Goal: Feedback & Contribution: Contribute content

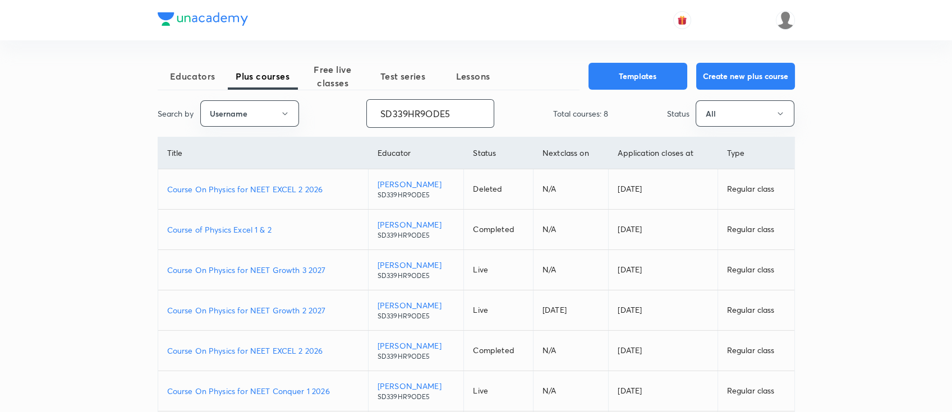
drag, startPoint x: 462, startPoint y: 119, endPoint x: 301, endPoint y: 86, distance: 164.3
click at [301, 86] on div "Educators Plus courses Free live classes Test series Lessons Templates Create n…" at bounding box center [476, 296] width 637 height 466
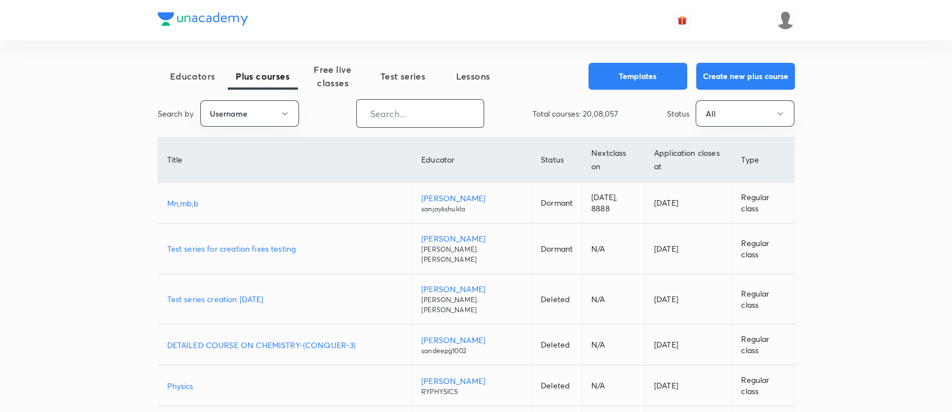
paste input "unacademy-user-VDBZF1HOS0YO"
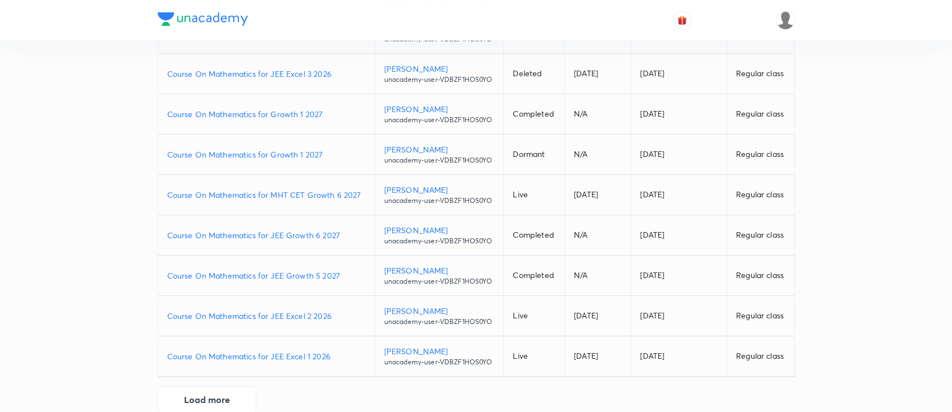
scroll to position [216, 0]
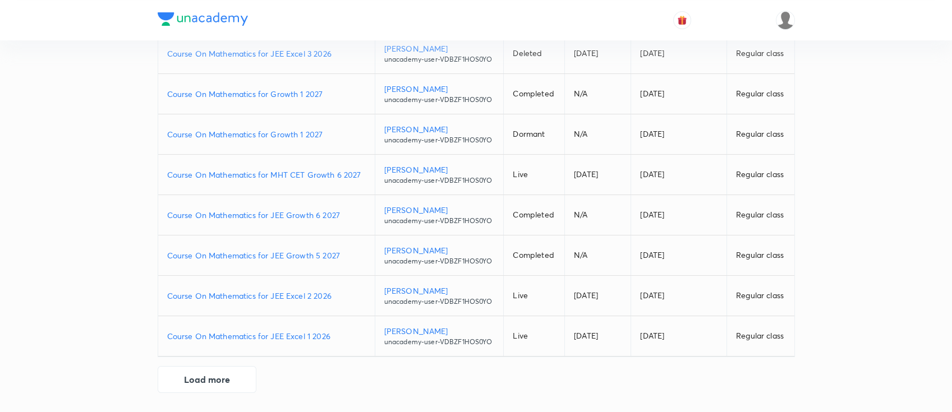
click at [336, 334] on p "Course On Mathematics for JEE Excel 1 2026" at bounding box center [266, 336] width 199 height 12
click at [225, 377] on button "Load more" at bounding box center [207, 378] width 99 height 27
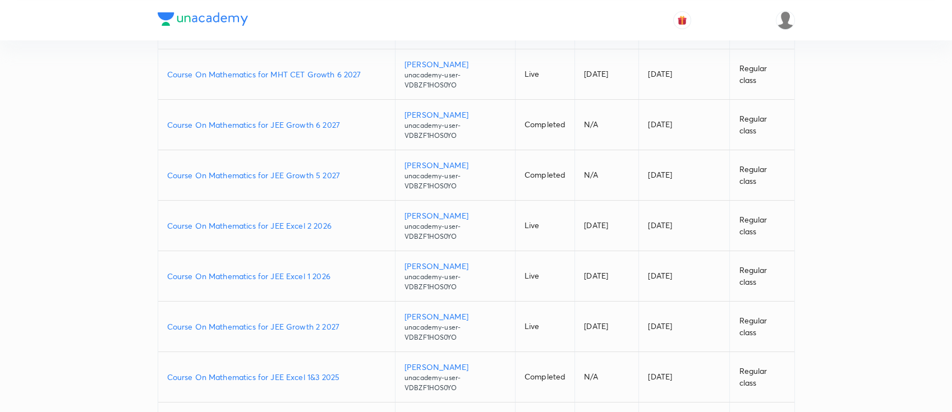
scroll to position [395, 0]
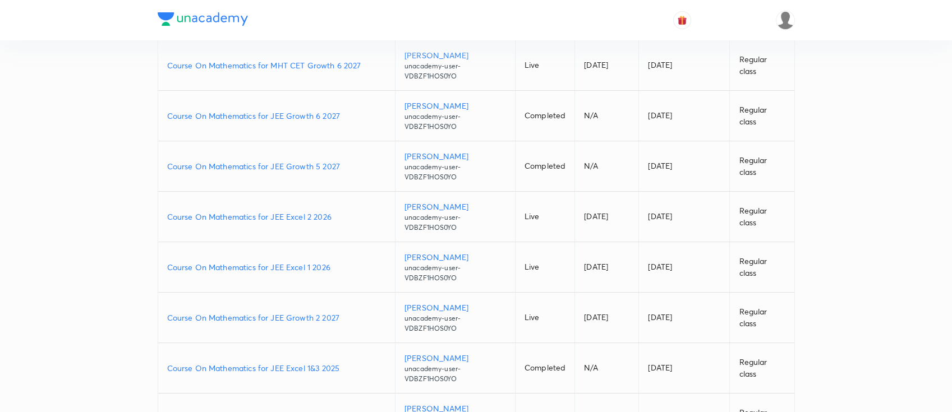
click at [347, 315] on p "Course On Mathematics for JEE Growth 2 2027" at bounding box center [276, 318] width 219 height 12
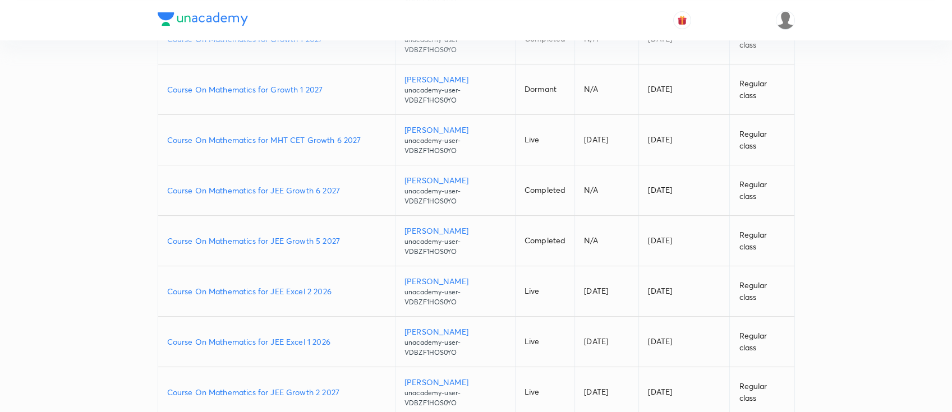
click at [371, 139] on p "Course On Mathematics for MHT CET Growth 6 2027" at bounding box center [276, 140] width 219 height 12
click at [350, 288] on p "Course On Mathematics for JEE Excel 2 2026" at bounding box center [276, 291] width 219 height 12
click at [353, 239] on p "Course On Mathematics for JEE Growth 5 2027" at bounding box center [276, 241] width 219 height 12
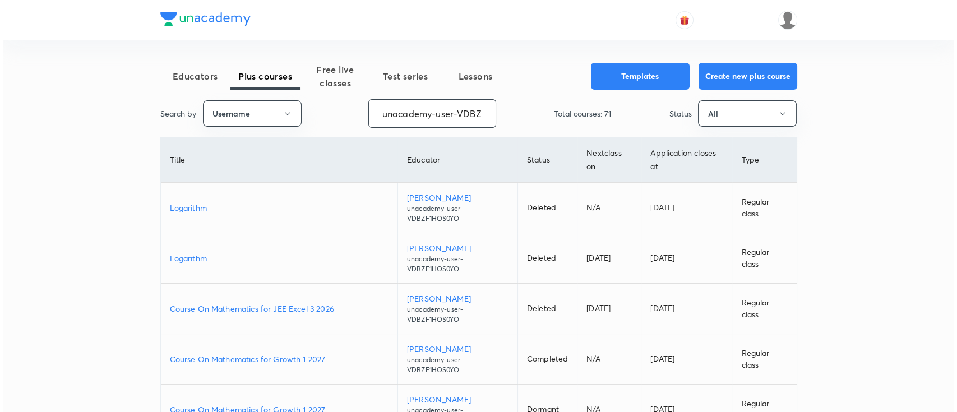
scroll to position [0, 47]
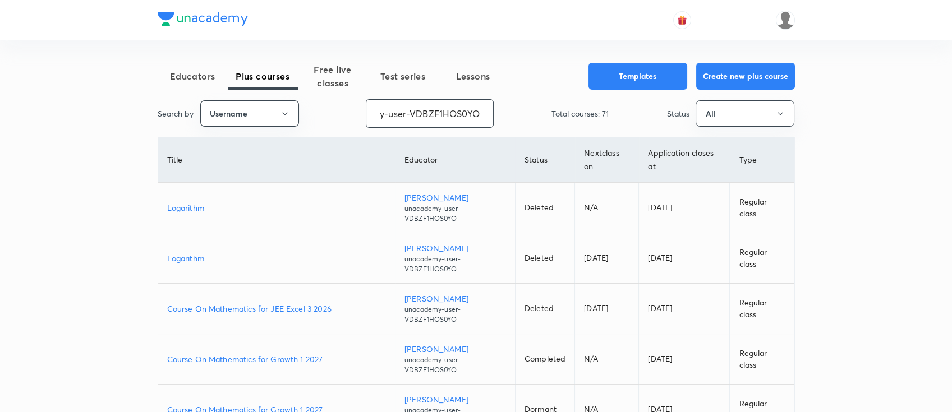
drag, startPoint x: 375, startPoint y: 116, endPoint x: 646, endPoint y: 139, distance: 272.4
paste input "Pratik-2946"
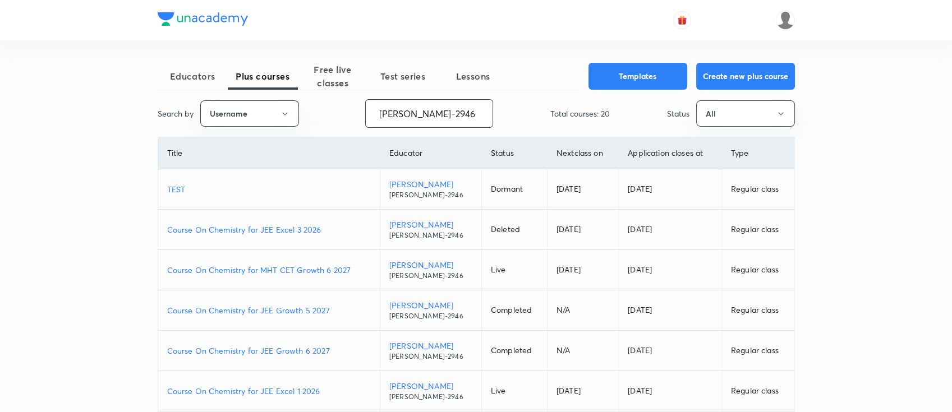
type input "Pratik-2946"
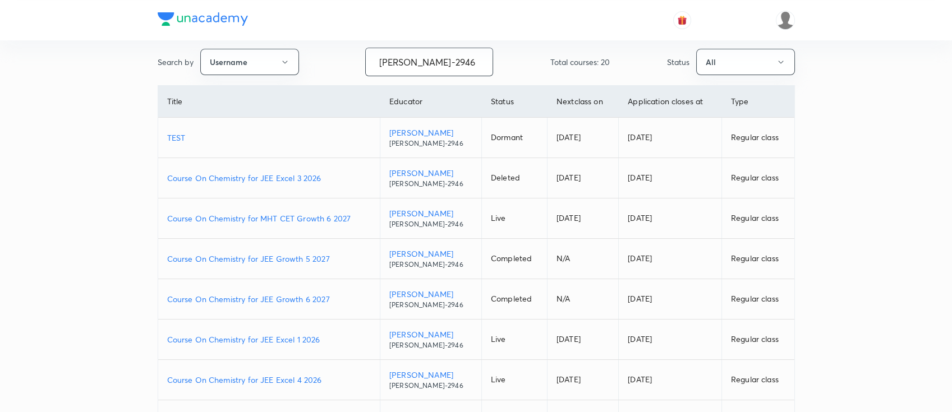
scroll to position [75, 0]
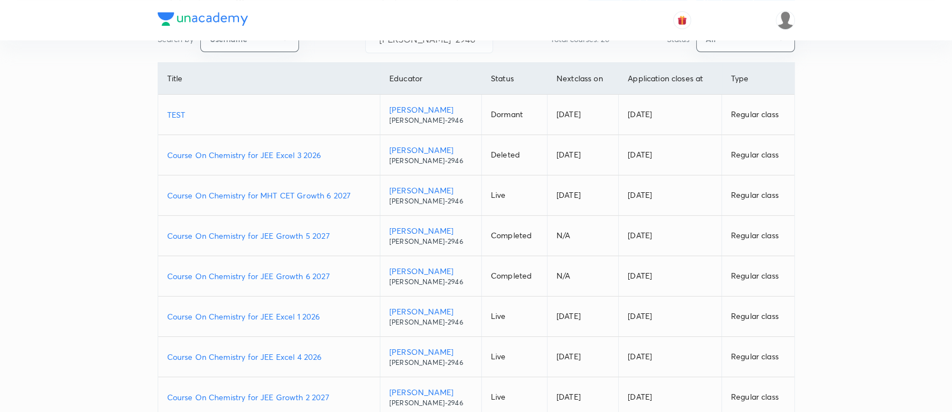
click at [329, 313] on p "Course On Chemistry for JEE Excel 1 2026" at bounding box center [269, 317] width 204 height 12
click at [335, 393] on p "Course On Chemistry for JEE Growth 2 2027" at bounding box center [269, 397] width 204 height 12
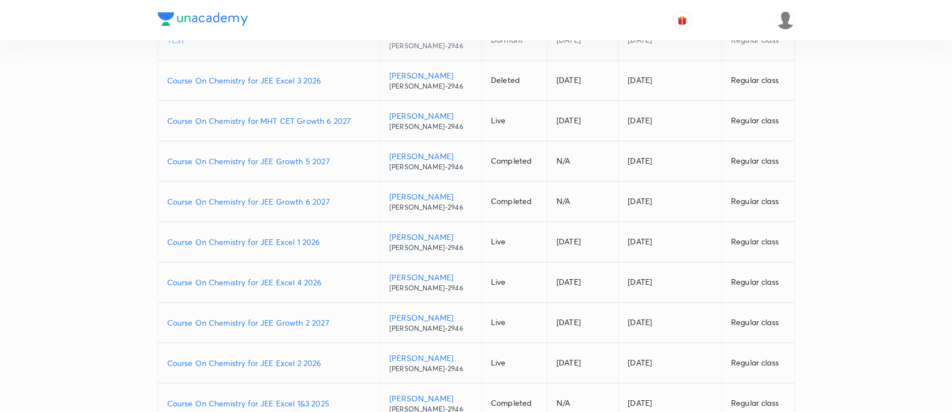
click at [333, 358] on p "Course On Chemistry for JEE Excel 2 2026" at bounding box center [269, 363] width 204 height 12
click at [334, 280] on p "Course On Chemistry for JEE Excel 4 2026" at bounding box center [269, 282] width 204 height 12
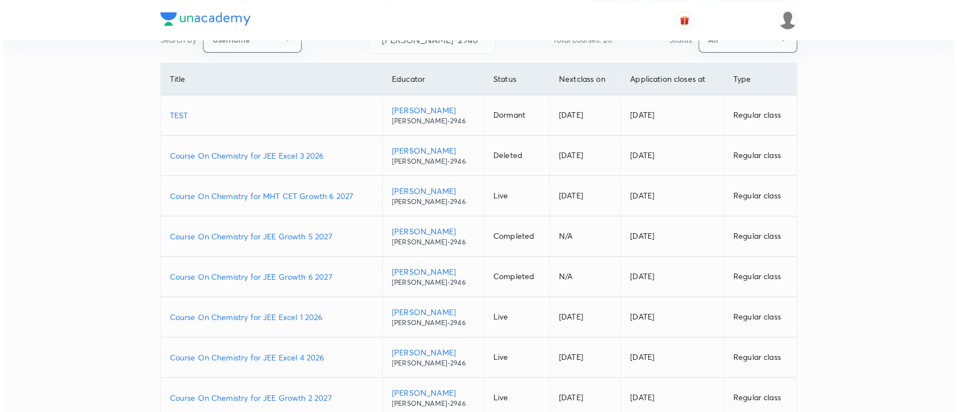
scroll to position [0, 0]
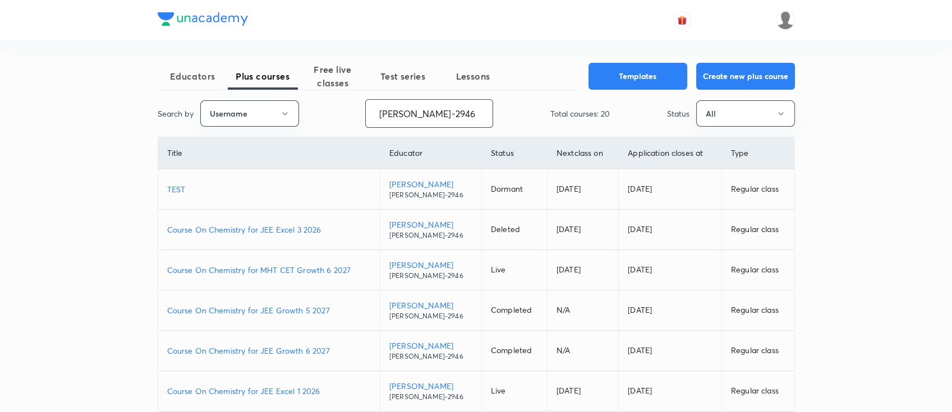
drag, startPoint x: 441, startPoint y: 118, endPoint x: 320, endPoint y: 108, distance: 122.1
click at [320, 108] on div "Search by Username Pratik-2946 ​ Total courses: 20 Status All" at bounding box center [476, 113] width 637 height 29
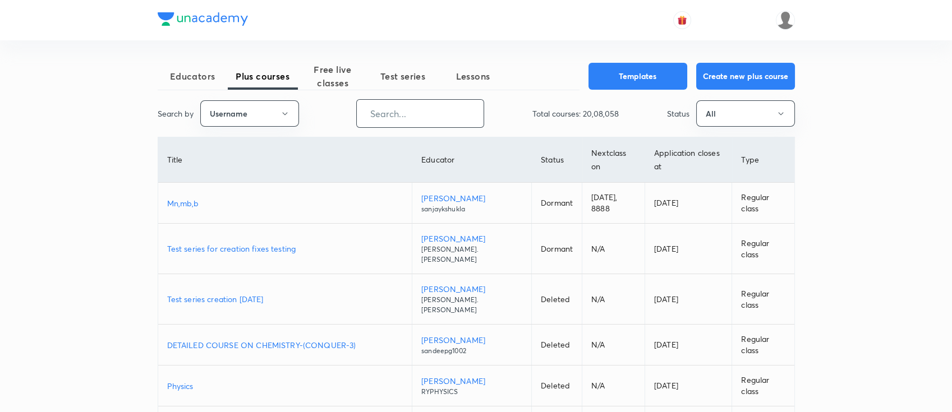
paste input "unacademy-user-LGUOTVNFDR98"
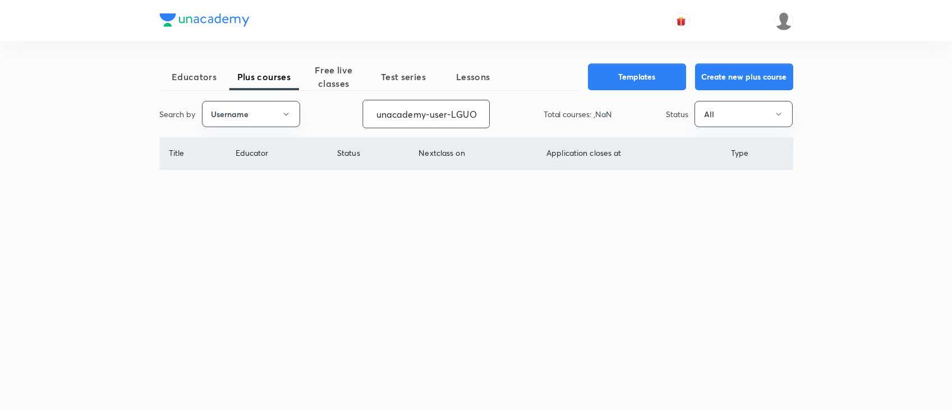
scroll to position [0, 49]
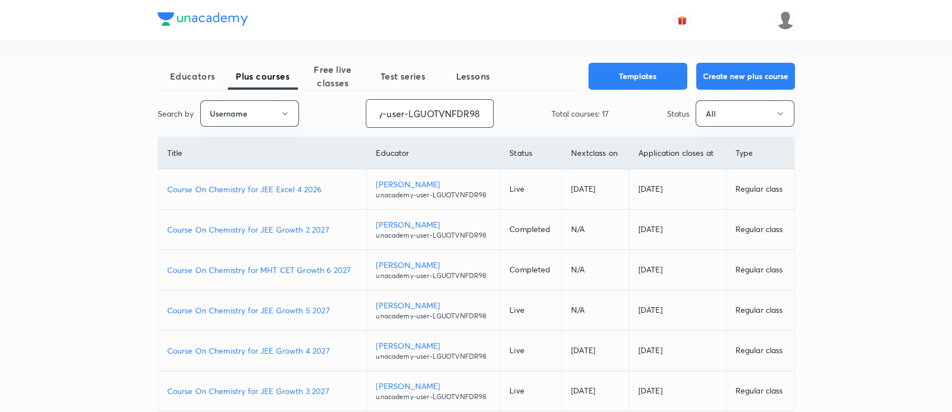
type input "unacademy-user-LGUOTVNFDR98"
click at [338, 307] on p "Course On Chemistry for JEE Growth 5 2027" at bounding box center [262, 311] width 191 height 12
drag, startPoint x: 376, startPoint y: 114, endPoint x: 560, endPoint y: 111, distance: 183.4
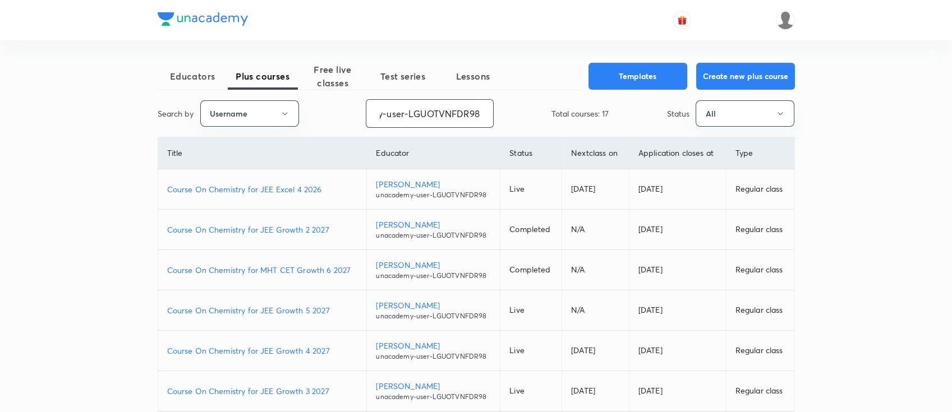
click at [560, 111] on div "Search by Username unacademy-user-LGUOTVNFDR98 ​ Total courses: 17 Status All" at bounding box center [476, 113] width 637 height 29
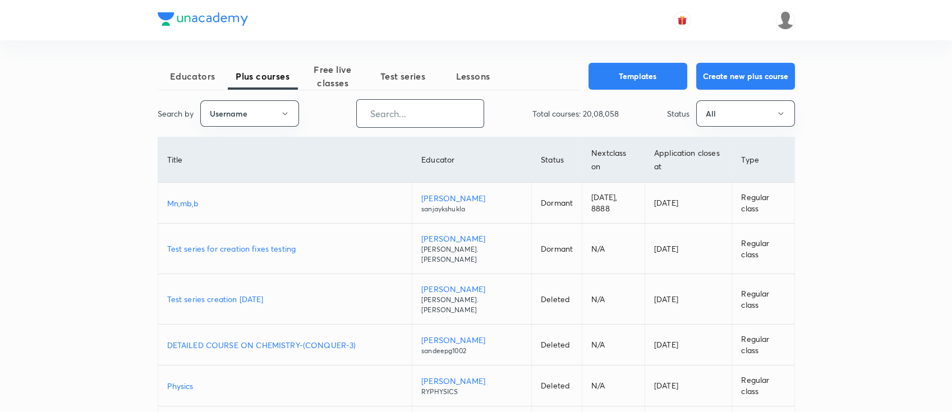
scroll to position [0, 0]
paste input "raghvendra123patel"
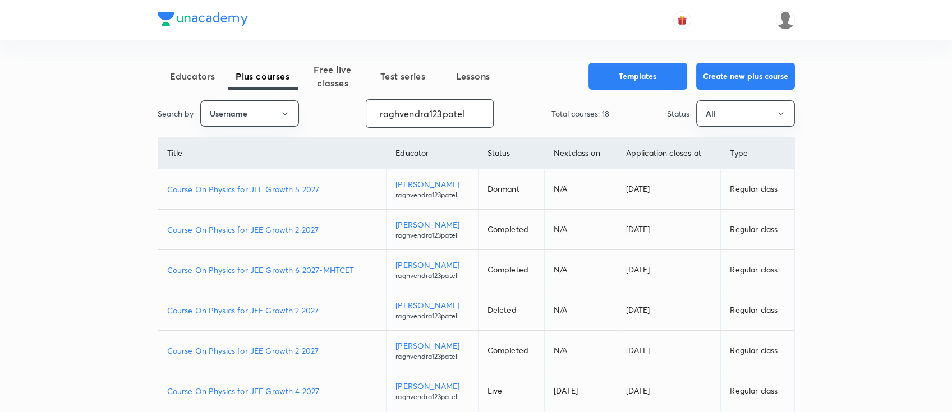
type input "raghvendra123patel"
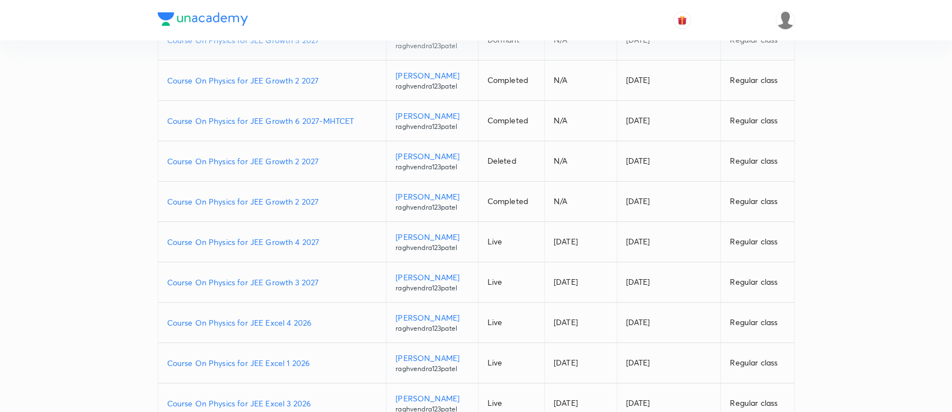
scroll to position [216, 0]
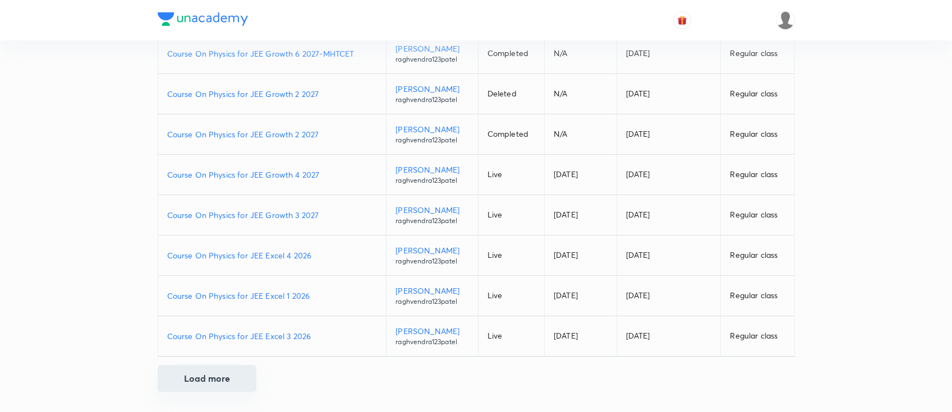
click at [218, 379] on button "Load more" at bounding box center [207, 378] width 99 height 27
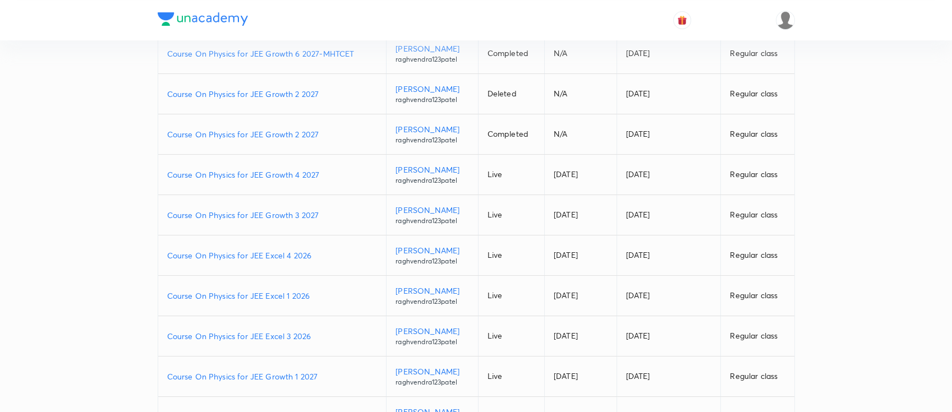
click at [321, 372] on p "Course On Physics for JEE Growth 1 2027" at bounding box center [272, 377] width 210 height 12
click at [316, 293] on p "Course On Physics for JEE Excel 1 2026" at bounding box center [272, 296] width 210 height 12
click at [326, 213] on p "Course On Physics for JEE Growth 3 2027" at bounding box center [272, 215] width 210 height 12
click at [321, 258] on p "Course On Physics for JEE Excel 4 2026" at bounding box center [272, 256] width 210 height 12
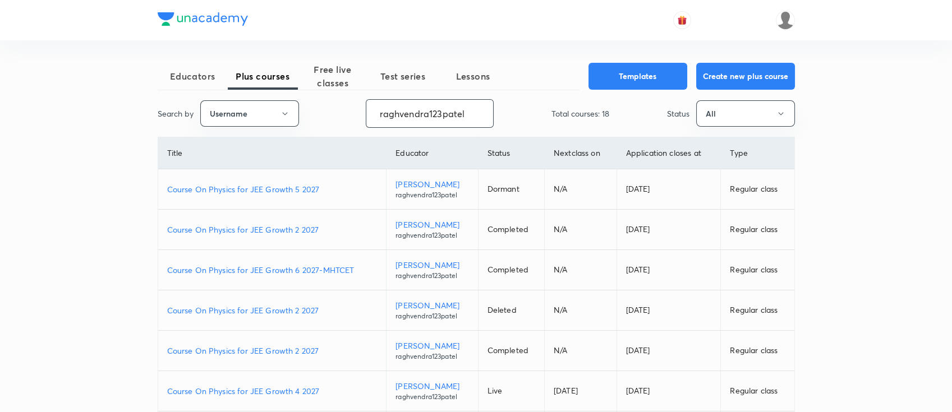
drag, startPoint x: 375, startPoint y: 114, endPoint x: 586, endPoint y: 140, distance: 212.4
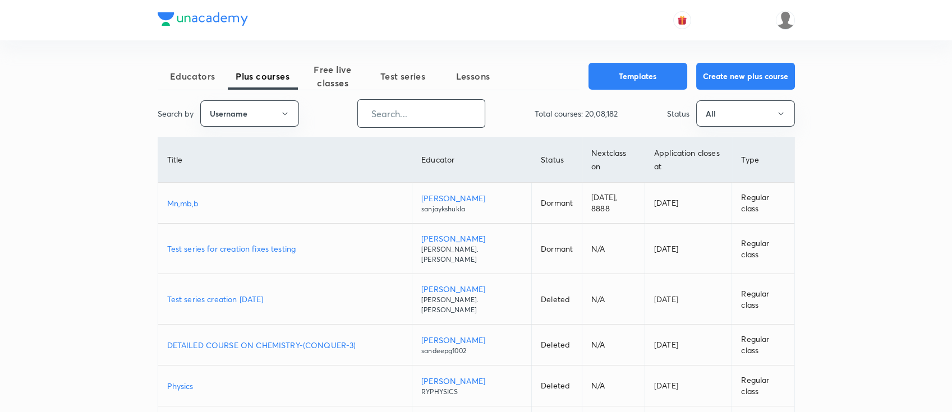
paste input "unacademy-user-LGUOTVNFDR98"
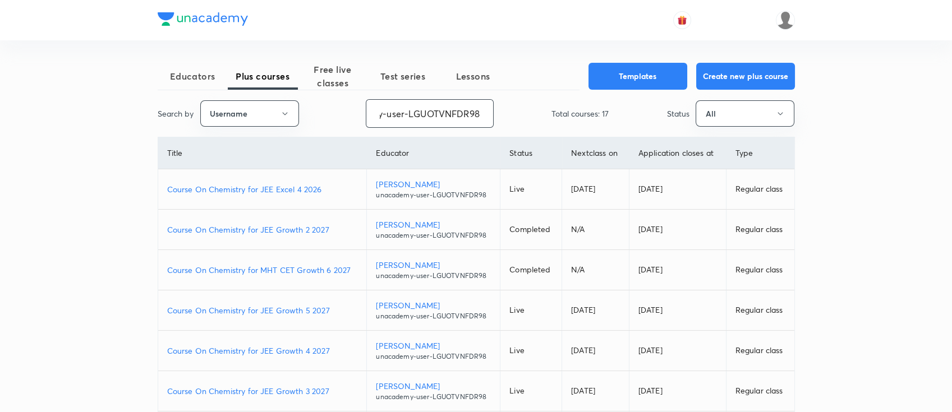
type input "unacademy-user-LGUOTVNFDR98"
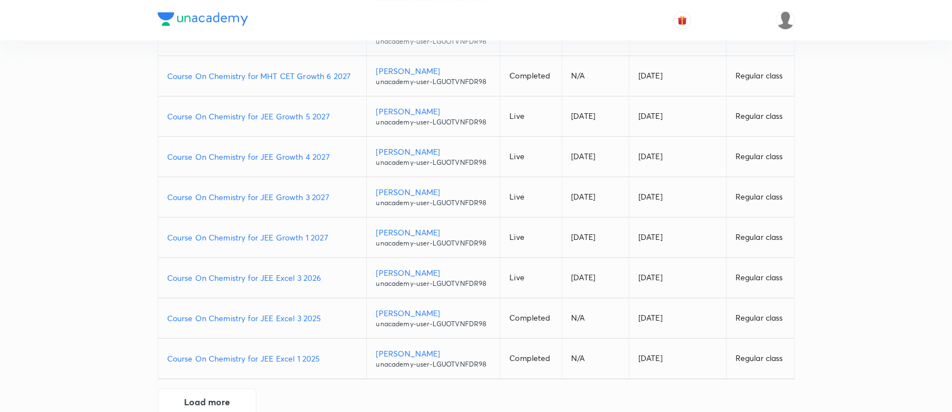
scroll to position [216, 0]
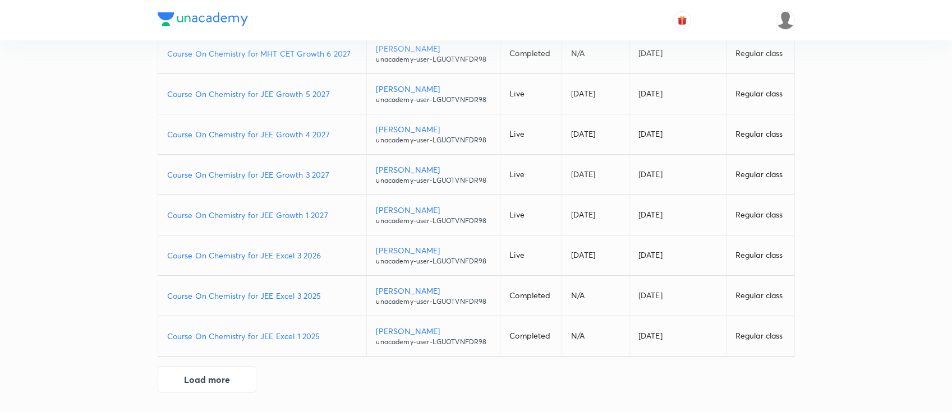
click at [326, 251] on p "Course On Chemistry for JEE Excel 3 2026" at bounding box center [262, 256] width 191 height 12
click at [342, 136] on p "Course On Chemistry for JEE Growth 4 2027" at bounding box center [262, 134] width 191 height 12
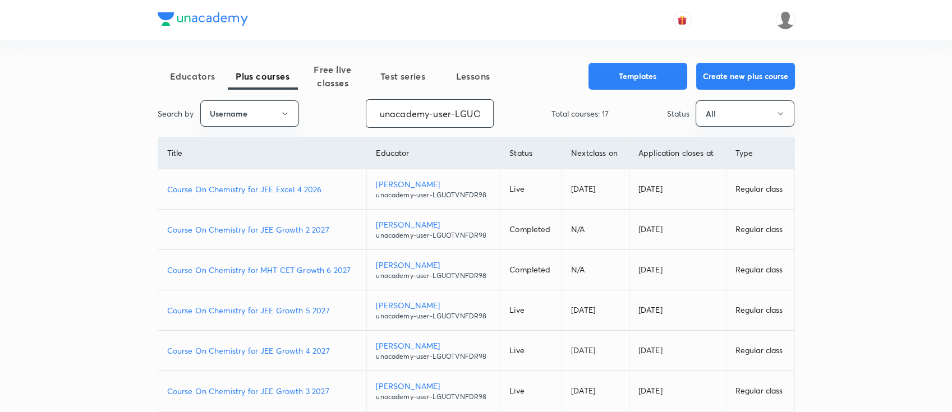
scroll to position [0, 49]
drag, startPoint x: 381, startPoint y: 118, endPoint x: 579, endPoint y: 135, distance: 198.7
click at [579, 135] on div "Educators Plus courses Free live classes Test series Lessons Templates Create n…" at bounding box center [476, 336] width 637 height 547
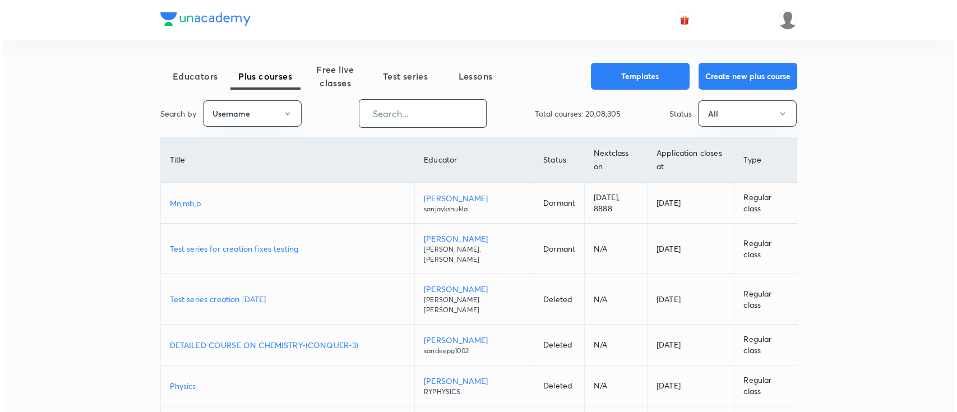
scroll to position [0, 0]
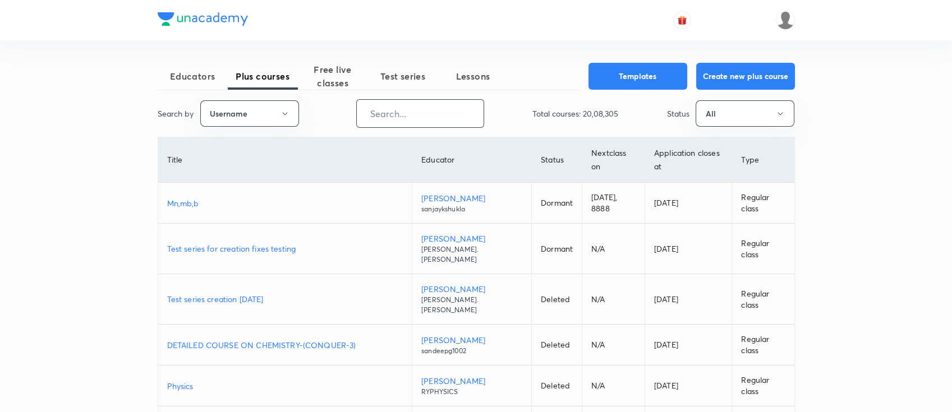
paste input "unacademy-user-177BQWGK6D5R"
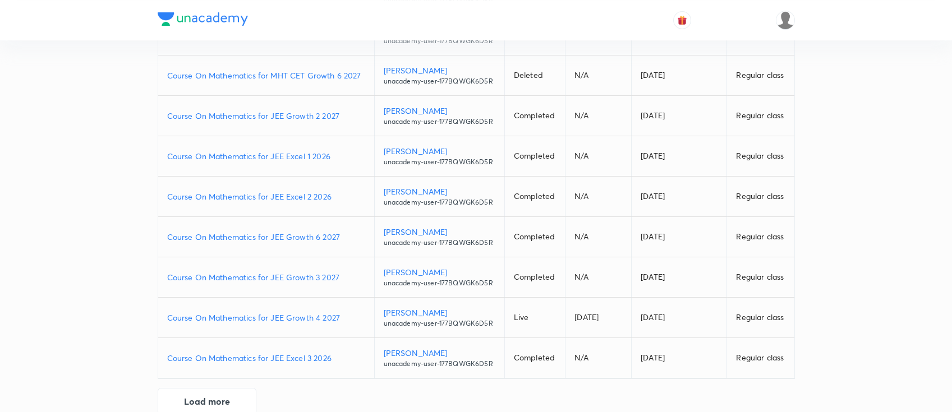
scroll to position [216, 0]
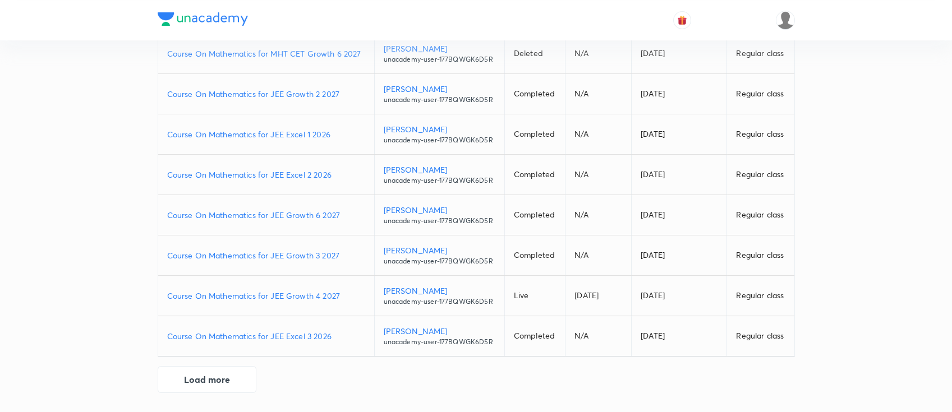
click at [343, 333] on p "Course On Mathematics for JEE Excel 3 2026" at bounding box center [266, 336] width 198 height 12
drag, startPoint x: 206, startPoint y: 370, endPoint x: 215, endPoint y: 367, distance: 9.9
click at [206, 370] on button "Load more" at bounding box center [207, 378] width 99 height 27
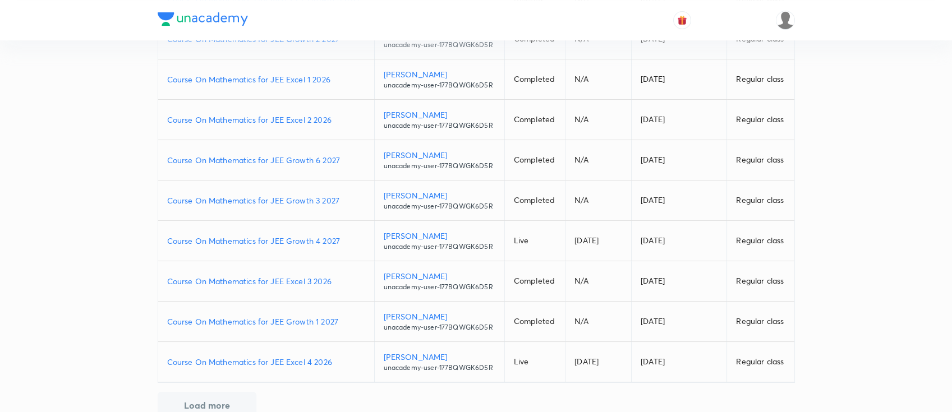
scroll to position [292, 0]
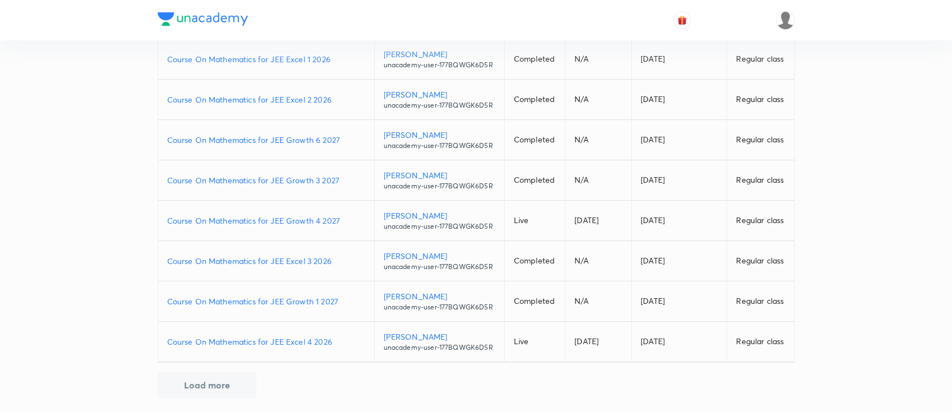
click at [346, 302] on p "Course On Mathematics for JEE Growth 1 2027" at bounding box center [266, 302] width 198 height 12
click at [353, 179] on p "Course On Mathematics for JEE Growth 3 2027" at bounding box center [266, 180] width 198 height 12
click at [351, 223] on p "Course On Mathematics for JEE Growth 4 2027" at bounding box center [266, 221] width 198 height 12
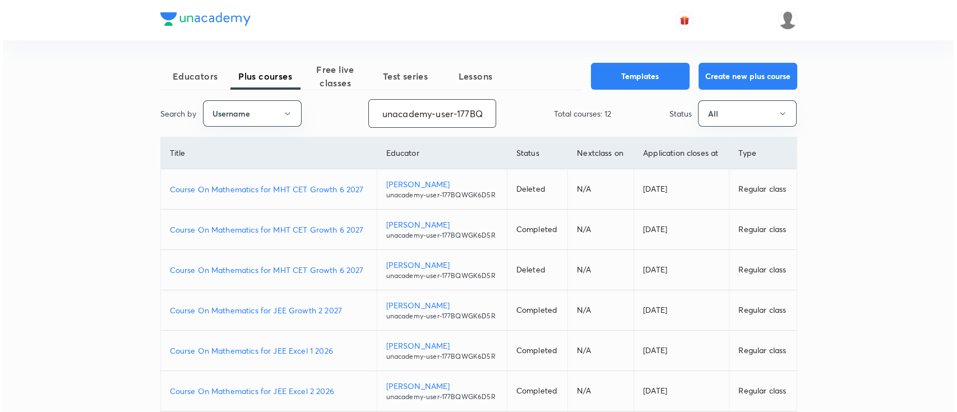
scroll to position [0, 46]
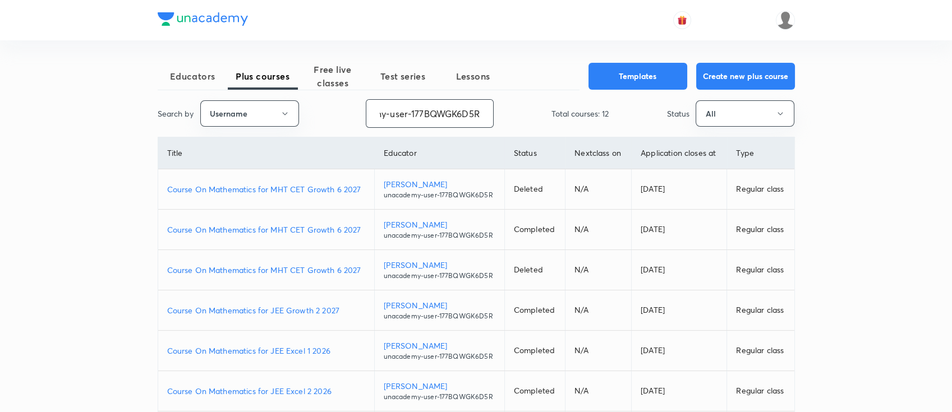
drag, startPoint x: 376, startPoint y: 118, endPoint x: 568, endPoint y: 136, distance: 193.1
click at [568, 136] on div "Educators Plus courses Free live classes Test series Lessons Templates Create n…" at bounding box center [476, 377] width 637 height 628
paste input "himanshujain41-6416"
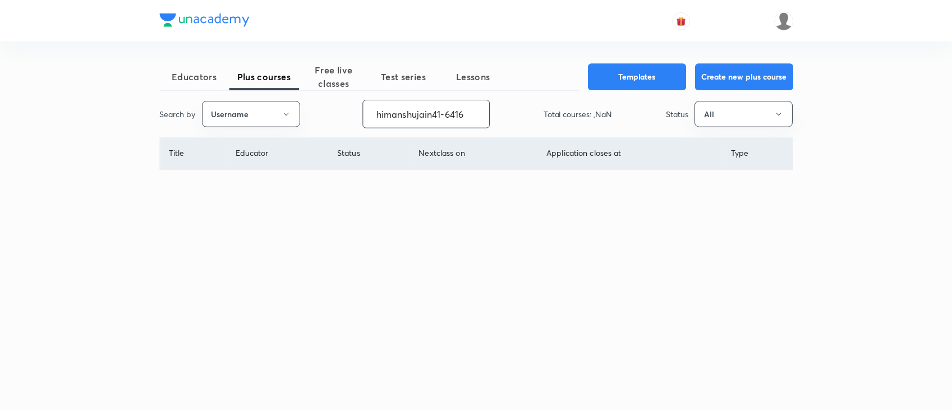
scroll to position [0, 0]
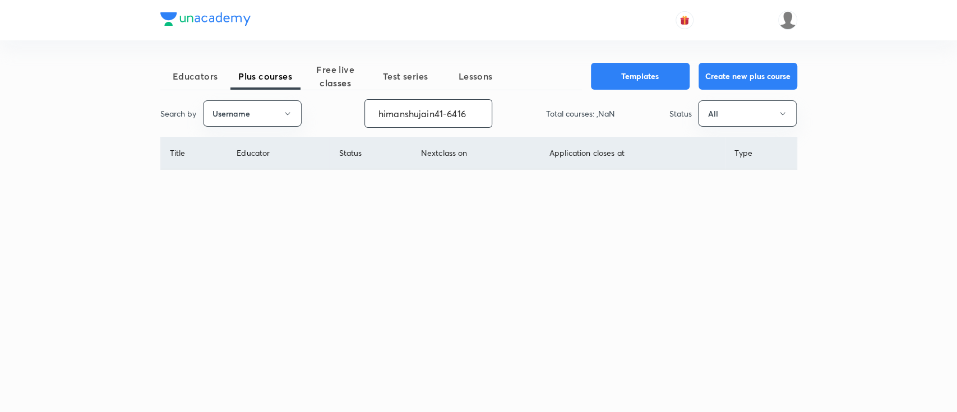
type input "himanshujain41-6416"
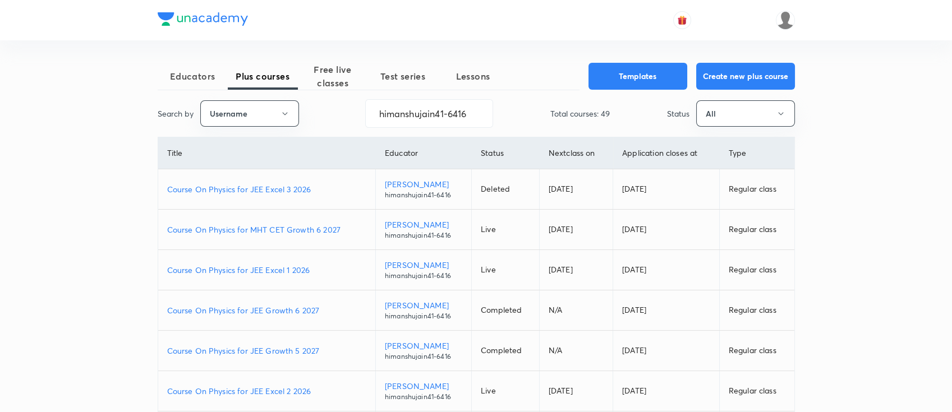
click at [353, 227] on p "Course On Physics for MHT CET Growth 6 2027" at bounding box center [266, 230] width 199 height 12
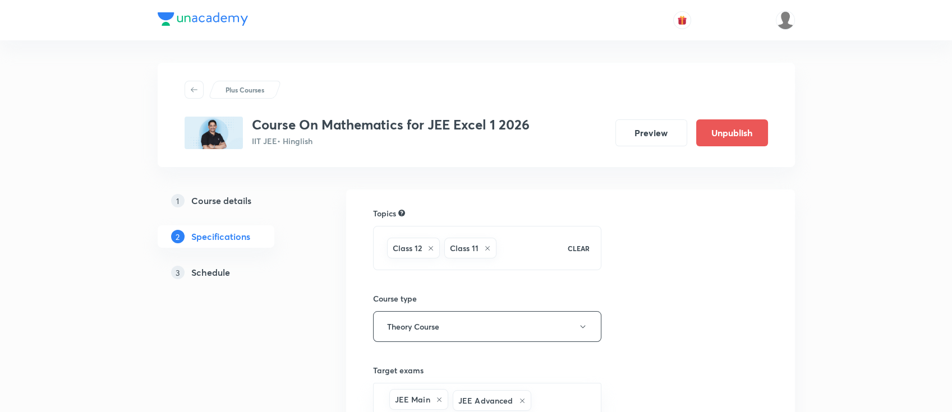
click at [224, 271] on h5 "Schedule" at bounding box center [210, 272] width 39 height 13
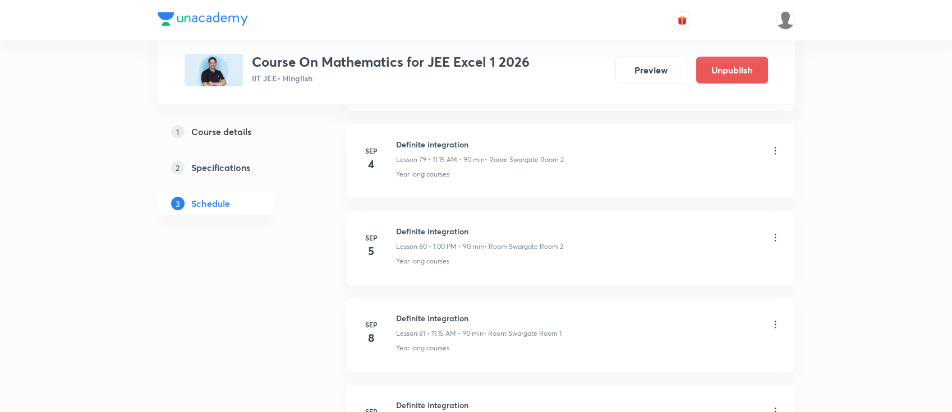
scroll to position [8905, 0]
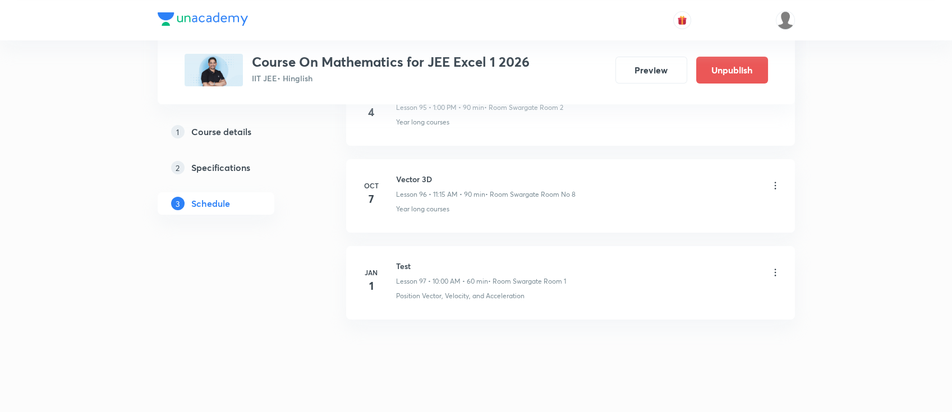
click at [428, 173] on h6 "Vector 3D" at bounding box center [485, 179] width 179 height 12
copy h6 "Vector 3D"
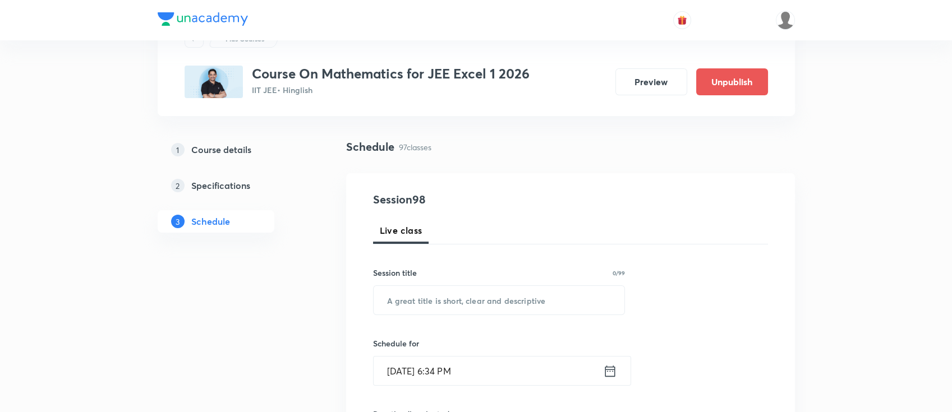
scroll to position [75, 0]
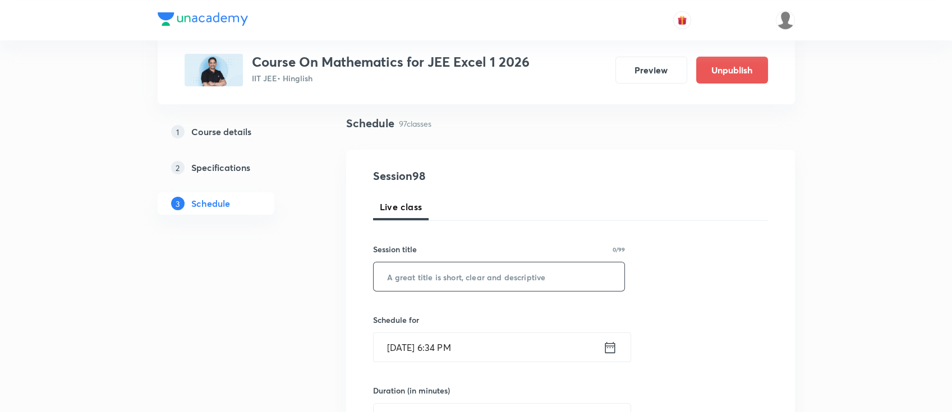
click at [543, 272] on input "text" at bounding box center [498, 276] width 251 height 29
paste input "Vector 3D"
type input "Vector 3D"
click at [607, 348] on icon at bounding box center [610, 348] width 14 height 16
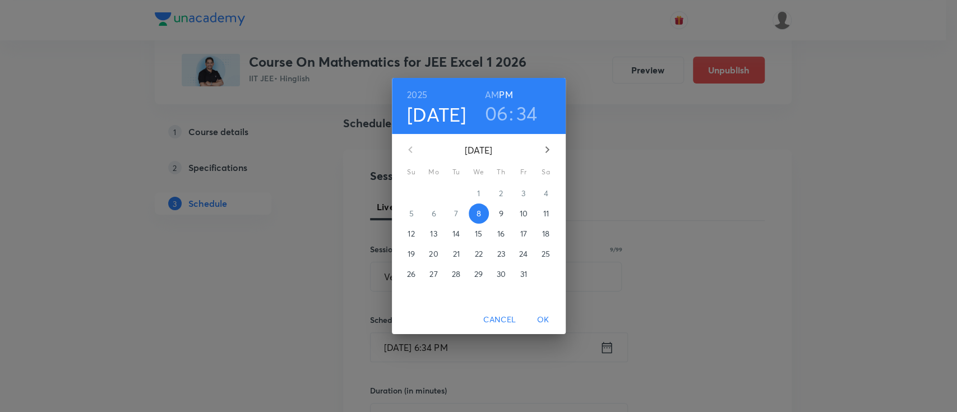
click at [500, 218] on p "9" at bounding box center [501, 213] width 4 height 11
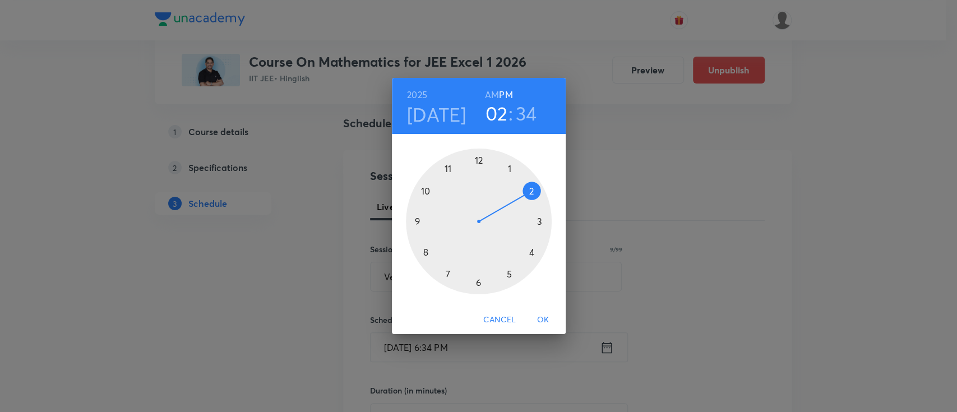
drag, startPoint x: 476, startPoint y: 285, endPoint x: 524, endPoint y: 204, distance: 94.5
click at [524, 204] on div at bounding box center [479, 222] width 146 height 146
drag, startPoint x: 455, startPoint y: 283, endPoint x: 431, endPoint y: 193, distance: 93.3
click at [431, 193] on div at bounding box center [479, 222] width 146 height 146
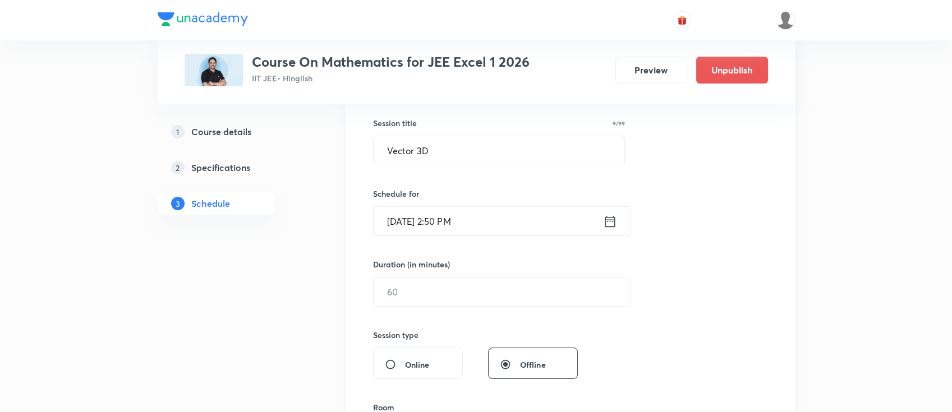
scroll to position [224, 0]
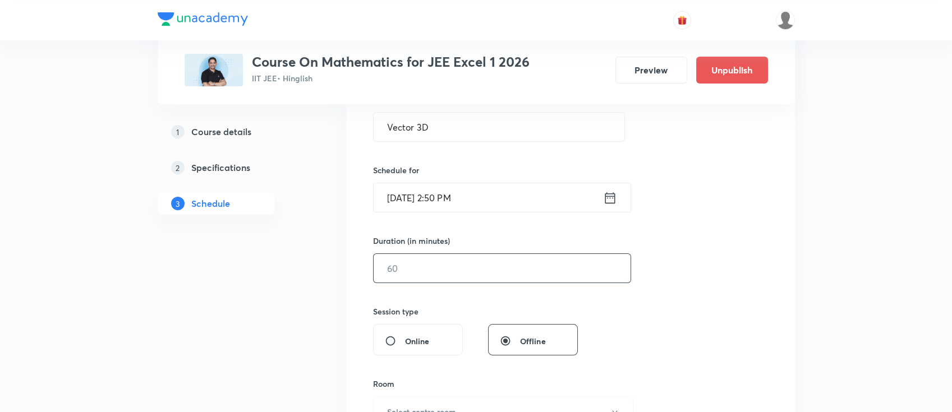
click at [493, 275] on input "text" at bounding box center [501, 268] width 257 height 29
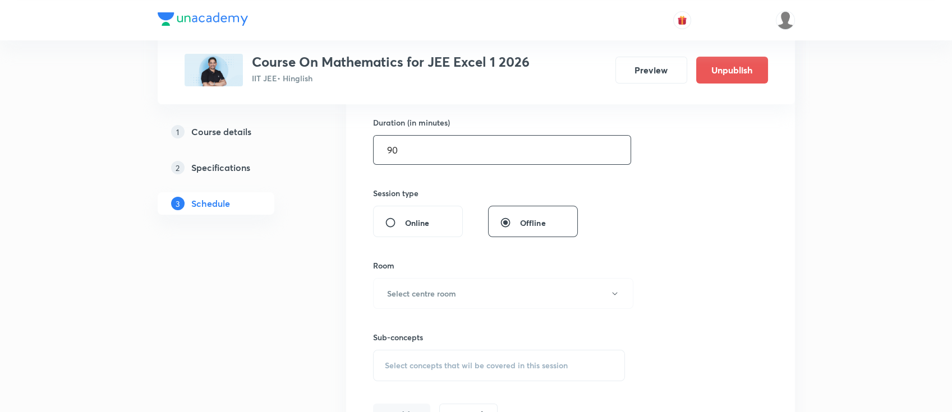
scroll to position [373, 0]
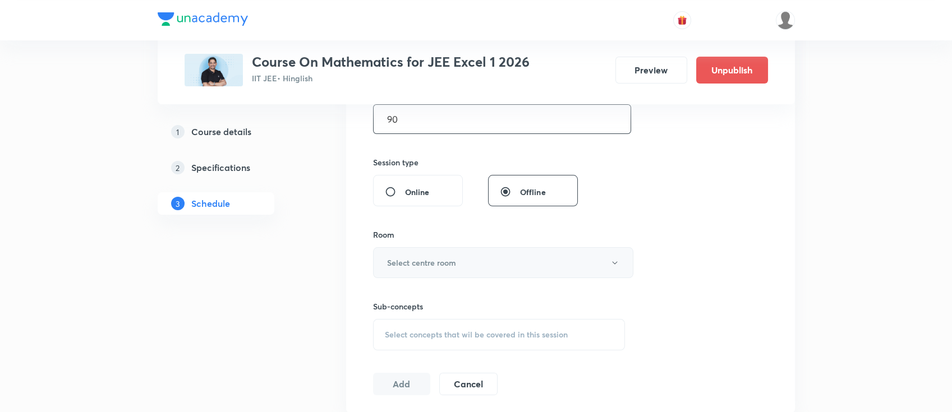
type input "90"
click at [428, 264] on h6 "Select centre room" at bounding box center [421, 263] width 69 height 12
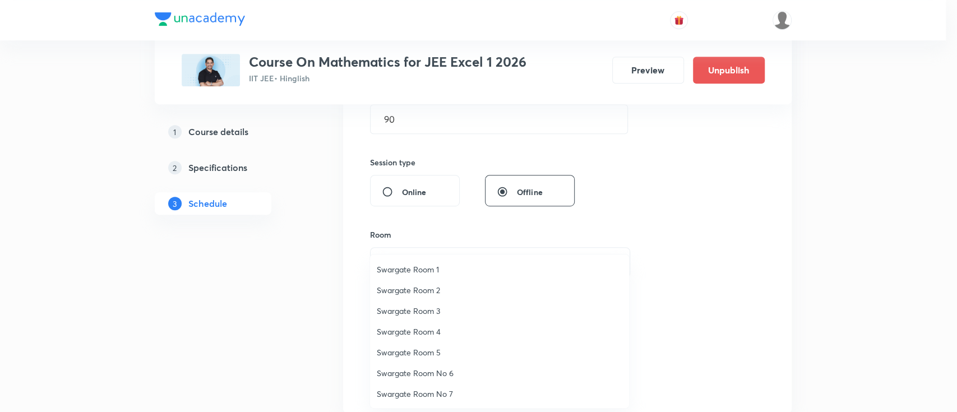
click at [426, 294] on span "Swargate Room 2" at bounding box center [500, 290] width 246 height 12
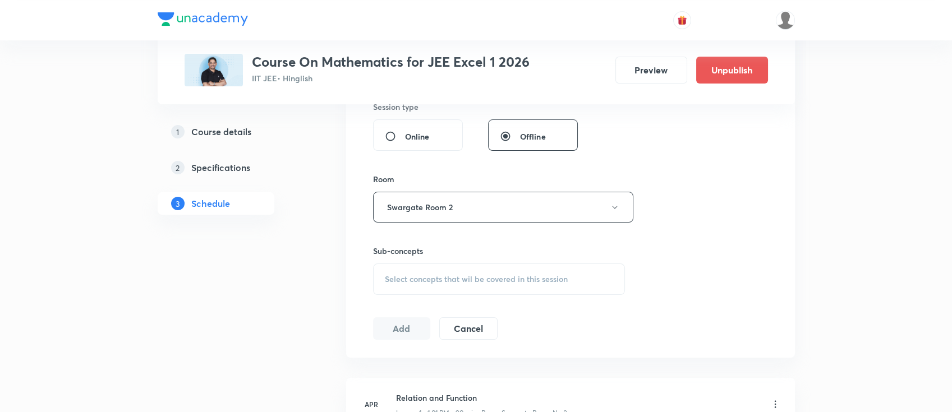
scroll to position [449, 0]
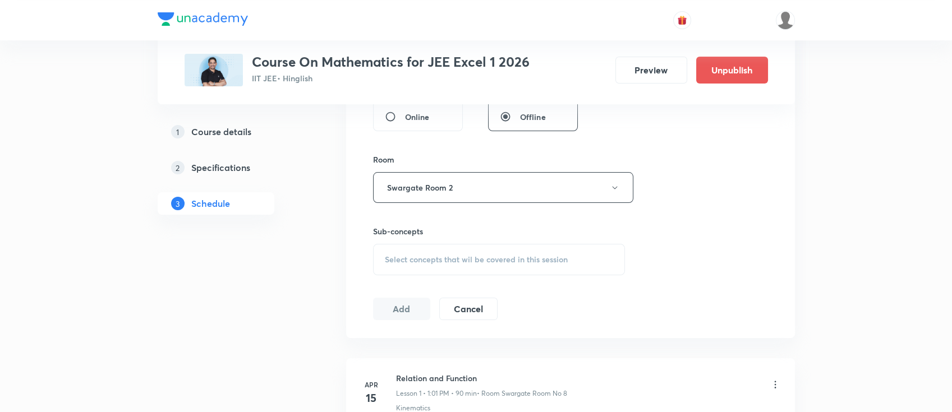
click at [498, 262] on span "Select concepts that wil be covered in this session" at bounding box center [476, 259] width 183 height 9
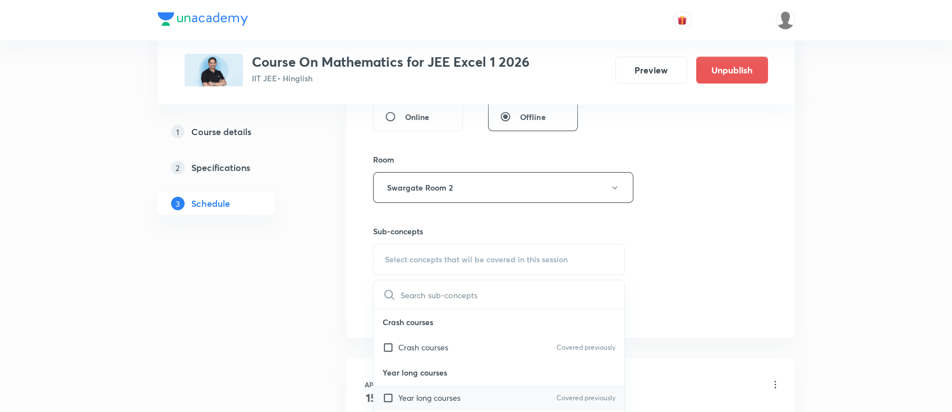
click at [489, 403] on div "Year long courses Covered previously" at bounding box center [498, 397] width 251 height 25
checkbox input "true"
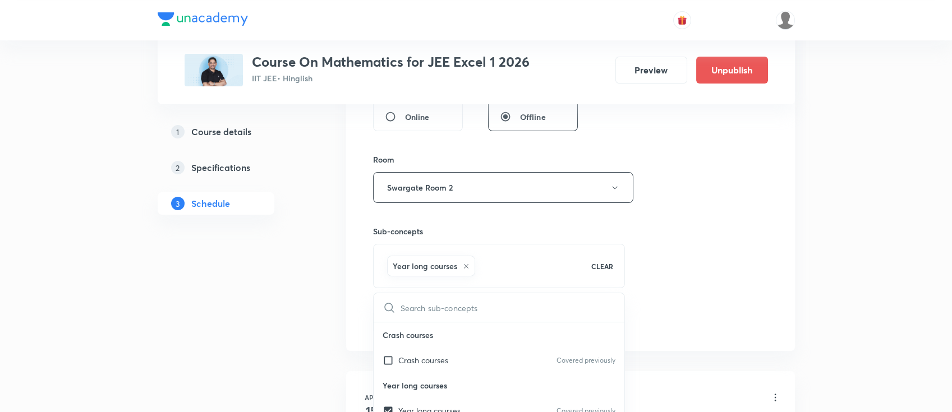
click at [693, 271] on div "Session 98 Live class Session title 9/99 Vector 3D ​ Schedule for Oct 9, 2025, …" at bounding box center [570, 63] width 395 height 539
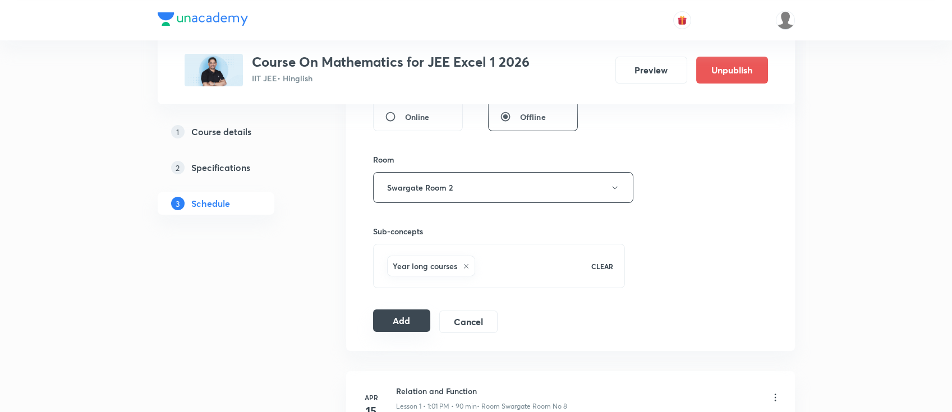
click at [405, 324] on button "Add" at bounding box center [402, 321] width 58 height 22
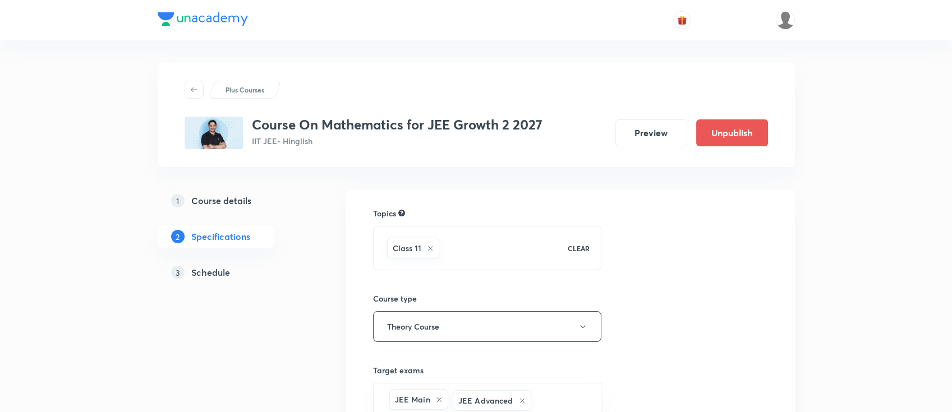
click at [223, 270] on h5 "Schedule" at bounding box center [210, 272] width 39 height 13
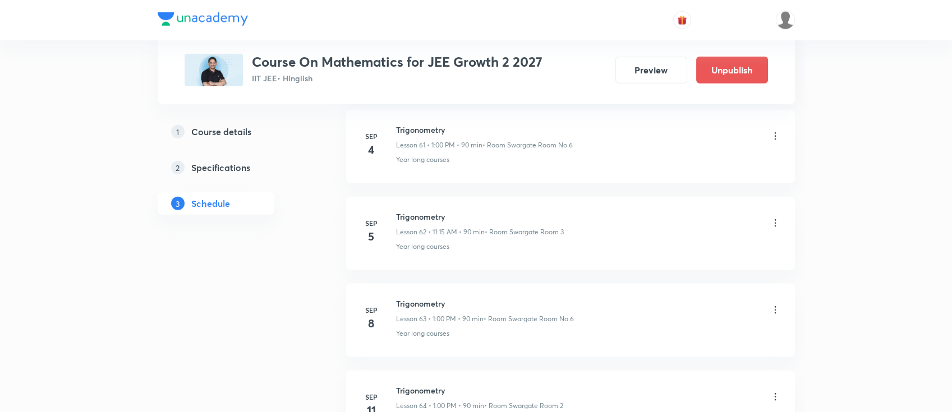
scroll to position [7256, 0]
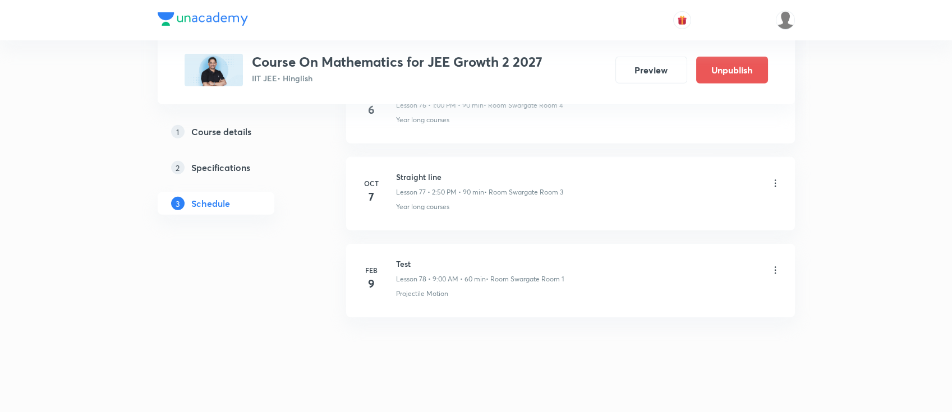
click at [431, 171] on h6 "Straight line" at bounding box center [479, 177] width 167 height 12
copy h6 "Straight line"
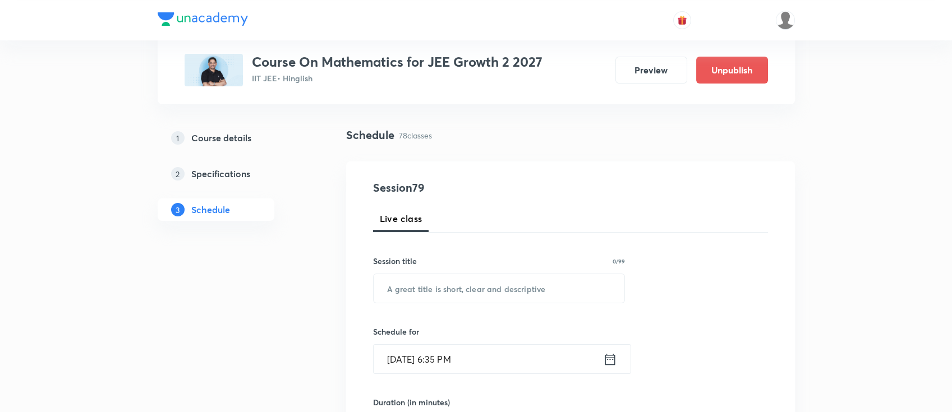
scroll to position [149, 0]
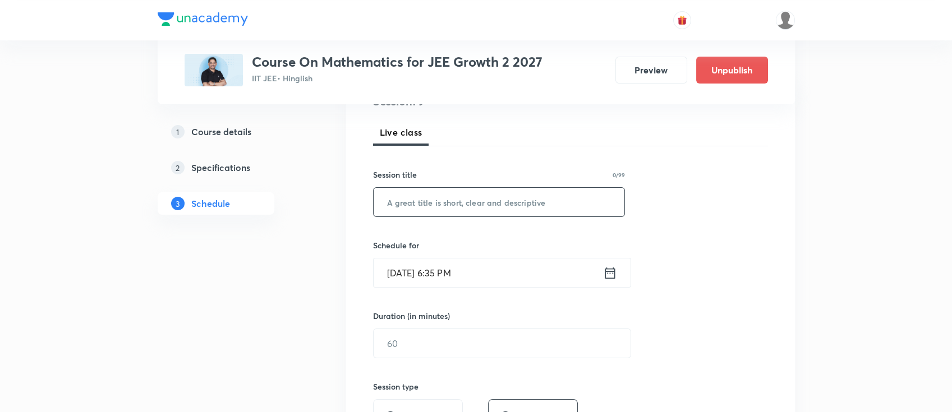
click at [523, 191] on input "text" at bounding box center [498, 202] width 251 height 29
paste input "Straight line"
type input "Straight line"
click at [605, 278] on icon at bounding box center [610, 273] width 14 height 16
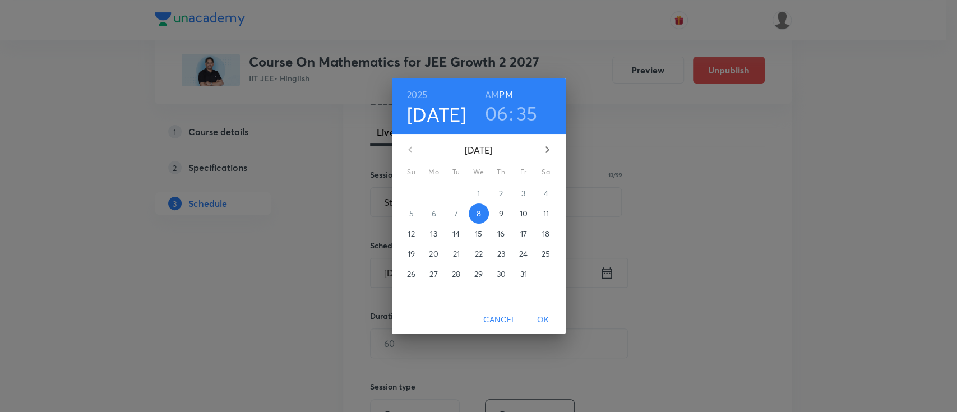
click at [505, 216] on span "9" at bounding box center [501, 213] width 20 height 11
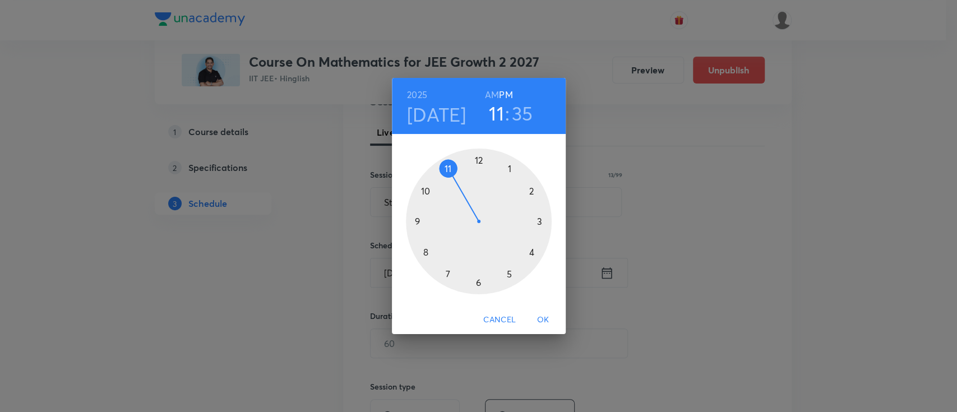
drag, startPoint x: 480, startPoint y: 290, endPoint x: 470, endPoint y: 204, distance: 86.9
click at [470, 204] on div at bounding box center [479, 222] width 146 height 146
drag, startPoint x: 453, startPoint y: 280, endPoint x: 529, endPoint y: 222, distance: 96.0
click at [529, 222] on div at bounding box center [479, 222] width 146 height 146
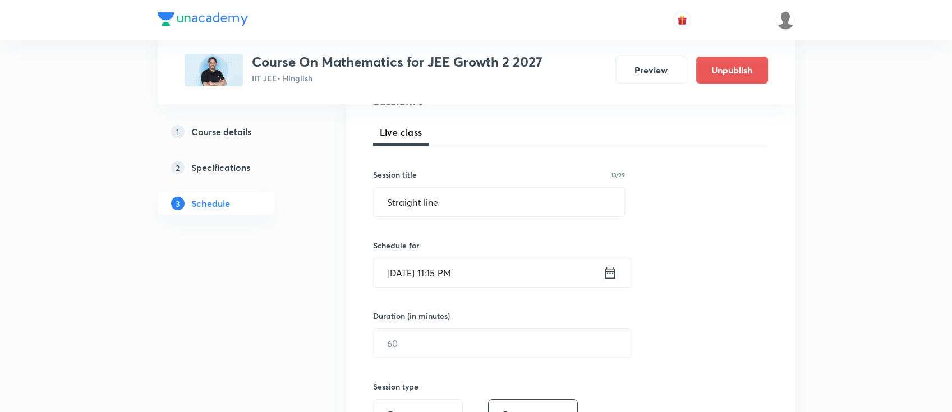
click at [608, 270] on icon at bounding box center [610, 273] width 14 height 16
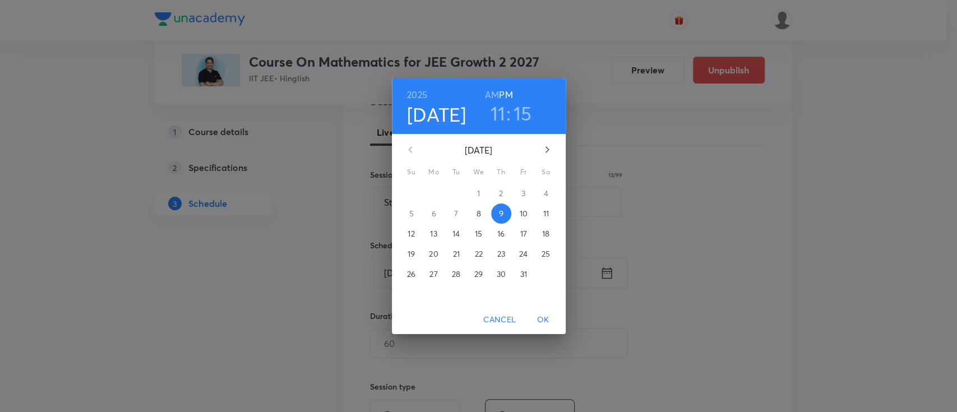
click at [487, 93] on h6 "AM" at bounding box center [492, 95] width 14 height 16
click at [538, 316] on span "OK" at bounding box center [543, 320] width 27 height 14
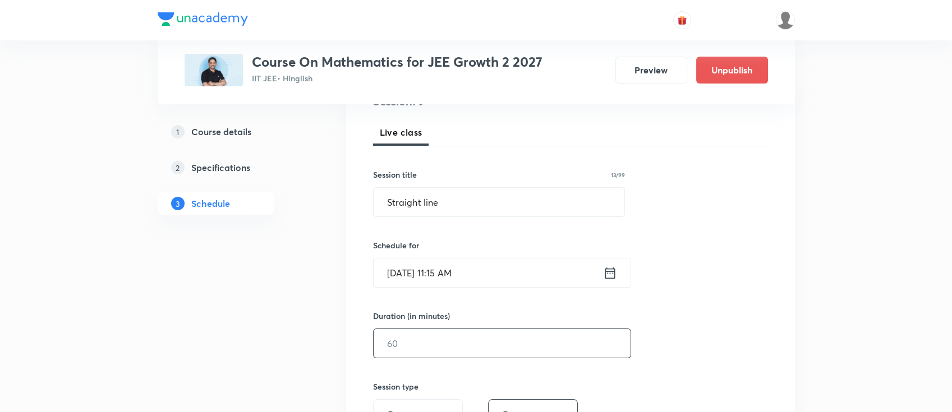
click at [496, 349] on input "text" at bounding box center [501, 343] width 257 height 29
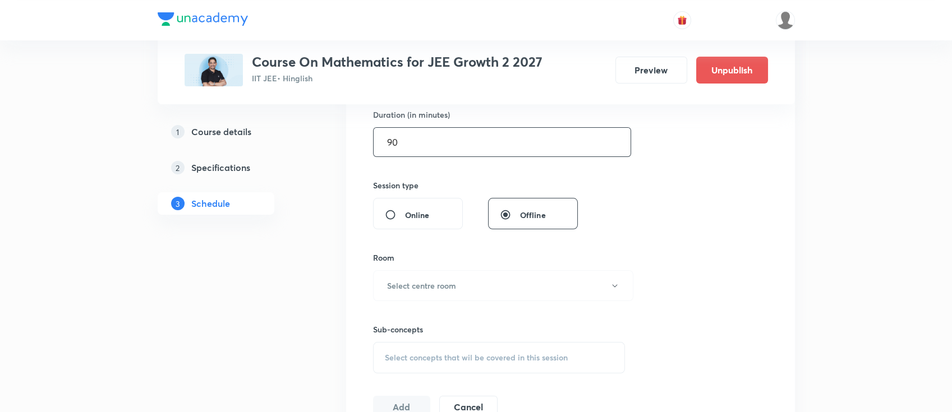
scroll to position [373, 0]
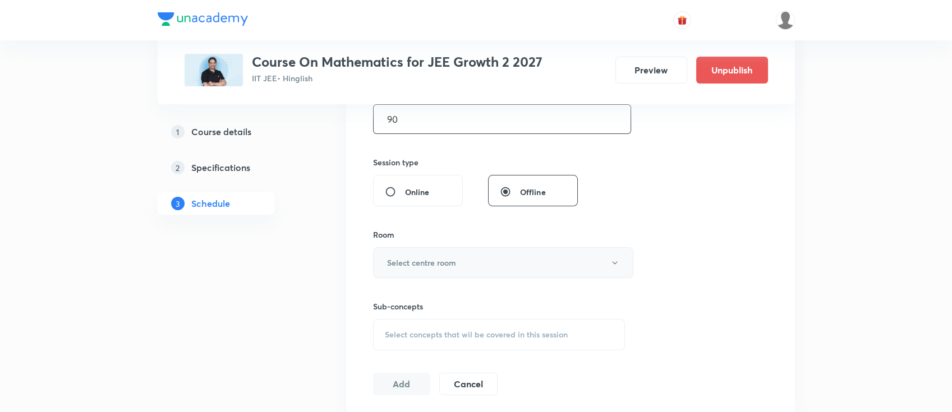
type input "90"
click at [444, 257] on h6 "Select centre room" at bounding box center [421, 263] width 69 height 12
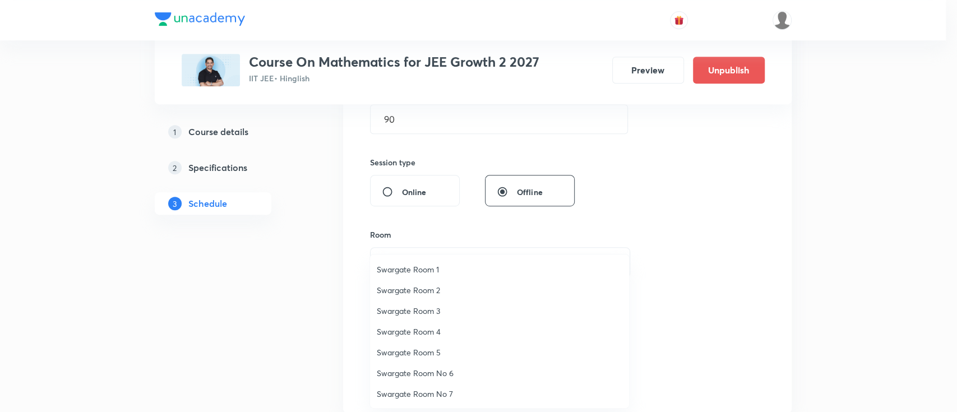
click at [423, 287] on span "Swargate Room 2" at bounding box center [500, 290] width 246 height 12
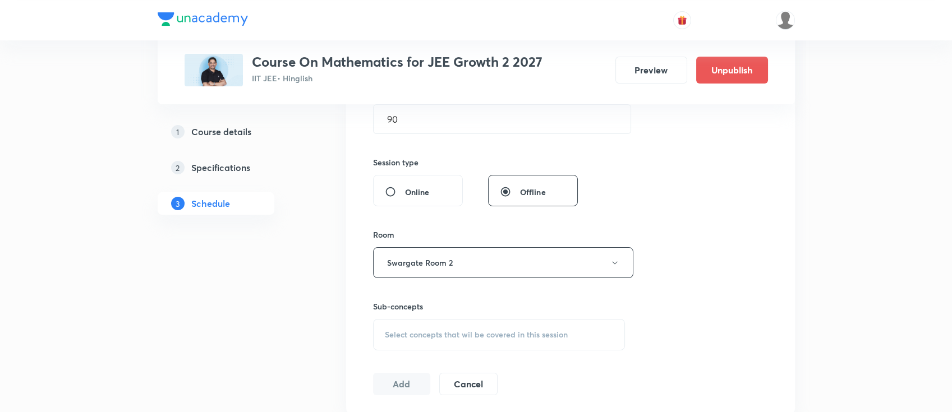
click at [507, 330] on span "Select concepts that wil be covered in this session" at bounding box center [476, 334] width 183 height 9
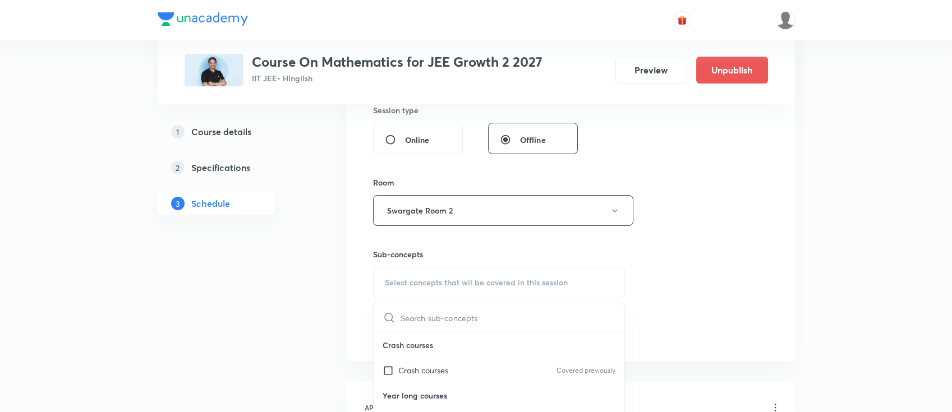
scroll to position [449, 0]
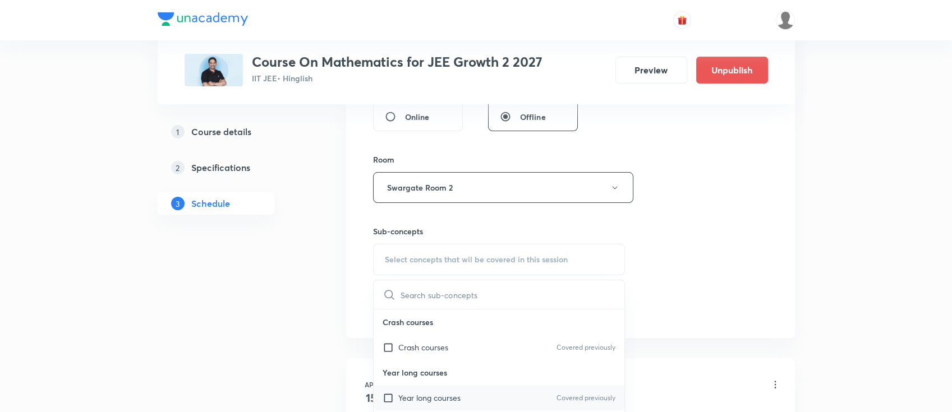
click at [488, 394] on div "Year long courses Covered previously" at bounding box center [498, 397] width 251 height 25
checkbox input "true"
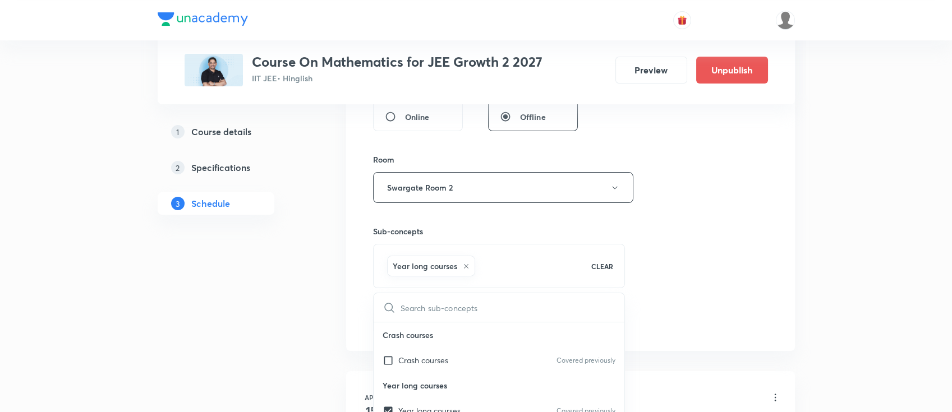
click at [733, 285] on div "Session 79 Live class Session title 13/99 Straight line ​ Schedule for Oct 9, 2…" at bounding box center [570, 63] width 395 height 539
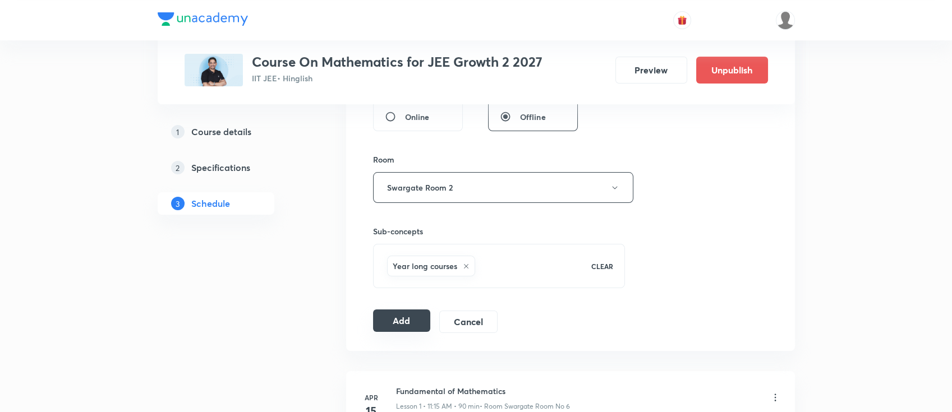
click at [386, 321] on button "Add" at bounding box center [402, 321] width 58 height 22
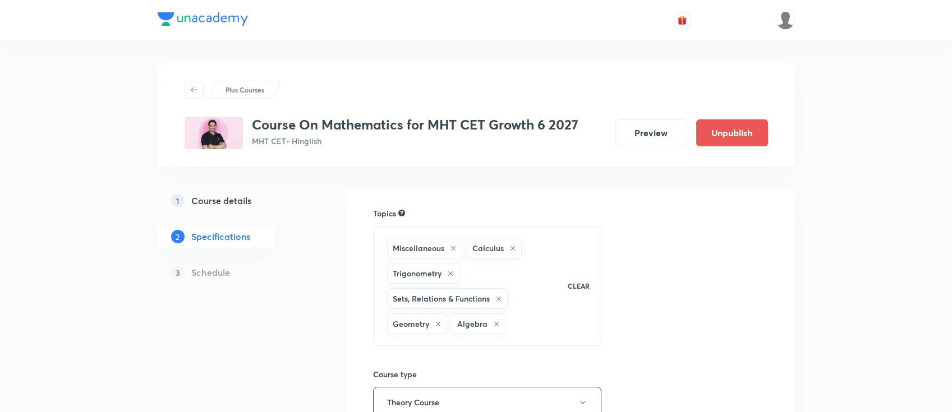
click at [241, 202] on h5 "Course details" at bounding box center [221, 200] width 60 height 13
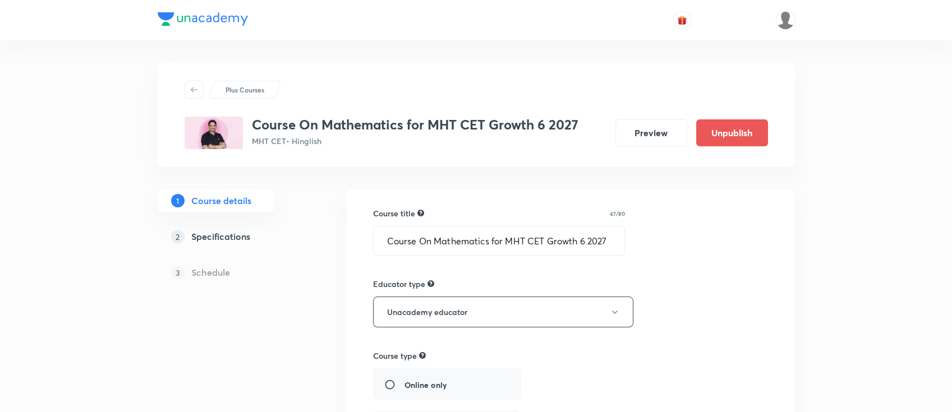
click at [247, 236] on h5 "Specifications" at bounding box center [220, 236] width 59 height 13
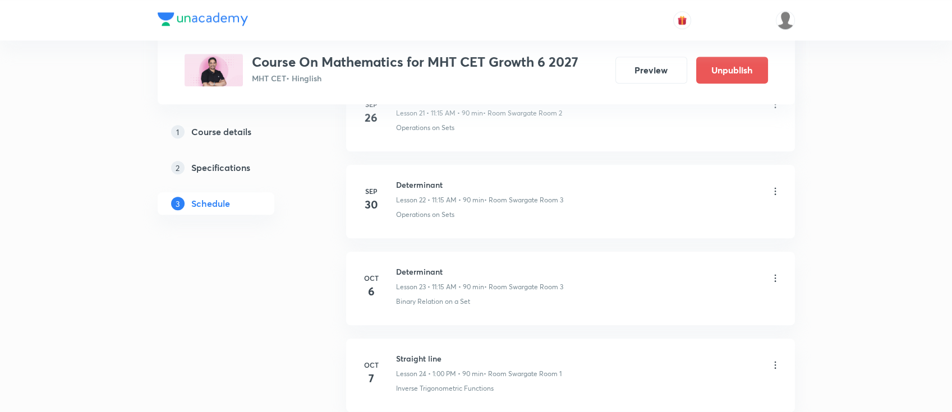
scroll to position [2656, 0]
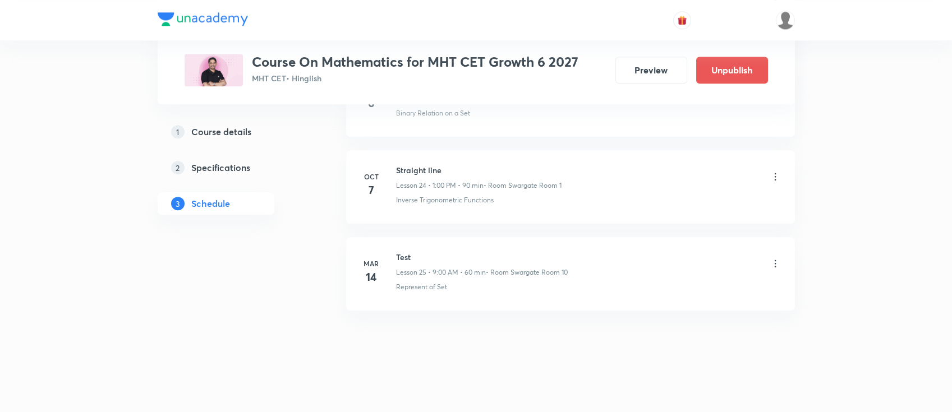
click at [425, 169] on h6 "Straight line" at bounding box center [478, 170] width 165 height 12
copy h6 "Straight line"
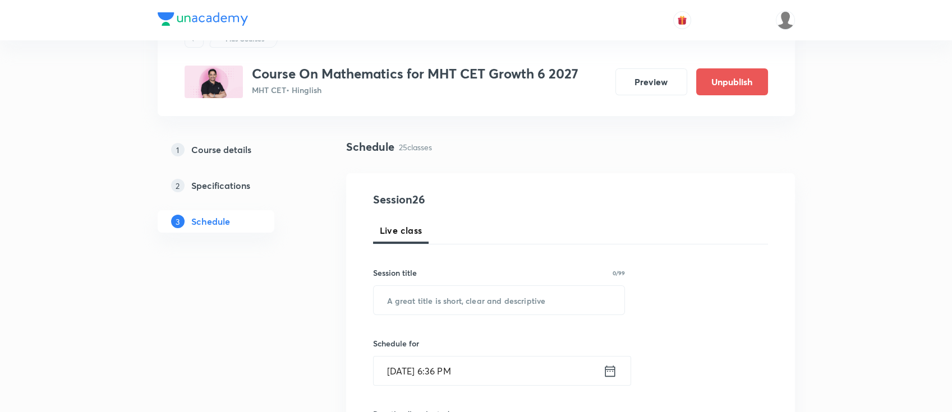
scroll to position [75, 0]
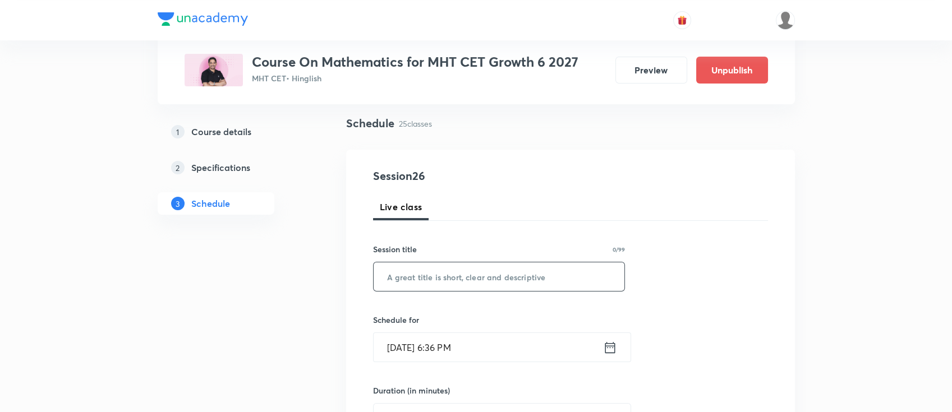
click at [536, 282] on input "text" at bounding box center [498, 276] width 251 height 29
paste input "Straight line"
type input "Straight line"
click at [612, 357] on div "Oct 8, 2025, 6:36 PM ​" at bounding box center [502, 348] width 258 height 30
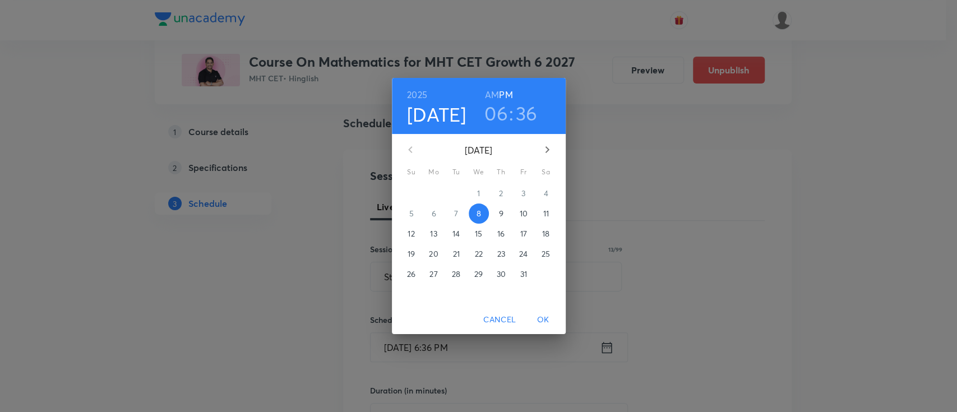
click at [500, 213] on p "9" at bounding box center [501, 213] width 4 height 11
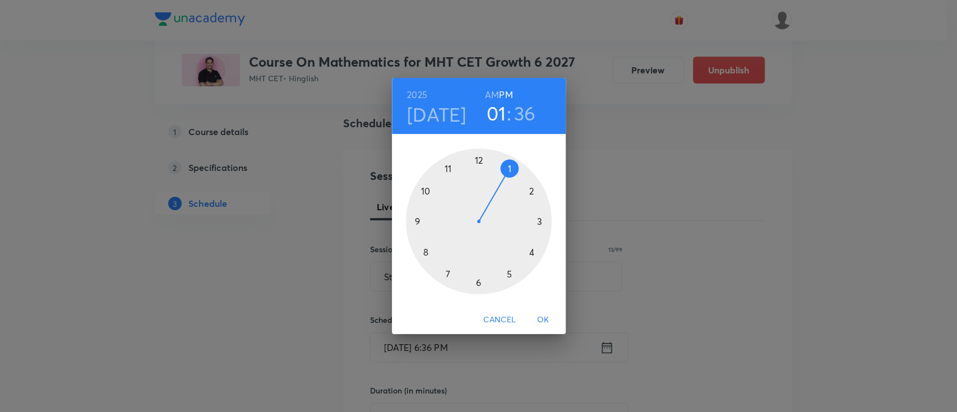
drag, startPoint x: 483, startPoint y: 283, endPoint x: 504, endPoint y: 184, distance: 101.0
click at [504, 184] on div at bounding box center [479, 222] width 146 height 146
drag, startPoint x: 444, startPoint y: 271, endPoint x: 477, endPoint y: 187, distance: 90.2
click at [477, 187] on div at bounding box center [479, 222] width 146 height 146
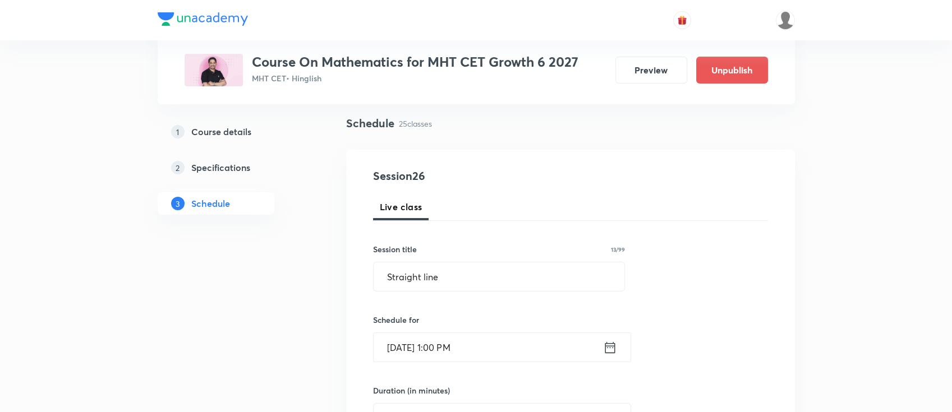
scroll to position [149, 0]
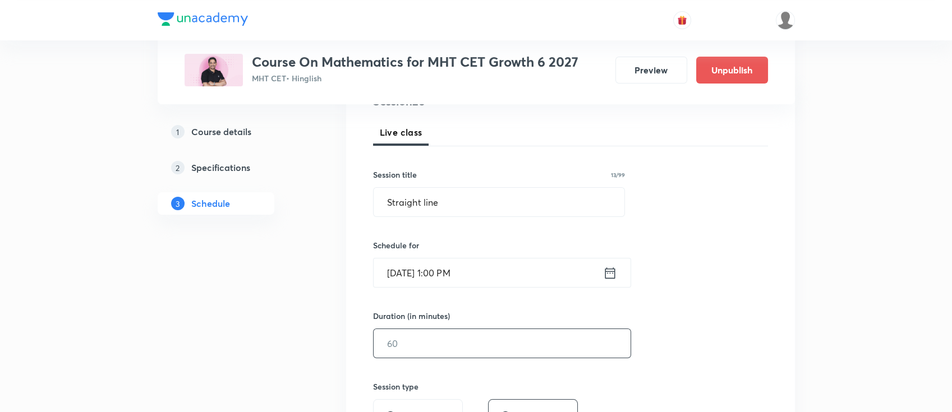
click at [550, 348] on input "text" at bounding box center [501, 343] width 257 height 29
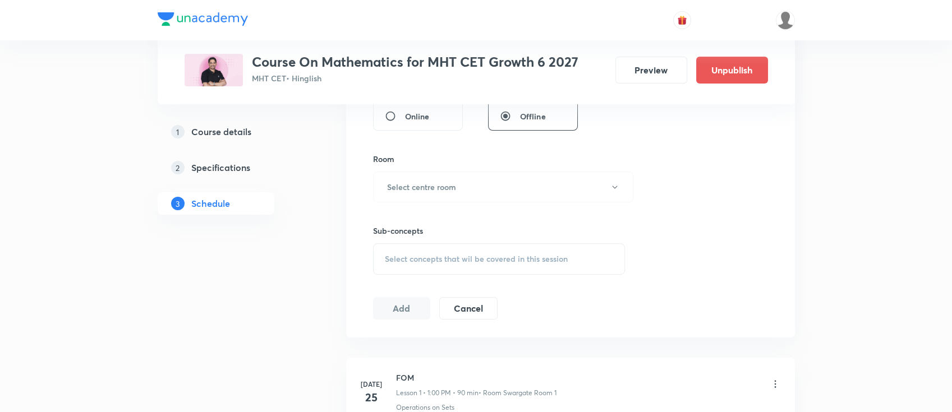
scroll to position [449, 0]
type input "90"
click at [456, 176] on button "Select centre room" at bounding box center [503, 187] width 260 height 31
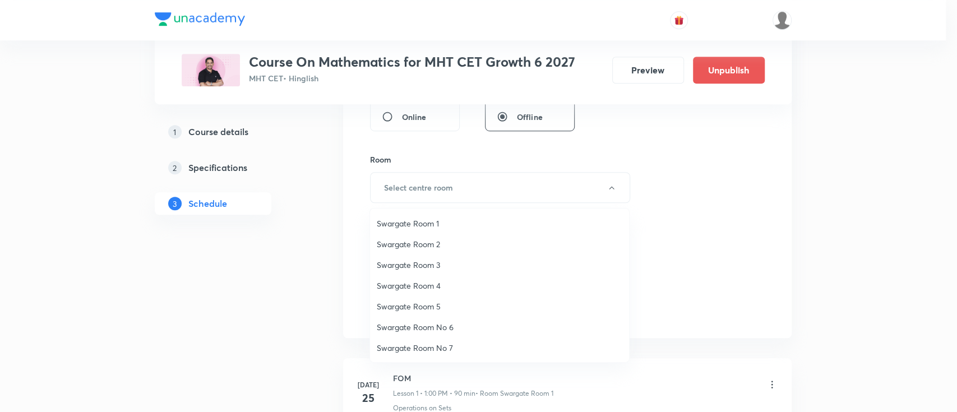
click at [435, 225] on span "Swargate Room 1" at bounding box center [500, 224] width 246 height 12
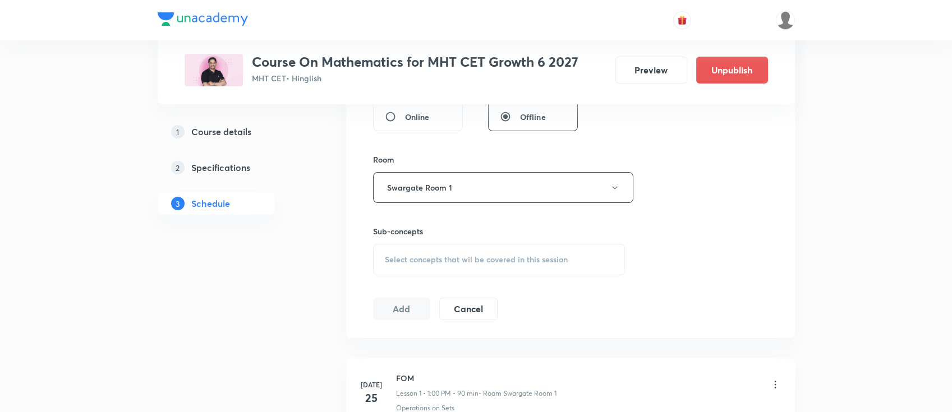
click at [513, 257] on span "Select concepts that wil be covered in this session" at bounding box center [476, 259] width 183 height 9
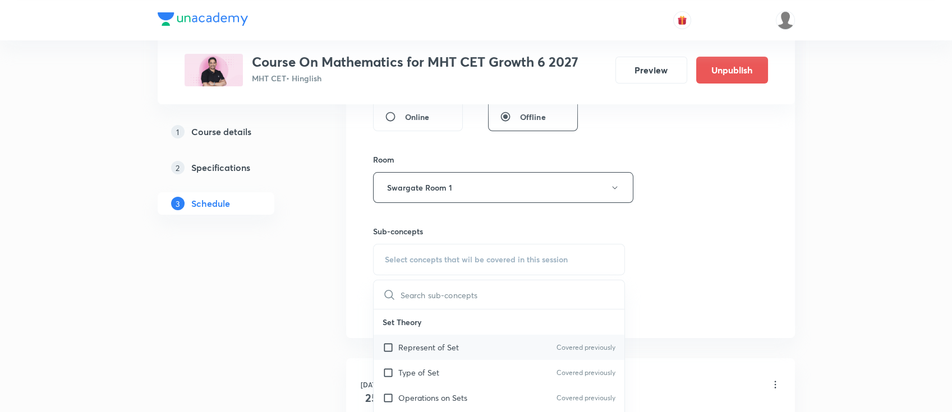
click at [493, 348] on div "Represent of Set Covered previously" at bounding box center [498, 347] width 251 height 25
checkbox input "true"
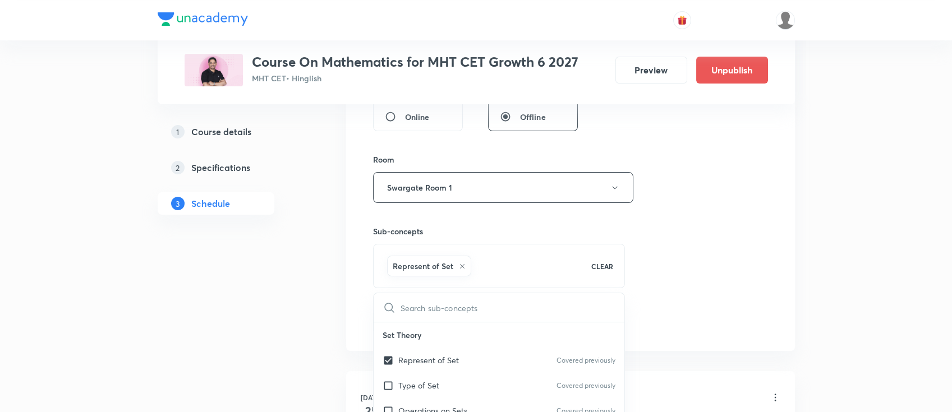
click at [740, 289] on div "Session 26 Live class Session title 13/99 Straight line ​ Schedule for Oct 9, 2…" at bounding box center [570, 63] width 395 height 539
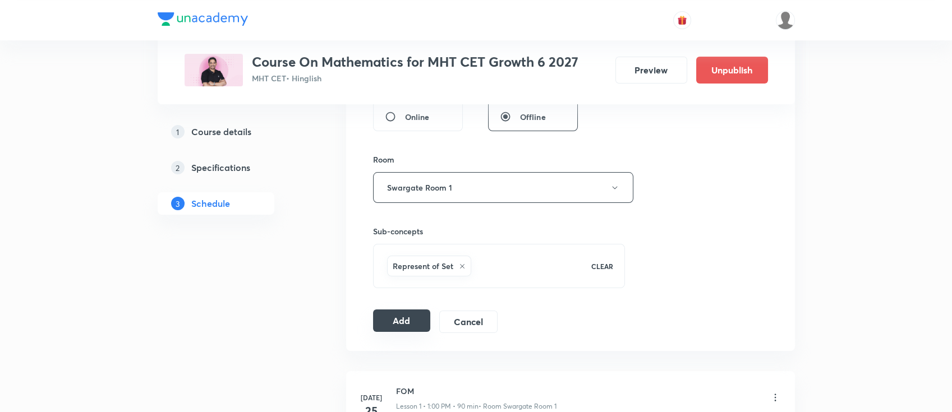
click at [413, 325] on button "Add" at bounding box center [402, 321] width 58 height 22
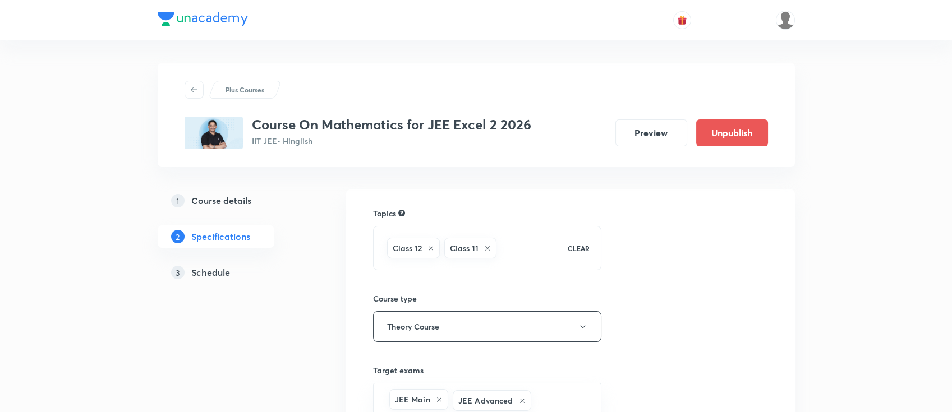
click at [222, 270] on h5 "Schedule" at bounding box center [210, 272] width 39 height 13
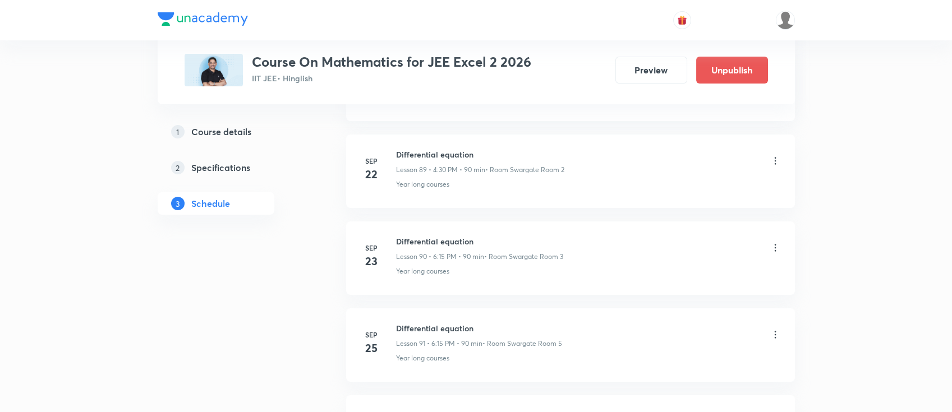
scroll to position [9079, 0]
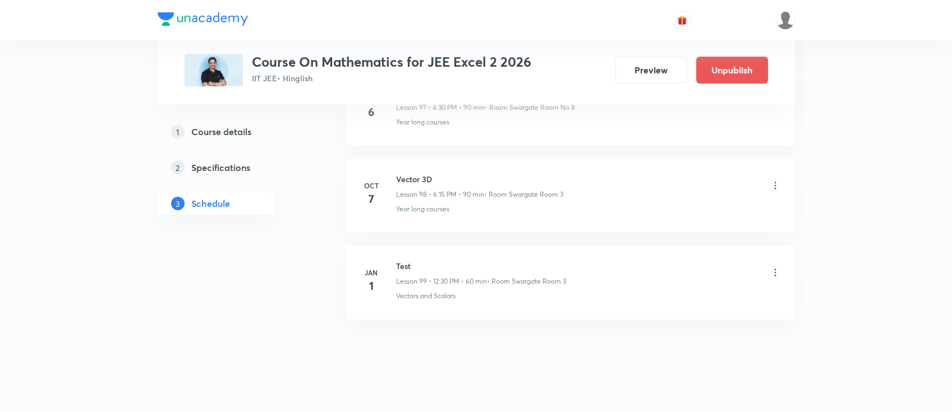
click at [419, 173] on h6 "Vector 3D" at bounding box center [479, 179] width 167 height 12
copy h6 "Vector 3D"
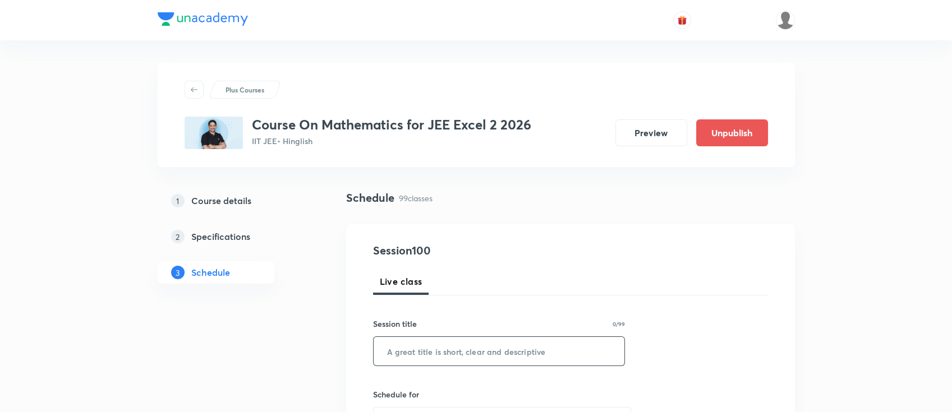
scroll to position [75, 0]
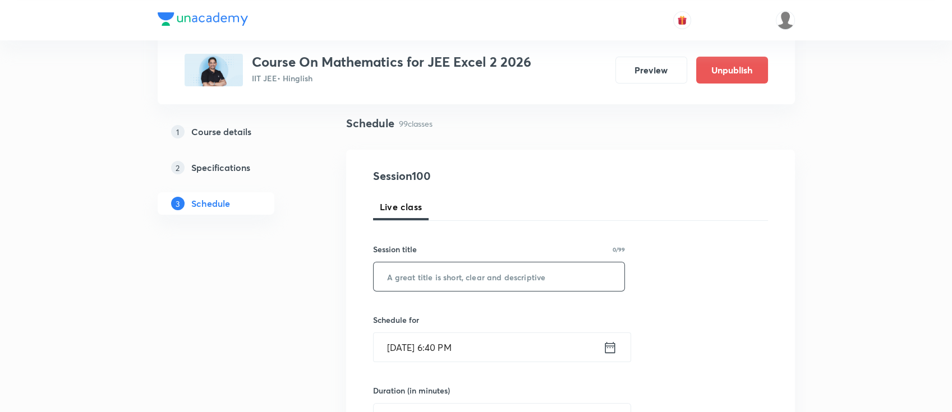
click at [467, 280] on input "text" at bounding box center [498, 276] width 251 height 29
paste input "Vector 3D"
type input "Vector 3D"
click at [609, 348] on icon at bounding box center [610, 348] width 14 height 16
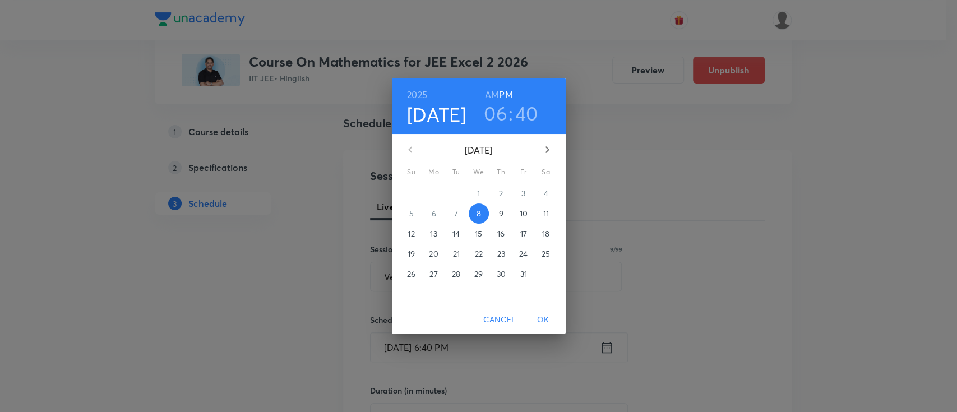
click at [499, 214] on p "9" at bounding box center [501, 213] width 4 height 11
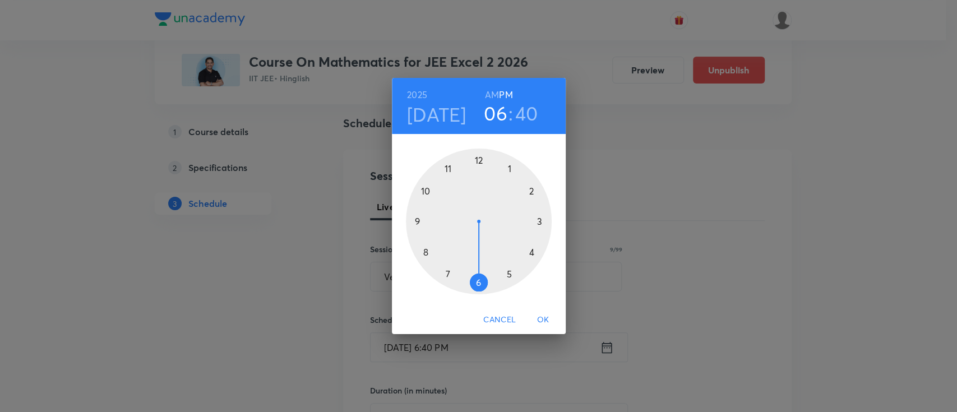
click at [529, 116] on h3 "40" at bounding box center [526, 114] width 23 height 24
drag, startPoint x: 432, startPoint y: 253, endPoint x: 505, endPoint y: 222, distance: 79.2
click at [505, 222] on div at bounding box center [479, 222] width 146 height 146
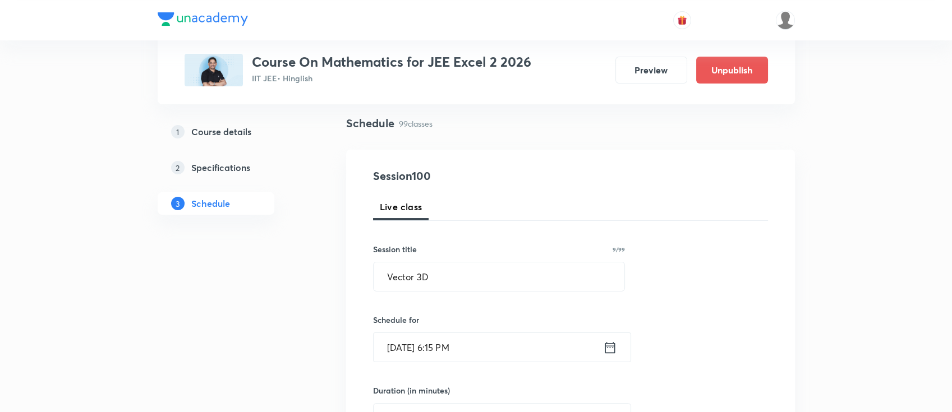
scroll to position [149, 0]
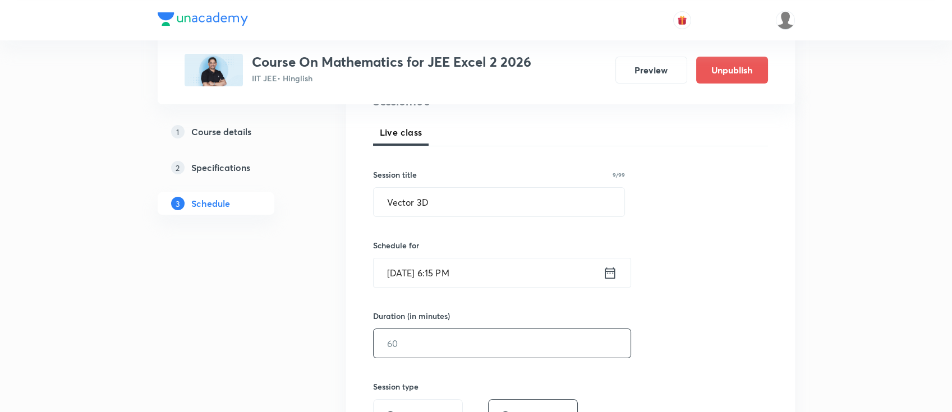
click at [480, 342] on input "text" at bounding box center [501, 343] width 257 height 29
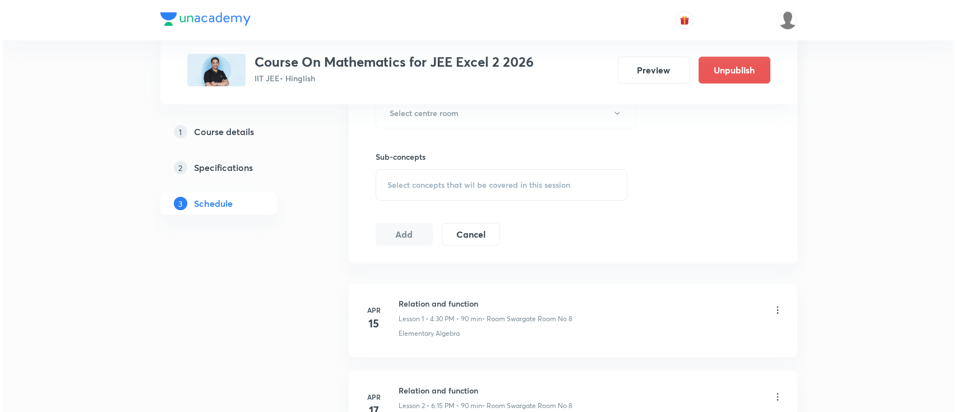
scroll to position [373, 0]
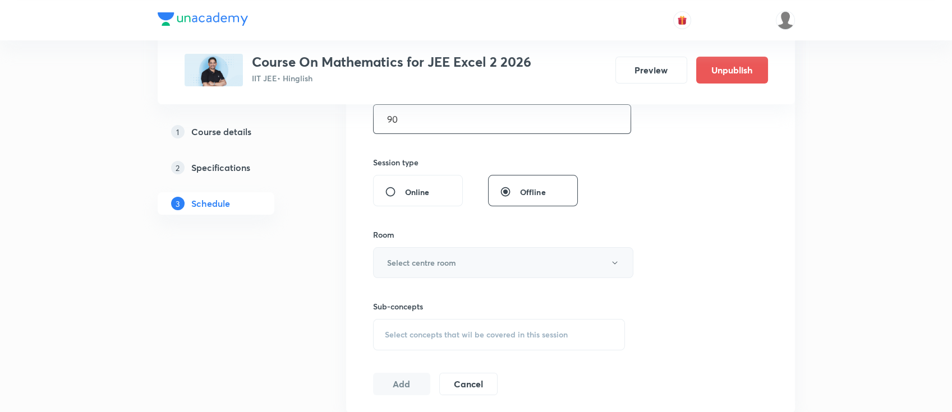
type input "90"
click at [440, 267] on h6 "Select centre room" at bounding box center [421, 263] width 69 height 12
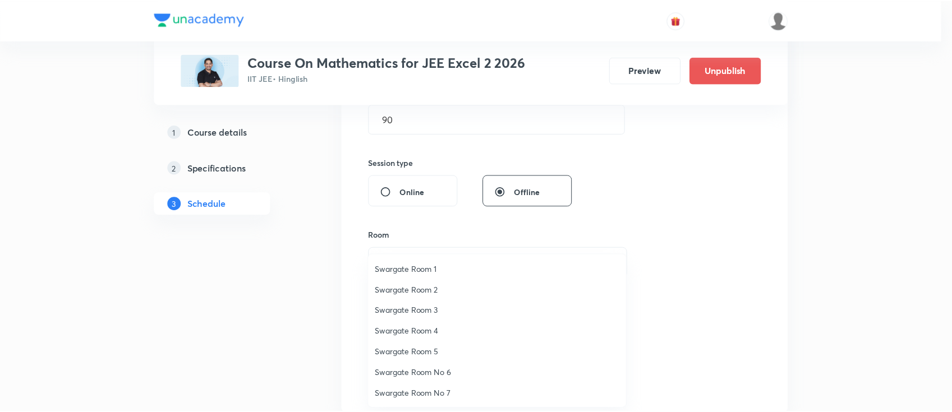
scroll to position [75, 0]
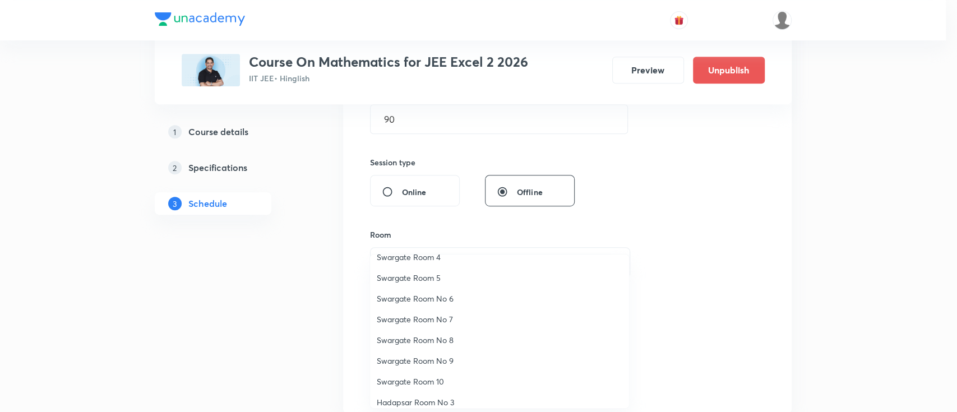
click at [442, 337] on span "Swargate Room No 8" at bounding box center [500, 340] width 246 height 12
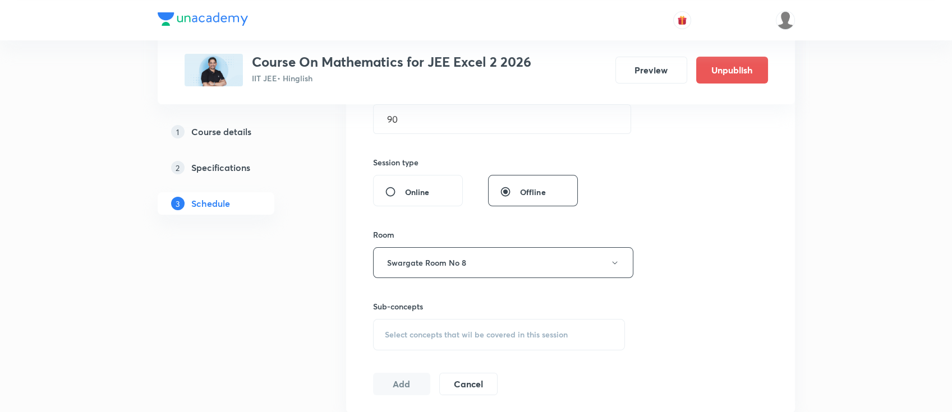
click at [527, 326] on div "Select concepts that wil be covered in this session" at bounding box center [499, 334] width 252 height 31
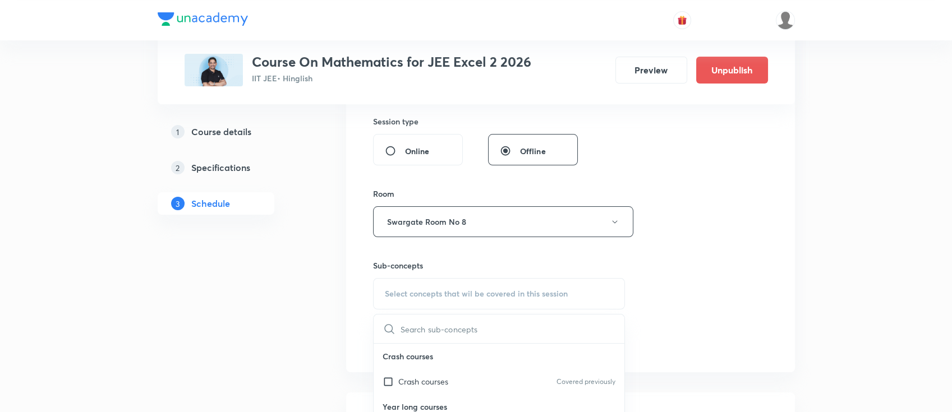
scroll to position [449, 0]
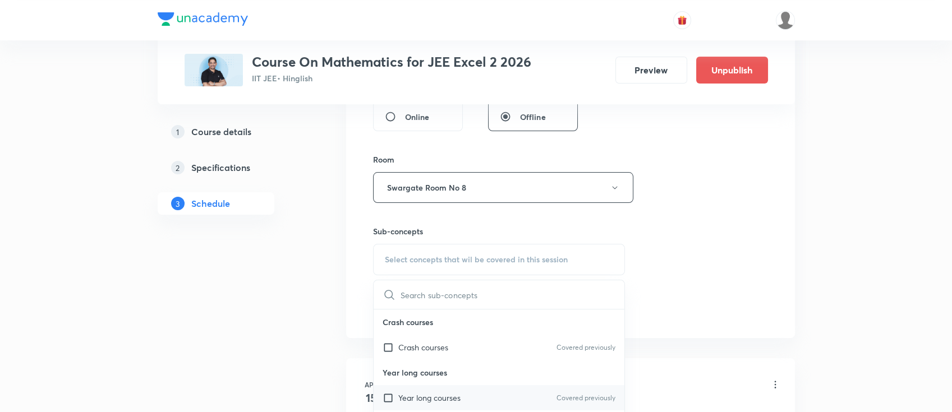
click at [482, 393] on div "Year long courses Covered previously" at bounding box center [498, 397] width 251 height 25
checkbox input "true"
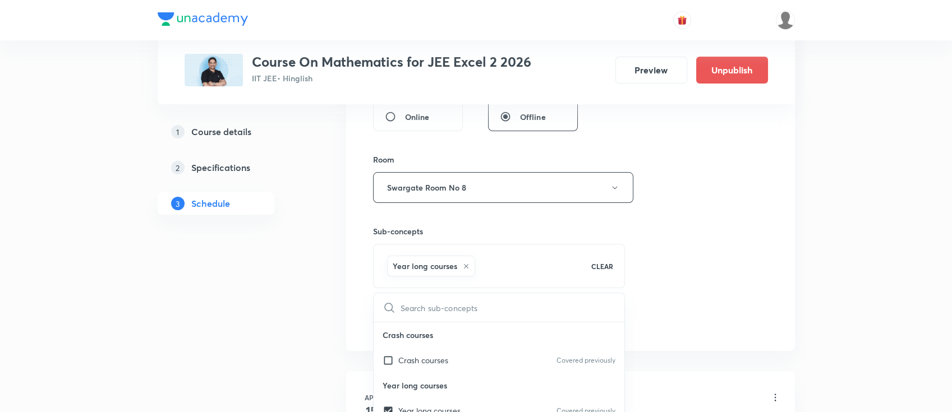
click at [687, 273] on div "Session 100 Live class Session title 9/99 Vector 3D ​ Schedule for [DATE] 6:15 …" at bounding box center [570, 63] width 395 height 539
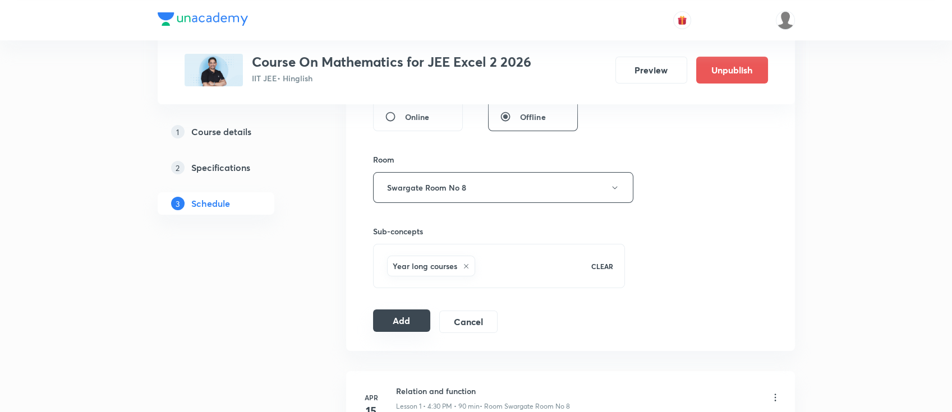
click at [381, 313] on button "Add" at bounding box center [402, 321] width 58 height 22
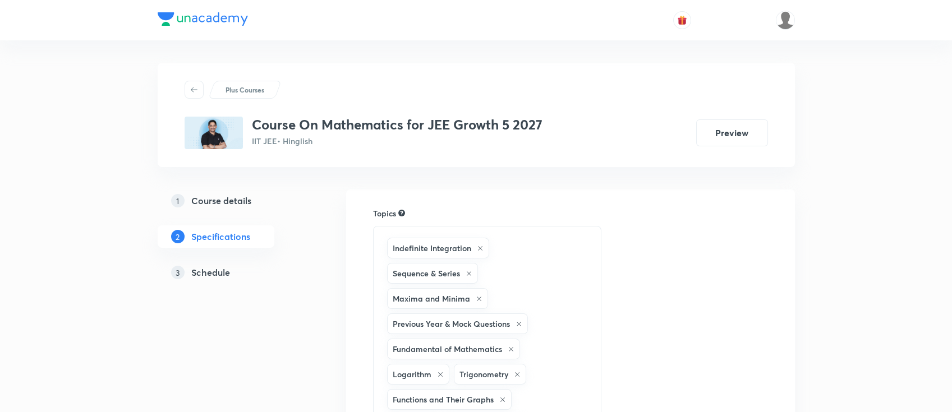
click at [224, 278] on h5 "Schedule" at bounding box center [210, 272] width 39 height 13
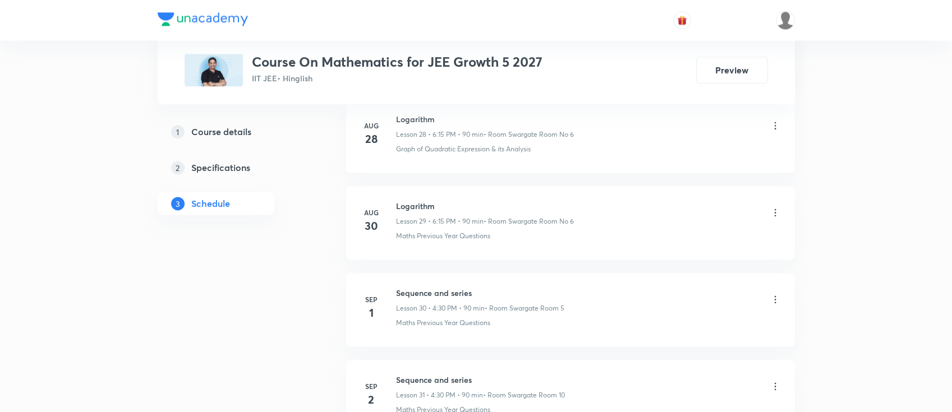
scroll to position [4652, 0]
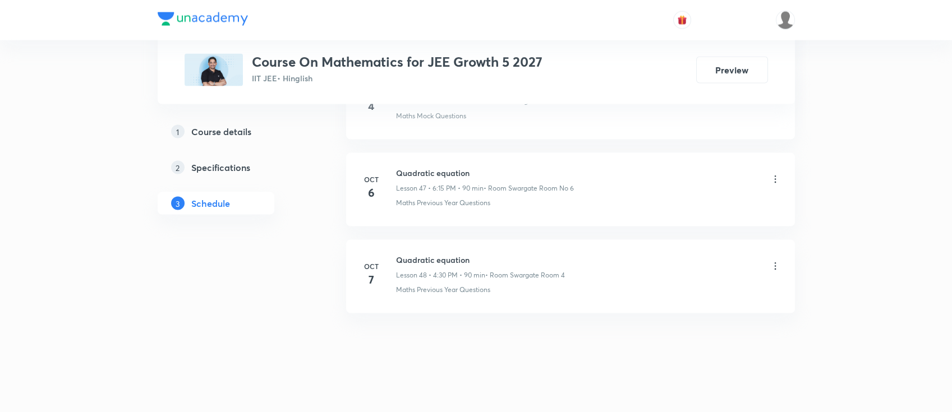
click at [451, 255] on h6 "Quadratic equation" at bounding box center [480, 260] width 169 height 12
copy h6 "Quadratic equation"
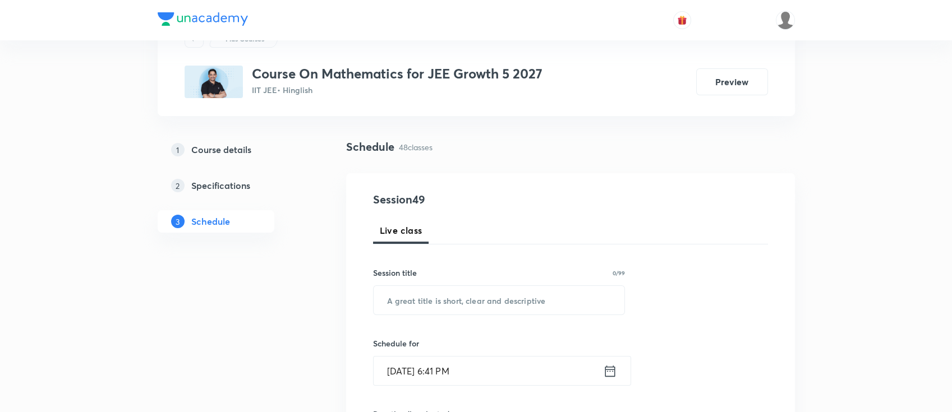
scroll to position [75, 0]
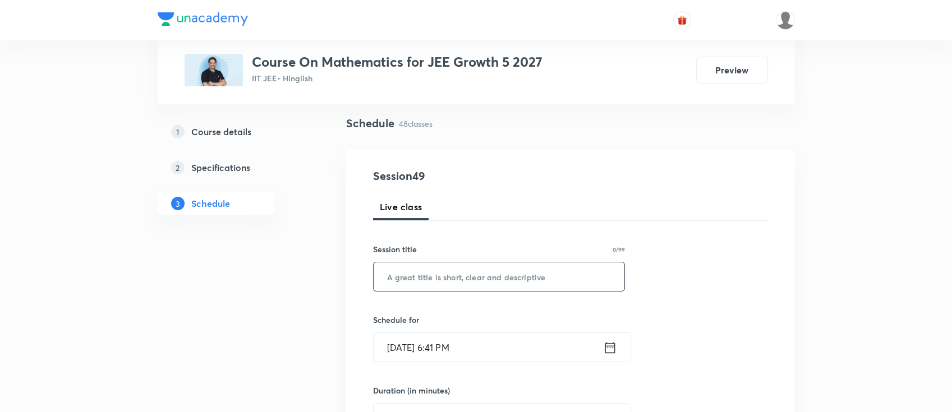
click at [495, 280] on input "text" at bounding box center [498, 276] width 251 height 29
paste input "Quadratic equation"
type input "Quadratic equation"
click at [610, 348] on icon at bounding box center [610, 348] width 14 height 16
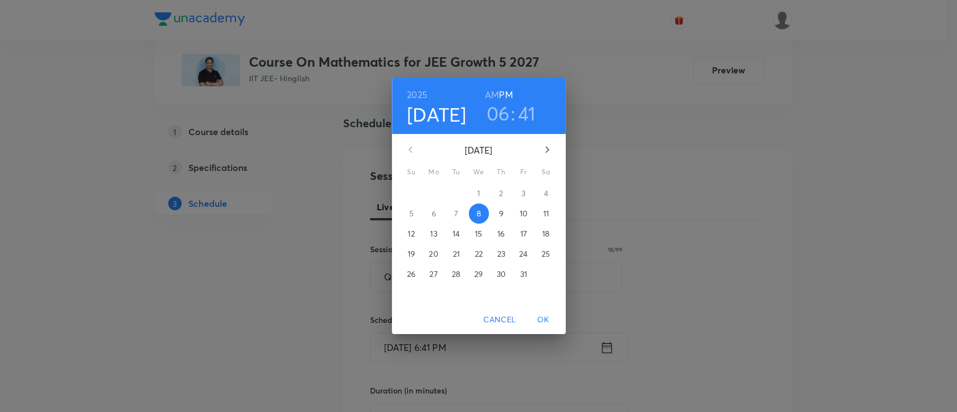
click at [504, 216] on span "9" at bounding box center [501, 213] width 20 height 11
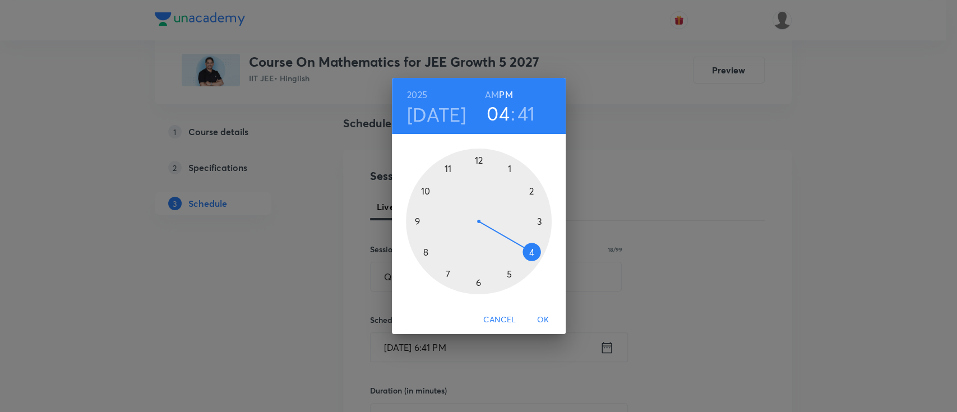
drag, startPoint x: 479, startPoint y: 285, endPoint x: 530, endPoint y: 250, distance: 61.7
click at [530, 250] on div at bounding box center [479, 222] width 146 height 146
drag, startPoint x: 422, startPoint y: 244, endPoint x: 479, endPoint y: 262, distance: 59.4
click at [479, 262] on div at bounding box center [479, 222] width 146 height 146
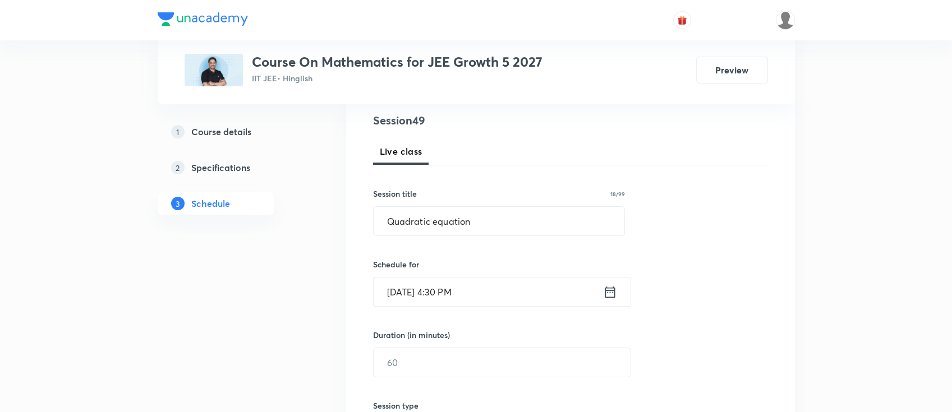
scroll to position [149, 0]
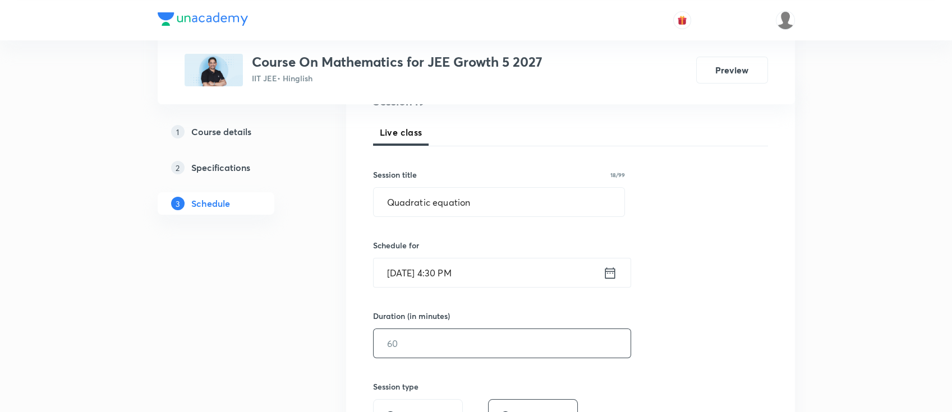
click at [471, 355] on input "text" at bounding box center [501, 343] width 257 height 29
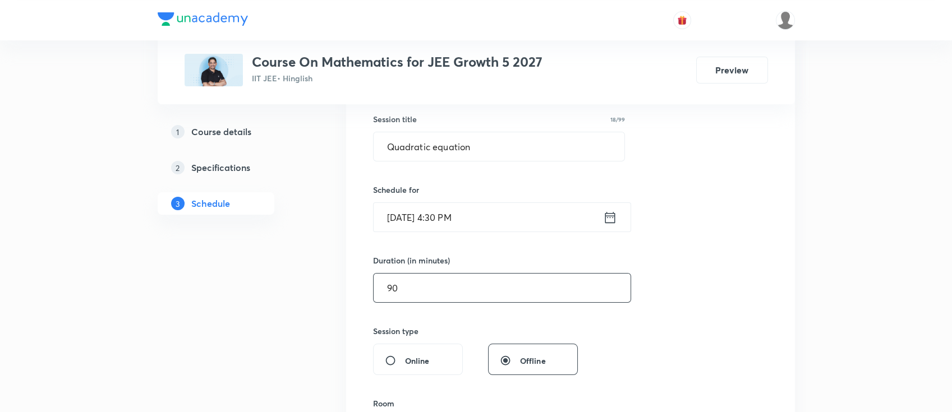
scroll to position [224, 0]
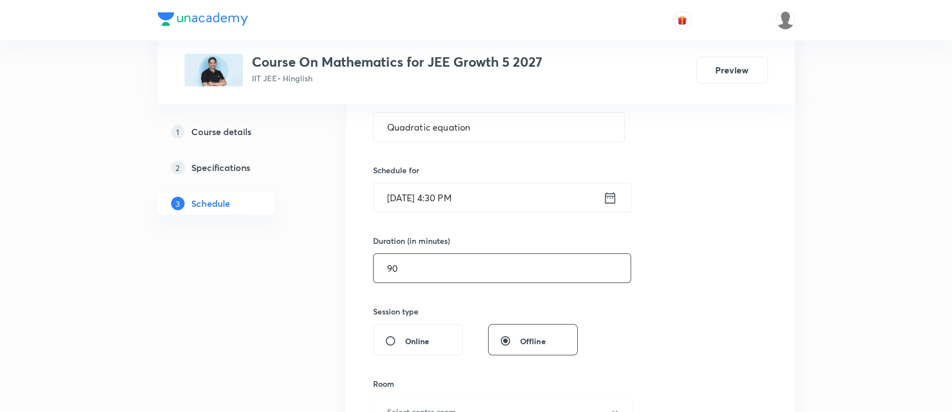
type input "90"
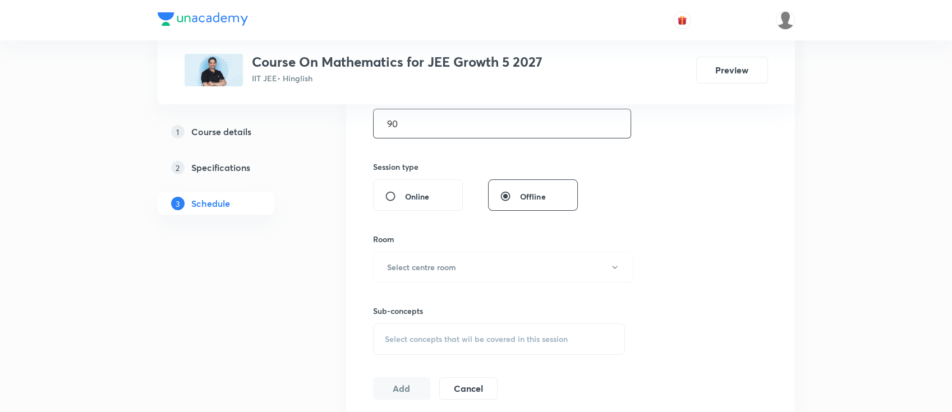
scroll to position [373, 0]
click at [440, 257] on h6 "Select centre room" at bounding box center [421, 263] width 69 height 12
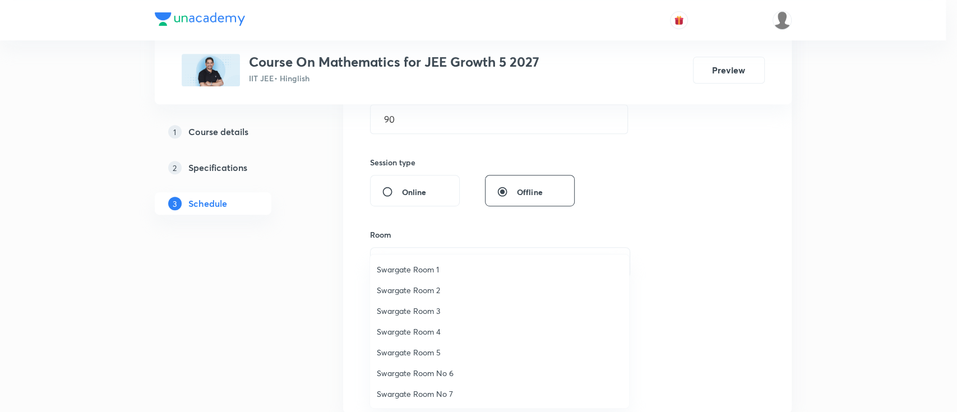
click at [431, 297] on li "Swargate Room 2" at bounding box center [499, 290] width 259 height 21
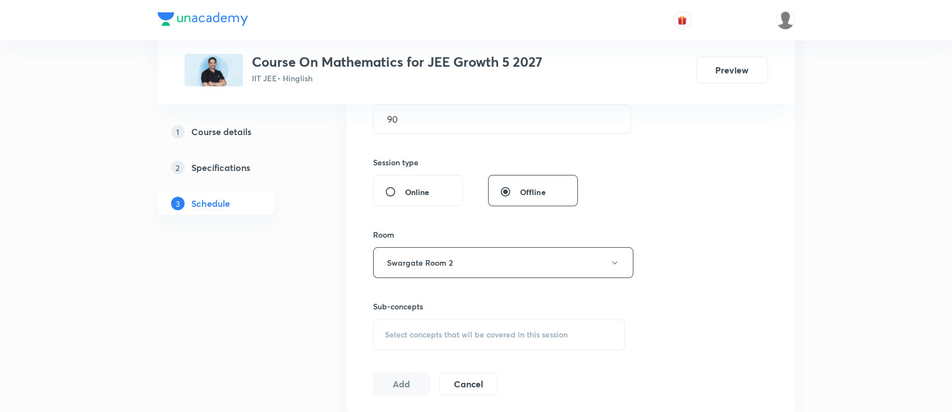
click at [470, 323] on div "Select concepts that wil be covered in this session" at bounding box center [499, 334] width 252 height 31
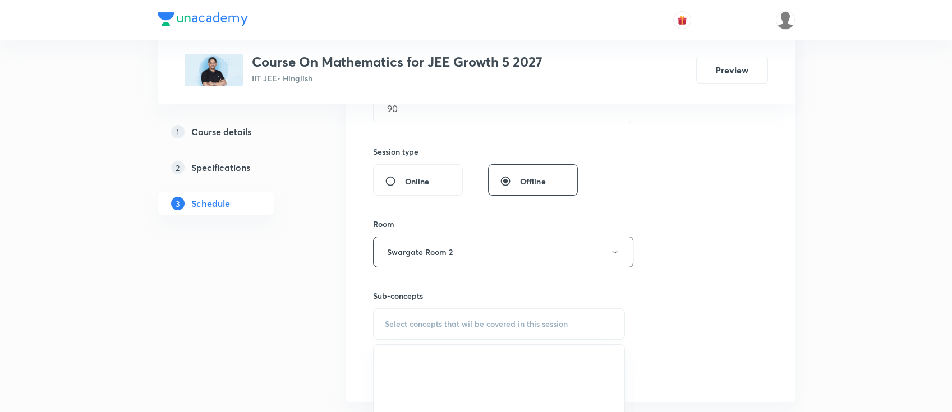
scroll to position [523, 0]
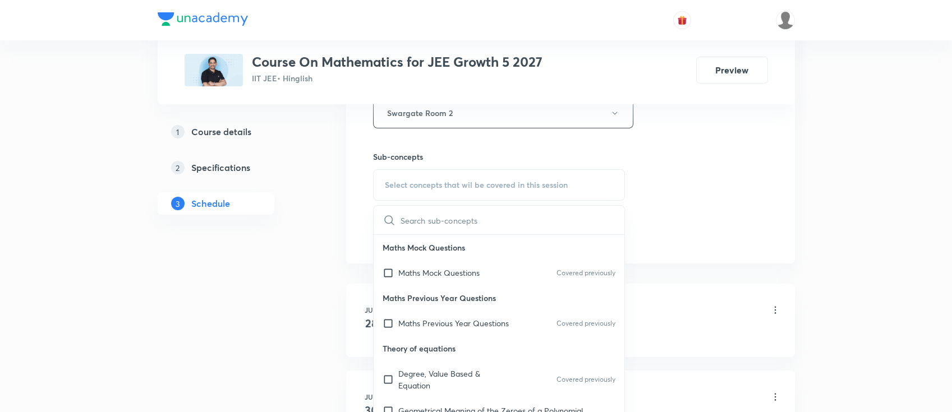
click at [449, 267] on p "Maths Mock Questions" at bounding box center [438, 273] width 81 height 12
checkbox input "true"
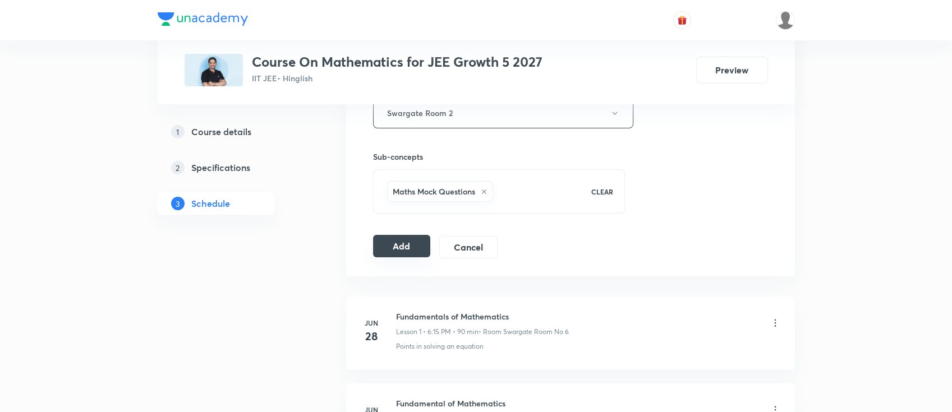
click at [413, 247] on button "Add" at bounding box center [402, 246] width 58 height 22
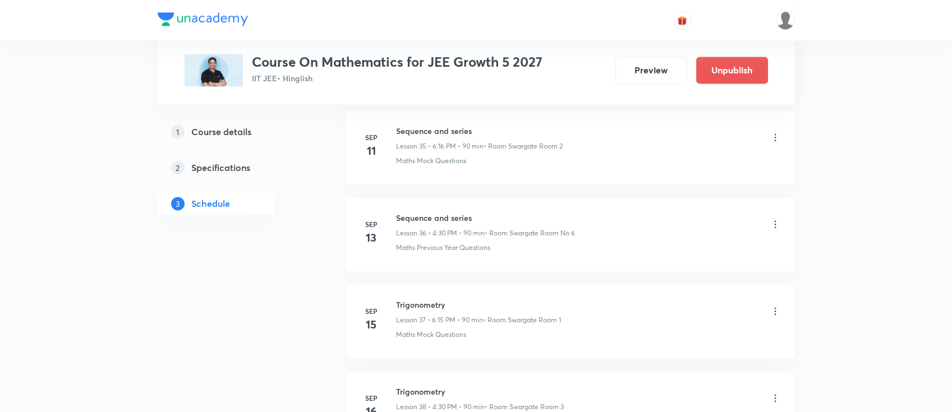
scroll to position [4224, 0]
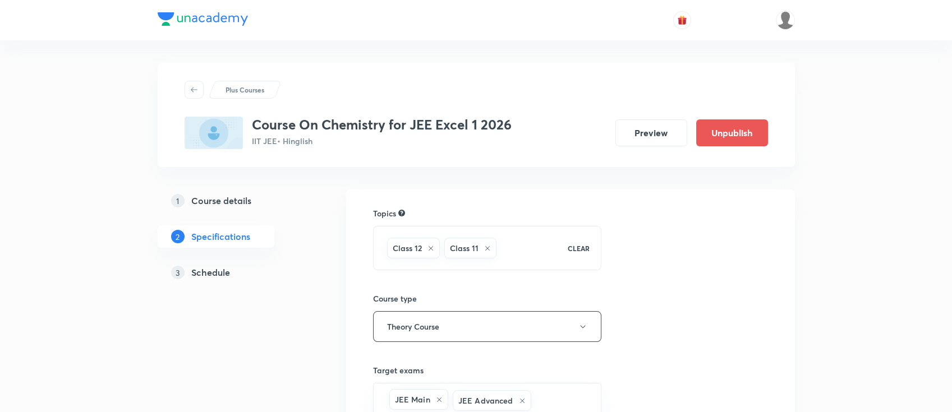
click at [215, 272] on h5 "Schedule" at bounding box center [210, 272] width 39 height 13
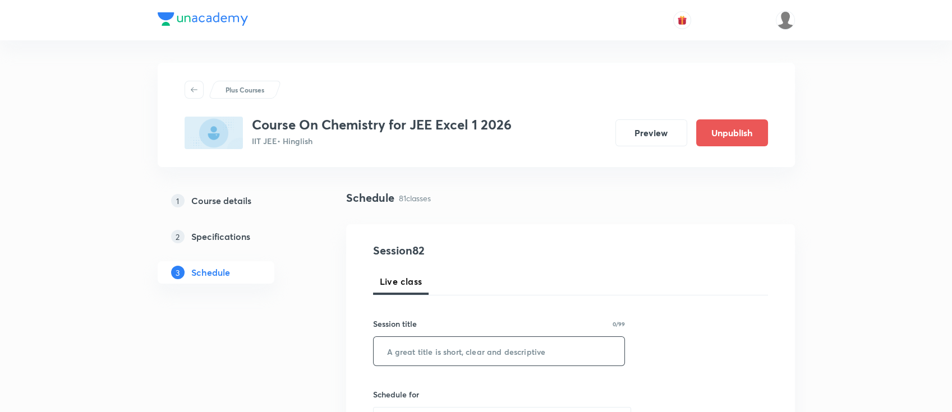
click at [511, 345] on input "text" at bounding box center [498, 351] width 251 height 29
paste input "amines"
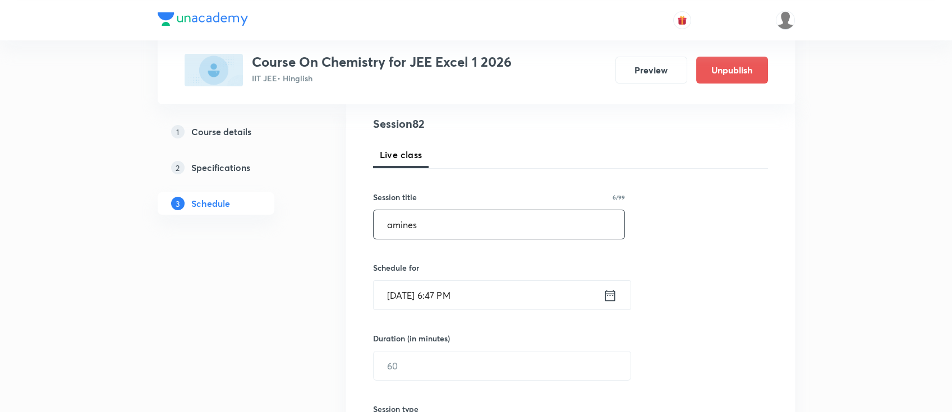
scroll to position [149, 0]
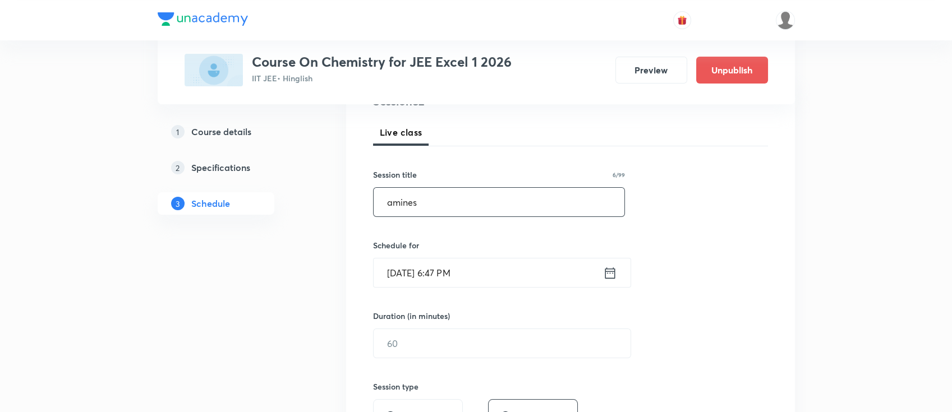
type input "amines"
click at [610, 275] on icon at bounding box center [610, 273] width 14 height 16
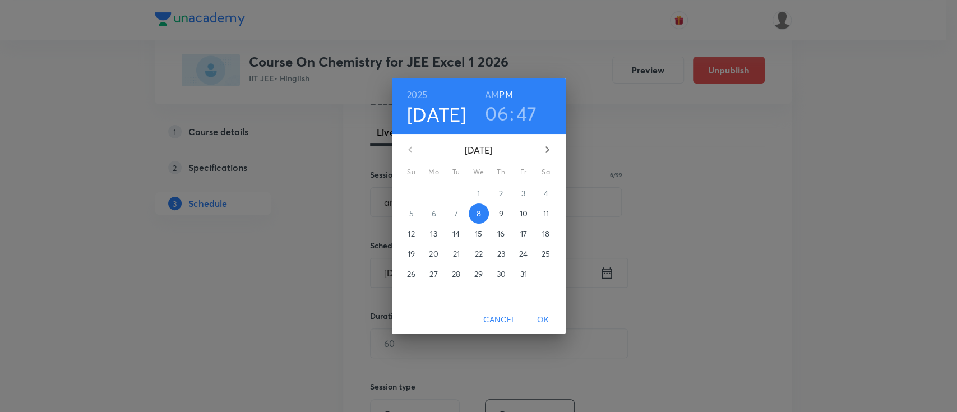
click at [500, 210] on p "9" at bounding box center [501, 213] width 4 height 11
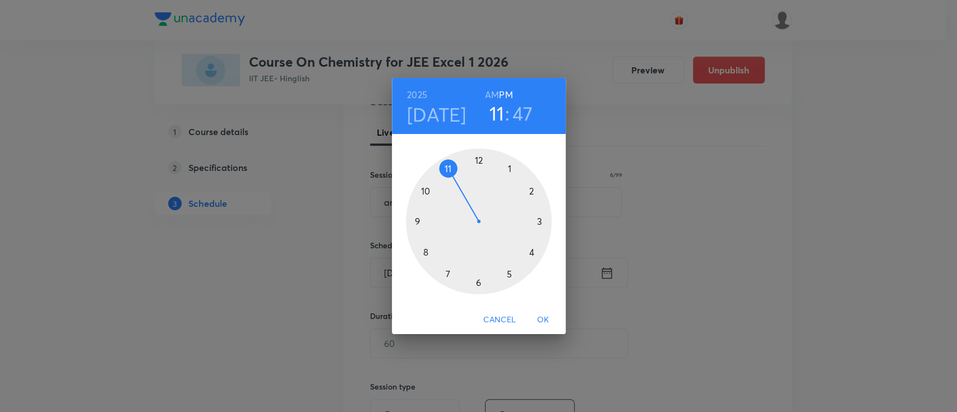
drag, startPoint x: 473, startPoint y: 267, endPoint x: 462, endPoint y: 174, distance: 93.7
click at [462, 174] on div at bounding box center [479, 222] width 146 height 146
drag, startPoint x: 433, startPoint y: 213, endPoint x: 505, endPoint y: 222, distance: 72.3
click at [505, 222] on div at bounding box center [479, 222] width 146 height 146
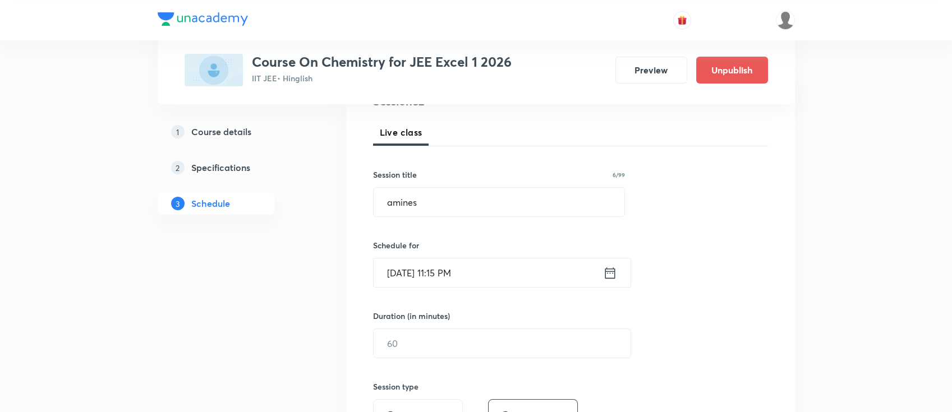
click at [608, 274] on icon at bounding box center [610, 273] width 14 height 16
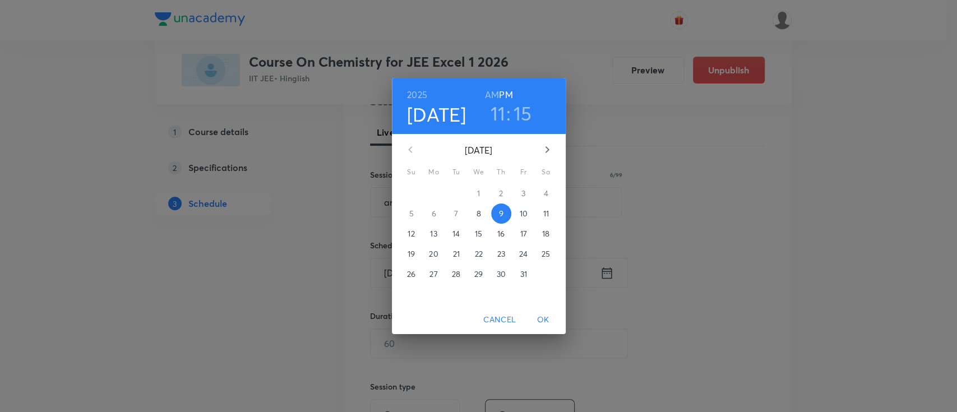
click at [492, 100] on h6 "AM" at bounding box center [492, 95] width 14 height 16
click at [544, 321] on span "OK" at bounding box center [543, 320] width 27 height 14
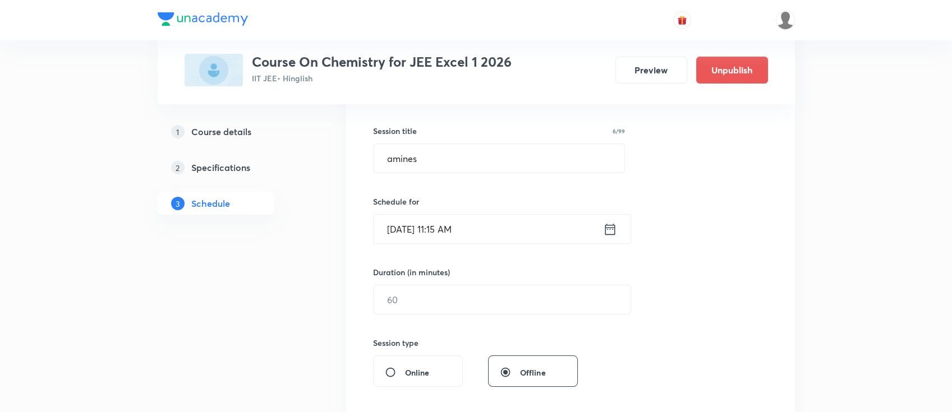
scroll to position [224, 0]
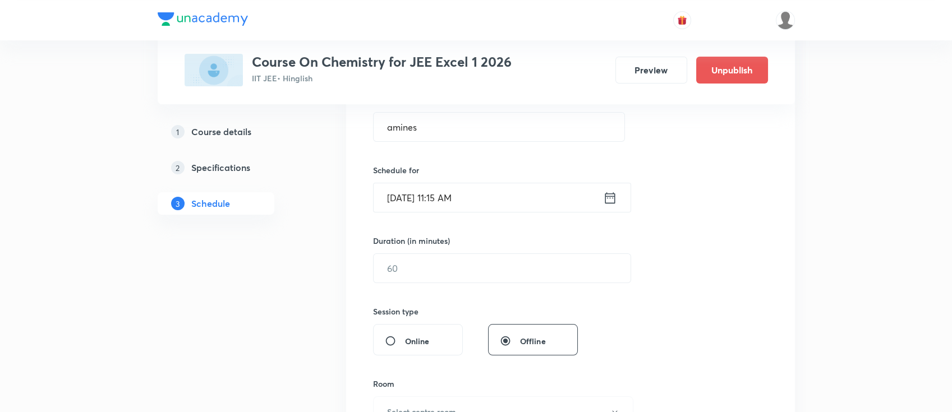
click at [497, 252] on div "Duration (in minutes) ​" at bounding box center [475, 259] width 205 height 48
click at [497, 267] on input "text" at bounding box center [501, 268] width 257 height 29
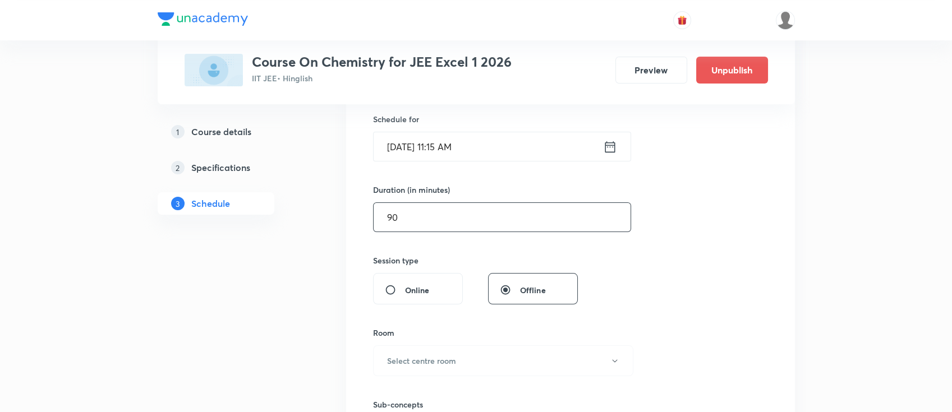
scroll to position [299, 0]
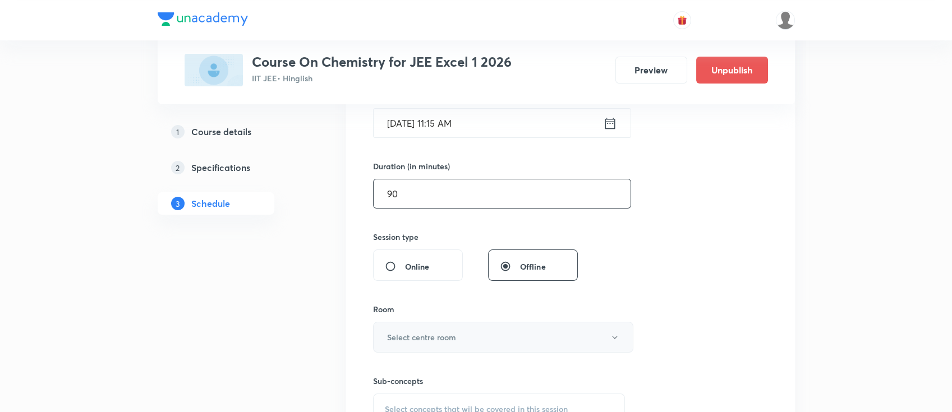
type input "90"
click at [447, 347] on button "Select centre room" at bounding box center [503, 337] width 260 height 31
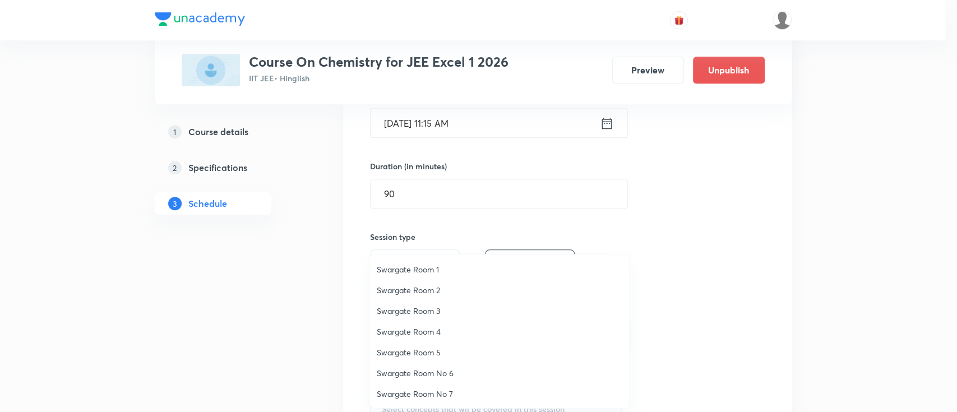
click at [427, 321] on li "Swargate Room 4" at bounding box center [499, 331] width 259 height 21
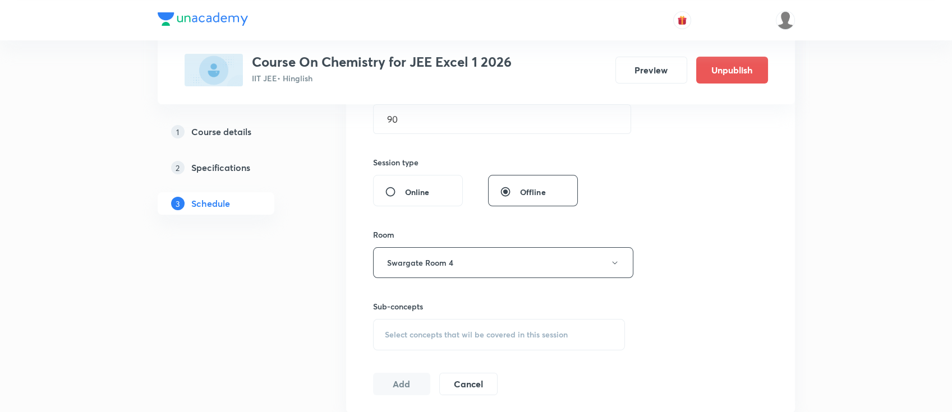
click at [471, 335] on span "Select concepts that wil be covered in this session" at bounding box center [476, 334] width 183 height 9
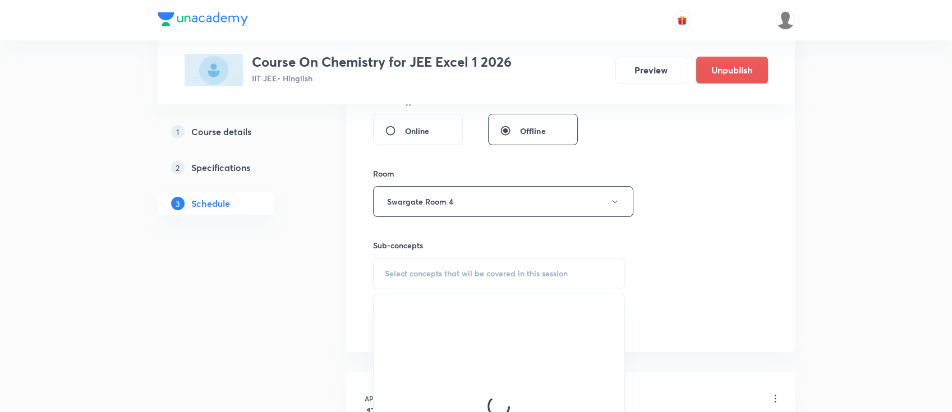
scroll to position [449, 0]
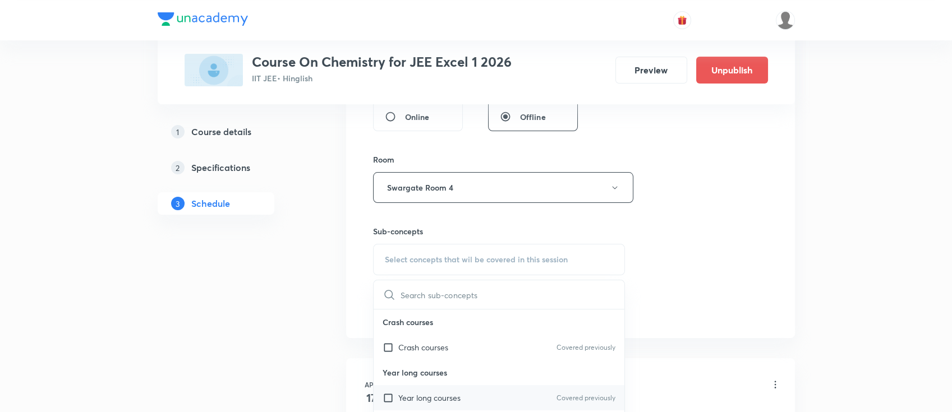
click at [476, 399] on div "Year long courses Covered previously" at bounding box center [498, 397] width 251 height 25
checkbox input "true"
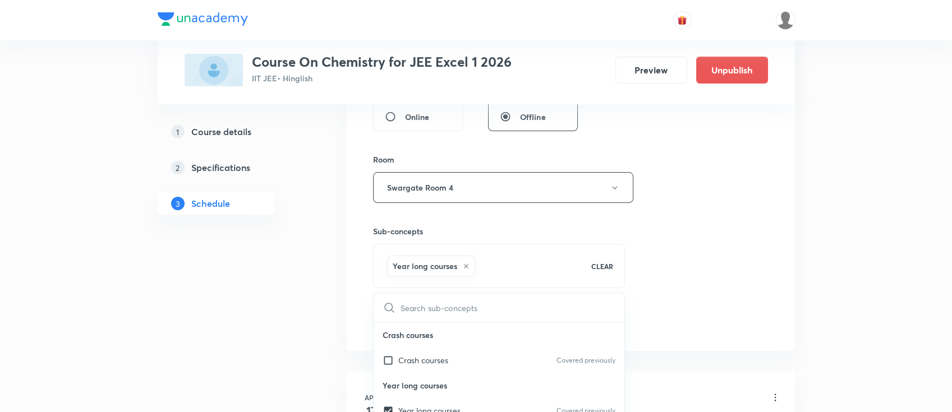
click at [672, 298] on div "Session 82 Live class Session title 6/99 amines ​ Schedule for Oct 9, 2025, 11:…" at bounding box center [570, 63] width 395 height 539
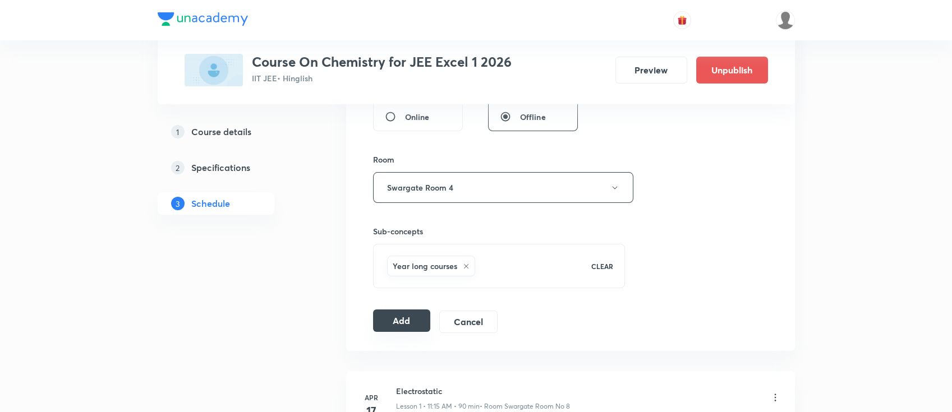
click at [409, 324] on button "Add" at bounding box center [402, 321] width 58 height 22
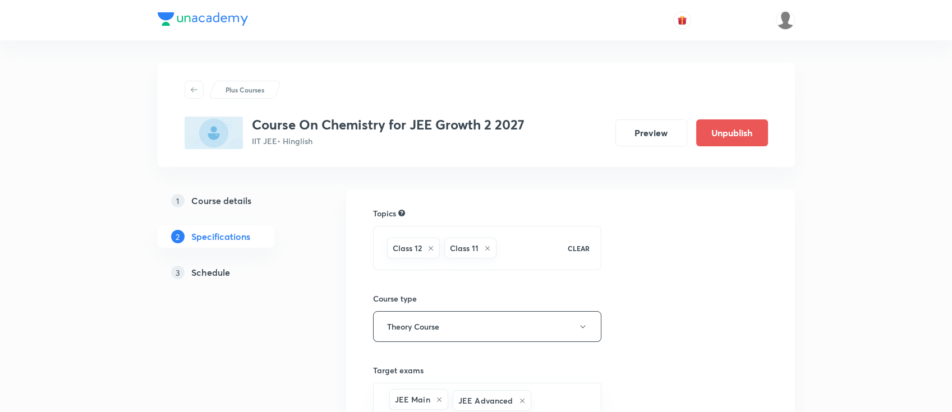
click at [220, 270] on h5 "Schedule" at bounding box center [210, 272] width 39 height 13
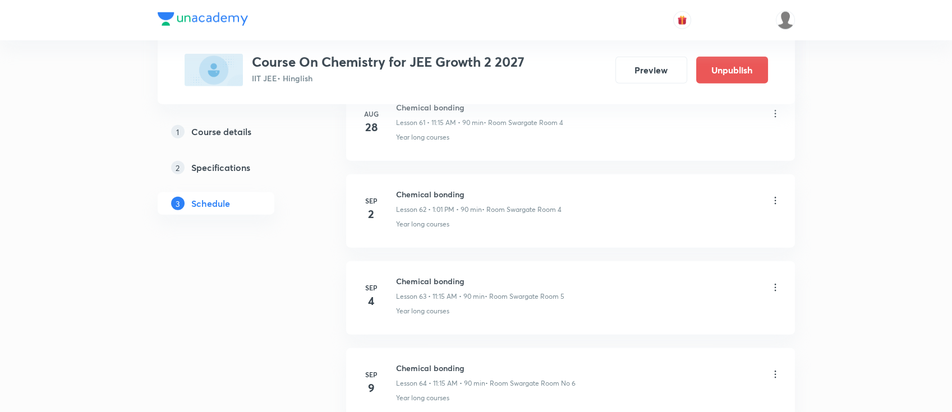
scroll to position [7516, 0]
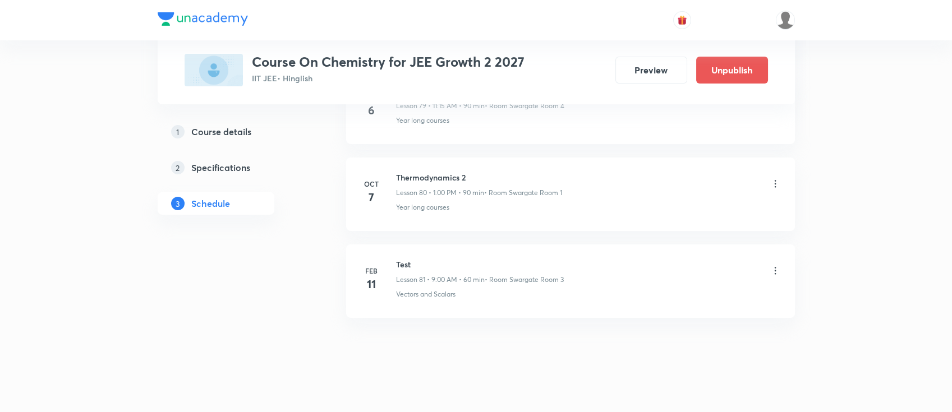
click at [459, 172] on h6 "Thermodynamics 2" at bounding box center [479, 178] width 166 height 12
copy h6 "Thermodynamics 2"
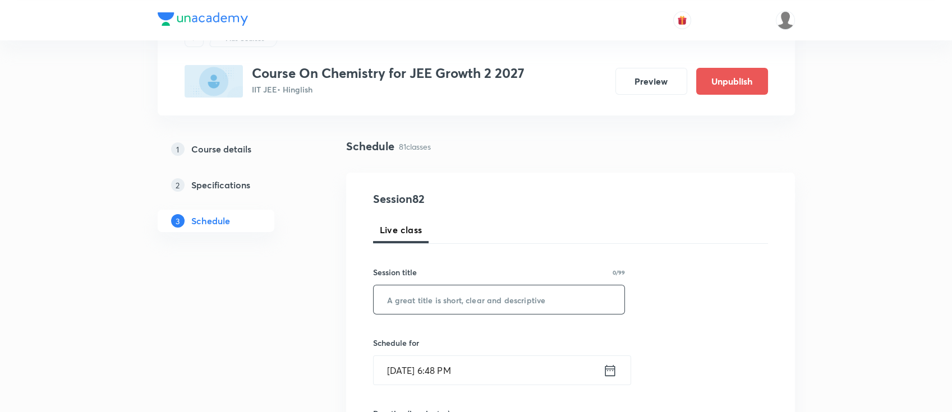
scroll to position [75, 0]
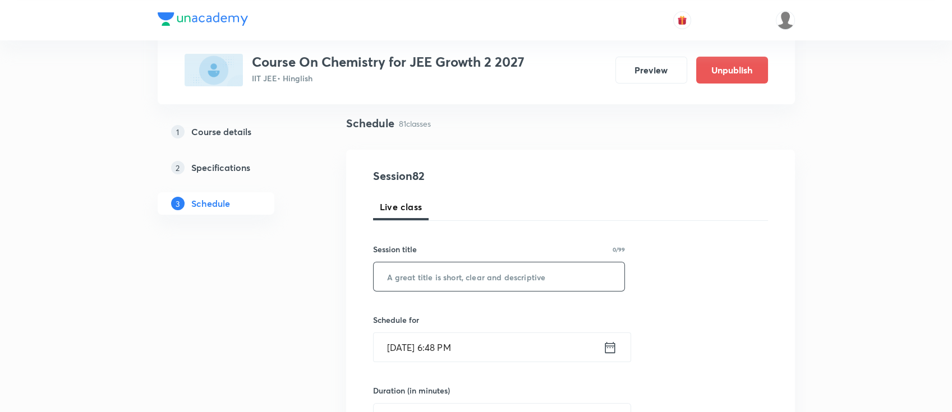
click at [539, 280] on input "text" at bounding box center [498, 276] width 251 height 29
paste input "Thermodynamics 2"
type input "Thermodynamics 2"
click at [613, 348] on icon at bounding box center [610, 348] width 14 height 16
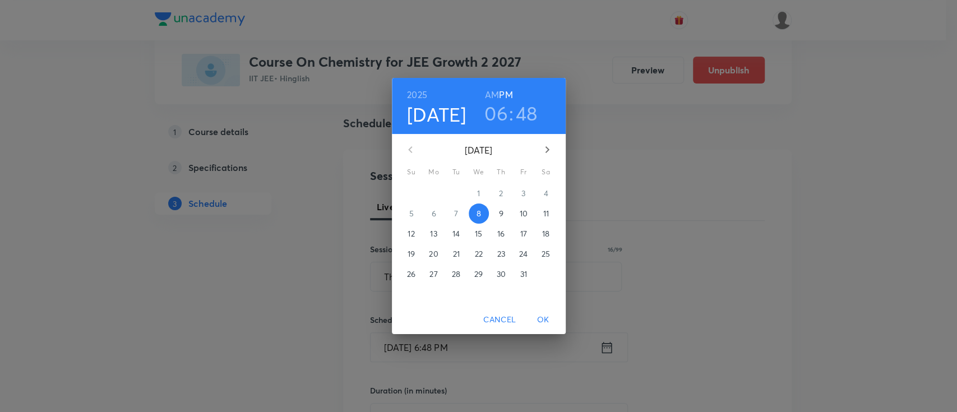
click at [502, 210] on p "9" at bounding box center [501, 213] width 4 height 11
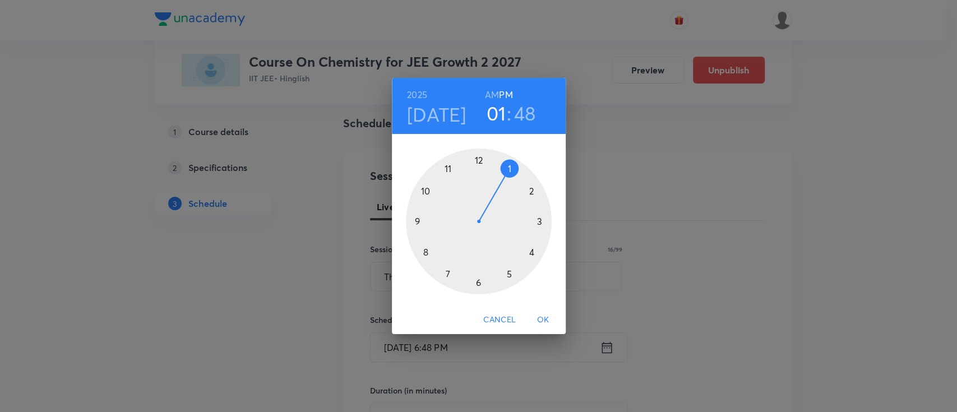
drag, startPoint x: 479, startPoint y: 284, endPoint x: 506, endPoint y: 186, distance: 102.4
click at [506, 186] on div at bounding box center [479, 222] width 146 height 146
drag, startPoint x: 417, startPoint y: 201, endPoint x: 481, endPoint y: 174, distance: 68.6
click at [481, 174] on div at bounding box center [479, 222] width 146 height 146
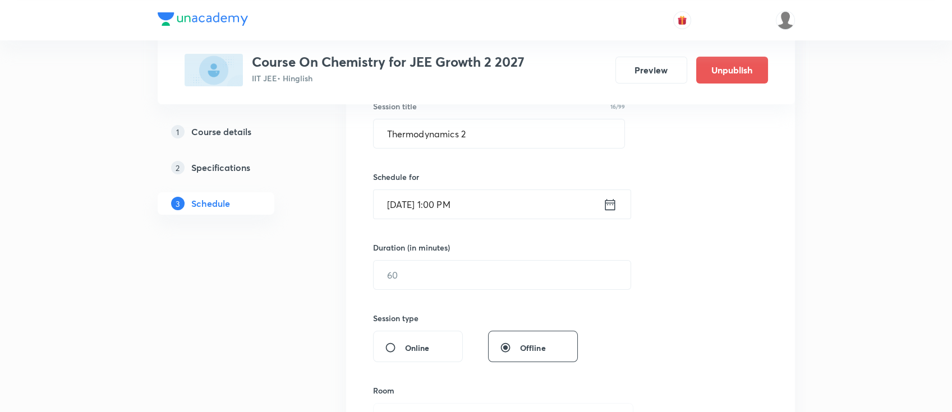
scroll to position [224, 0]
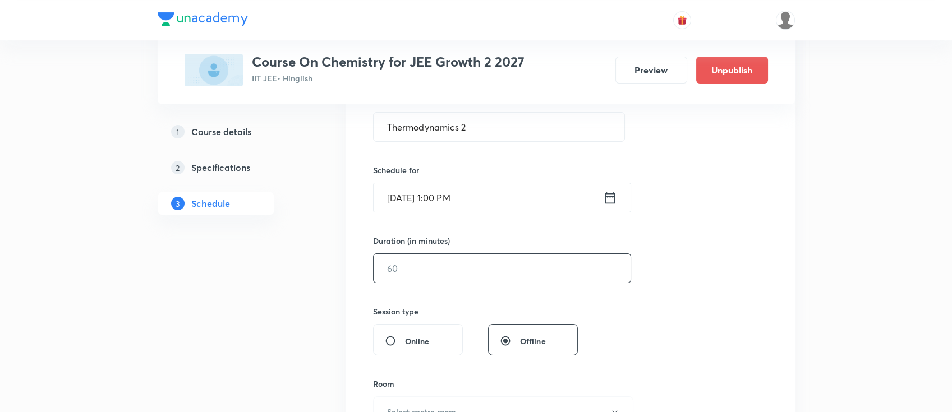
click at [483, 279] on input "text" at bounding box center [501, 268] width 257 height 29
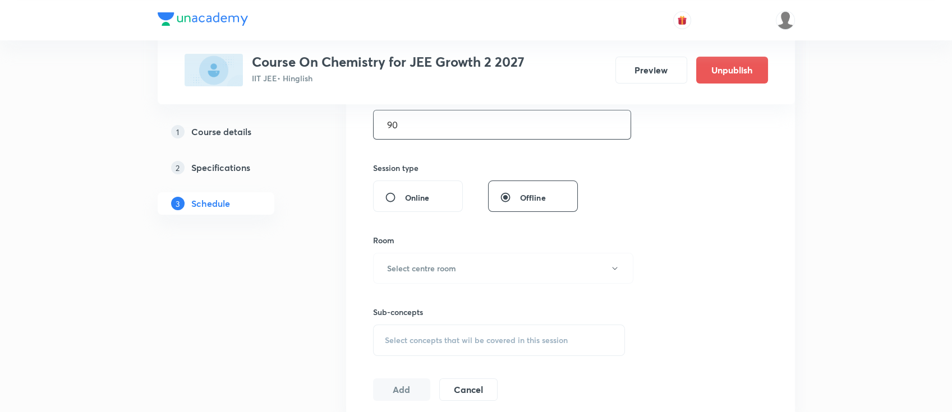
scroll to position [373, 0]
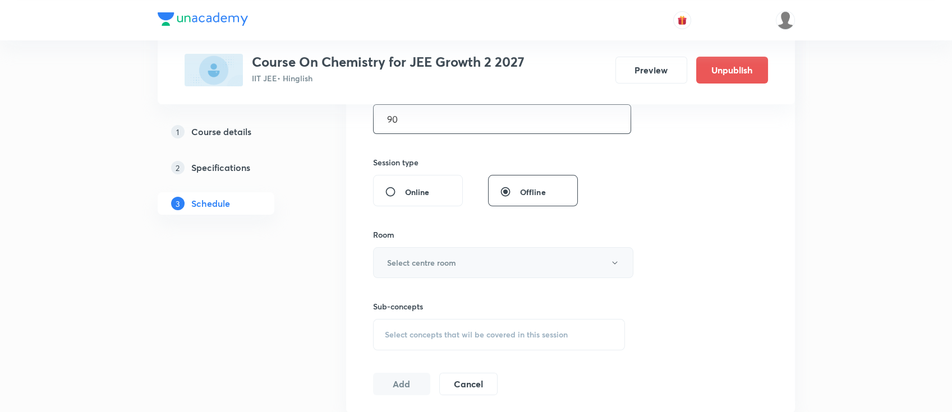
type input "90"
click at [444, 270] on button "Select centre room" at bounding box center [503, 262] width 260 height 31
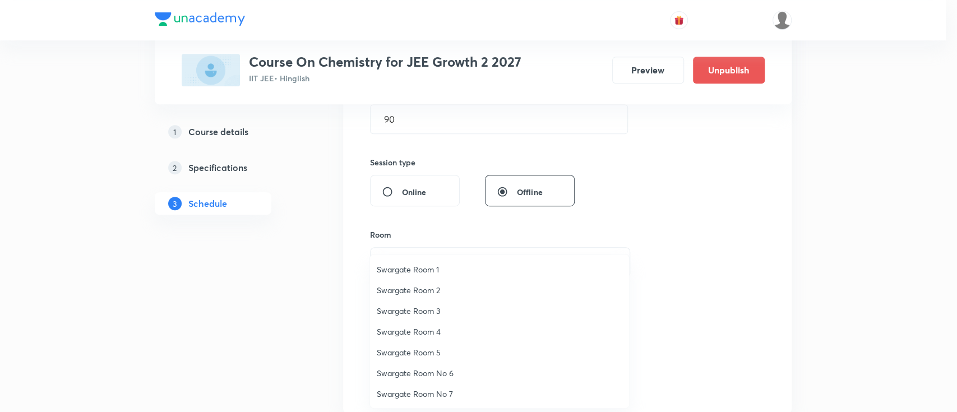
click at [440, 289] on span "Swargate Room 2" at bounding box center [500, 290] width 246 height 12
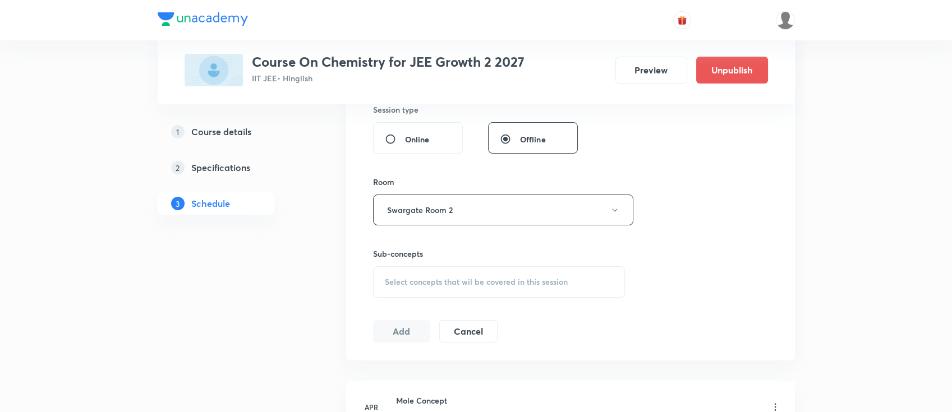
scroll to position [449, 0]
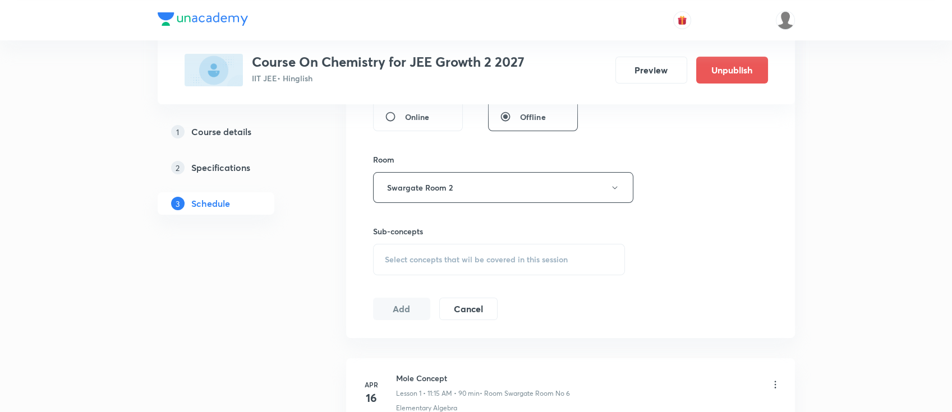
click at [520, 266] on div "Select concepts that wil be covered in this session" at bounding box center [499, 259] width 252 height 31
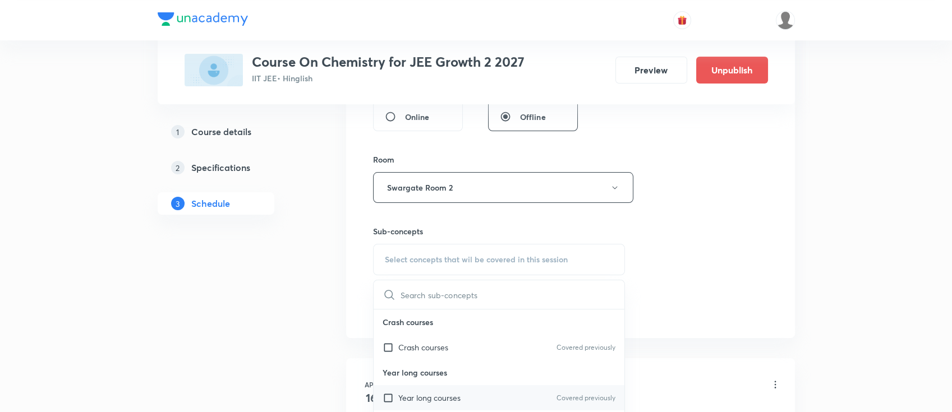
click at [483, 391] on div "Year long courses Covered previously" at bounding box center [498, 397] width 251 height 25
checkbox input "true"
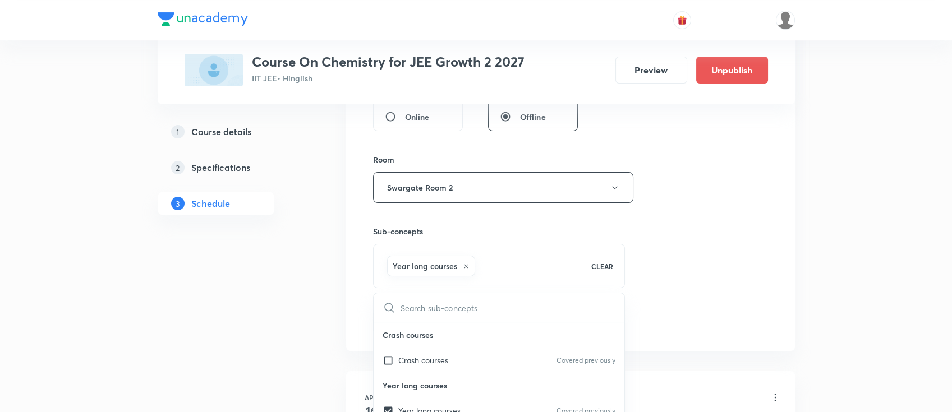
click at [715, 248] on div "Session 82 Live class Session title 16/99 Thermodynamics 2 ​ Schedule for [DATE…" at bounding box center [570, 63] width 395 height 539
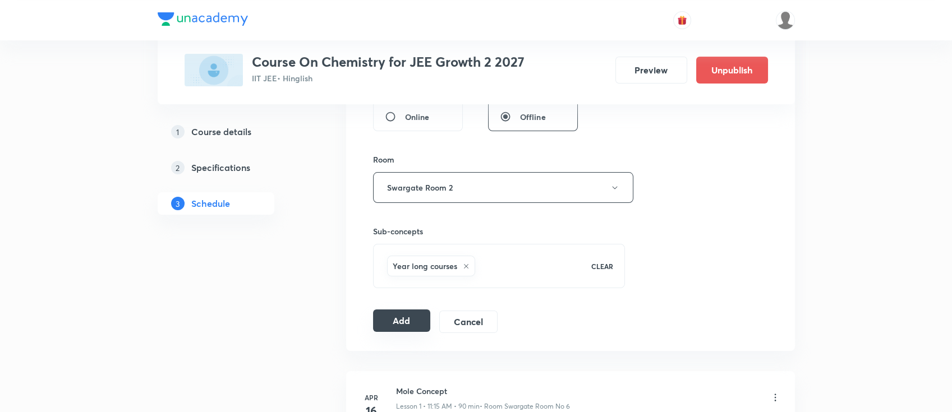
click at [401, 325] on button "Add" at bounding box center [402, 321] width 58 height 22
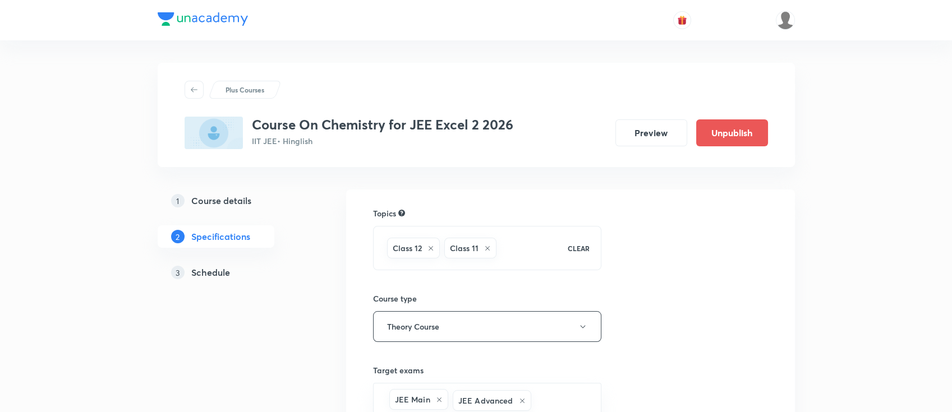
click at [205, 265] on link "3 Schedule" at bounding box center [234, 272] width 153 height 22
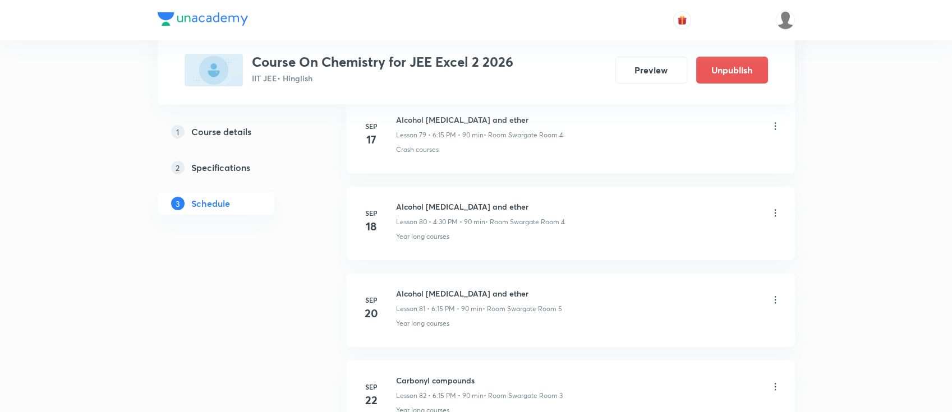
scroll to position [8298, 0]
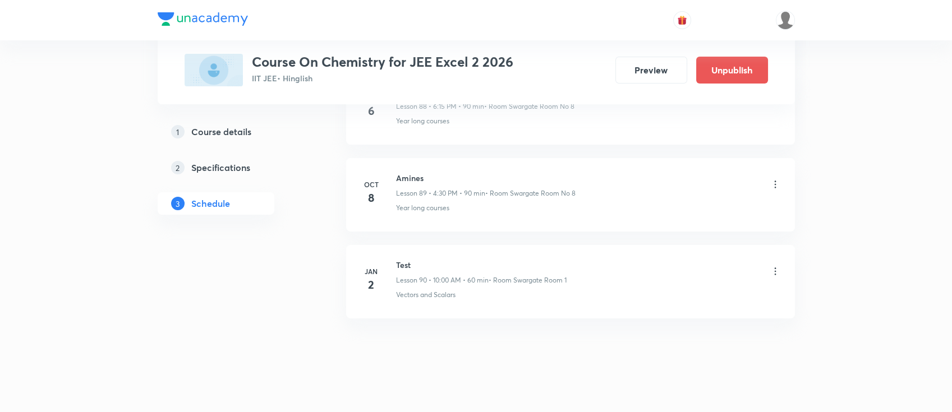
click at [408, 172] on h6 "Amines" at bounding box center [485, 178] width 179 height 12
copy h6 "Amines"
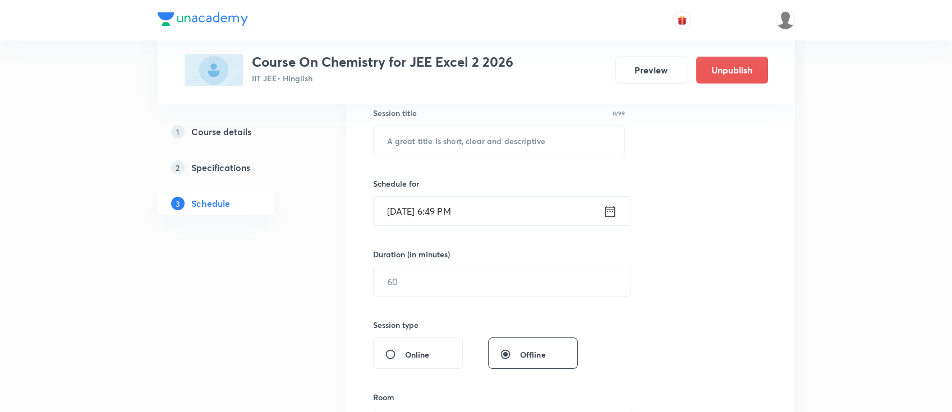
scroll to position [0, 0]
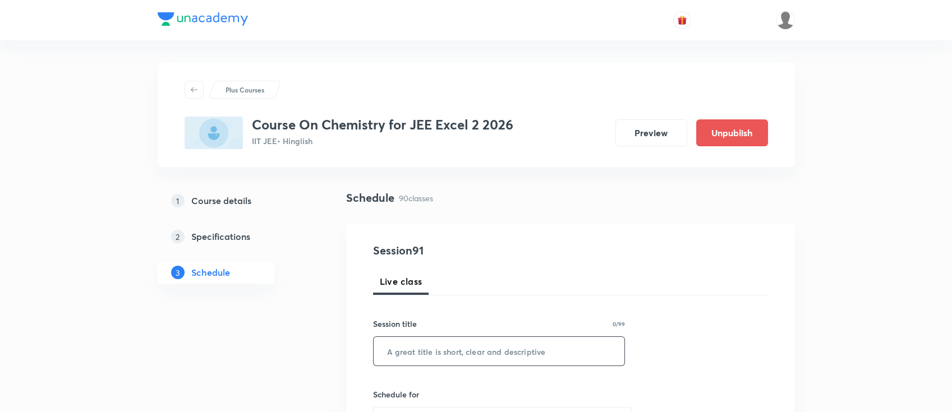
click at [512, 348] on input "text" at bounding box center [498, 351] width 251 height 29
paste input "Amines"
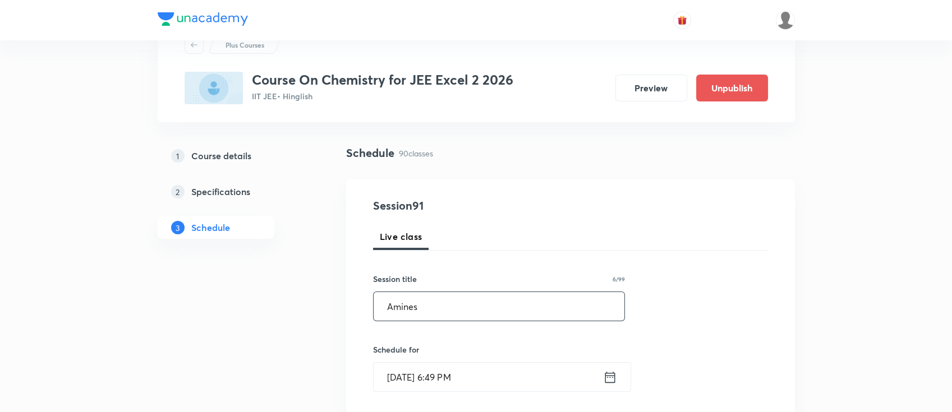
scroll to position [149, 0]
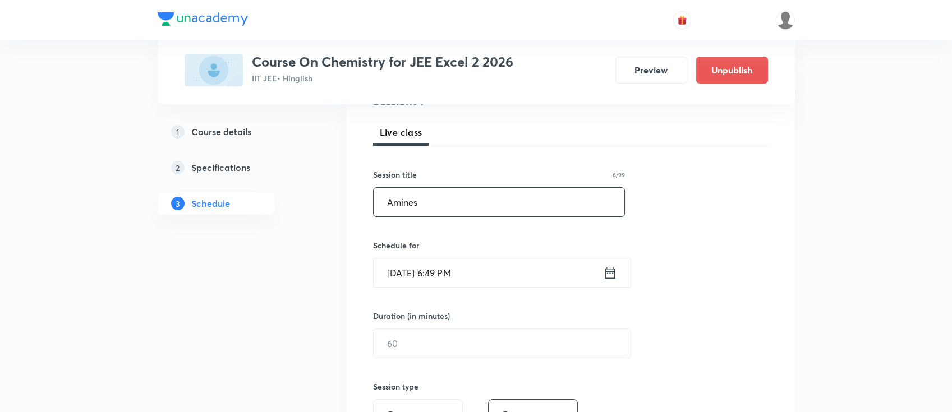
type input "Amines"
click at [611, 268] on icon at bounding box center [610, 272] width 10 height 11
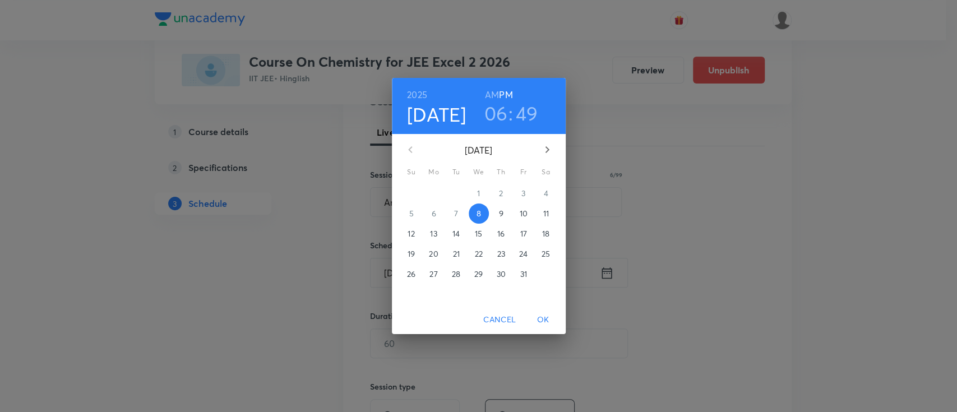
click at [499, 215] on p "9" at bounding box center [501, 213] width 4 height 11
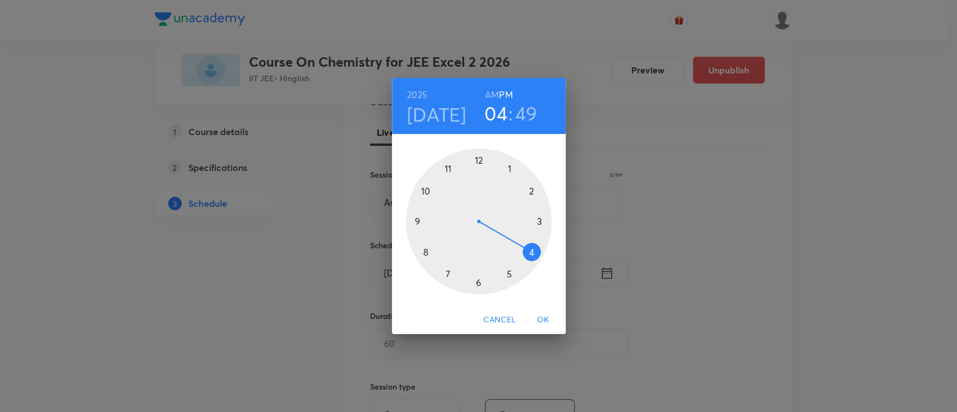
drag, startPoint x: 482, startPoint y: 280, endPoint x: 538, endPoint y: 251, distance: 63.5
click at [538, 251] on div at bounding box center [479, 222] width 146 height 146
drag, startPoint x: 422, startPoint y: 195, endPoint x: 480, endPoint y: 278, distance: 101.4
click at [480, 278] on div at bounding box center [479, 222] width 146 height 146
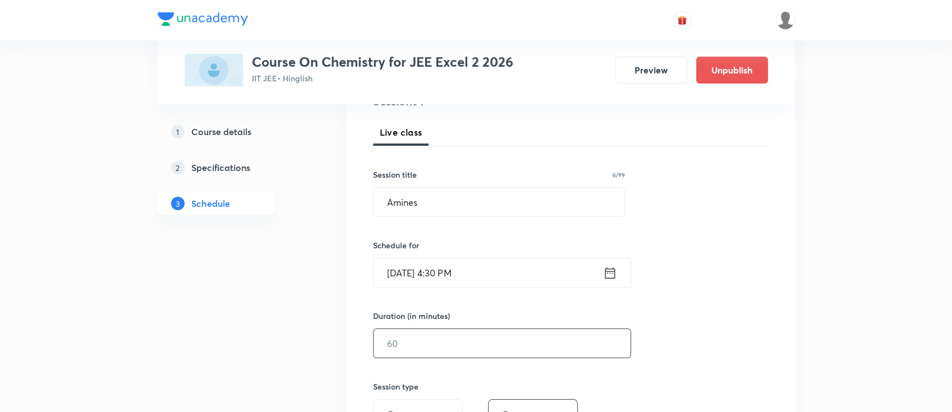
click at [460, 343] on input "text" at bounding box center [501, 343] width 257 height 29
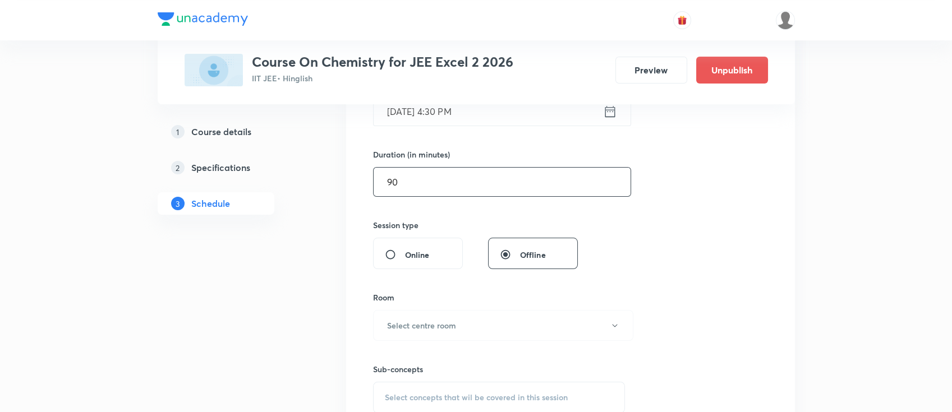
scroll to position [373, 0]
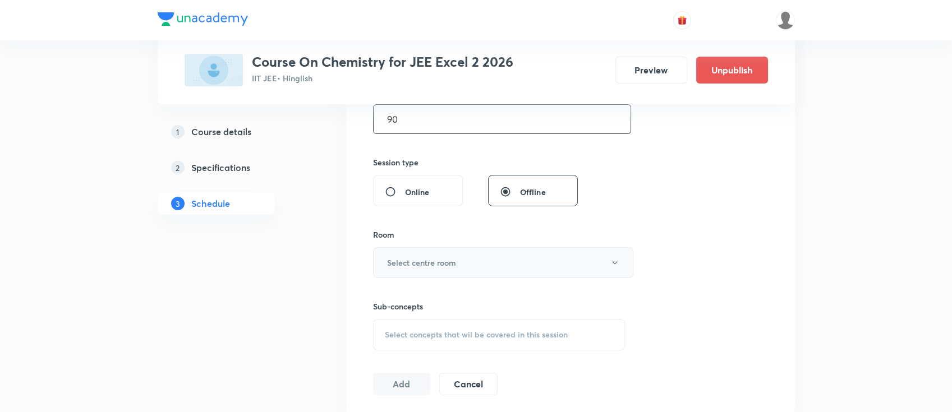
type input "90"
click at [468, 270] on button "Select centre room" at bounding box center [503, 262] width 260 height 31
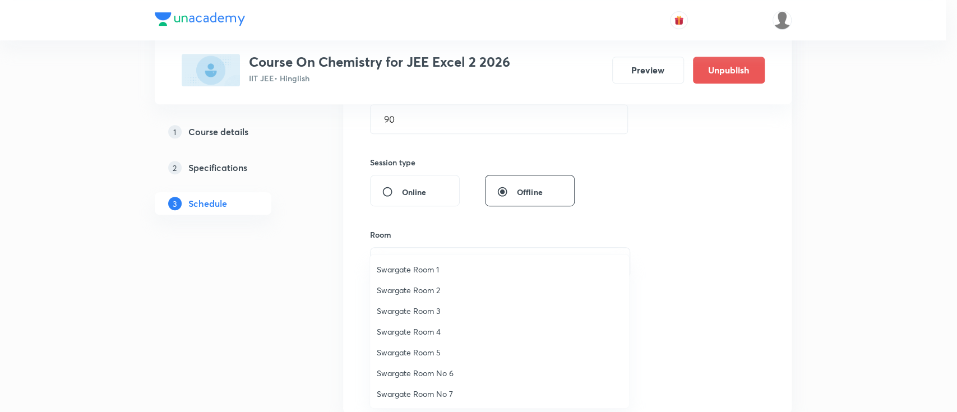
click at [429, 348] on span "Swargate Room 5" at bounding box center [500, 353] width 246 height 12
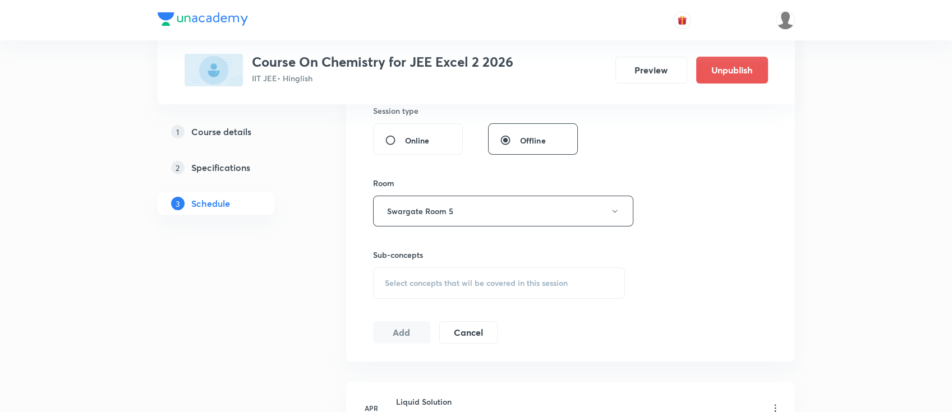
scroll to position [449, 0]
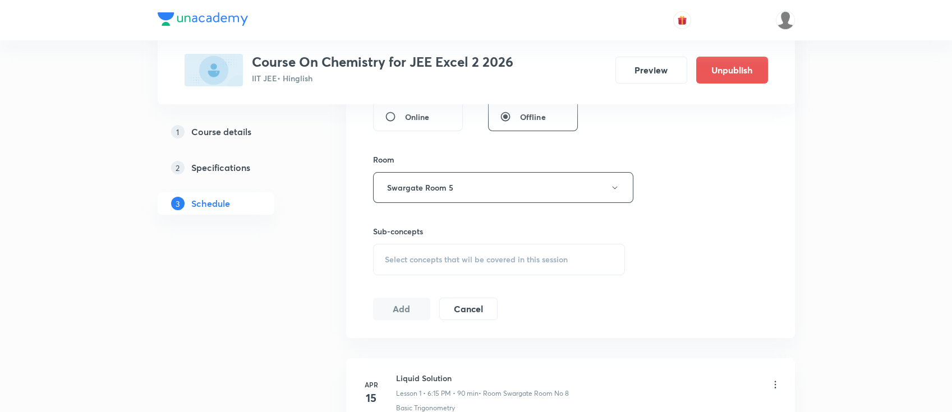
click at [528, 256] on span "Select concepts that wil be covered in this session" at bounding box center [476, 259] width 183 height 9
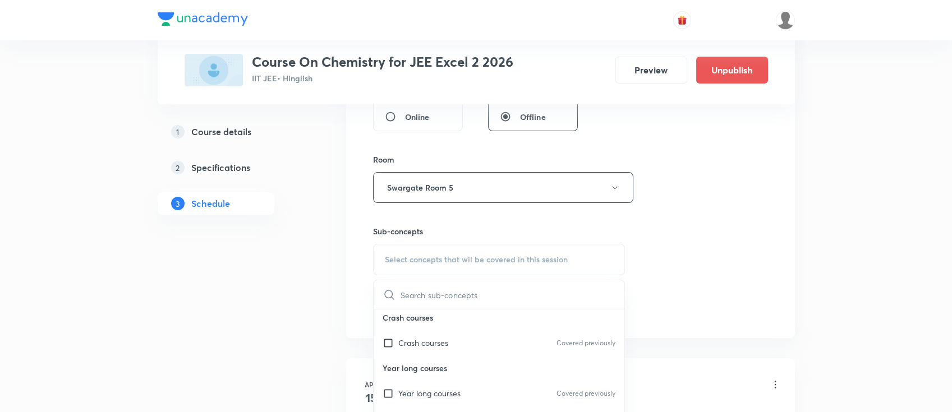
scroll to position [5, 0]
click at [508, 394] on div "Year long courses Covered previously" at bounding box center [498, 392] width 251 height 25
checkbox input "true"
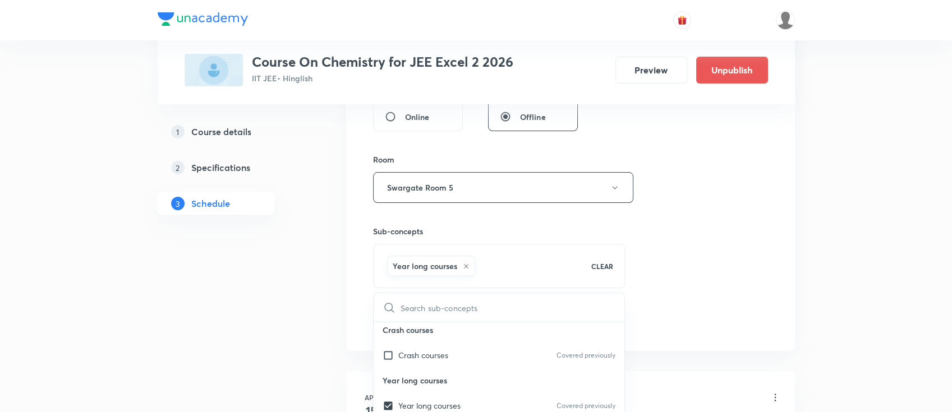
click at [659, 280] on div "Session 91 Live class Session title 6/99 Amines ​ Schedule for Oct 9, 2025, 4:3…" at bounding box center [570, 63] width 395 height 539
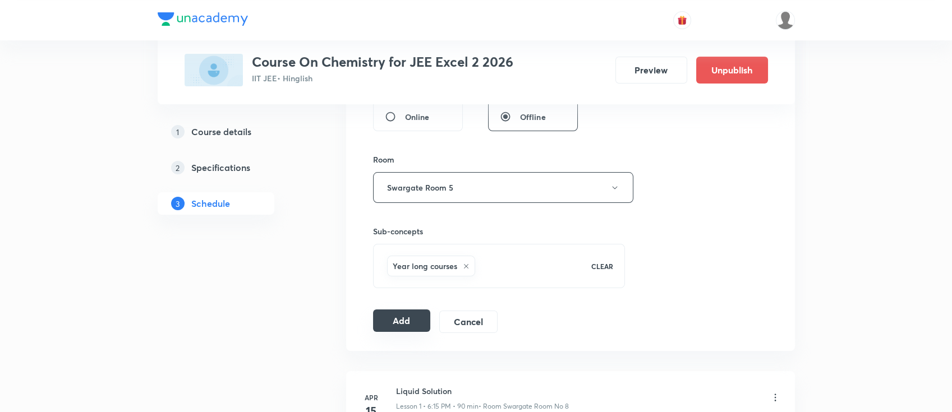
click at [405, 321] on button "Add" at bounding box center [402, 321] width 58 height 22
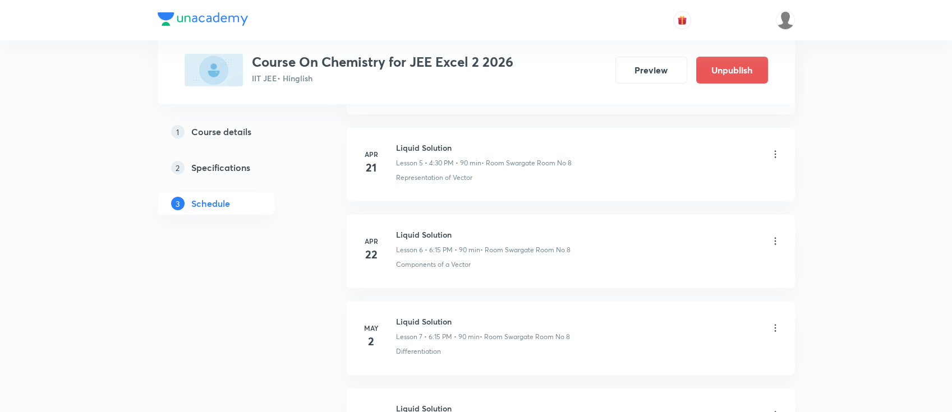
scroll to position [523, 0]
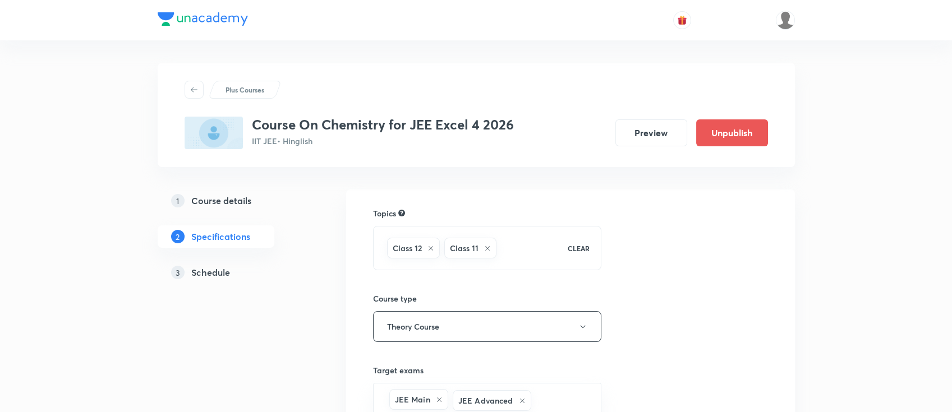
click at [225, 271] on h5 "Schedule" at bounding box center [210, 272] width 39 height 13
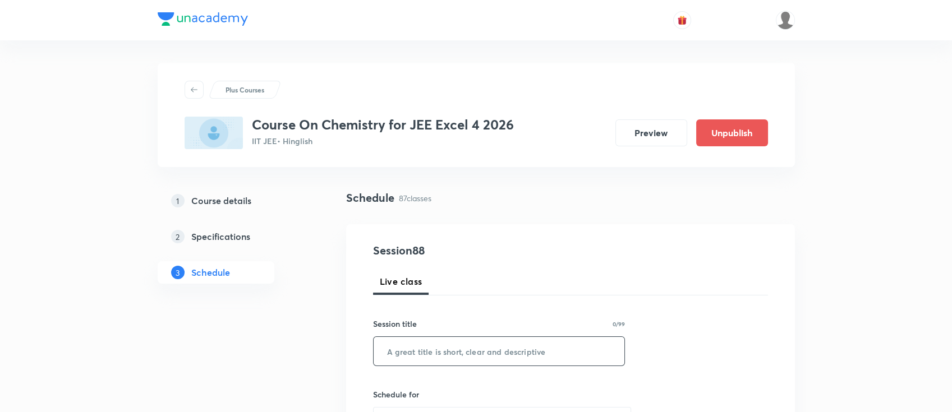
click at [553, 348] on input "text" at bounding box center [498, 351] width 251 height 29
paste input "amines"
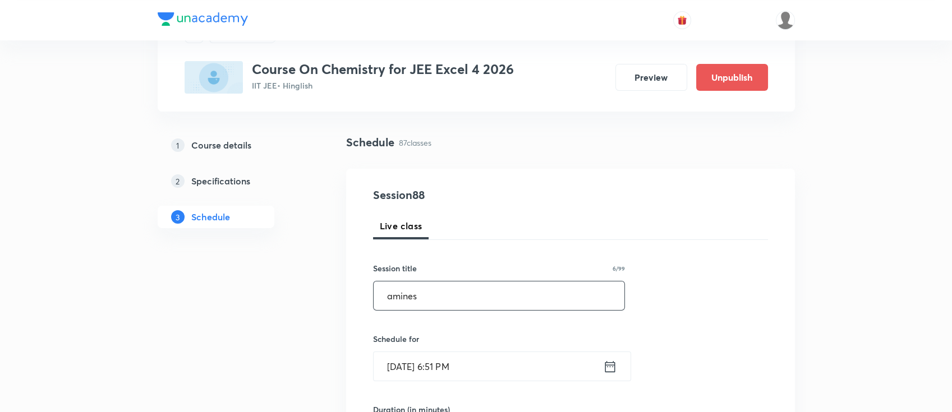
scroll to position [75, 0]
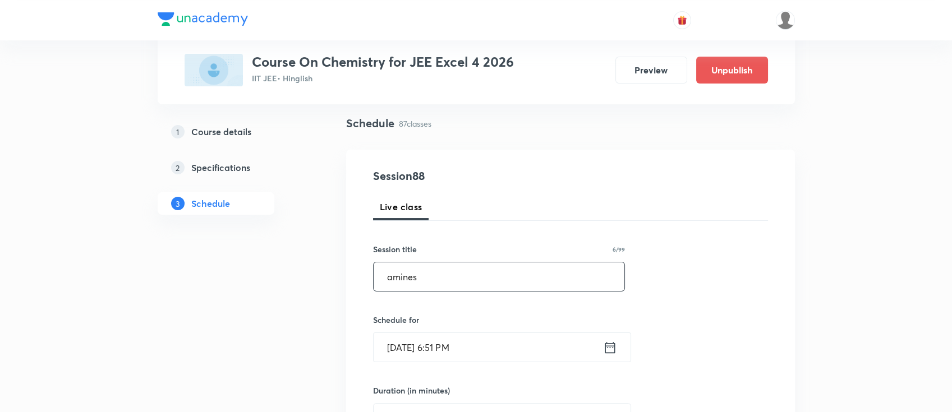
type input "amines"
click at [612, 348] on icon at bounding box center [610, 348] width 14 height 16
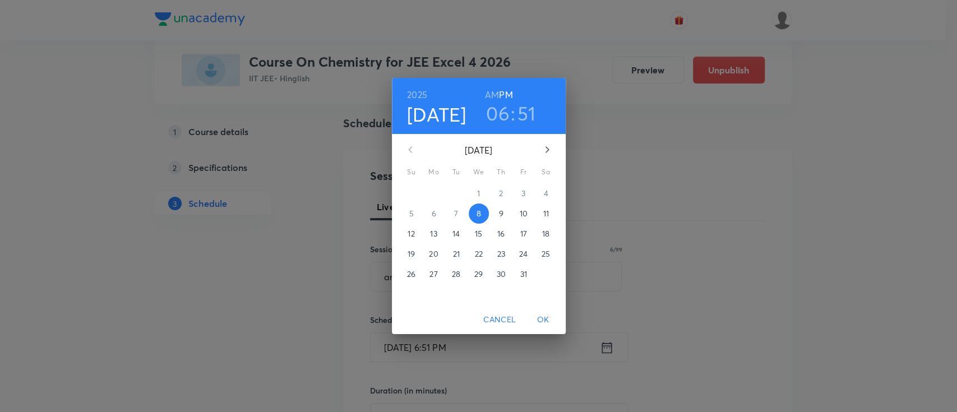
click at [503, 214] on span "9" at bounding box center [501, 213] width 20 height 11
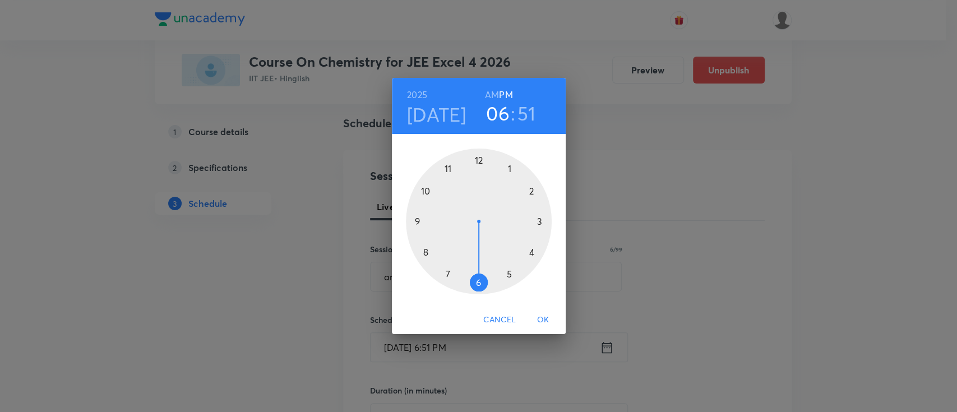
click at [528, 119] on h3 "51" at bounding box center [527, 114] width 19 height 24
drag, startPoint x: 431, startPoint y: 187, endPoint x: 524, endPoint y: 223, distance: 99.8
click at [524, 223] on div at bounding box center [479, 222] width 146 height 146
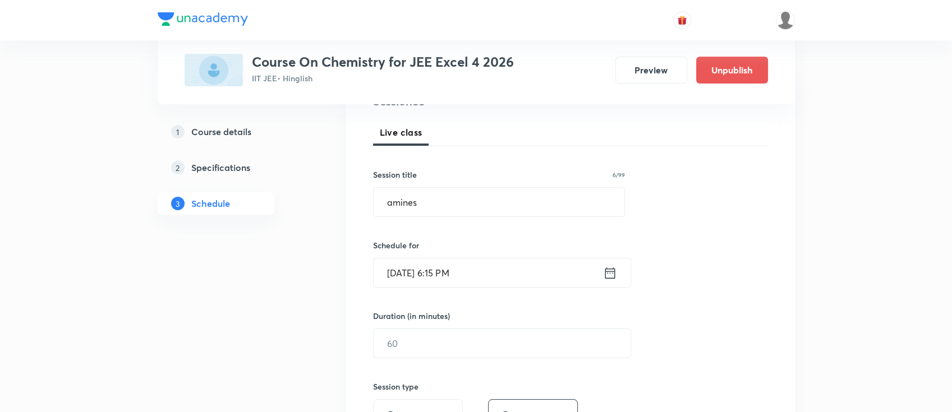
scroll to position [224, 0]
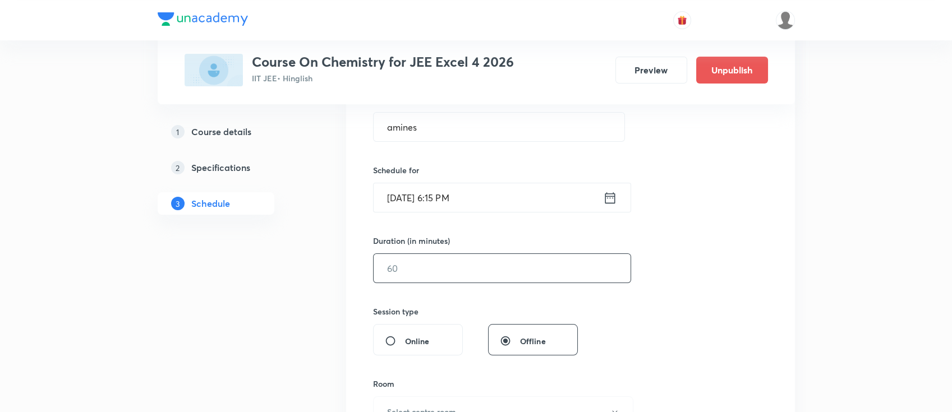
click at [480, 271] on input "text" at bounding box center [501, 268] width 257 height 29
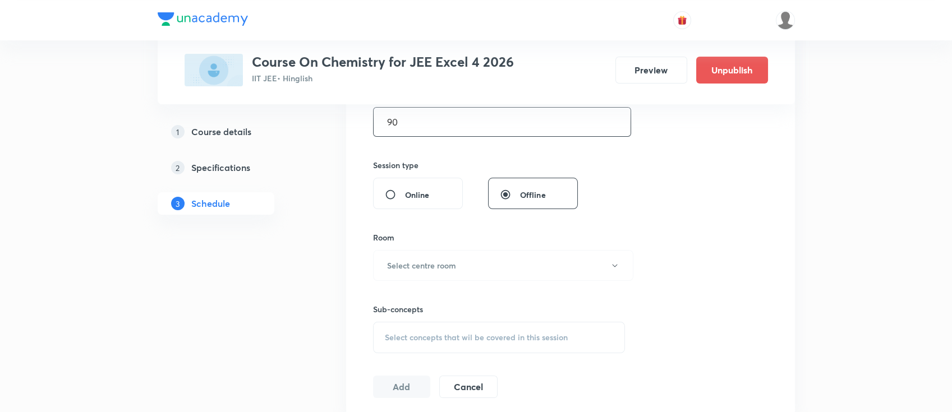
scroll to position [373, 0]
type input "90"
click at [450, 262] on h6 "Select centre room" at bounding box center [421, 263] width 69 height 12
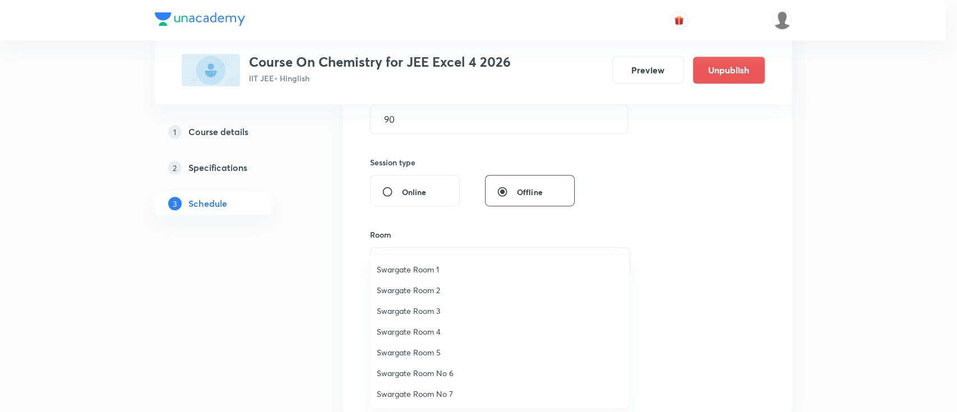
click at [432, 289] on span "Swargate Room 2" at bounding box center [500, 290] width 246 height 12
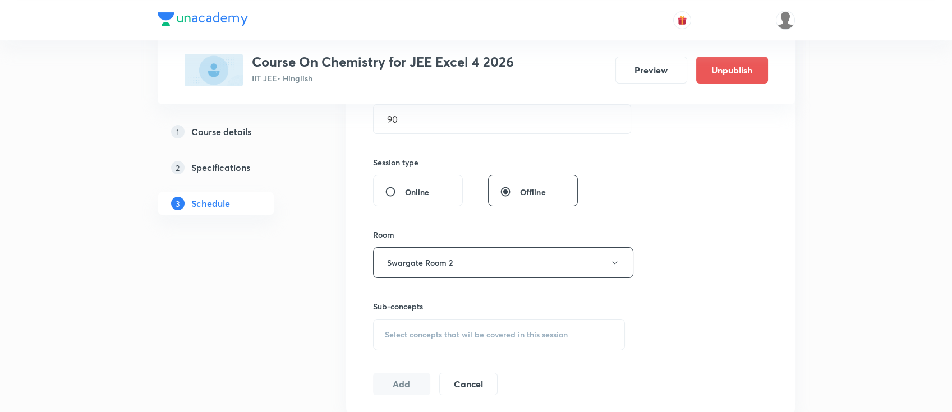
click at [477, 330] on span "Select concepts that wil be covered in this session" at bounding box center [476, 334] width 183 height 9
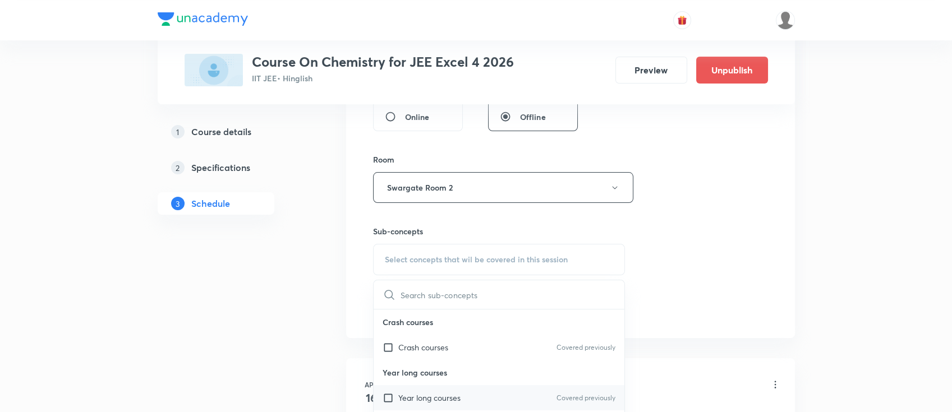
click at [467, 396] on div "Year long courses Covered previously" at bounding box center [498, 397] width 251 height 25
checkbox input "true"
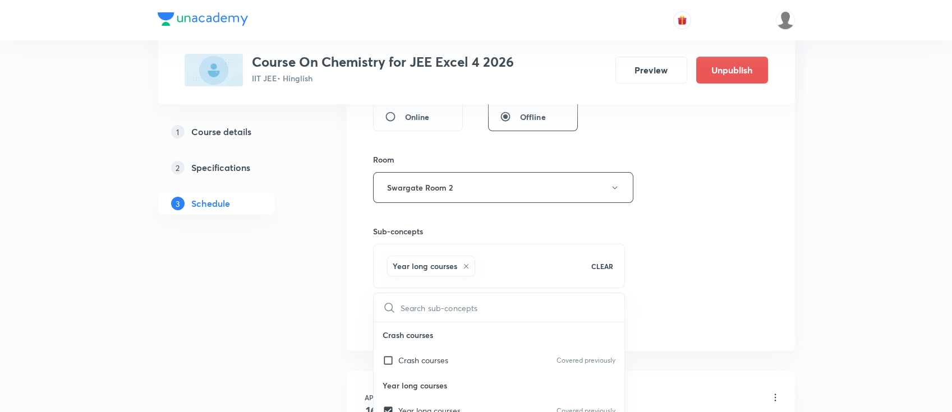
click at [675, 301] on div "Session 88 Live class Session title 6/99 amines ​ Schedule for Oct 9, 2025, 6:1…" at bounding box center [570, 63] width 395 height 539
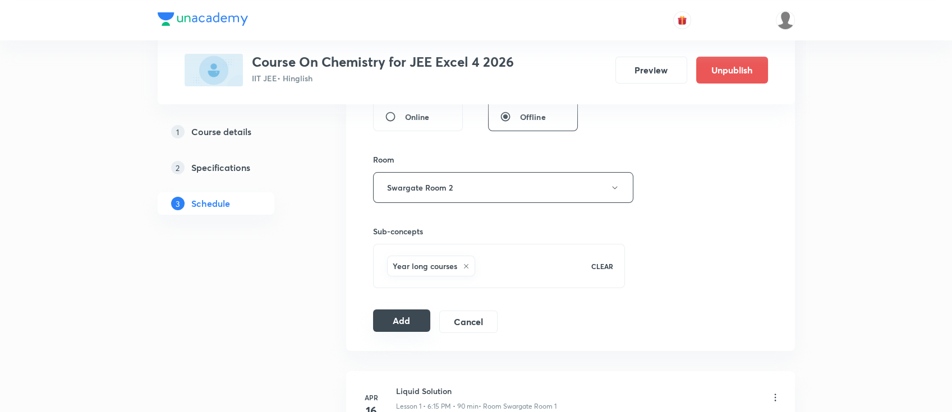
click at [405, 322] on button "Add" at bounding box center [402, 321] width 58 height 22
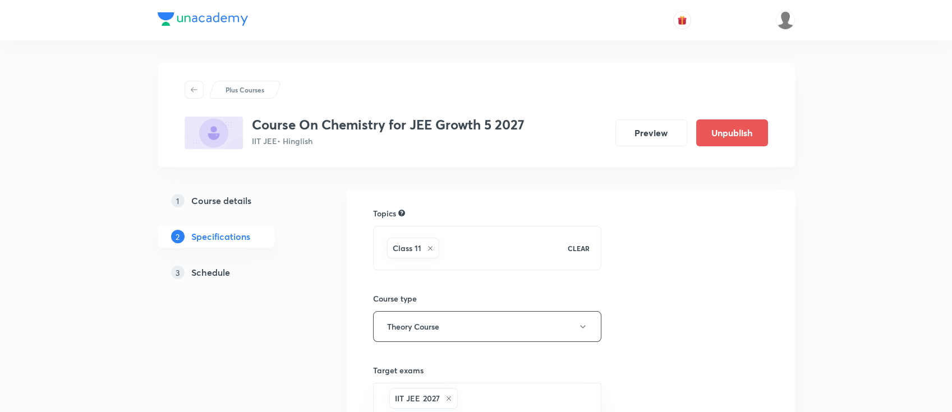
click at [200, 266] on h5 "Schedule" at bounding box center [210, 272] width 39 height 13
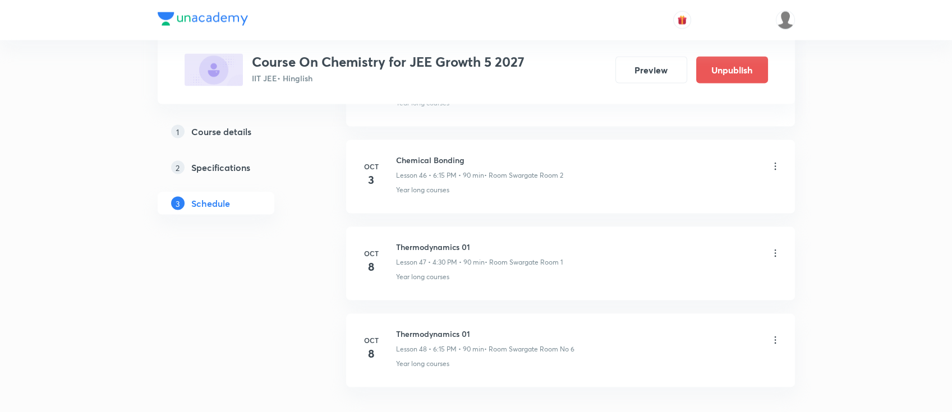
scroll to position [4652, 0]
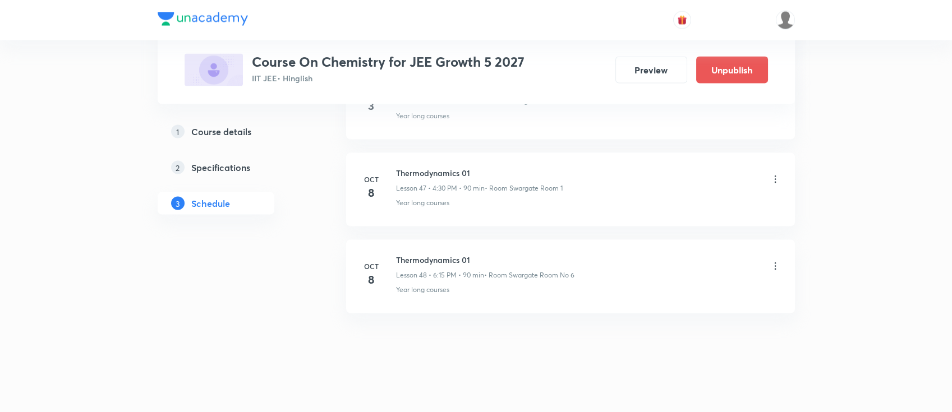
click at [445, 254] on h6 "Thermodynamics 01" at bounding box center [485, 260] width 178 height 12
copy h6 "Thermodynamics 01"
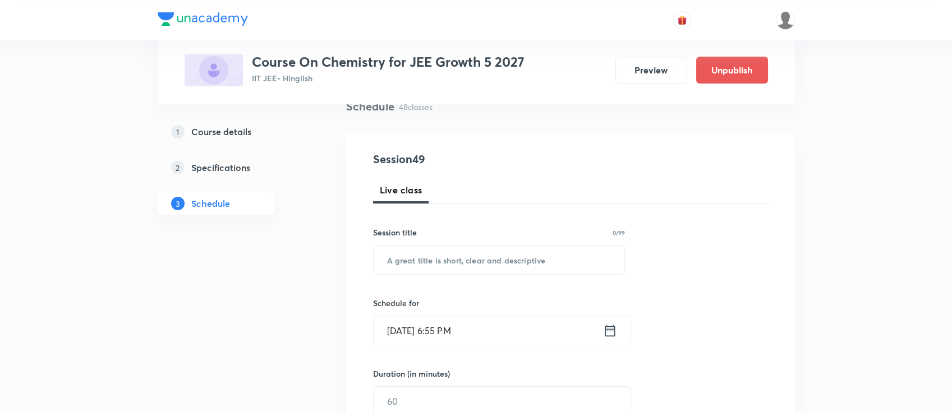
scroll to position [0, 0]
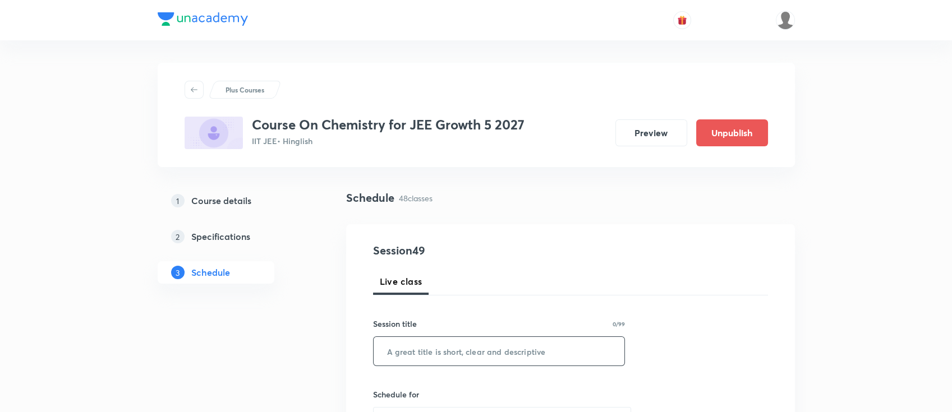
click at [529, 361] on input "text" at bounding box center [498, 351] width 251 height 29
paste input "Thermodynamics 01"
type input "Thermodynamics 01"
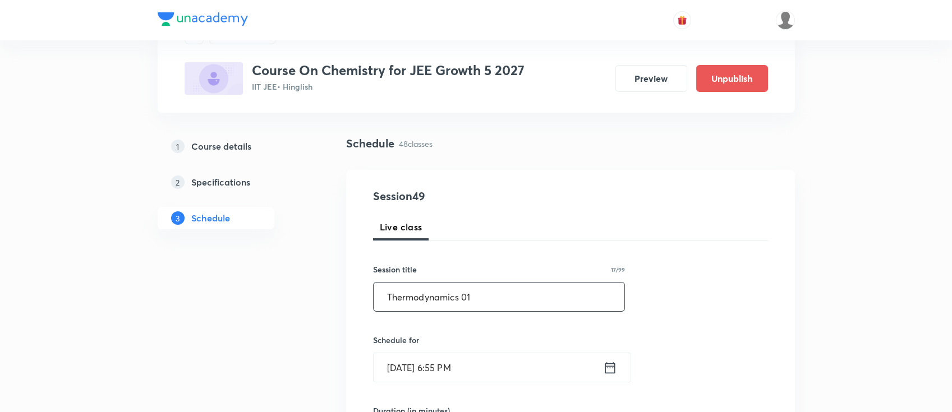
scroll to position [75, 0]
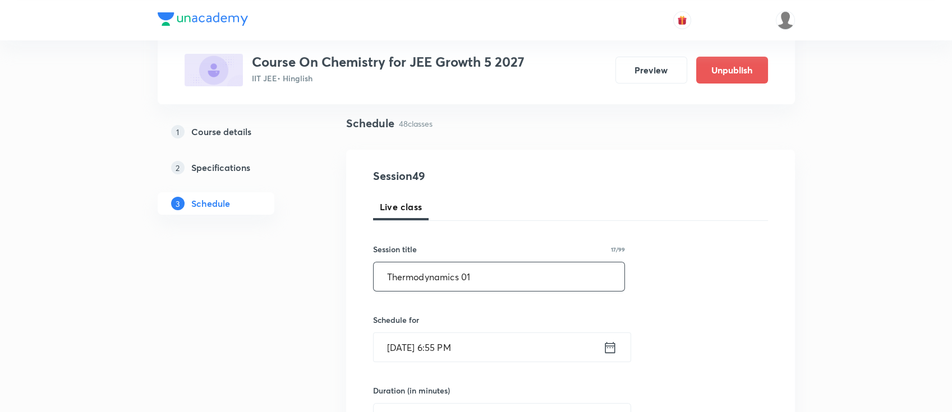
click at [608, 348] on icon at bounding box center [610, 348] width 14 height 16
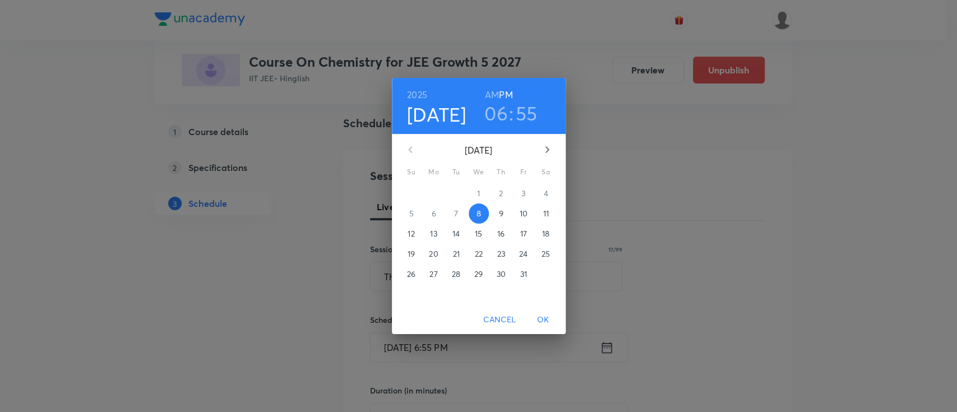
click at [500, 213] on p "9" at bounding box center [501, 213] width 4 height 11
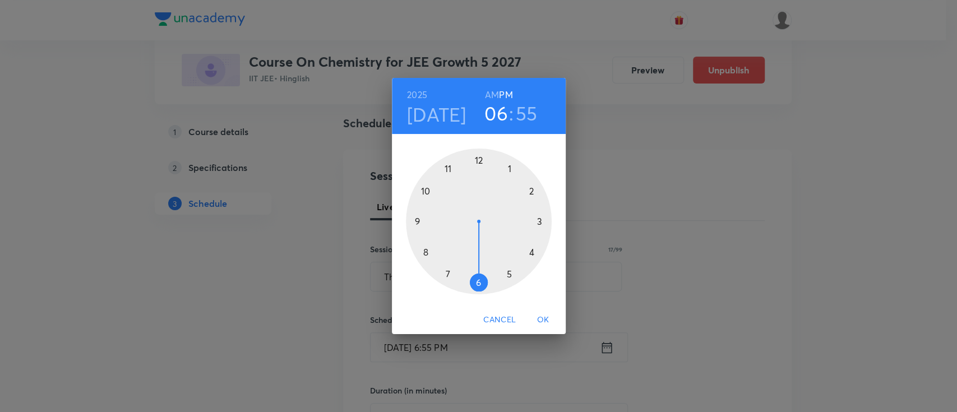
click at [527, 113] on h3 "55" at bounding box center [527, 114] width 22 height 24
drag, startPoint x: 445, startPoint y: 168, endPoint x: 528, endPoint y: 223, distance: 99.1
click at [528, 223] on div at bounding box center [479, 222] width 146 height 146
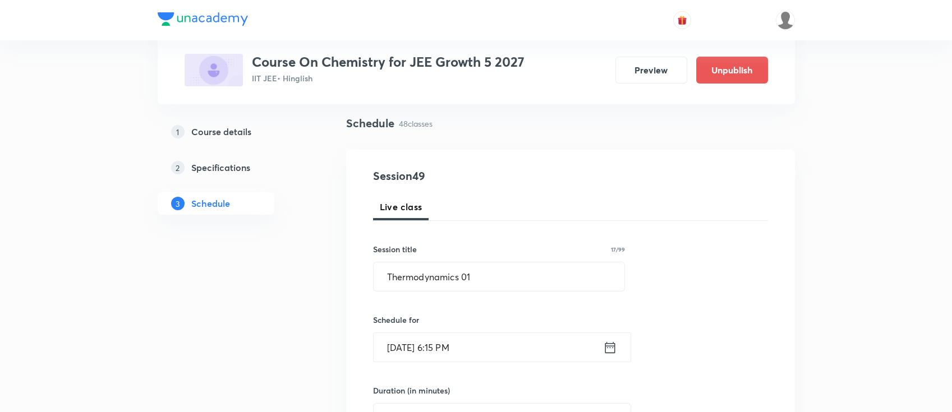
scroll to position [149, 0]
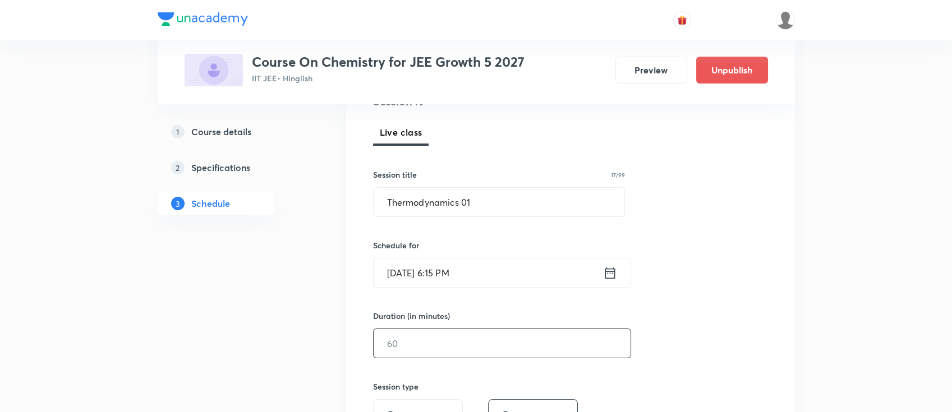
click at [507, 331] on input "text" at bounding box center [501, 343] width 257 height 29
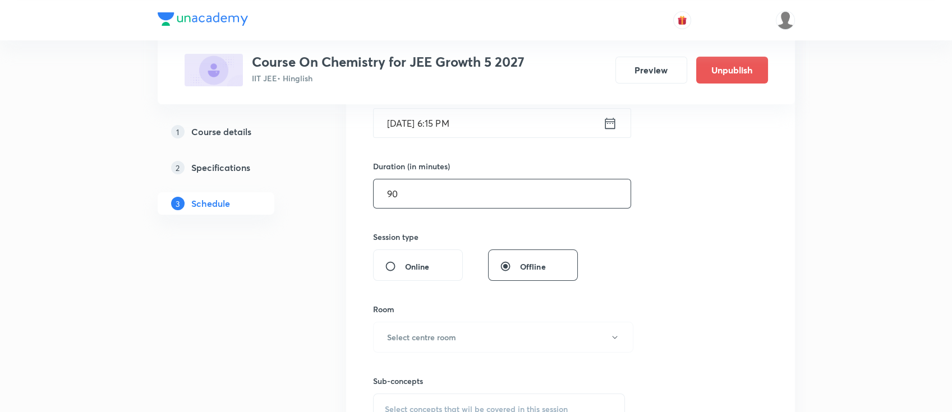
scroll to position [449, 0]
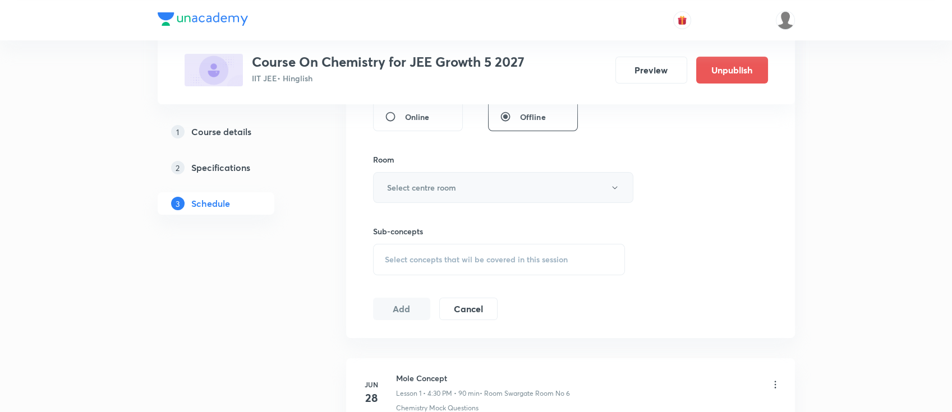
type input "90"
click at [443, 184] on h6 "Select centre room" at bounding box center [421, 188] width 69 height 12
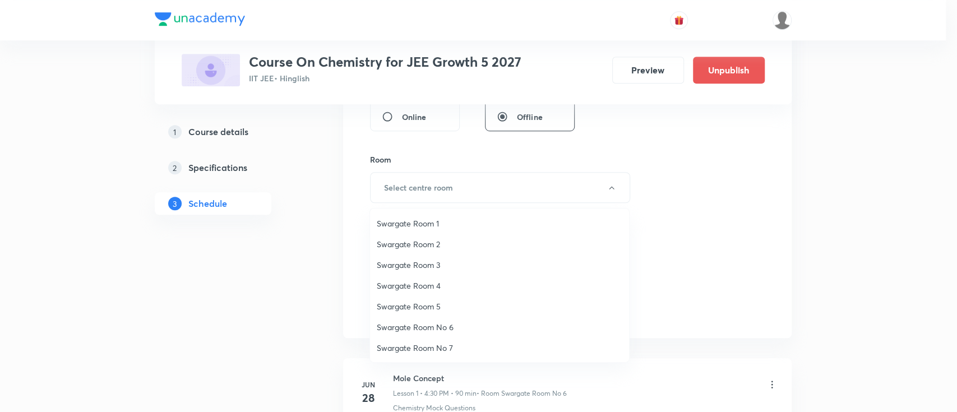
click at [437, 225] on span "Swargate Room 1" at bounding box center [500, 224] width 246 height 12
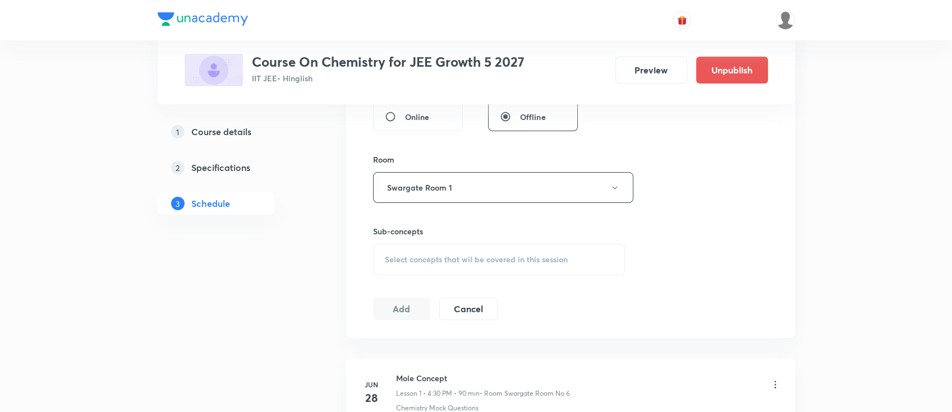
click at [516, 255] on span "Select concepts that wil be covered in this session" at bounding box center [476, 259] width 183 height 9
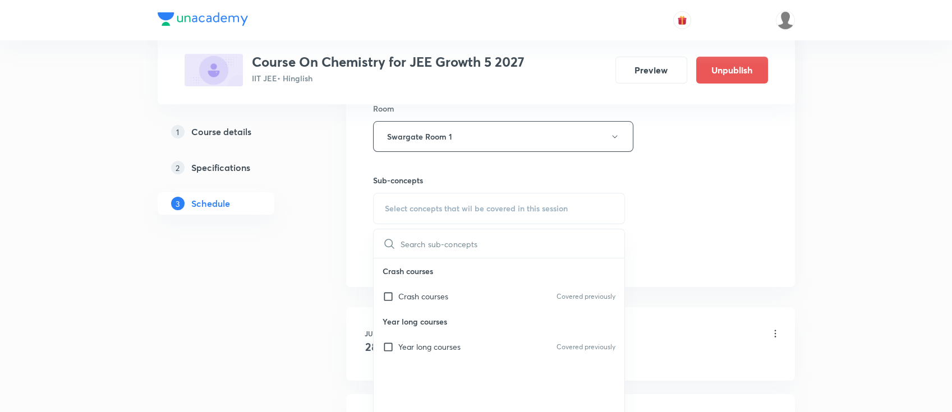
scroll to position [523, 0]
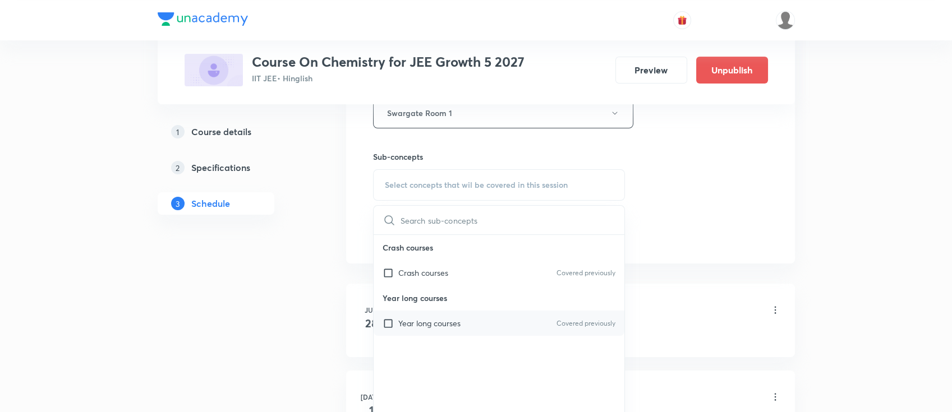
click at [504, 321] on div "Year long courses Covered previously" at bounding box center [498, 323] width 251 height 25
checkbox input "true"
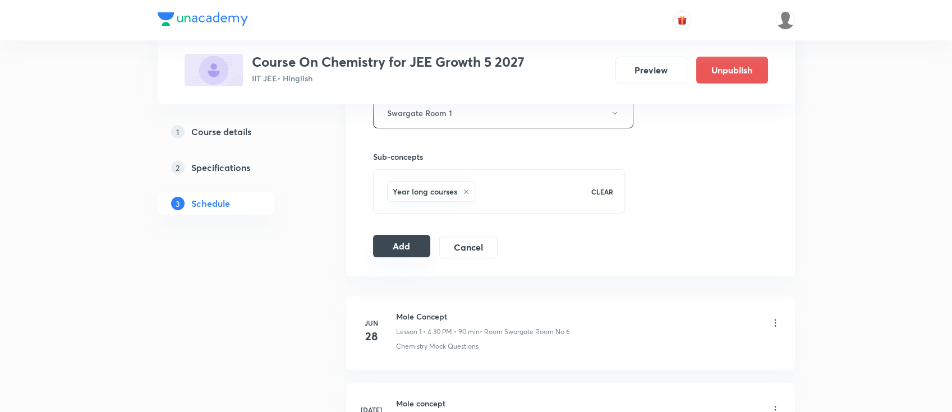
click at [399, 252] on button "Add" at bounding box center [402, 246] width 58 height 22
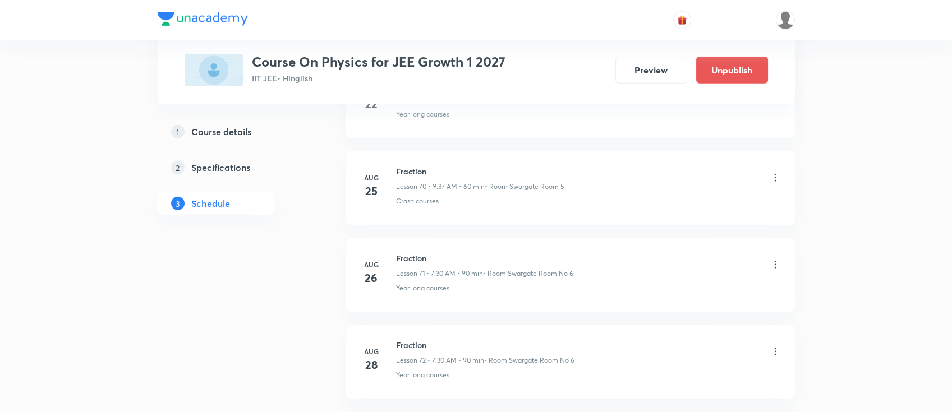
scroll to position [7864, 0]
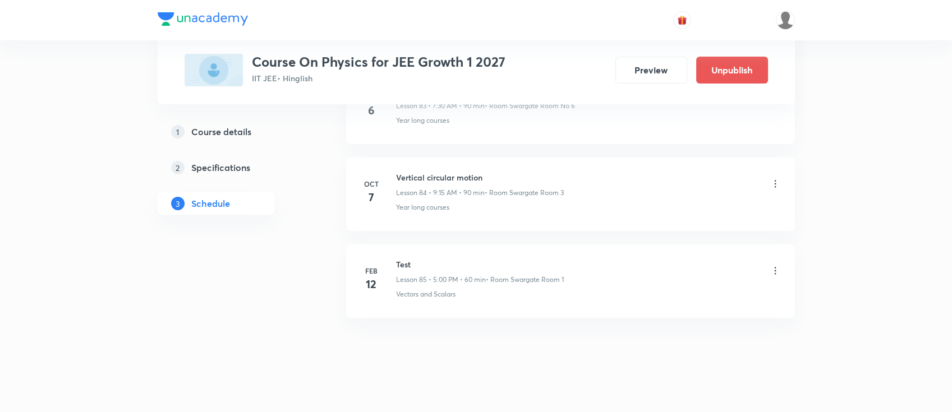
click at [429, 172] on h6 "Vertical circular motion" at bounding box center [480, 178] width 168 height 12
click at [426, 188] on div "Vertical circular motion Lesson 84 • 9:15 AM • 90 min • Room Swargate Room 3 Ye…" at bounding box center [588, 192] width 385 height 41
click at [426, 190] on div "Vertical circular motion Lesson 84 • 9:15 AM • 90 min • Room Swargate Room 3 Ye…" at bounding box center [588, 192] width 385 height 41
click at [425, 172] on h6 "Vertical circular motion" at bounding box center [480, 178] width 168 height 12
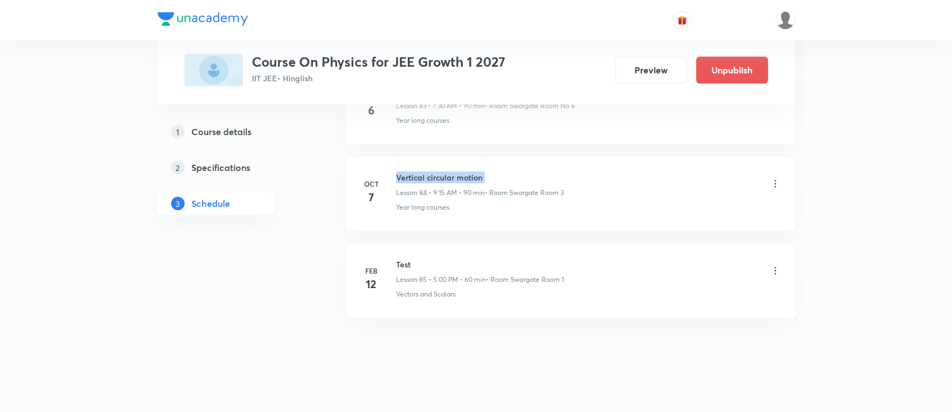
click at [425, 172] on h6 "Vertical circular motion" at bounding box center [480, 178] width 168 height 12
copy h6 "Vertical circular motion"
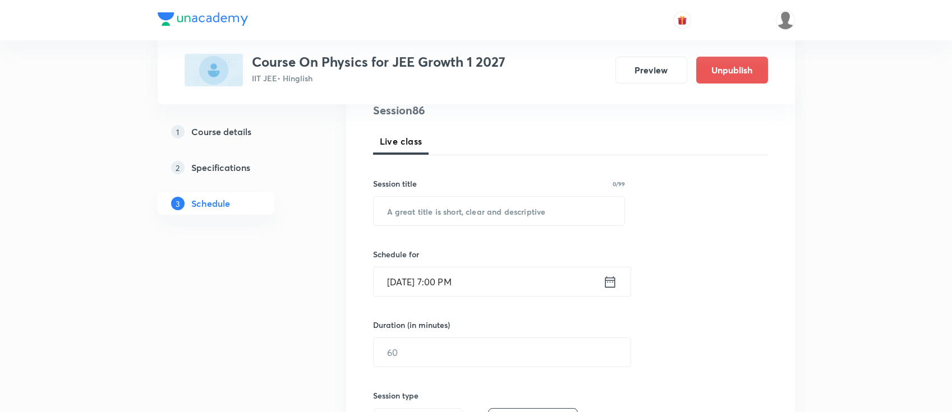
scroll to position [149, 0]
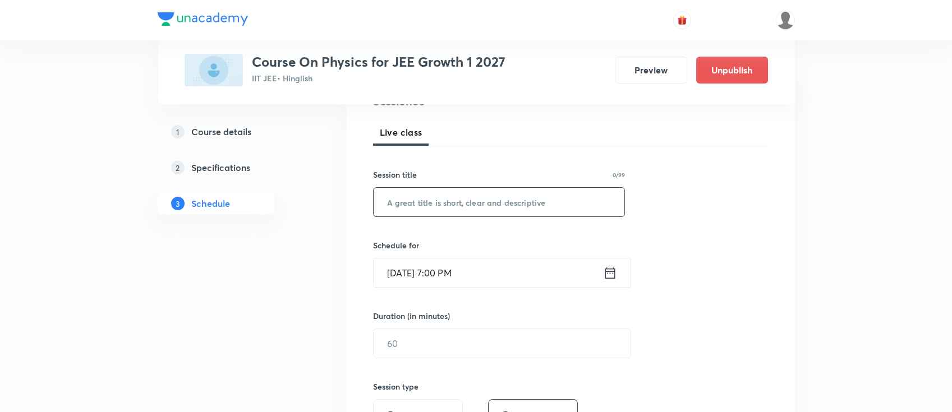
click at [545, 198] on input "text" at bounding box center [498, 202] width 251 height 29
paste input "Vertical circular motion"
type input "Vertical circular motion"
click at [615, 271] on icon at bounding box center [610, 273] width 14 height 16
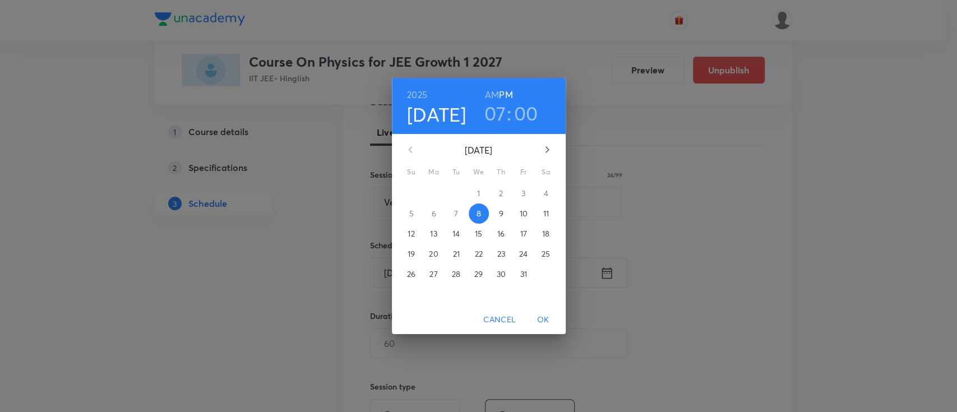
click at [504, 214] on span "9" at bounding box center [501, 213] width 20 height 11
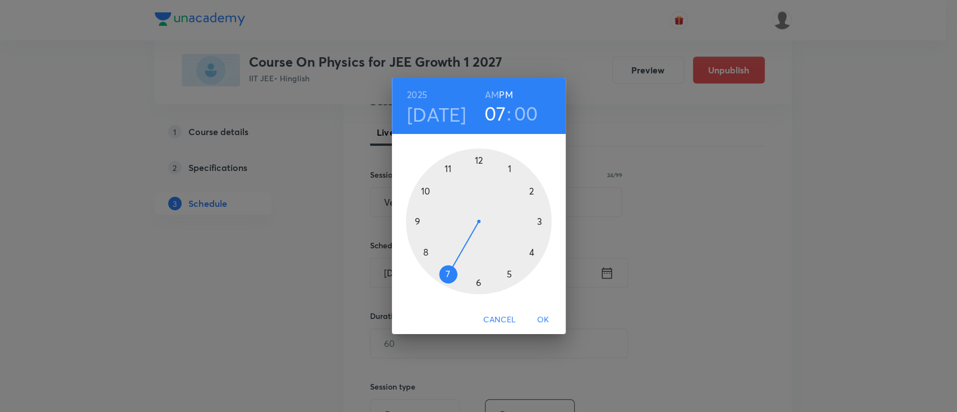
click at [525, 108] on h3 "00" at bounding box center [526, 114] width 24 height 24
drag, startPoint x: 485, startPoint y: 163, endPoint x: 478, endPoint y: 270, distance: 106.7
click at [478, 270] on div at bounding box center [479, 222] width 146 height 146
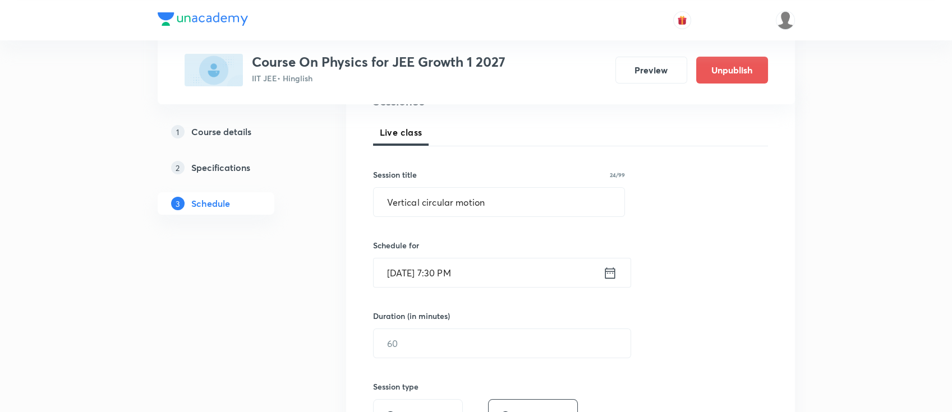
click at [606, 271] on icon at bounding box center [610, 272] width 10 height 11
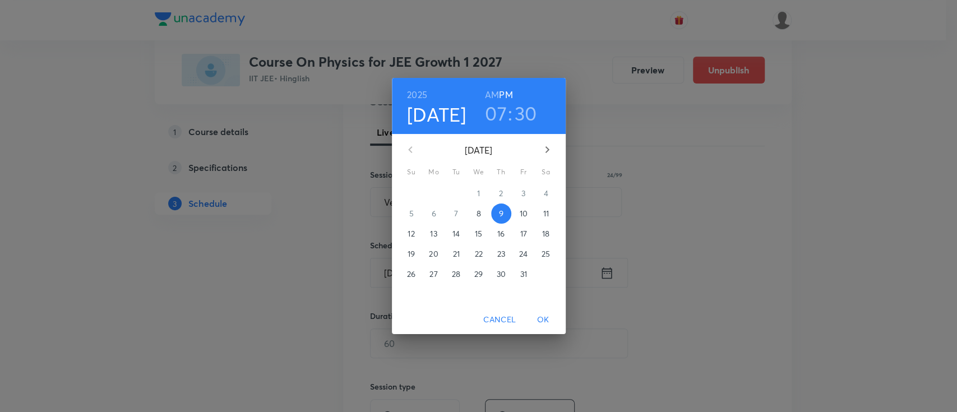
click at [490, 95] on h6 "AM" at bounding box center [492, 95] width 14 height 16
click at [546, 316] on span "OK" at bounding box center [543, 320] width 27 height 14
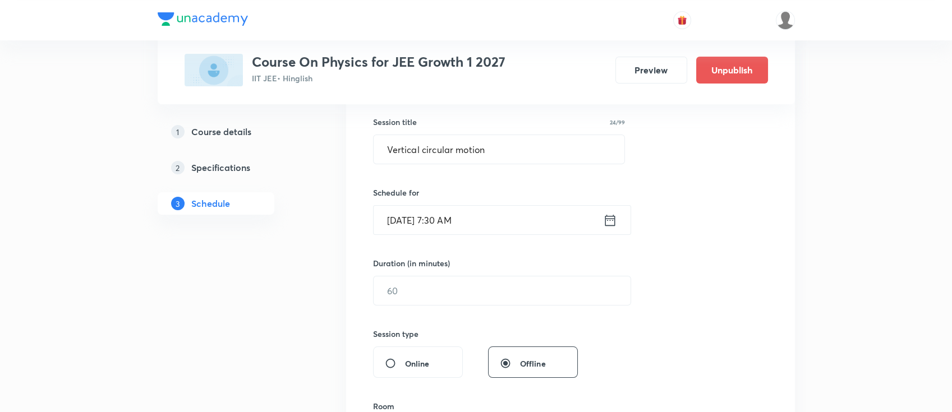
scroll to position [224, 0]
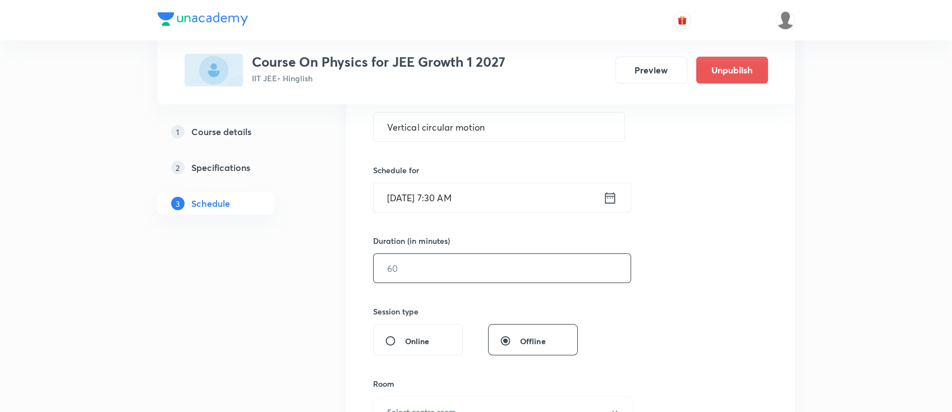
click at [537, 278] on input "text" at bounding box center [501, 268] width 257 height 29
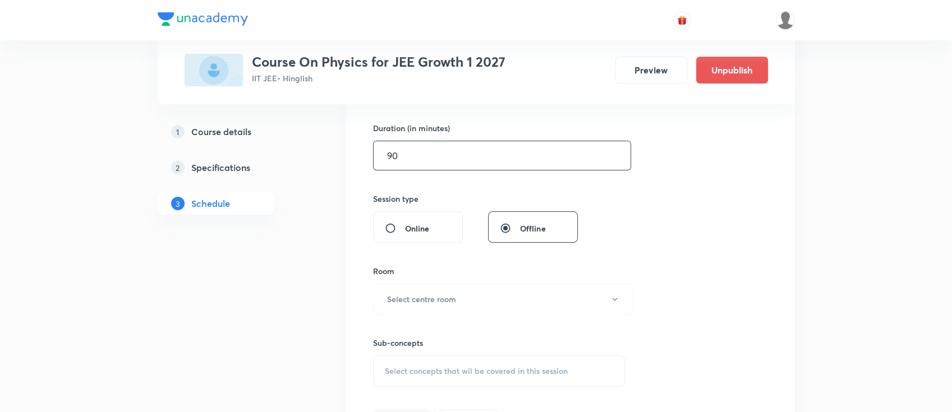
scroll to position [373, 0]
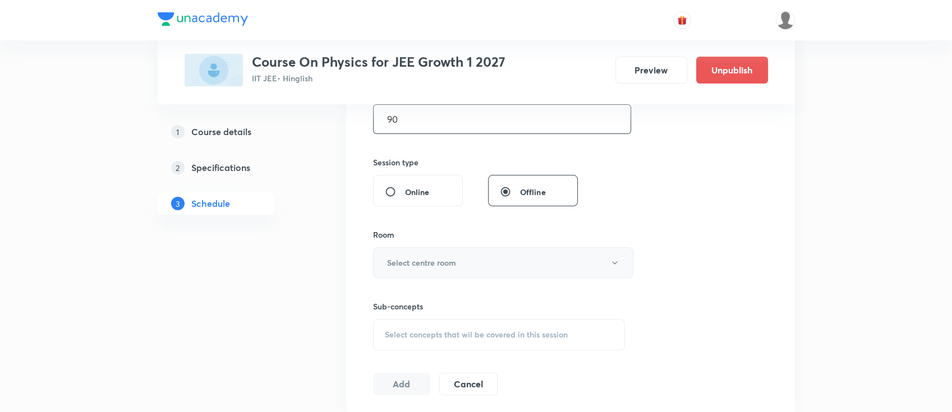
type input "90"
click at [472, 269] on button "Select centre room" at bounding box center [503, 262] width 260 height 31
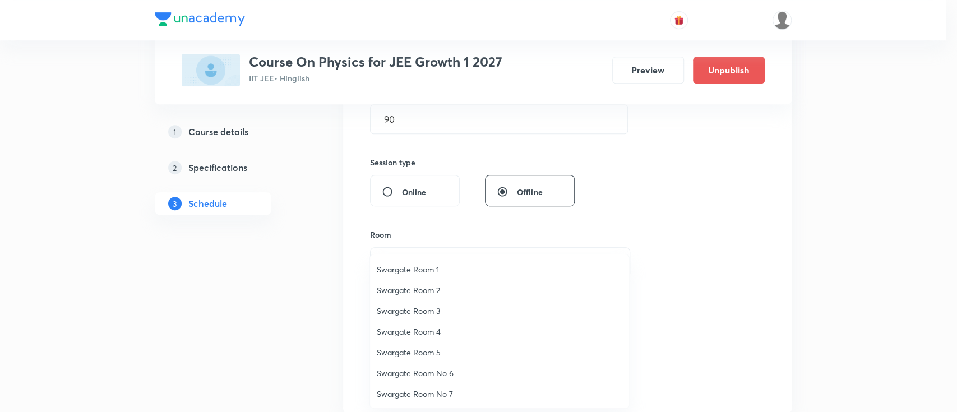
click at [426, 271] on span "Swargate Room 1" at bounding box center [500, 270] width 246 height 12
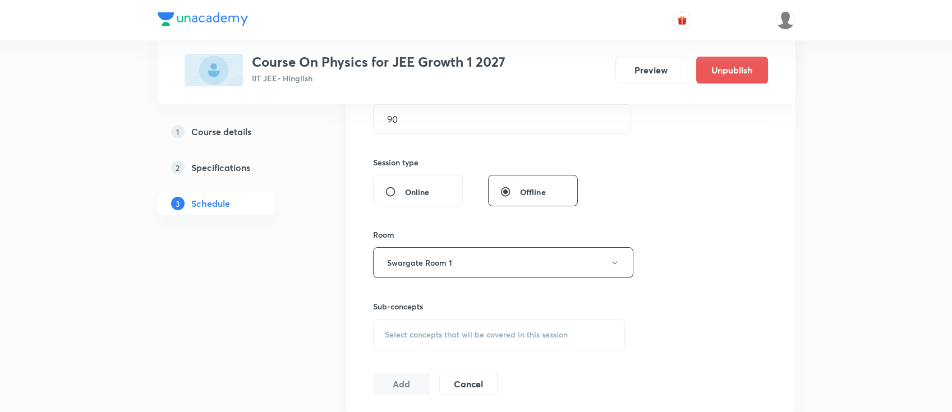
click at [528, 331] on span "Select concepts that wil be covered in this session" at bounding box center [476, 334] width 183 height 9
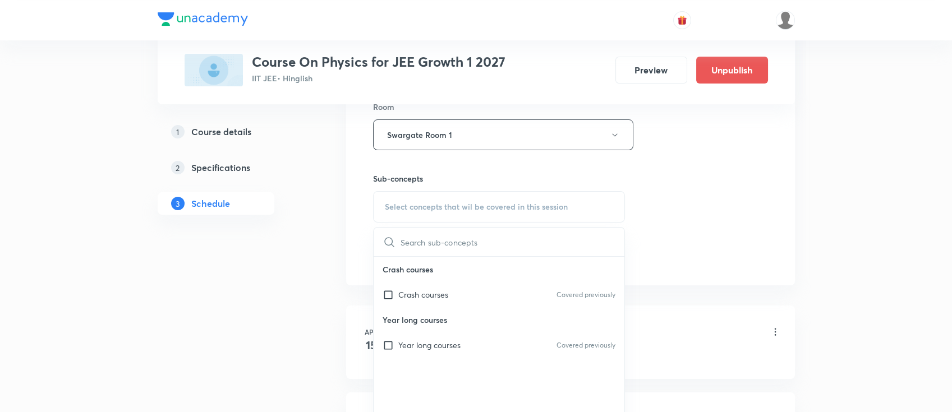
scroll to position [523, 0]
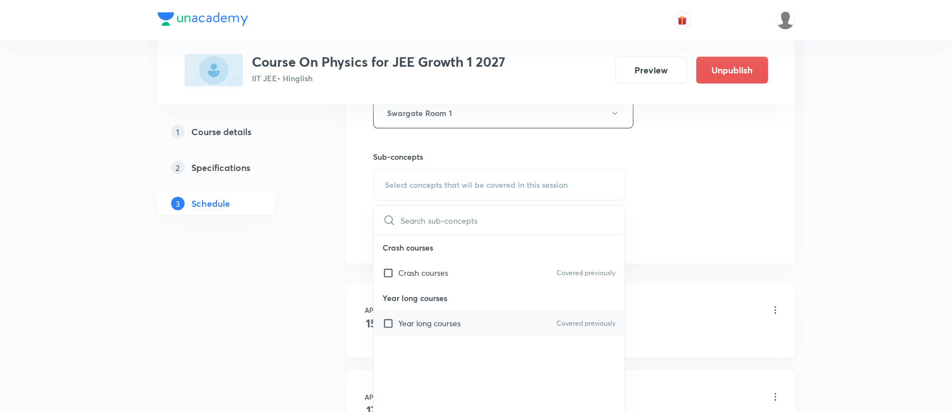
click at [512, 316] on div "Year long courses Covered previously" at bounding box center [498, 323] width 251 height 25
checkbox input "true"
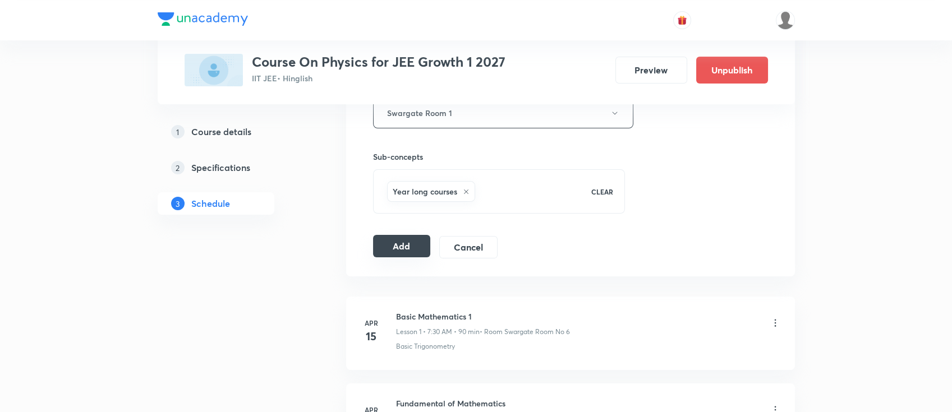
click at [398, 239] on button "Add" at bounding box center [402, 246] width 58 height 22
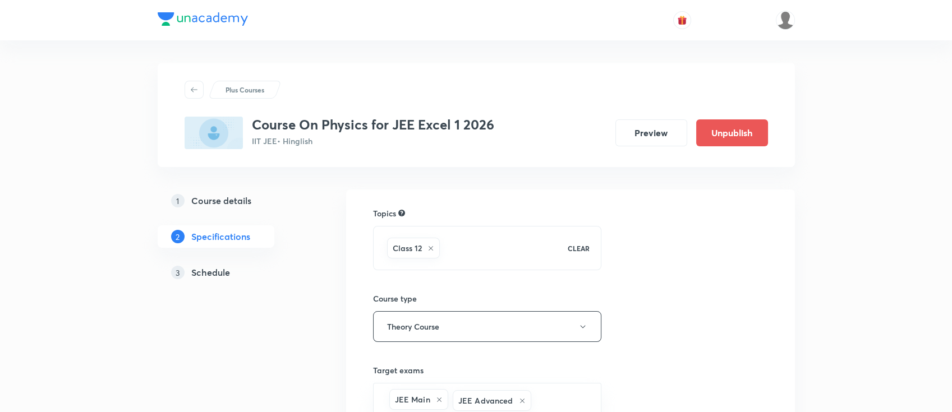
click at [229, 274] on h5 "Schedule" at bounding box center [210, 272] width 39 height 13
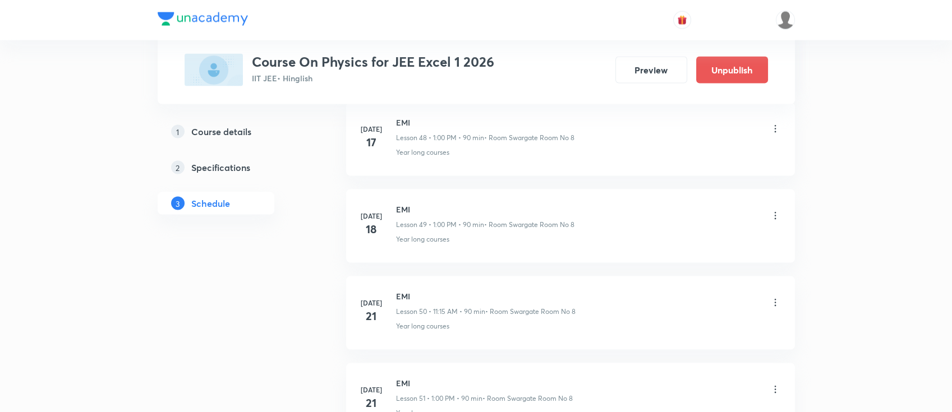
scroll to position [8124, 0]
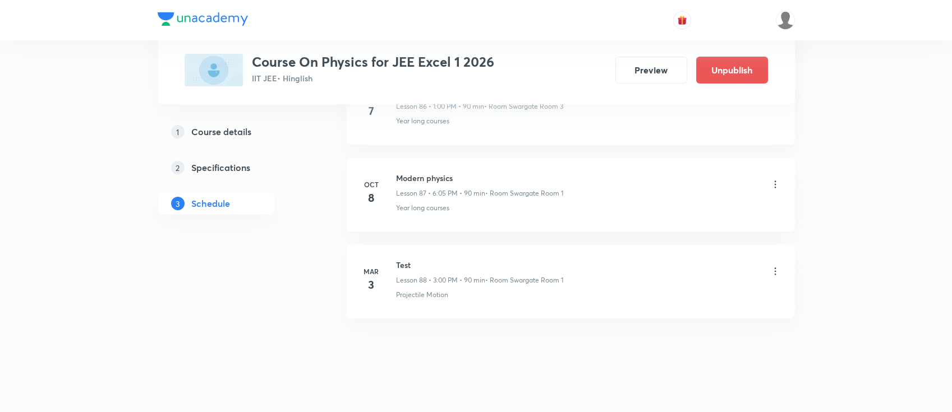
click at [430, 172] on h6 "Modern physics" at bounding box center [479, 178] width 167 height 12
copy h6 "Modern physics"
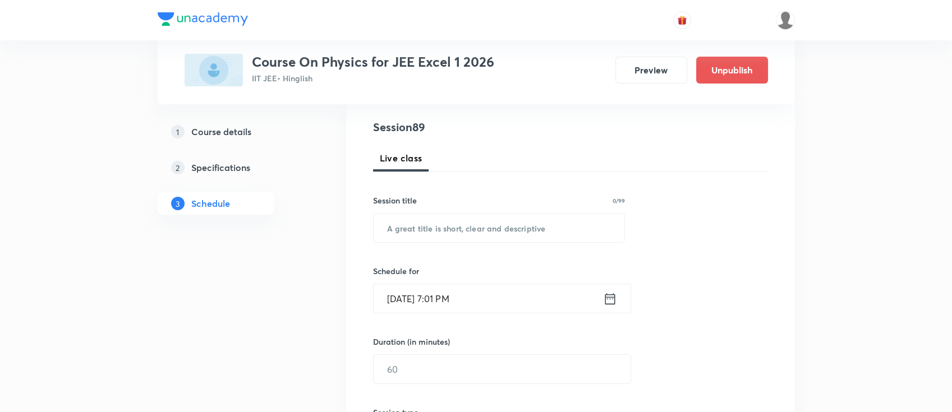
scroll to position [103, 0]
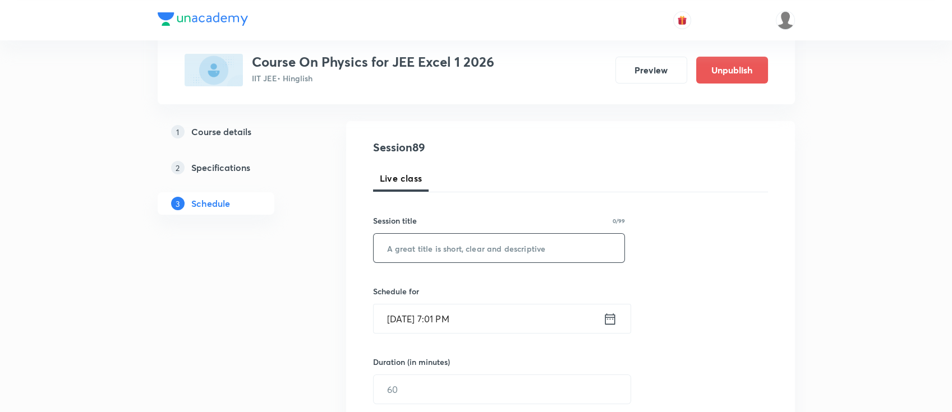
click at [519, 250] on input "text" at bounding box center [498, 248] width 251 height 29
paste input "Modern physics"
type input "Modern physics"
click at [606, 317] on icon at bounding box center [610, 319] width 14 height 16
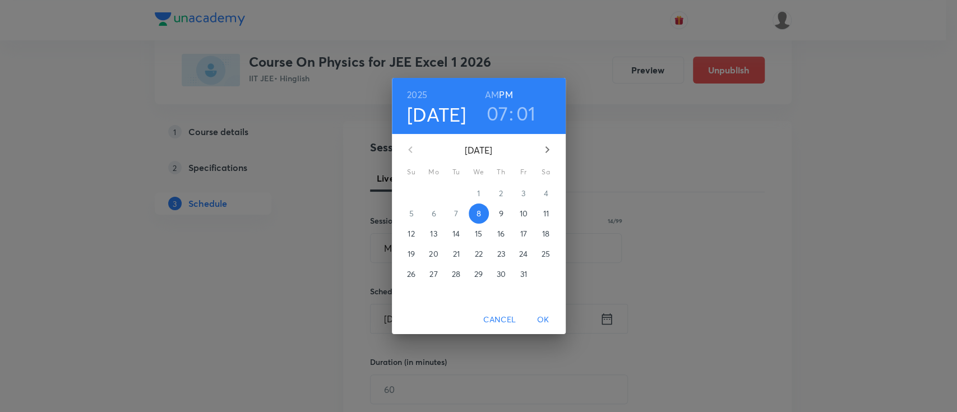
click at [499, 213] on p "9" at bounding box center [501, 213] width 4 height 11
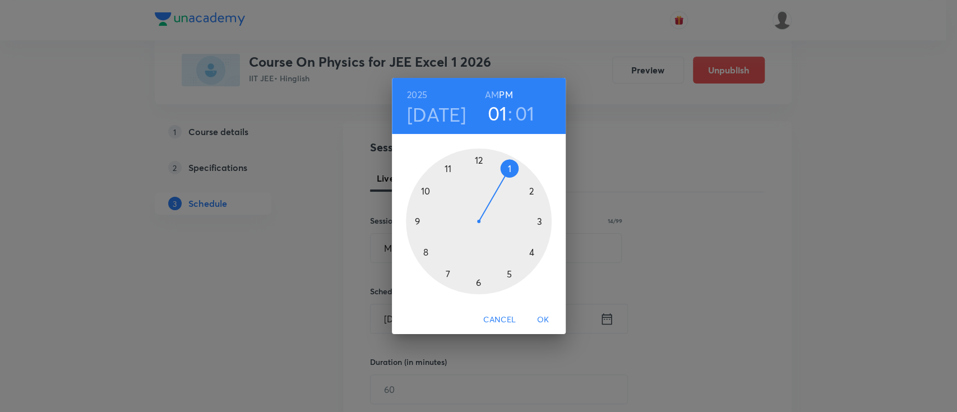
drag, startPoint x: 449, startPoint y: 276, endPoint x: 506, endPoint y: 187, distance: 105.8
click at [506, 187] on div at bounding box center [479, 222] width 146 height 146
click at [480, 165] on div at bounding box center [479, 222] width 146 height 146
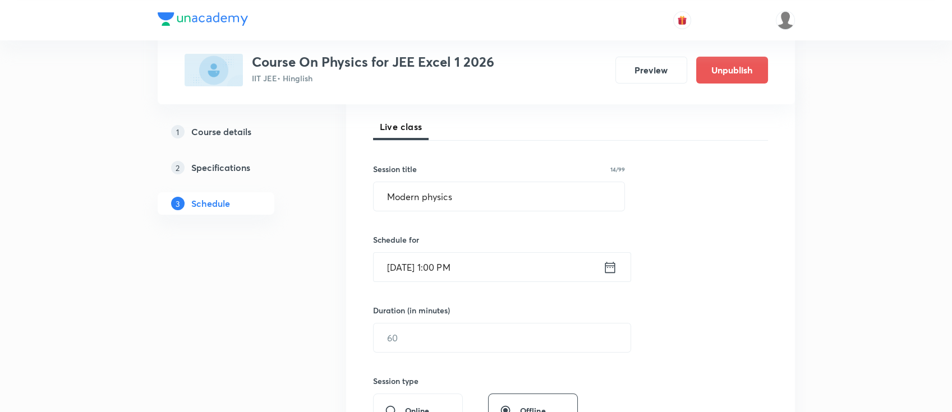
scroll to position [178, 0]
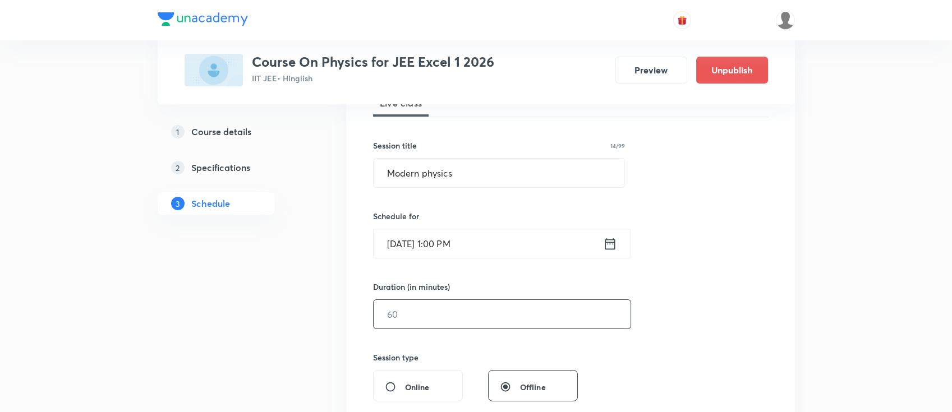
click at [513, 316] on input "text" at bounding box center [501, 314] width 257 height 29
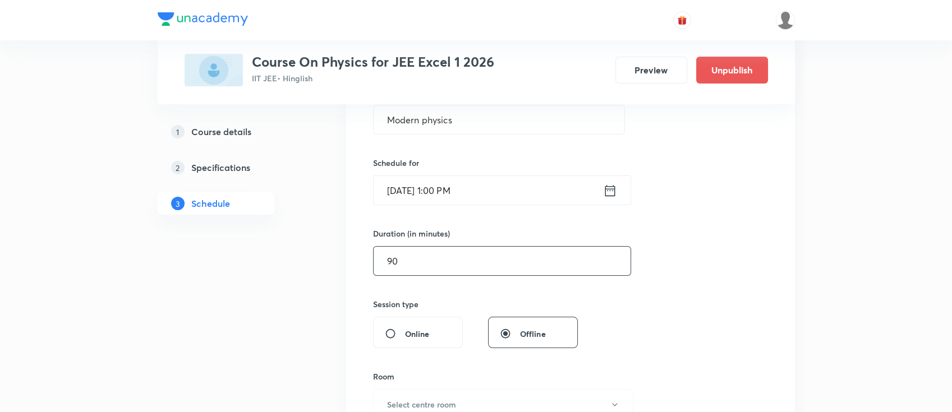
scroll to position [253, 0]
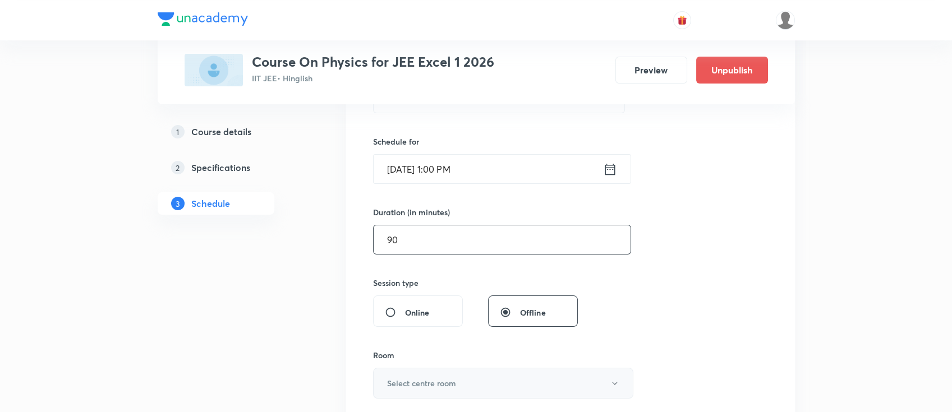
type input "90"
click at [478, 382] on button "Select centre room" at bounding box center [503, 383] width 260 height 31
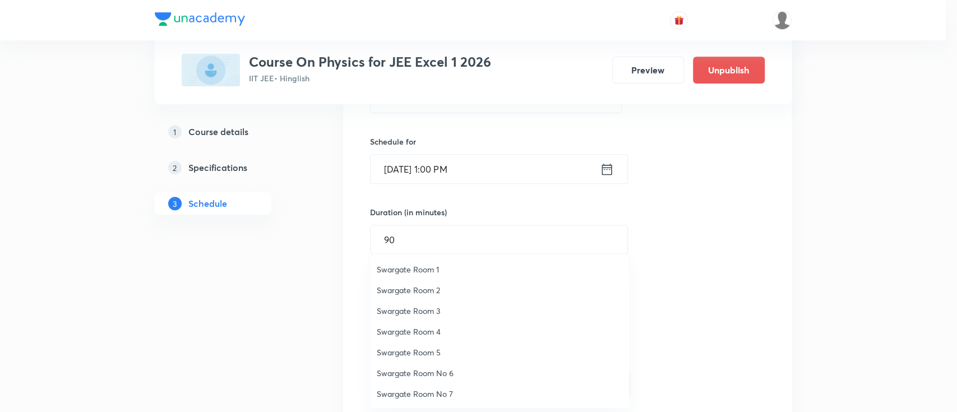
click at [425, 286] on span "Swargate Room 2" at bounding box center [500, 290] width 246 height 12
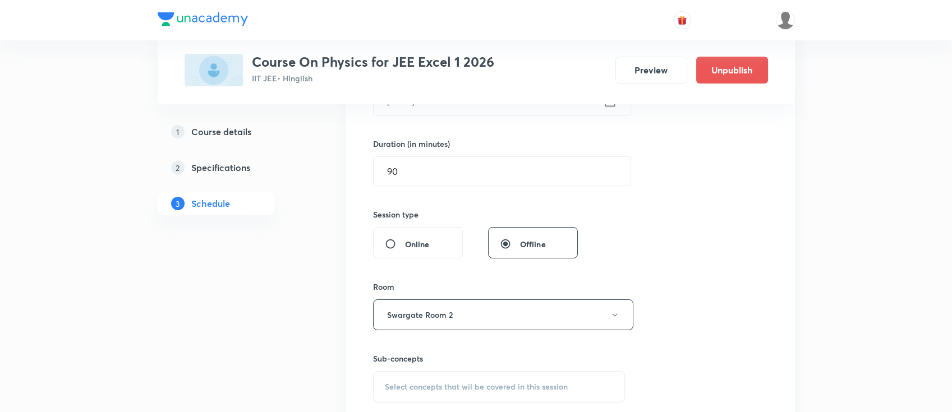
scroll to position [403, 0]
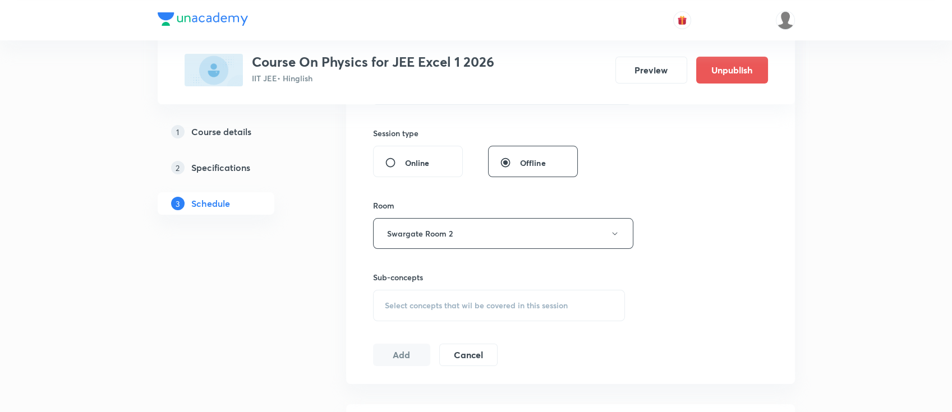
click at [512, 315] on div "Select concepts that wil be covered in this session" at bounding box center [499, 305] width 252 height 31
click at [500, 396] on div "Crash courses Covered previously" at bounding box center [498, 393] width 251 height 25
checkbox input "true"
click at [661, 321] on div "Session 89 Live class Session title 14/99 Modern physics ​ Schedule for Oct 9, …" at bounding box center [570, 109] width 395 height 539
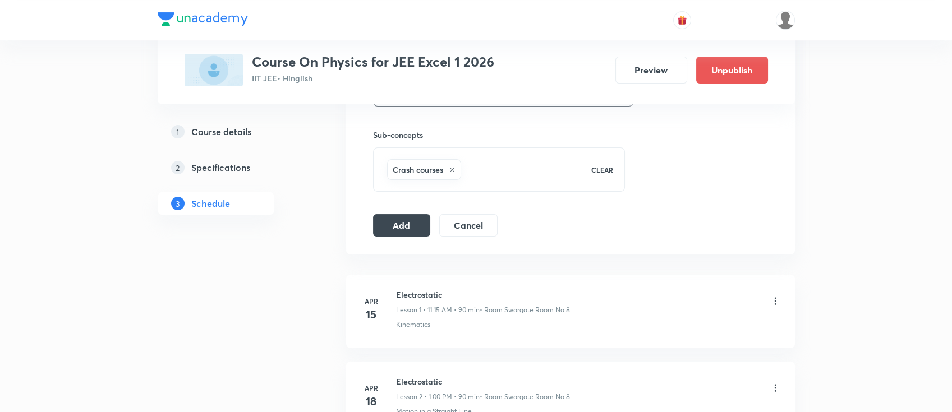
scroll to position [552, 0]
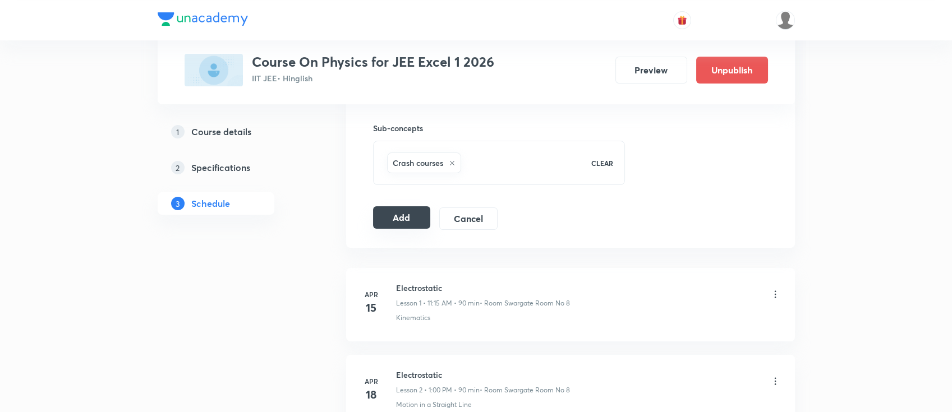
click at [399, 218] on button "Add" at bounding box center [402, 217] width 58 height 22
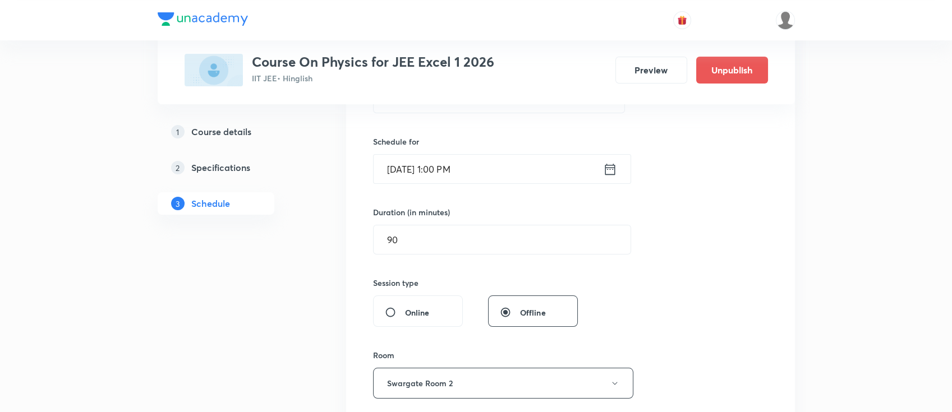
scroll to position [29, 0]
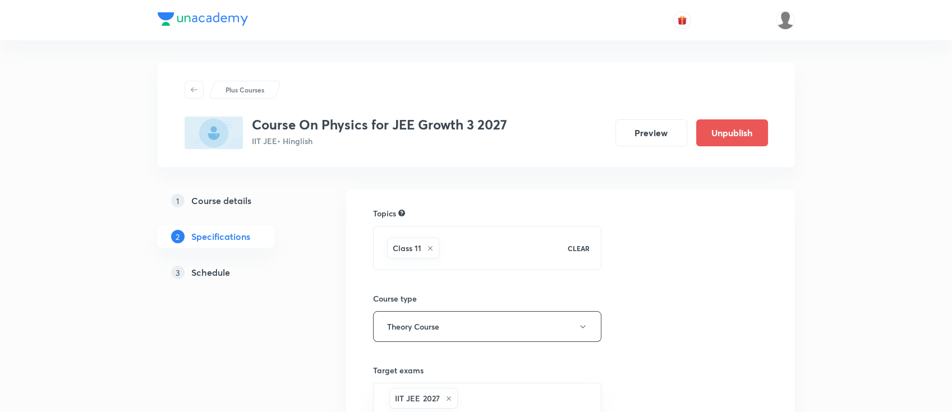
click at [219, 273] on h5 "Schedule" at bounding box center [210, 272] width 39 height 13
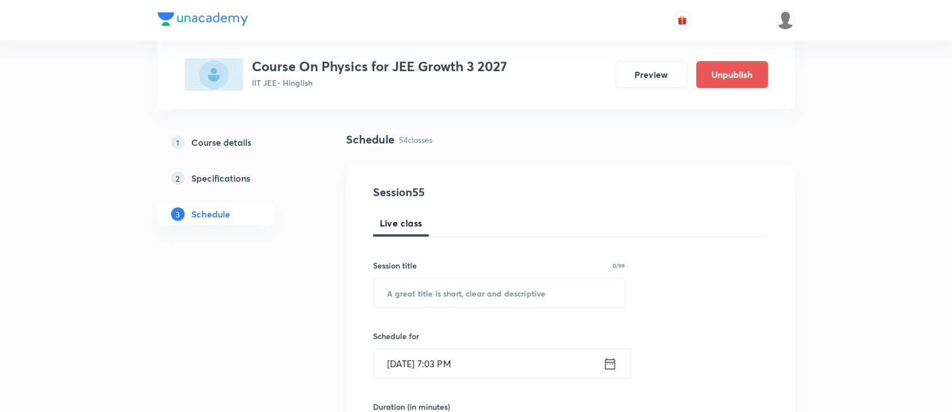
scroll to position [149, 0]
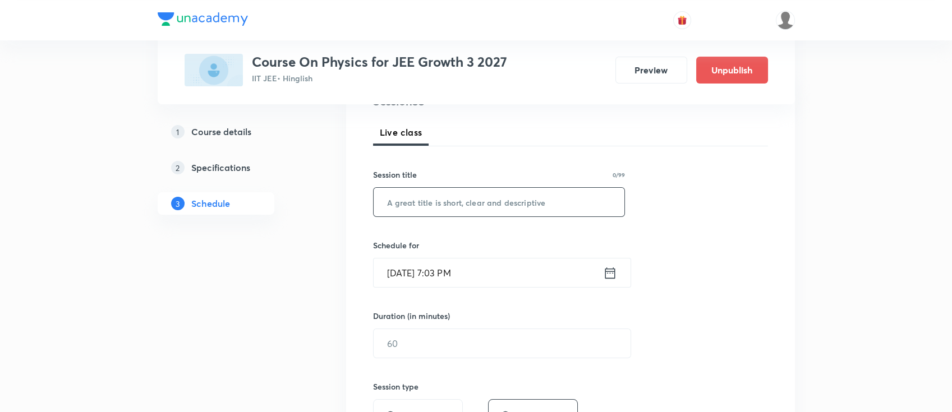
click at [544, 208] on input "text" at bounding box center [498, 202] width 251 height 29
paste input "work energy and power"
type input "work energy and power"
click at [611, 280] on div "[DATE] 7:03 PM ​" at bounding box center [502, 273] width 258 height 30
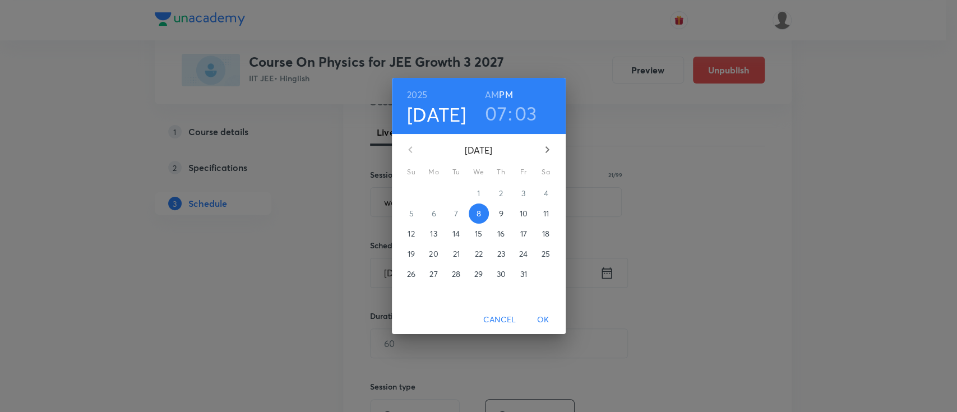
click at [502, 206] on button "9" at bounding box center [501, 214] width 20 height 20
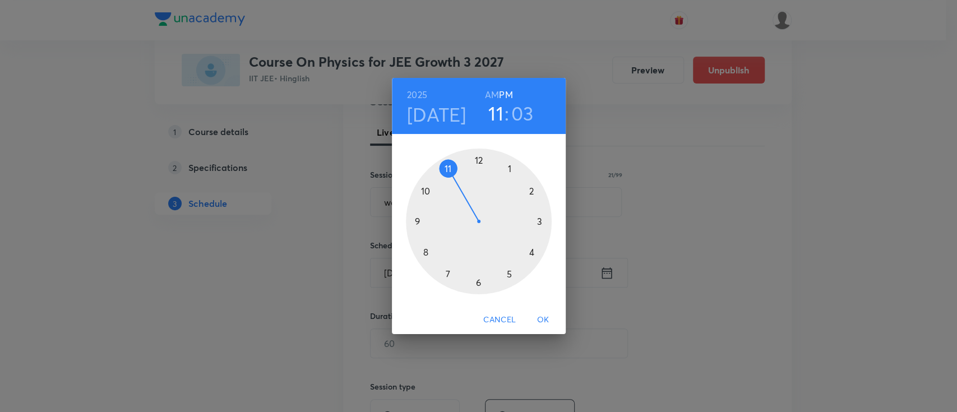
drag, startPoint x: 458, startPoint y: 227, endPoint x: 460, endPoint y: 195, distance: 31.4
click at [460, 195] on div at bounding box center [479, 222] width 146 height 146
drag, startPoint x: 501, startPoint y: 170, endPoint x: 526, endPoint y: 223, distance: 58.4
click at [526, 223] on div at bounding box center [479, 222] width 146 height 146
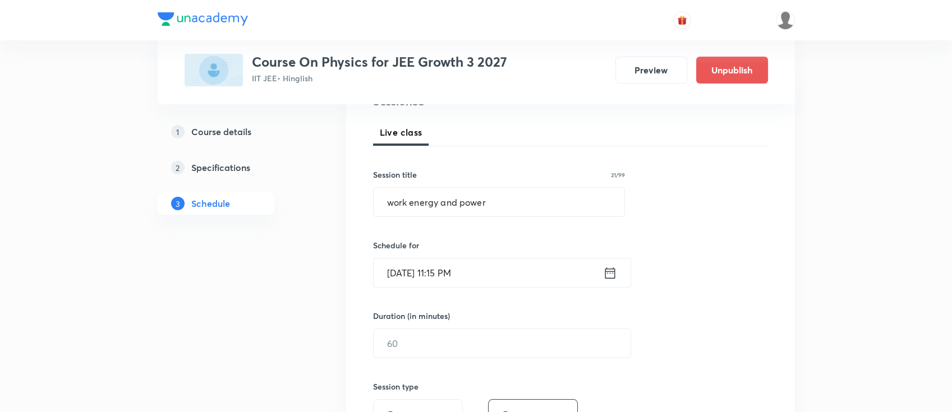
click at [610, 276] on icon at bounding box center [610, 273] width 14 height 16
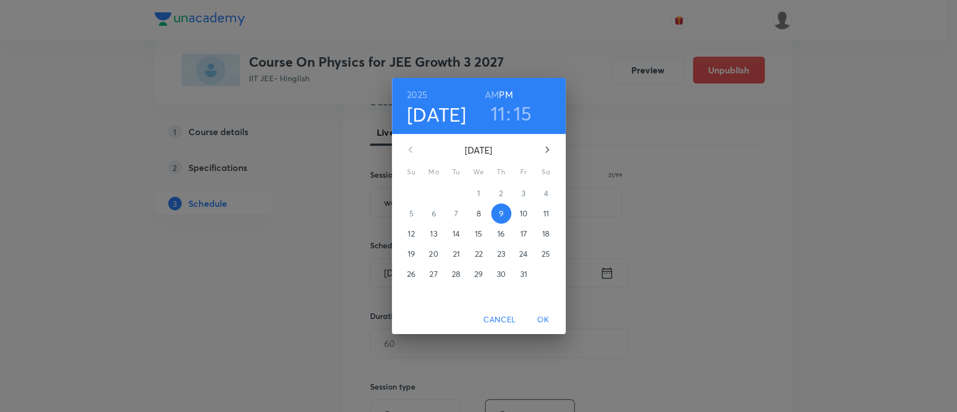
click at [485, 91] on h6 "AM" at bounding box center [492, 95] width 14 height 16
click at [542, 315] on span "OK" at bounding box center [543, 320] width 27 height 14
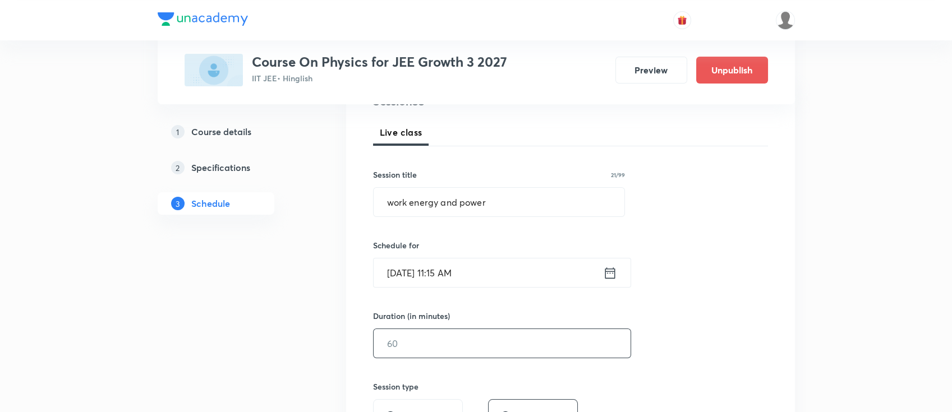
click at [503, 334] on input "text" at bounding box center [501, 343] width 257 height 29
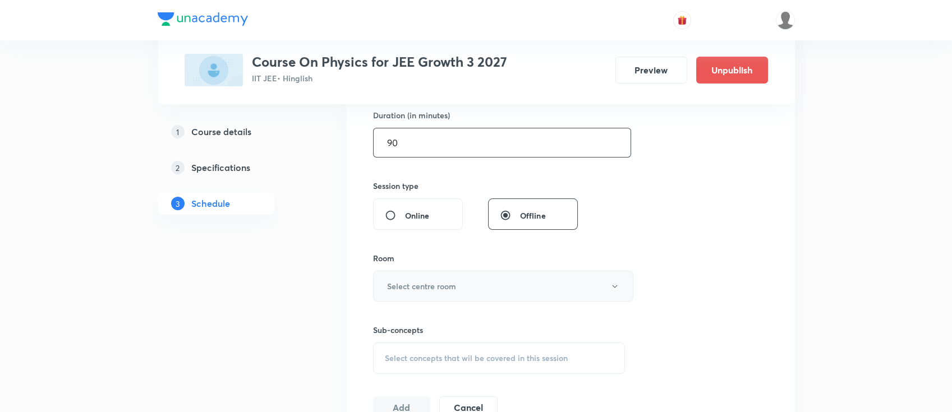
scroll to position [373, 0]
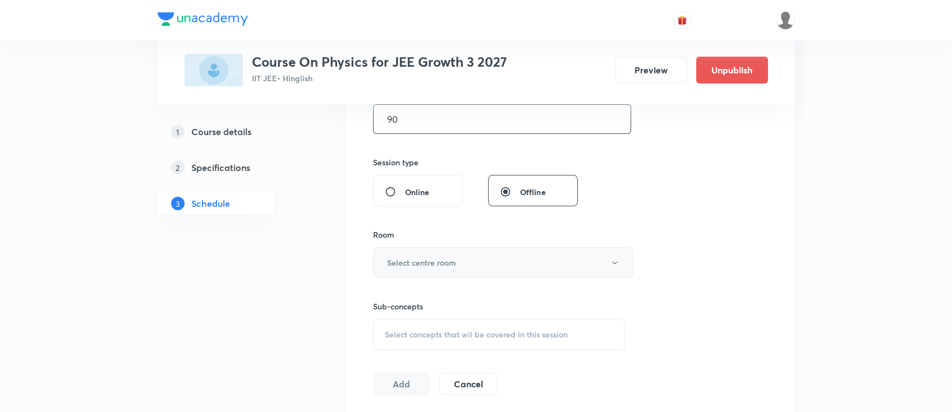
type input "90"
click at [457, 265] on button "Select centre room" at bounding box center [503, 262] width 260 height 31
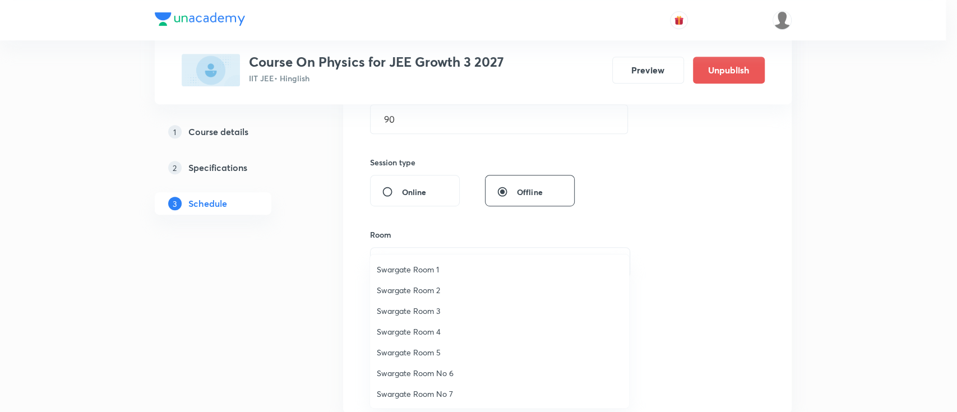
click at [426, 268] on span "Swargate Room 1" at bounding box center [500, 270] width 246 height 12
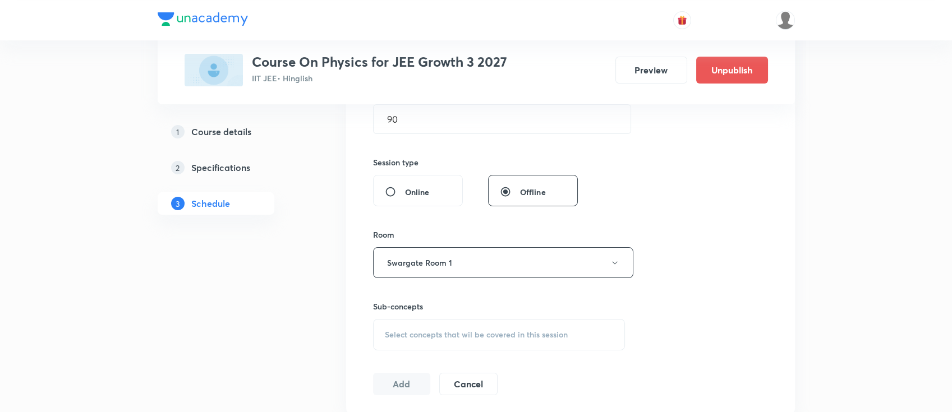
click at [482, 331] on span "Select concepts that wil be covered in this session" at bounding box center [476, 334] width 183 height 9
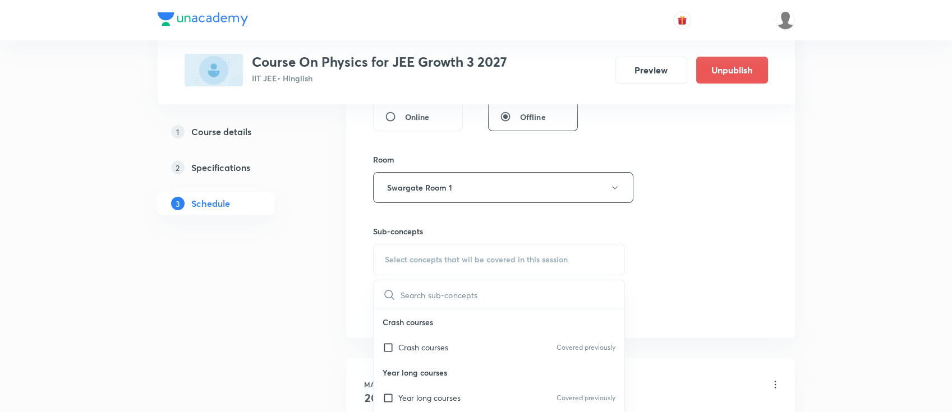
drag, startPoint x: 454, startPoint y: 391, endPoint x: 477, endPoint y: 381, distance: 24.8
click at [455, 392] on p "Year long courses" at bounding box center [429, 398] width 62 height 12
checkbox input "true"
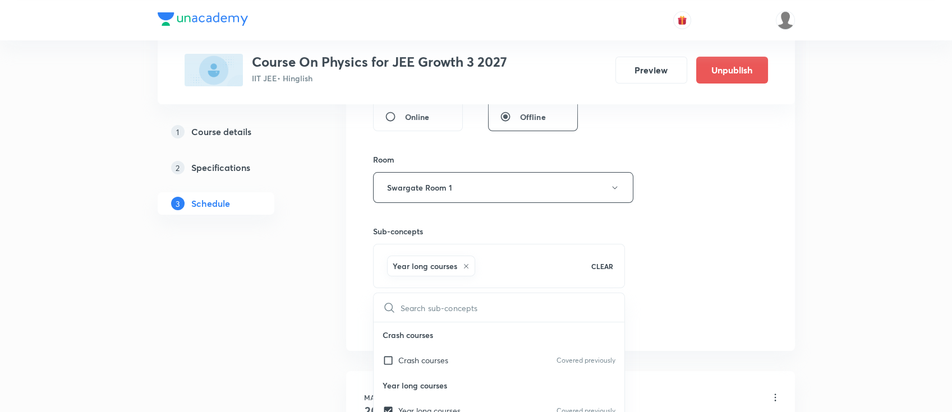
click at [733, 265] on div "Session 55 Live class Session title 21/99 work energy and power ​ Schedule for …" at bounding box center [570, 63] width 395 height 539
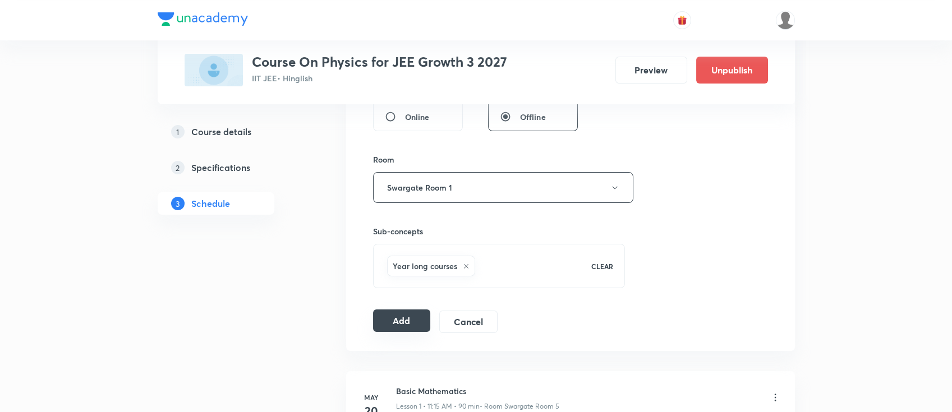
click at [410, 326] on button "Add" at bounding box center [402, 321] width 58 height 22
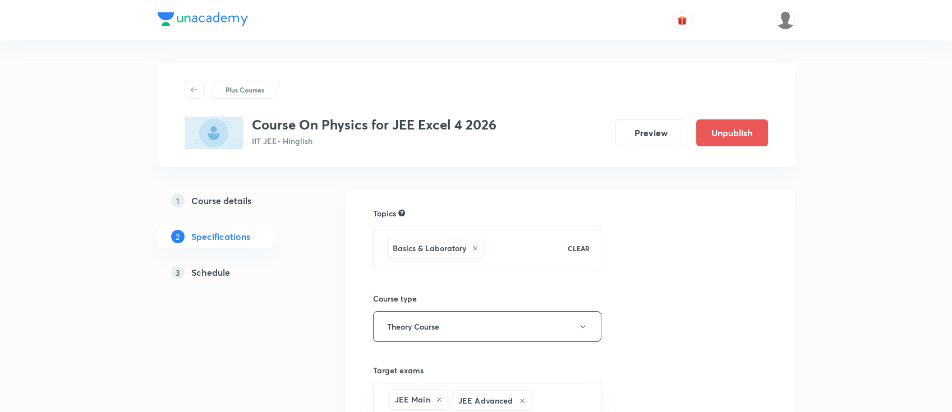
drag, startPoint x: 0, startPoint y: 0, endPoint x: 225, endPoint y: 269, distance: 350.7
click at [225, 269] on h5 "Schedule" at bounding box center [210, 272] width 39 height 13
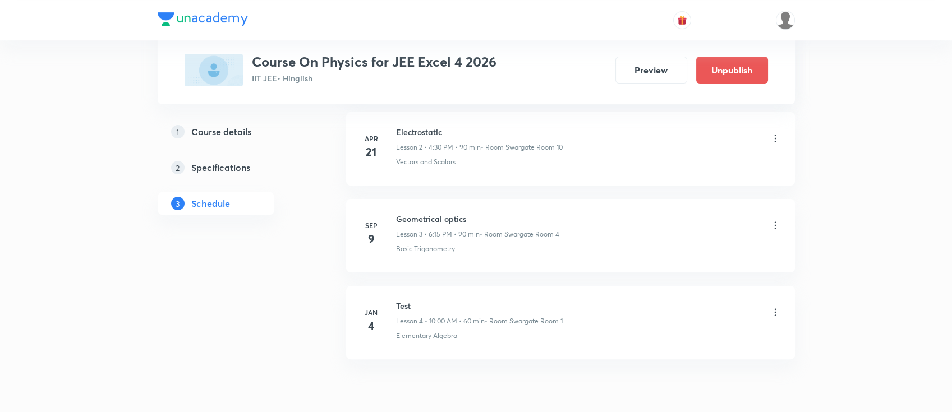
scroll to position [833, 0]
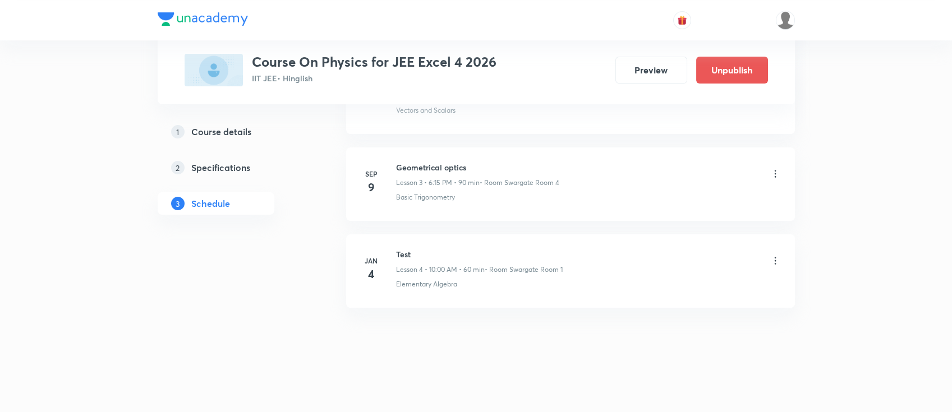
click at [435, 171] on h6 "Geometrical optics" at bounding box center [477, 168] width 163 height 12
click at [436, 167] on h6 "Geometrical optics" at bounding box center [477, 168] width 163 height 12
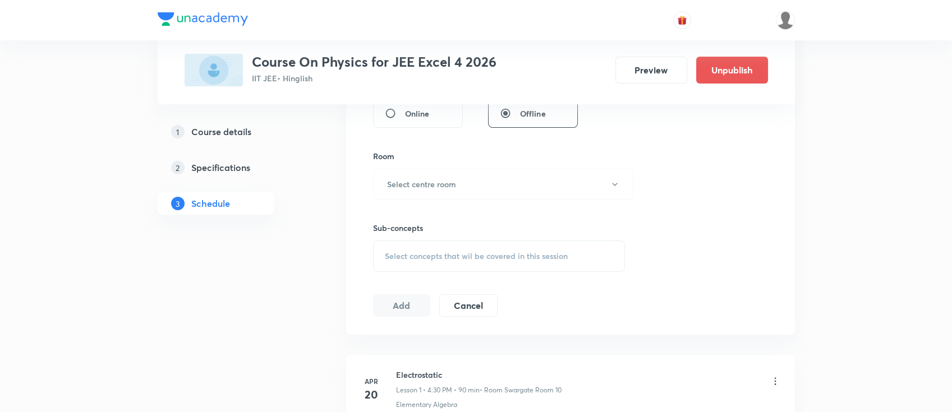
scroll to position [0, 0]
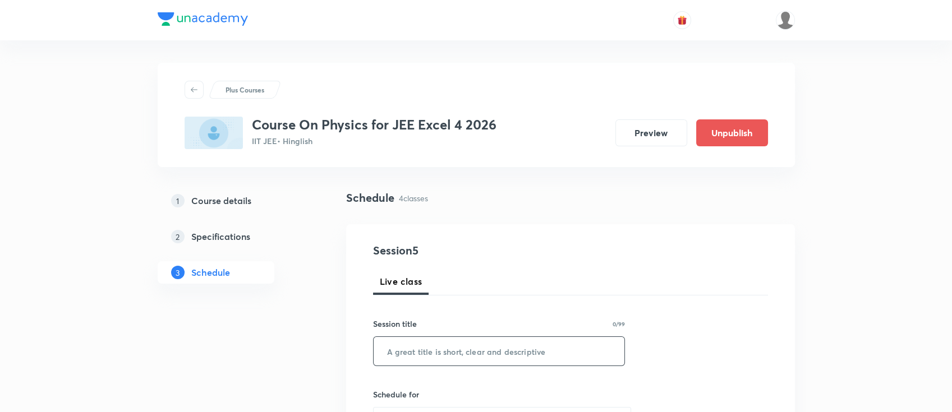
click at [476, 350] on input "text" at bounding box center [498, 351] width 251 height 29
paste input "- Modern Physics"
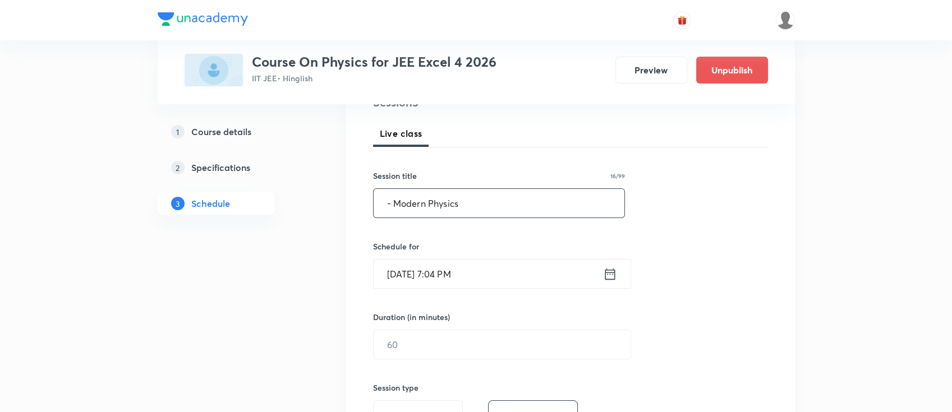
scroll to position [149, 0]
click at [393, 204] on input "- Modern Physics" at bounding box center [498, 202] width 251 height 29
type input "Modern Physics"
click at [610, 277] on icon at bounding box center [610, 272] width 10 height 11
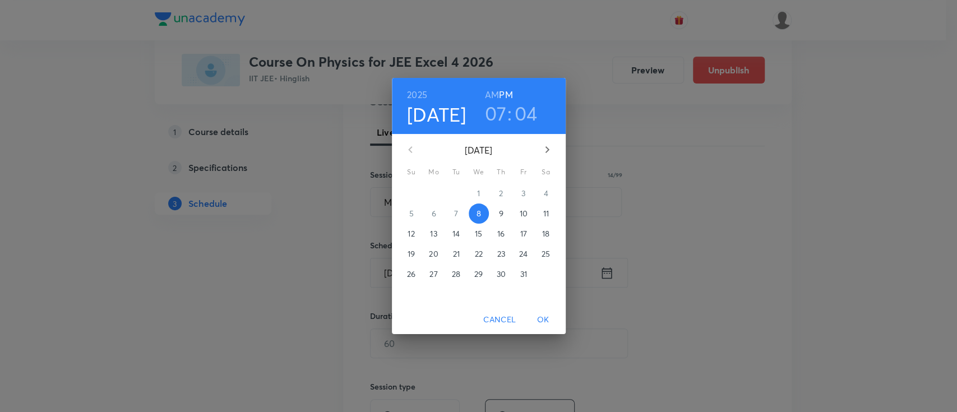
click at [502, 209] on p "9" at bounding box center [501, 213] width 4 height 11
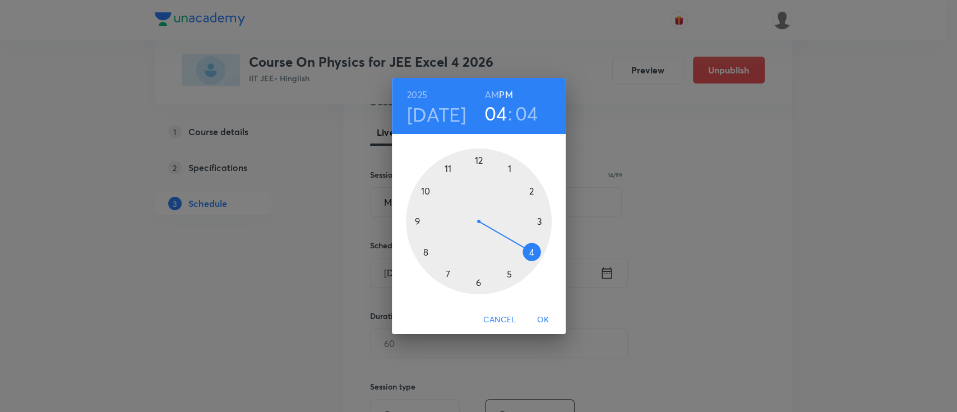
drag, startPoint x: 478, startPoint y: 265, endPoint x: 536, endPoint y: 255, distance: 59.2
click at [536, 255] on div at bounding box center [479, 222] width 146 height 146
drag, startPoint x: 505, startPoint y: 164, endPoint x: 477, endPoint y: 267, distance: 106.8
click at [477, 267] on div at bounding box center [479, 222] width 146 height 146
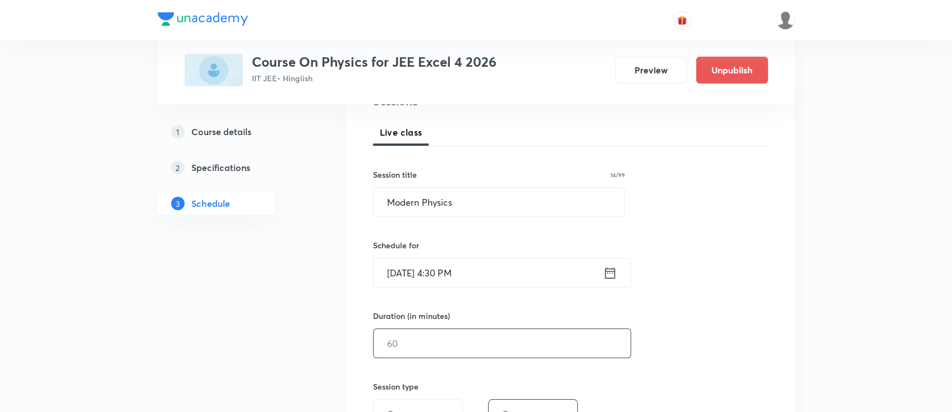
click at [514, 329] on input "text" at bounding box center [501, 343] width 257 height 29
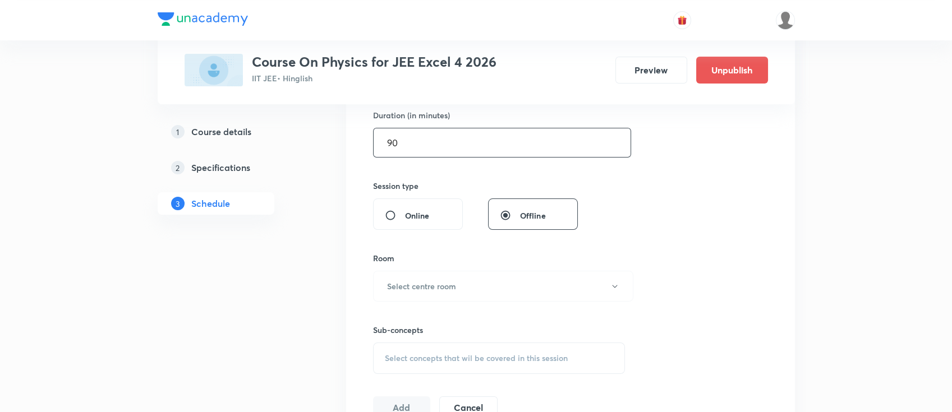
scroll to position [373, 0]
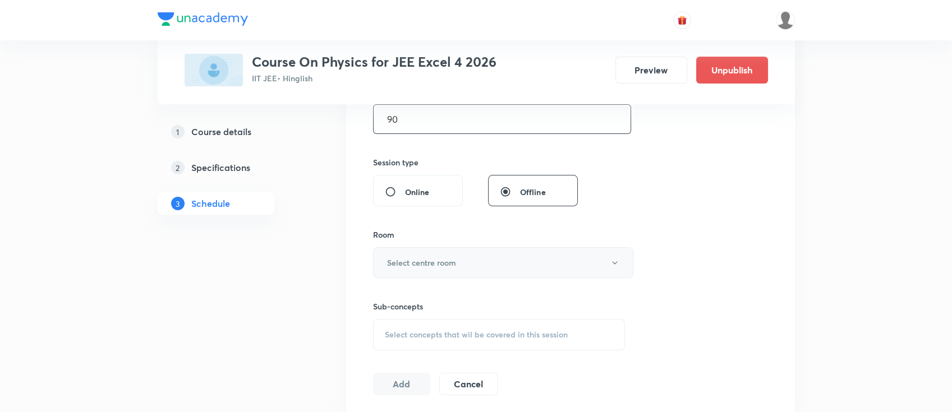
type input "90"
click at [432, 266] on h6 "Select centre room" at bounding box center [421, 263] width 69 height 12
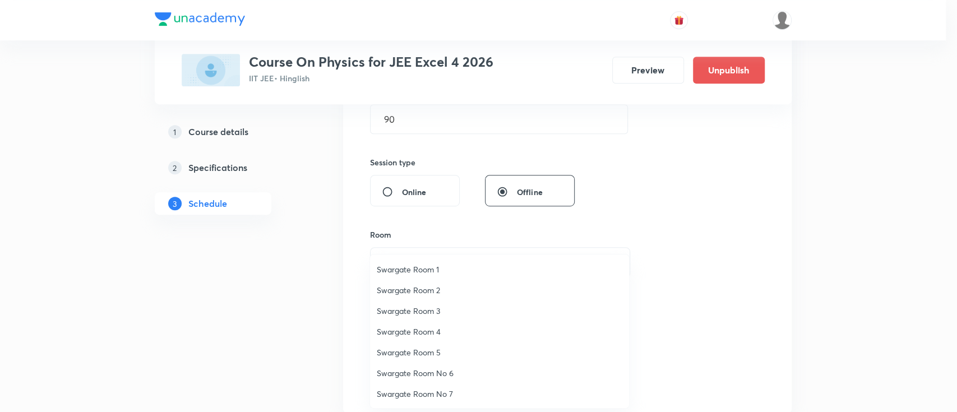
click at [430, 282] on li "Swargate Room 2" at bounding box center [499, 290] width 259 height 21
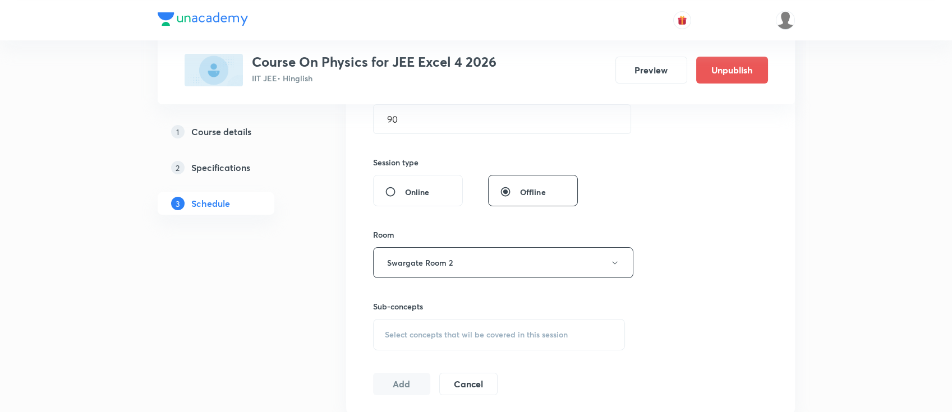
click at [461, 339] on span "Select concepts that wil be covered in this session" at bounding box center [476, 334] width 183 height 9
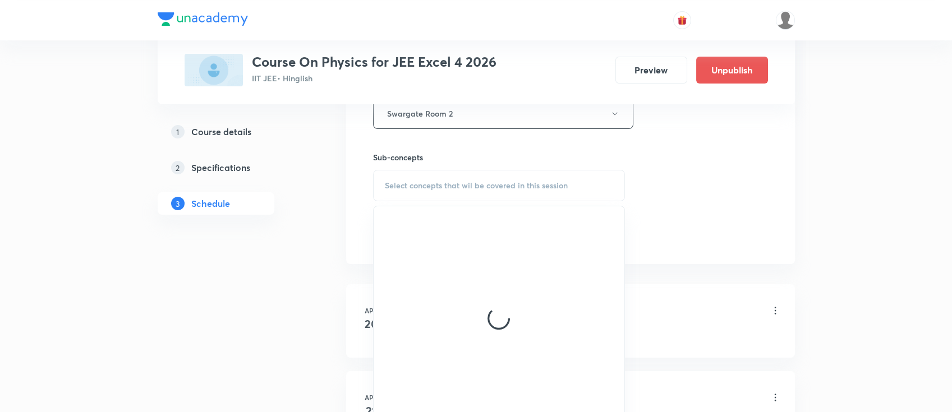
scroll to position [523, 0]
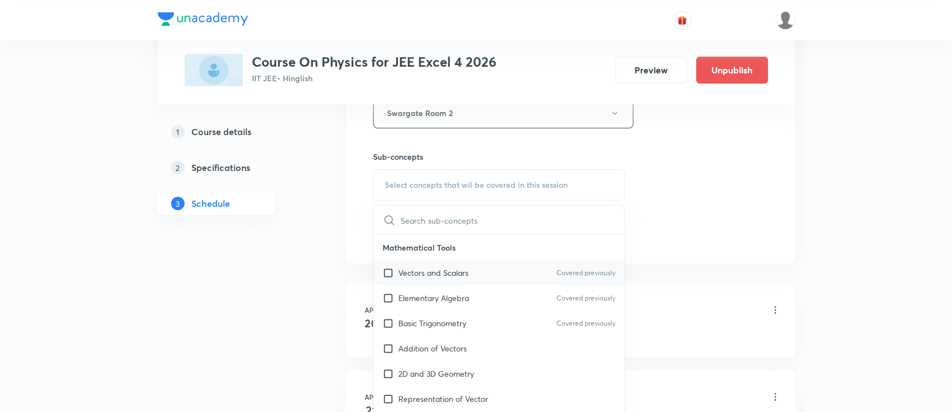
click at [455, 272] on p "Vectors and Scalars" at bounding box center [433, 273] width 70 height 12
checkbox input "true"
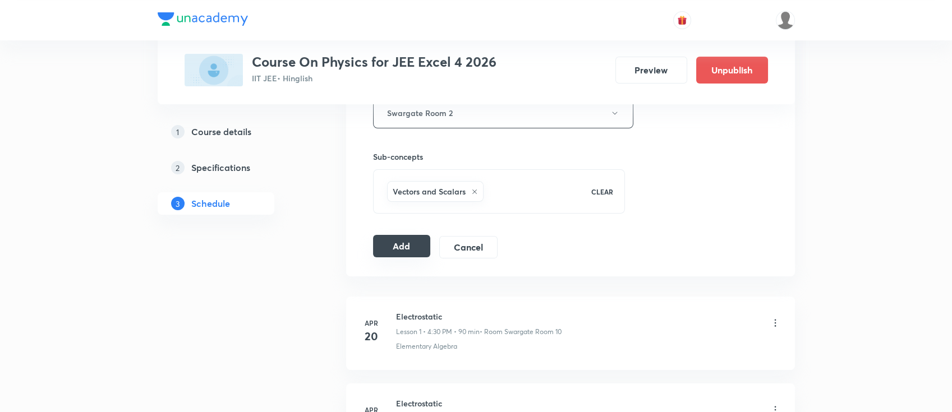
click at [406, 247] on button "Add" at bounding box center [402, 246] width 58 height 22
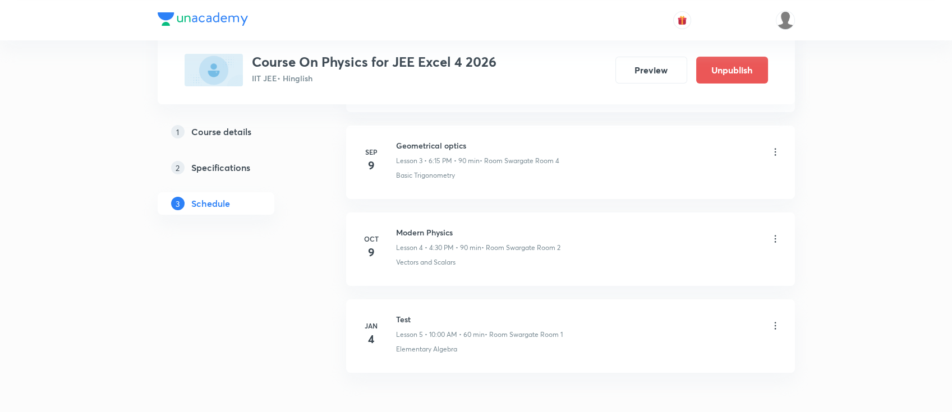
scroll to position [405, 0]
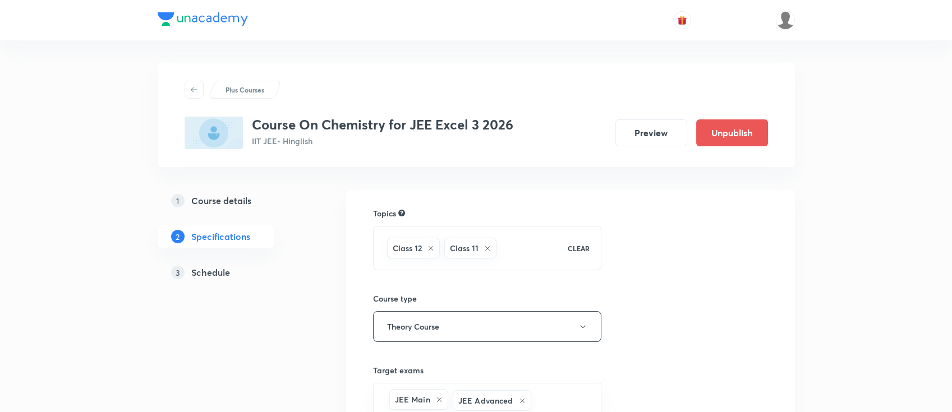
click at [221, 273] on h5 "Schedule" at bounding box center [210, 272] width 39 height 13
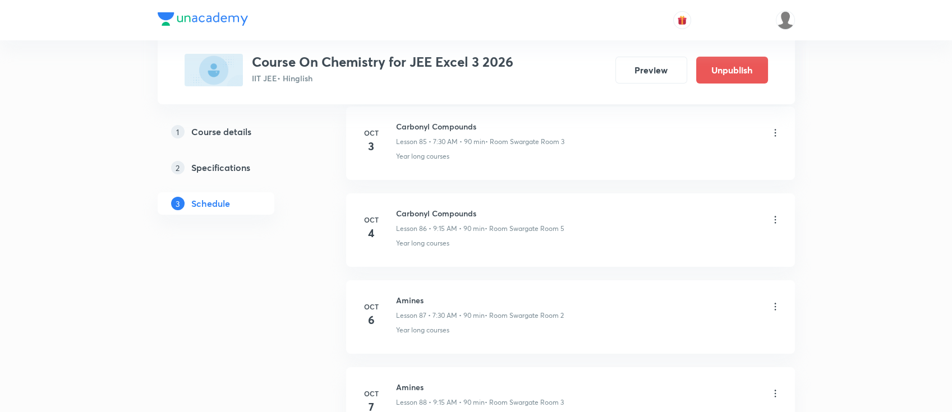
scroll to position [8210, 0]
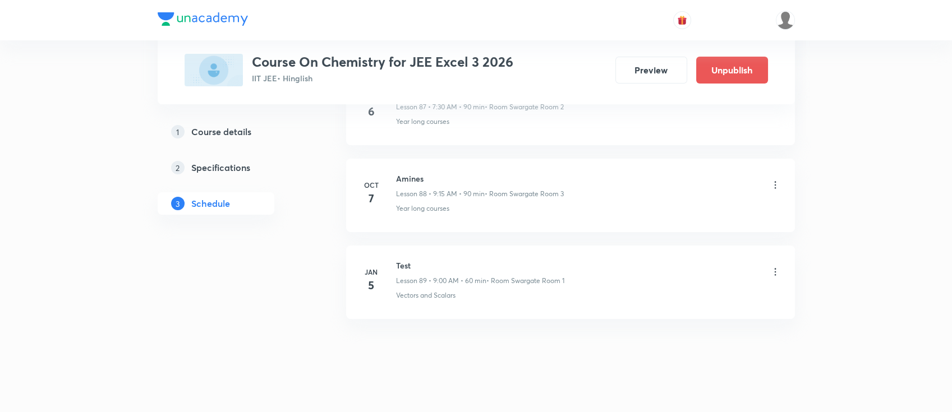
click at [404, 173] on h6 "Amines" at bounding box center [480, 179] width 168 height 12
copy h6 "Amines"
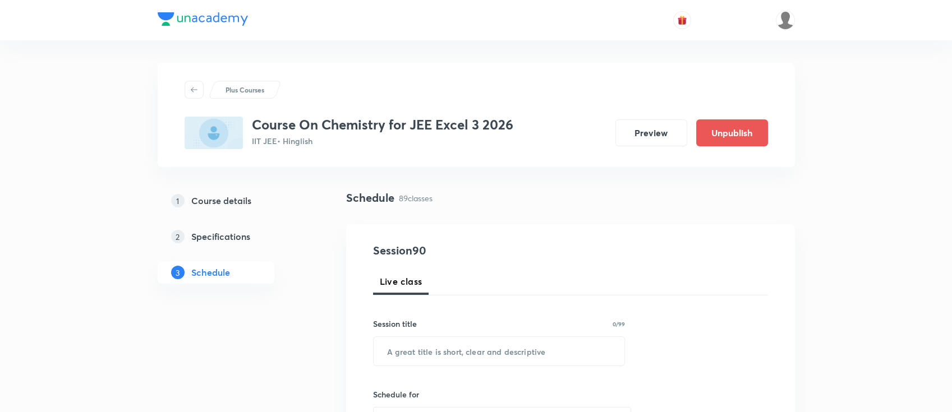
scroll to position [75, 0]
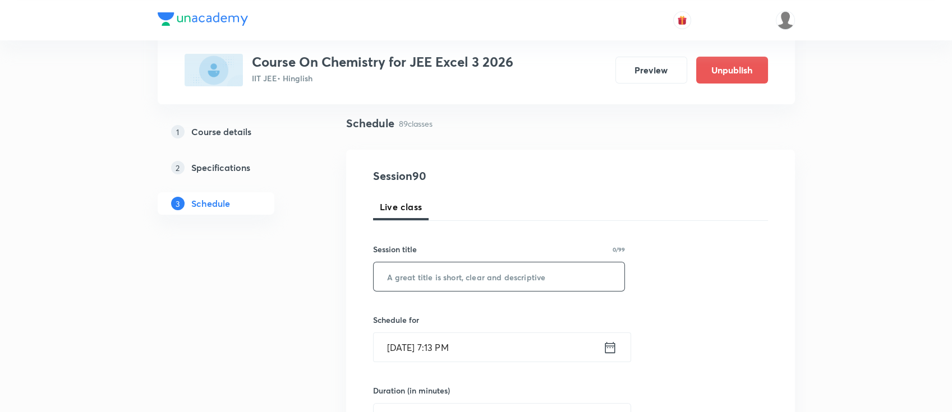
click at [551, 276] on input "text" at bounding box center [498, 276] width 251 height 29
paste input "Amines"
type input "Amines"
click at [612, 346] on icon at bounding box center [610, 348] width 14 height 16
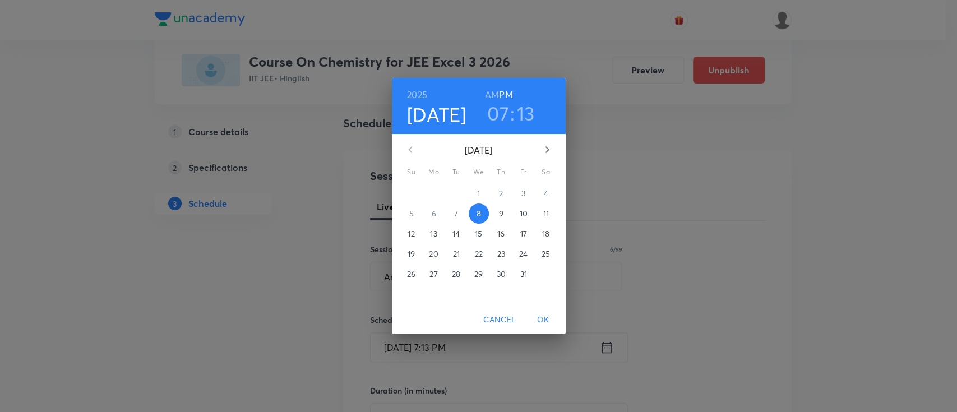
click at [500, 210] on p "9" at bounding box center [501, 213] width 4 height 11
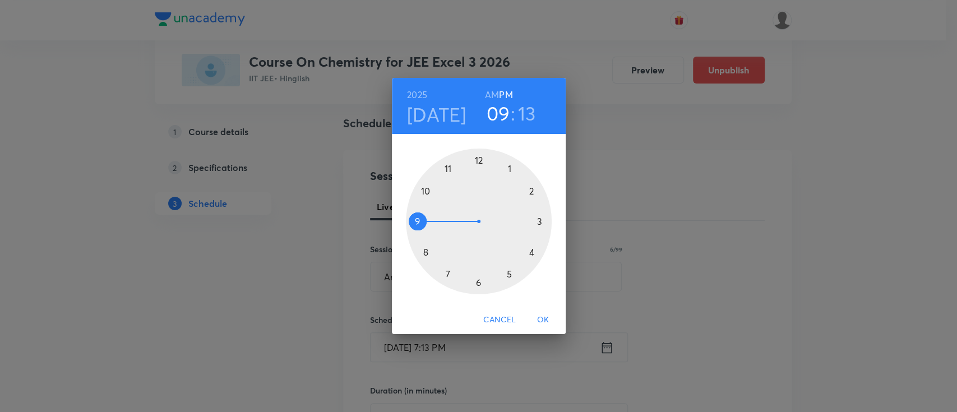
drag, startPoint x: 458, startPoint y: 275, endPoint x: 422, endPoint y: 215, distance: 69.6
click at [422, 215] on div at bounding box center [479, 222] width 146 height 146
drag, startPoint x: 539, startPoint y: 215, endPoint x: 544, endPoint y: 220, distance: 6.8
click at [544, 220] on div at bounding box center [479, 222] width 146 height 146
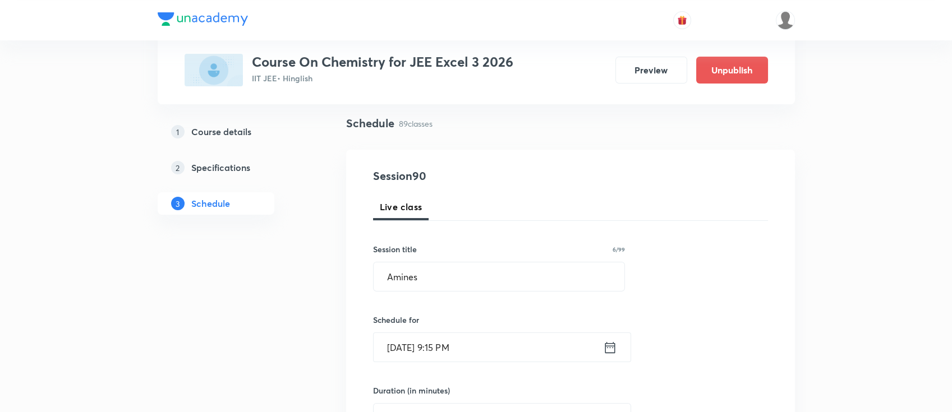
click at [608, 345] on icon at bounding box center [610, 347] width 10 height 11
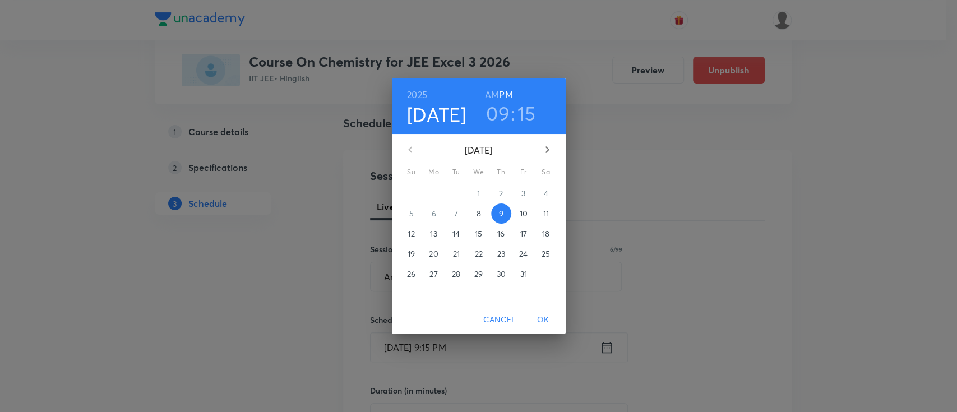
drag, startPoint x: 489, startPoint y: 95, endPoint x: 498, endPoint y: 112, distance: 19.1
click at [492, 100] on h6 "AM" at bounding box center [492, 95] width 14 height 16
click at [546, 319] on span "OK" at bounding box center [543, 320] width 27 height 14
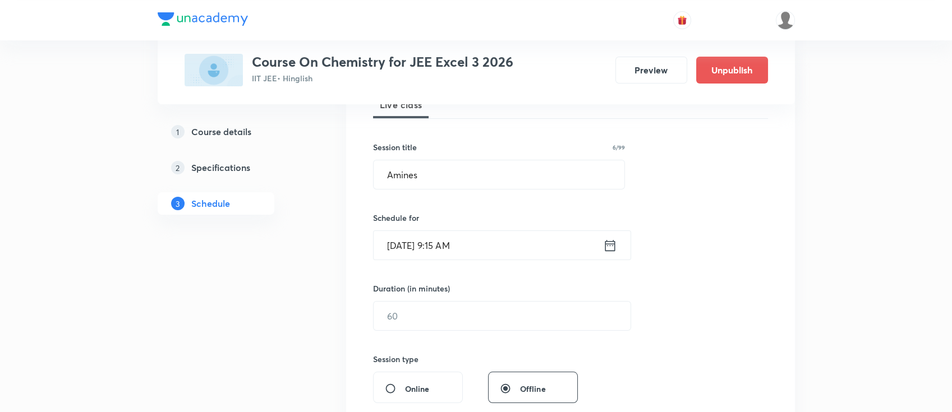
scroll to position [224, 0]
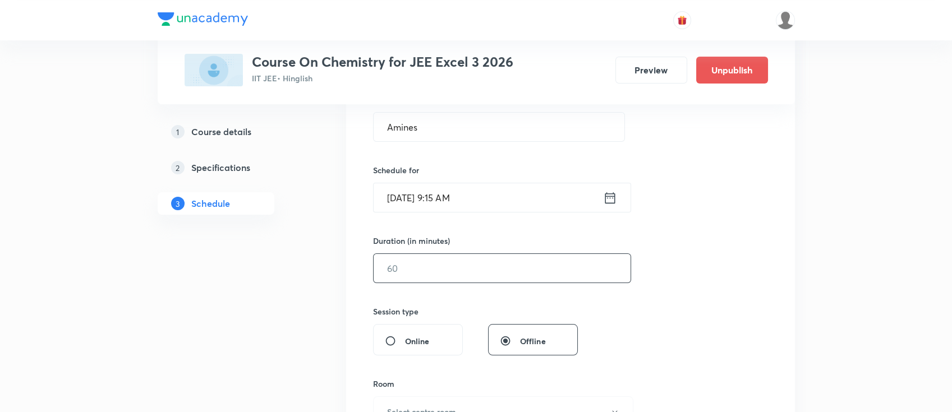
click at [506, 274] on input "text" at bounding box center [501, 268] width 257 height 29
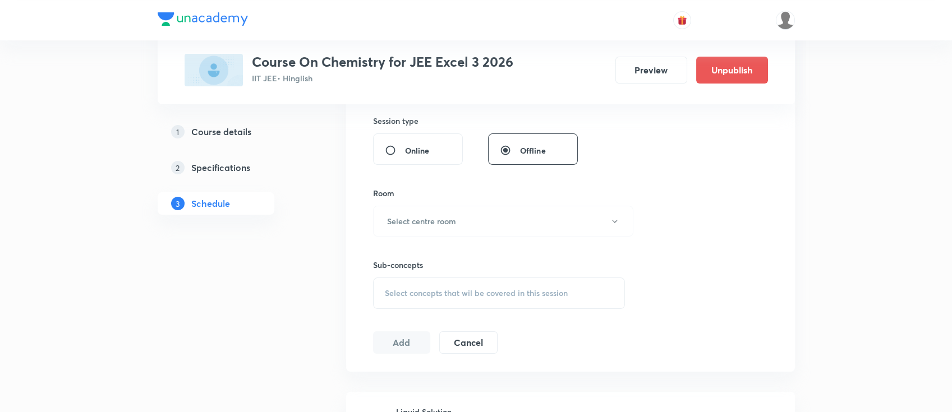
scroll to position [449, 0]
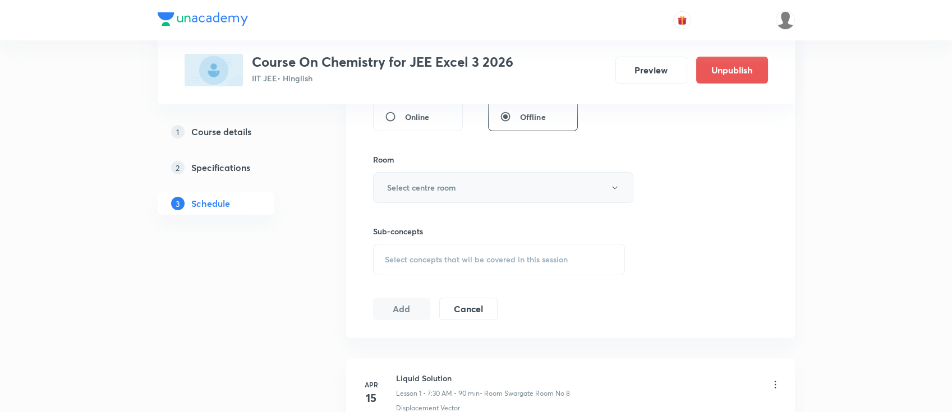
type input "90"
click at [471, 184] on button "Select centre room" at bounding box center [503, 187] width 260 height 31
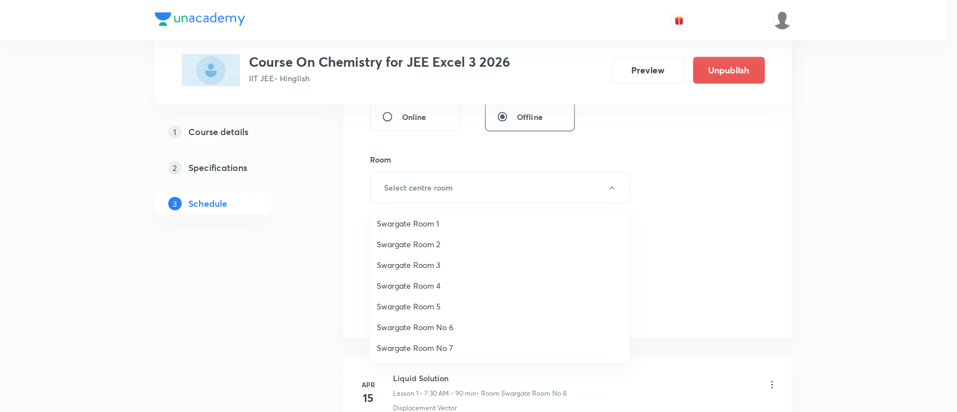
click at [437, 246] on span "Swargate Room 2" at bounding box center [500, 244] width 246 height 12
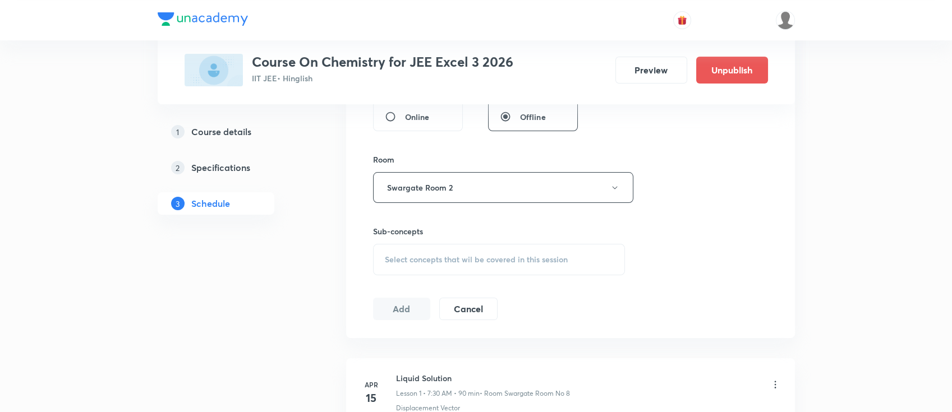
click at [463, 260] on span "Select concepts that wil be covered in this session" at bounding box center [476, 259] width 183 height 9
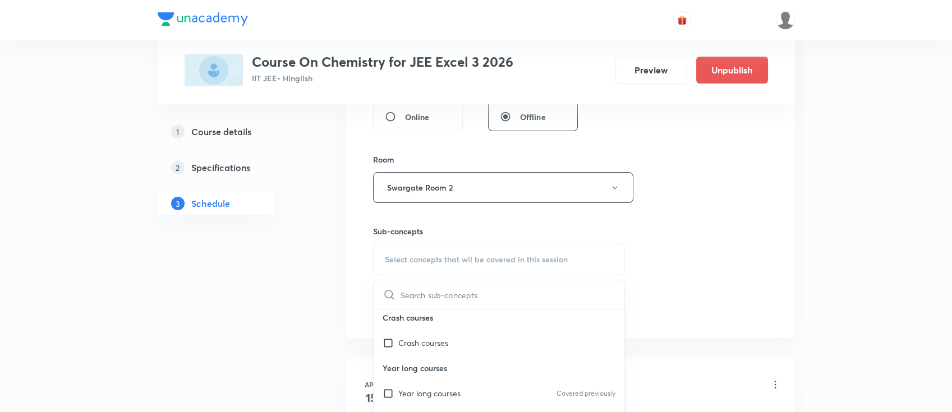
scroll to position [5, 0]
click at [472, 391] on div "Year long courses Covered previously" at bounding box center [498, 392] width 251 height 25
checkbox input "true"
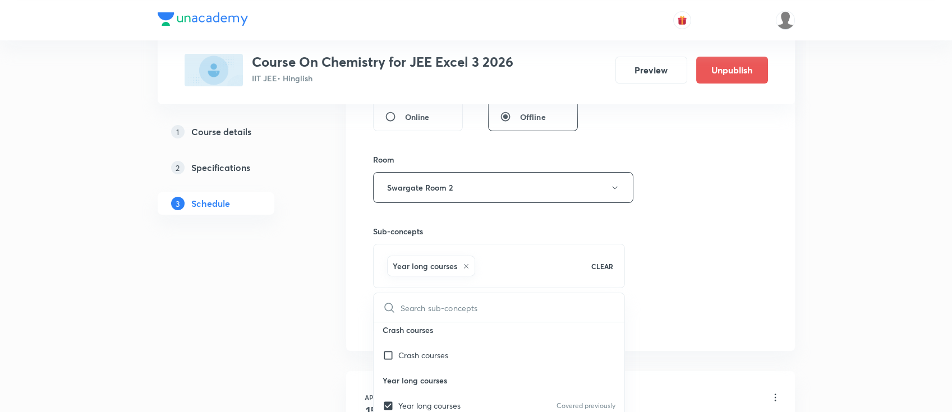
click at [702, 251] on div "Session 90 Live class Session title 6/99 Amines ​ Schedule for Oct 9, 2025, 9:1…" at bounding box center [570, 63] width 395 height 539
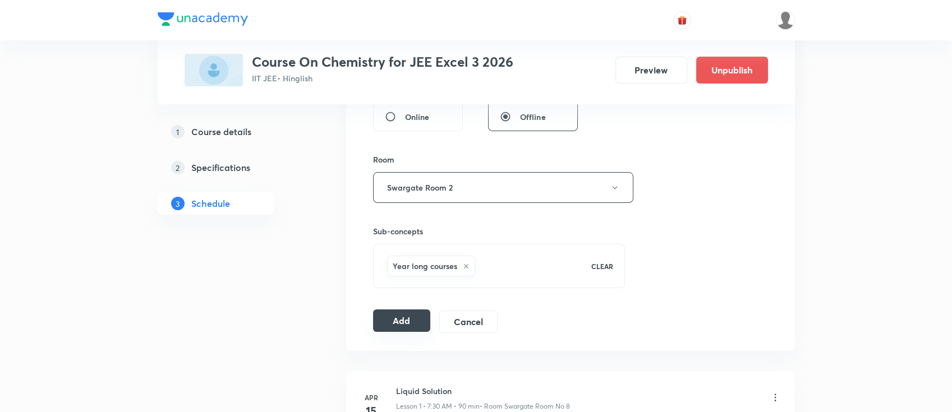
click at [410, 320] on button "Add" at bounding box center [402, 321] width 58 height 22
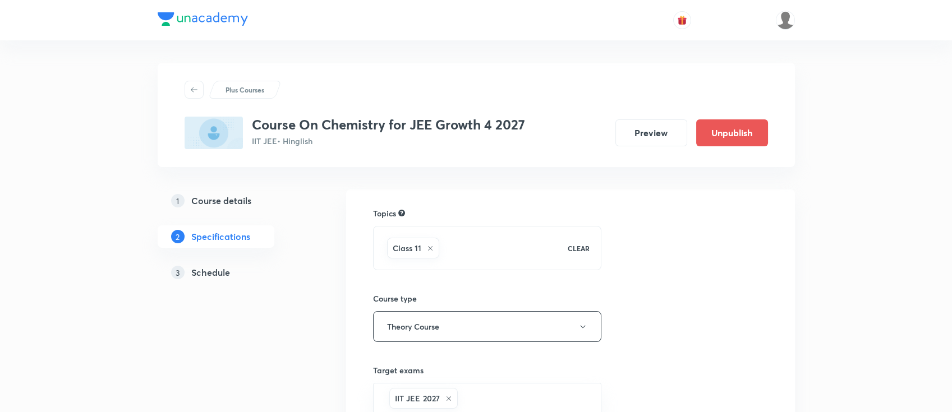
click at [213, 275] on h5 "Schedule" at bounding box center [210, 272] width 39 height 13
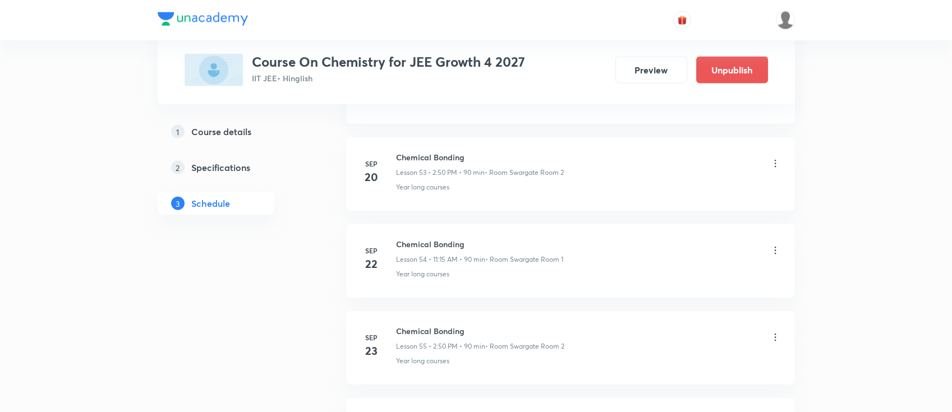
scroll to position [5780, 0]
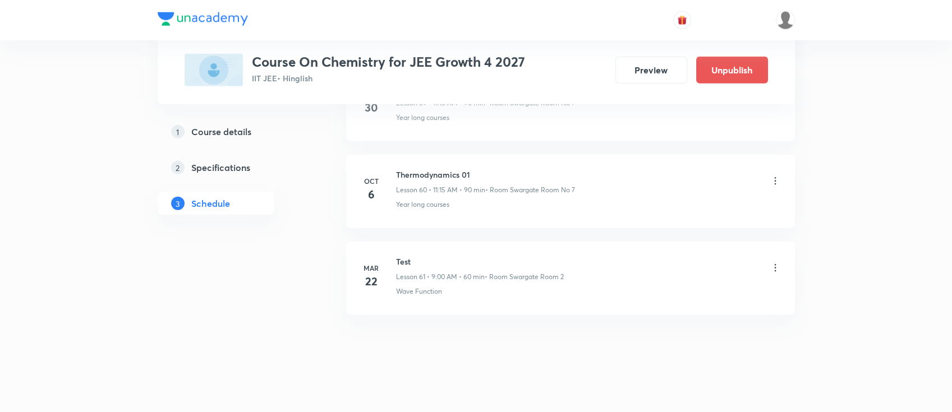
click at [441, 169] on h6 "Thermodynamics 01" at bounding box center [485, 175] width 179 height 12
click at [444, 169] on h6 "Thermodynamics 01" at bounding box center [485, 175] width 179 height 12
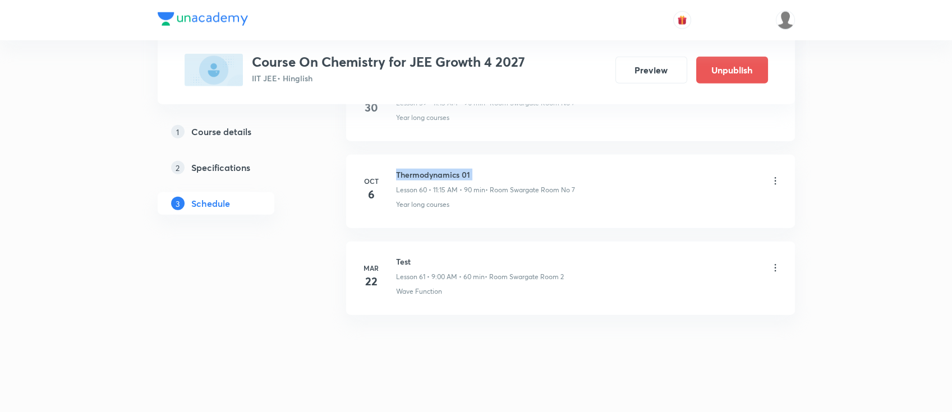
click at [444, 169] on h6 "Thermodynamics 01" at bounding box center [485, 175] width 179 height 12
copy h6 "Thermodynamics 01"
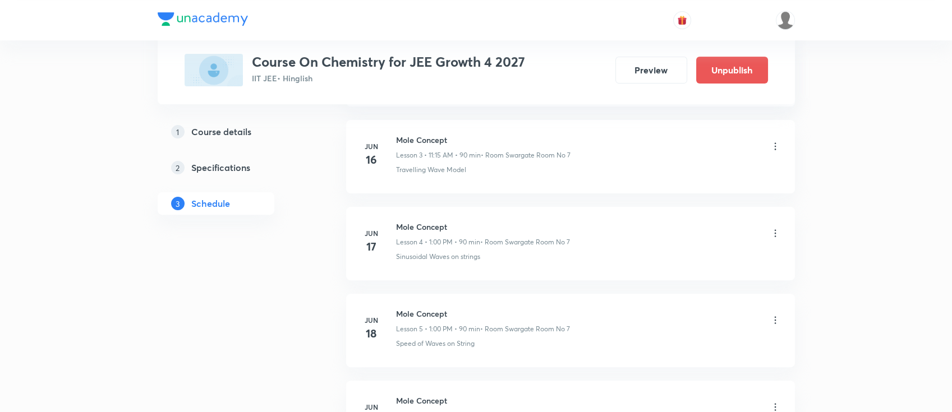
scroll to position [0, 0]
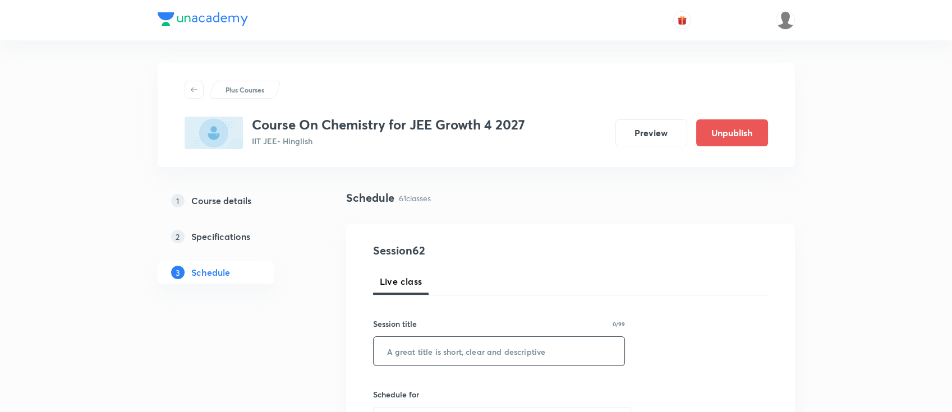
click at [533, 353] on input "text" at bounding box center [498, 351] width 251 height 29
paste input "Thermodynamics 01"
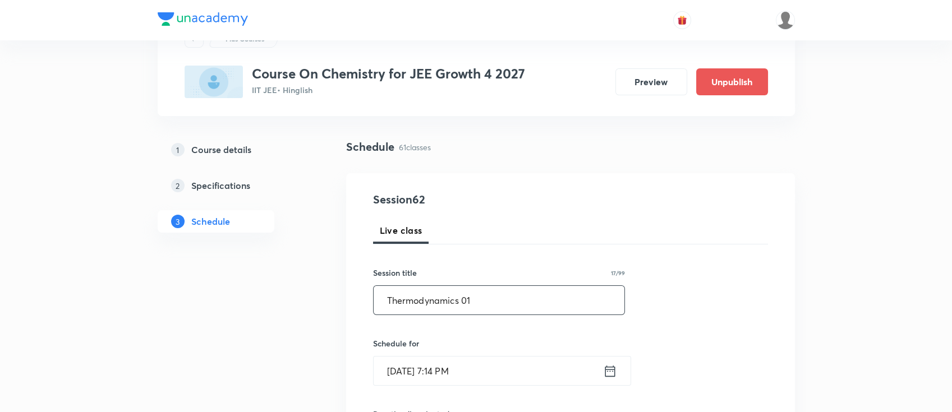
scroll to position [75, 0]
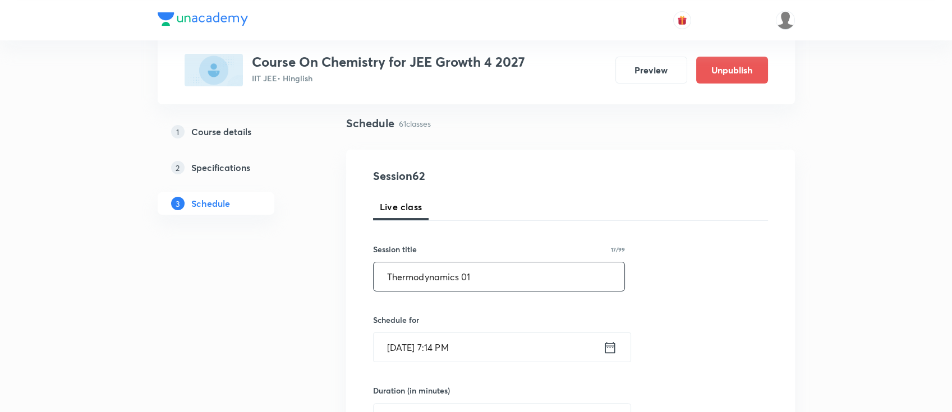
type input "Thermodynamics 01"
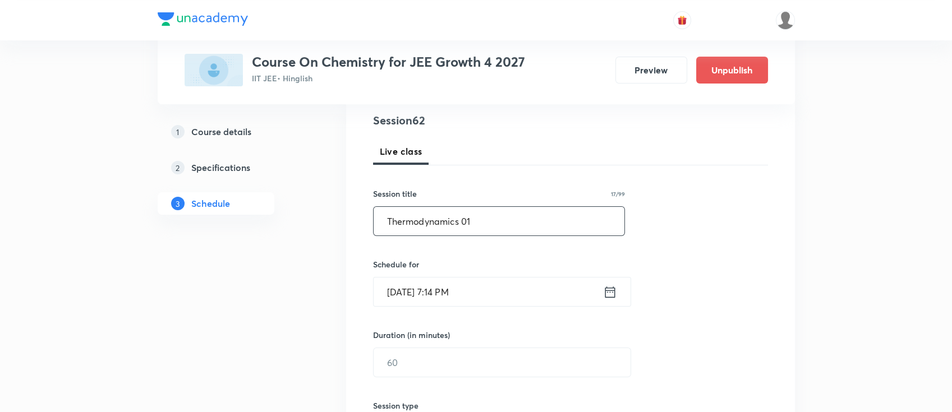
scroll to position [224, 0]
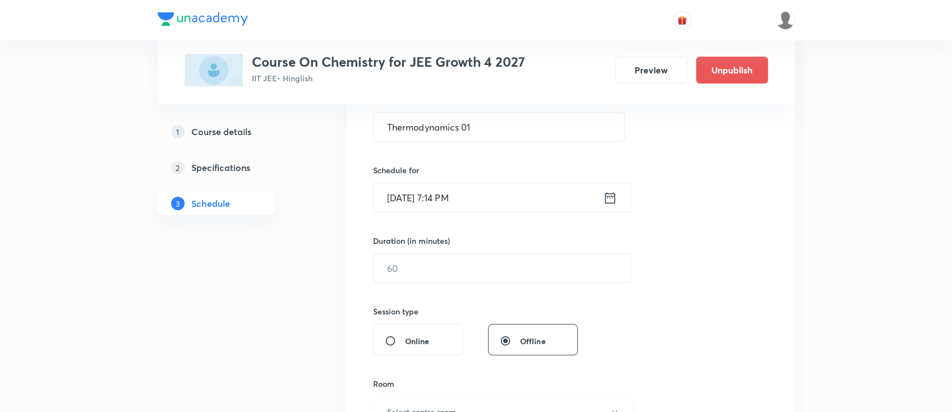
click at [613, 204] on icon at bounding box center [610, 198] width 14 height 16
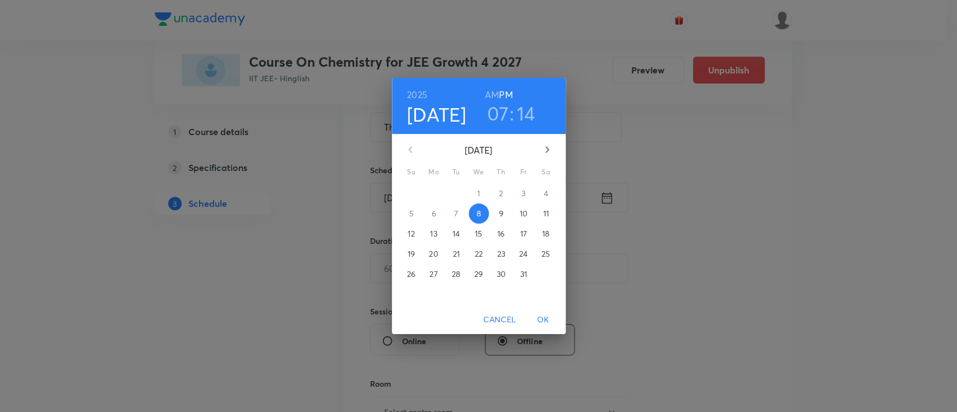
click at [505, 214] on span "9" at bounding box center [501, 213] width 20 height 11
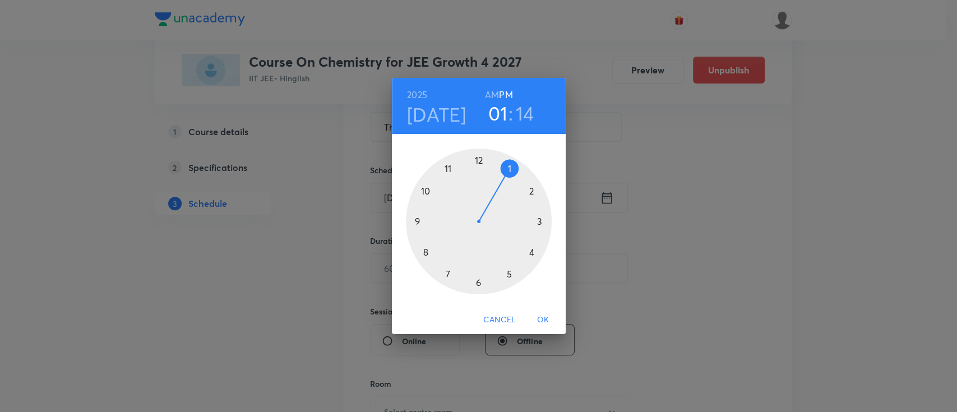
drag, startPoint x: 450, startPoint y: 273, endPoint x: 516, endPoint y: 181, distance: 112.5
click at [516, 181] on div at bounding box center [479, 222] width 146 height 146
drag, startPoint x: 538, startPoint y: 216, endPoint x: 479, endPoint y: 160, distance: 81.3
click at [479, 160] on div at bounding box center [479, 222] width 146 height 146
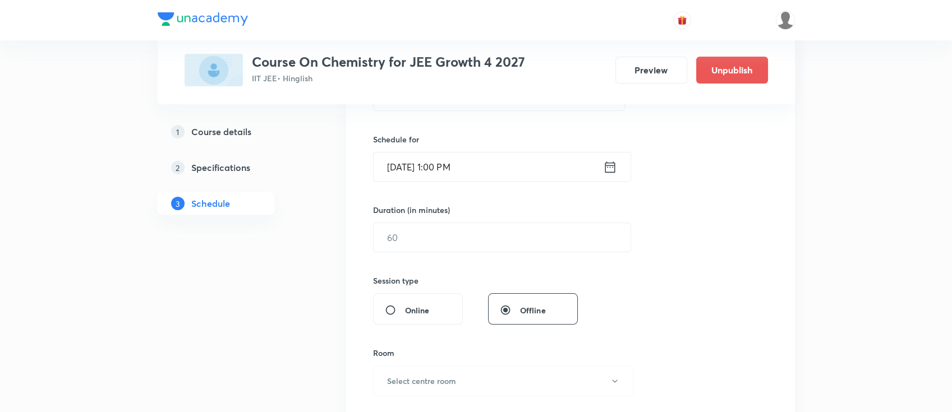
scroll to position [299, 0]
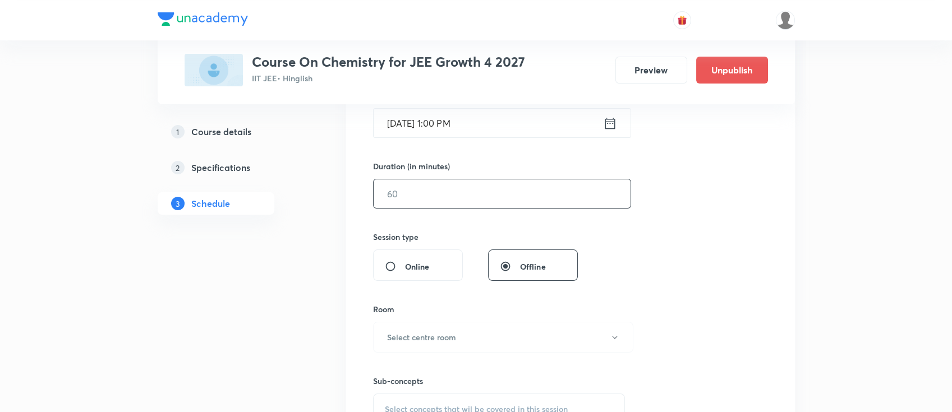
click at [485, 184] on input "text" at bounding box center [501, 193] width 257 height 29
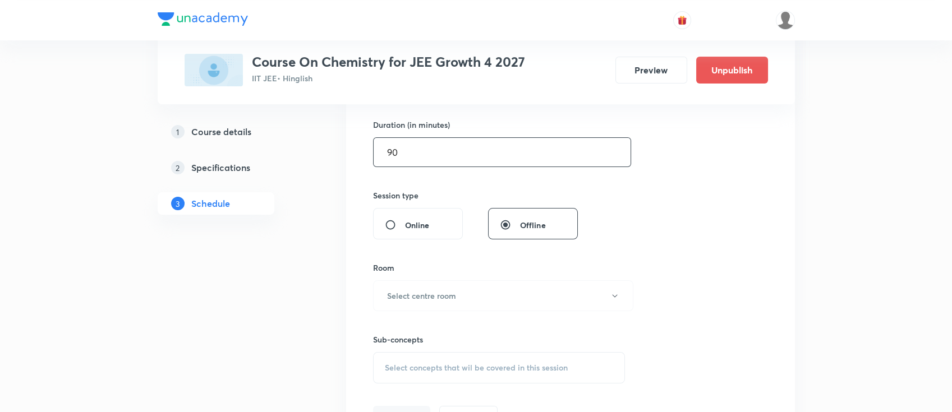
scroll to position [373, 0]
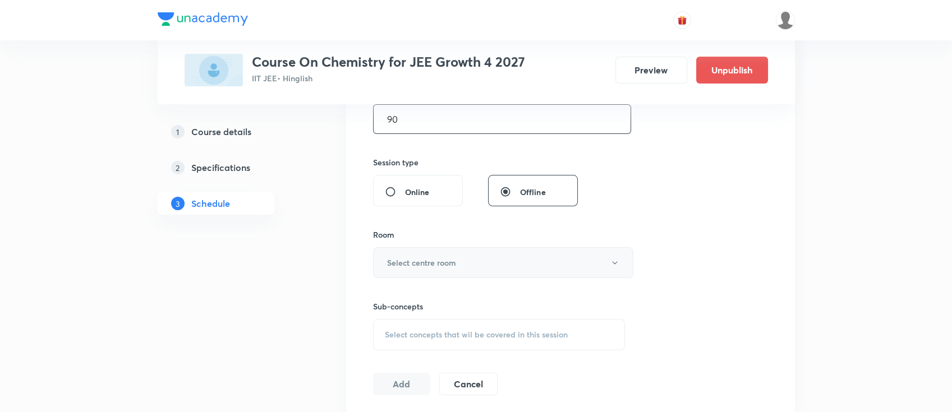
type input "90"
click at [458, 262] on button "Select centre room" at bounding box center [503, 262] width 260 height 31
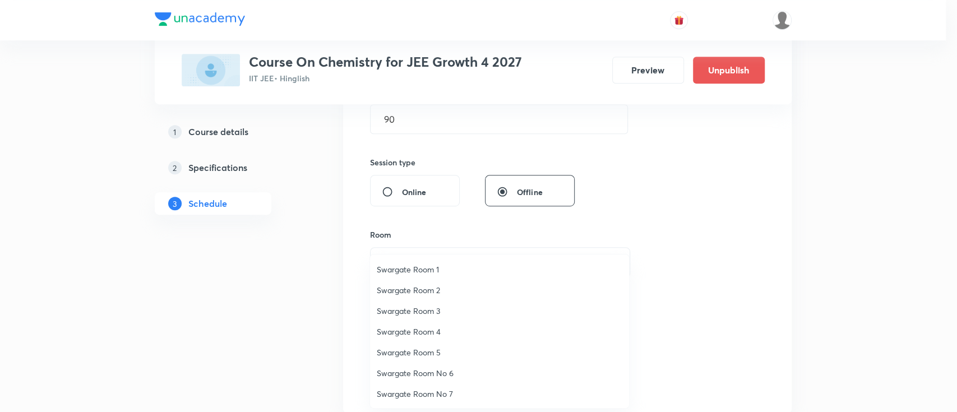
click at [440, 296] on li "Swargate Room 2" at bounding box center [499, 290] width 259 height 21
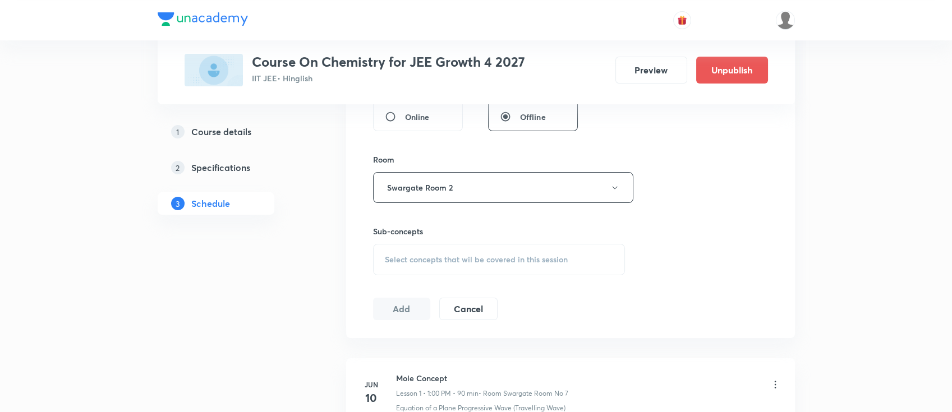
click at [515, 268] on div "Select concepts that wil be covered in this session" at bounding box center [499, 259] width 252 height 31
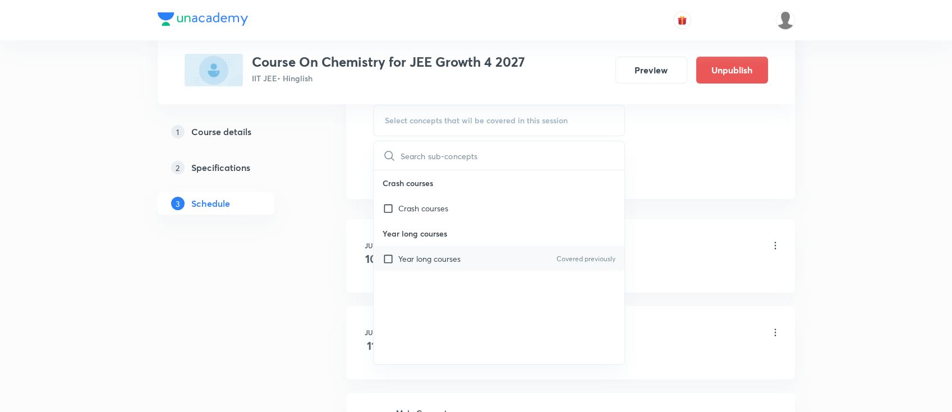
scroll to position [598, 0]
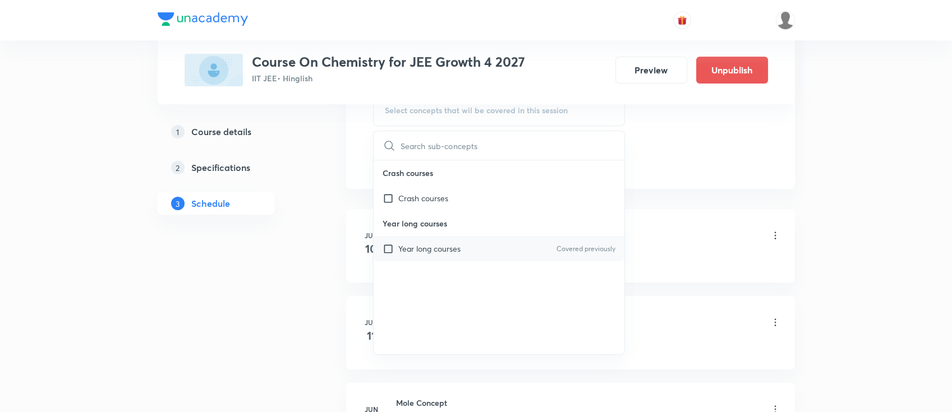
click at [491, 249] on div "Year long courses Covered previously" at bounding box center [498, 248] width 251 height 25
checkbox input "true"
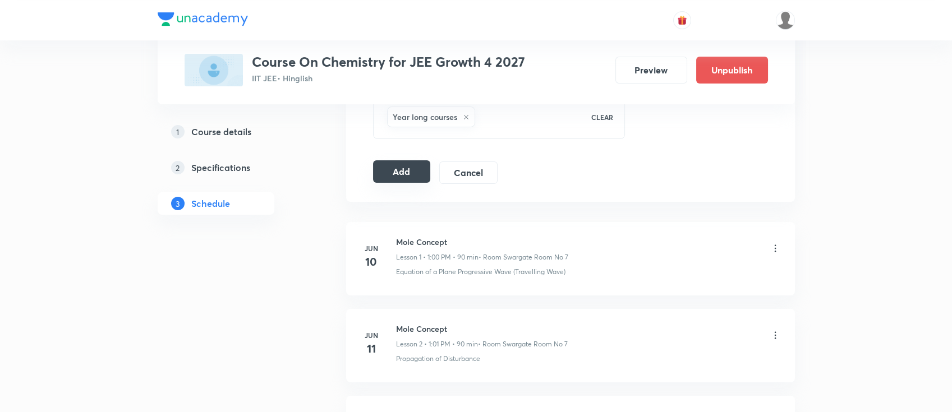
click at [408, 180] on button "Add" at bounding box center [402, 171] width 58 height 22
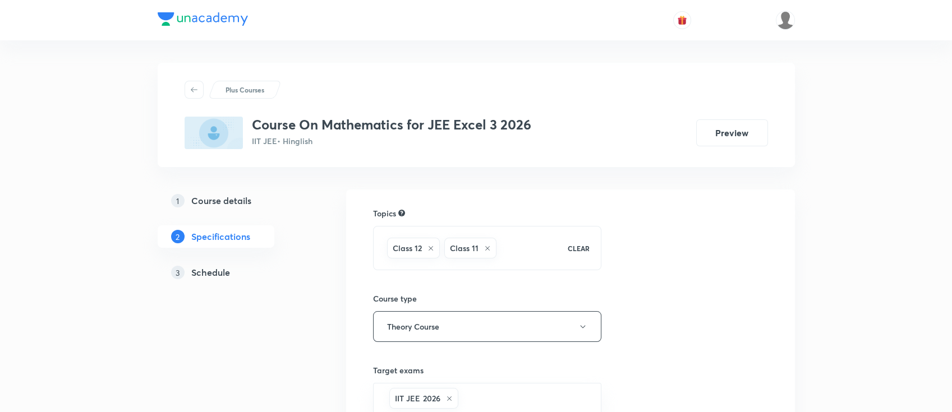
click at [210, 266] on h5 "Schedule" at bounding box center [210, 272] width 39 height 13
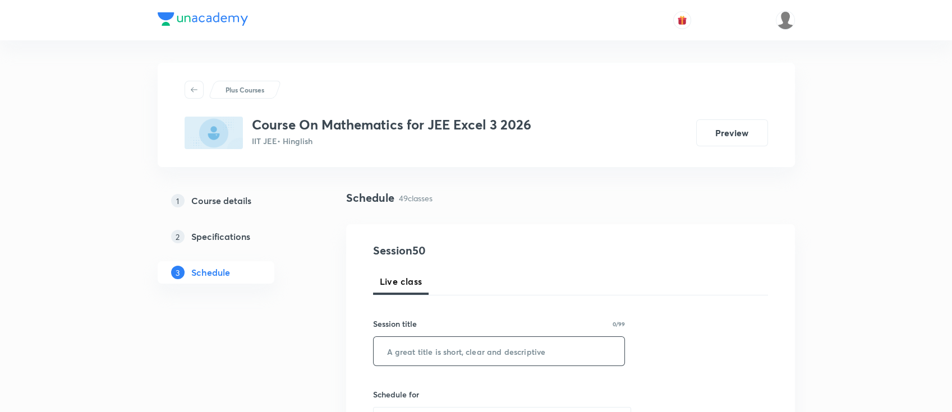
click at [476, 347] on input "text" at bounding box center [498, 351] width 251 height 29
paste input "Vector Algebra"
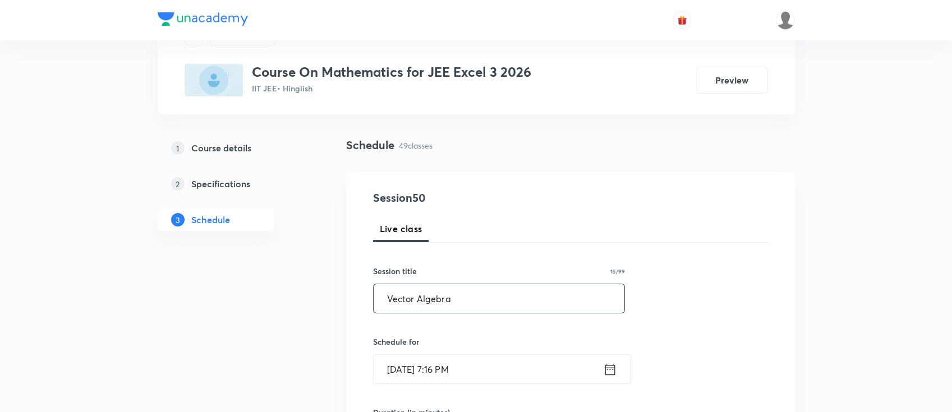
scroll to position [75, 0]
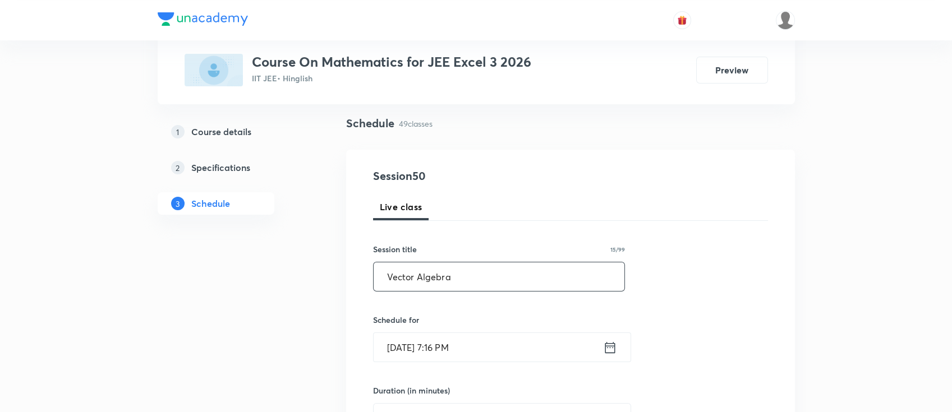
type input "Vector Algebra"
click at [612, 350] on icon at bounding box center [610, 348] width 14 height 16
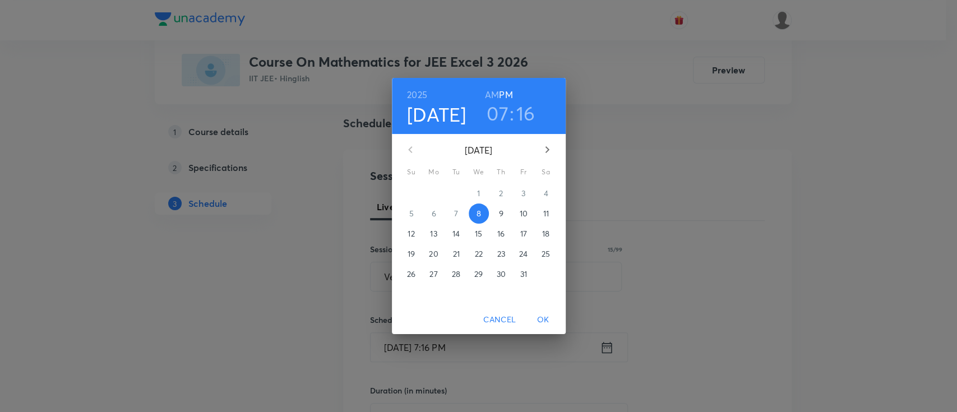
click at [502, 213] on p "9" at bounding box center [501, 213] width 4 height 11
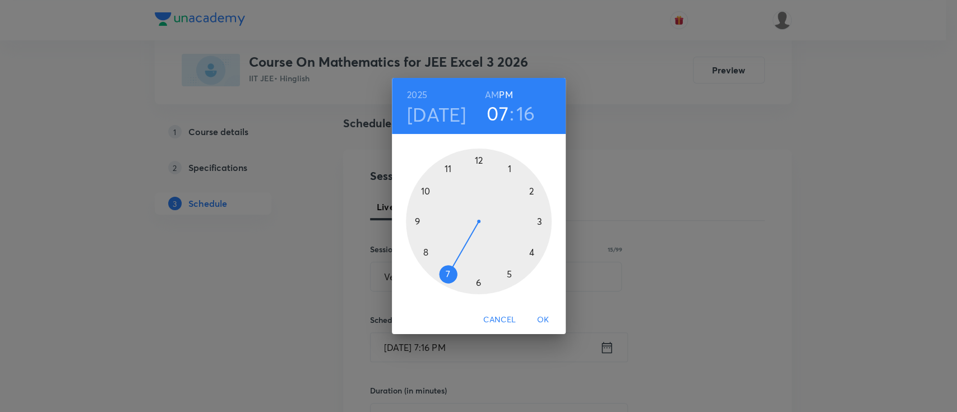
click at [528, 114] on h3 "16" at bounding box center [525, 114] width 19 height 24
drag, startPoint x: 534, startPoint y: 225, endPoint x: 478, endPoint y: 283, distance: 80.1
click at [478, 283] on div at bounding box center [479, 222] width 146 height 146
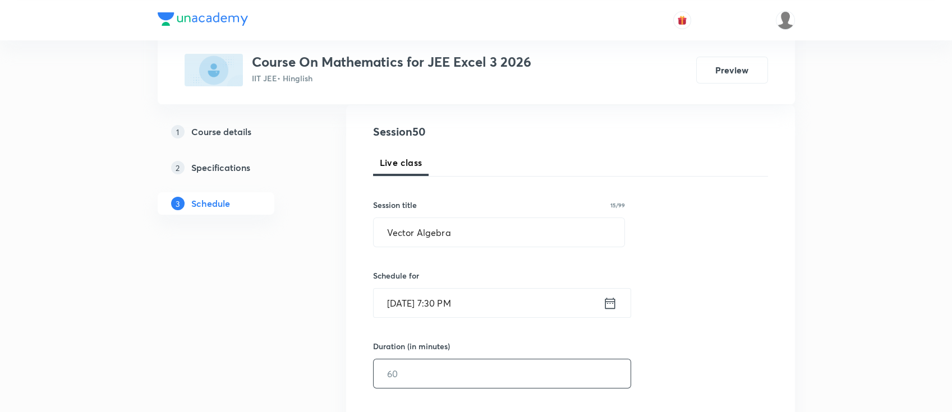
scroll to position [149, 0]
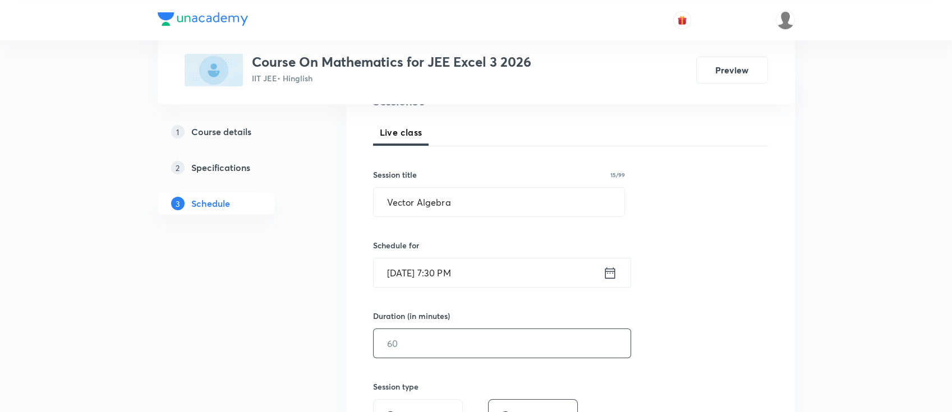
click at [538, 338] on input "text" at bounding box center [501, 343] width 257 height 29
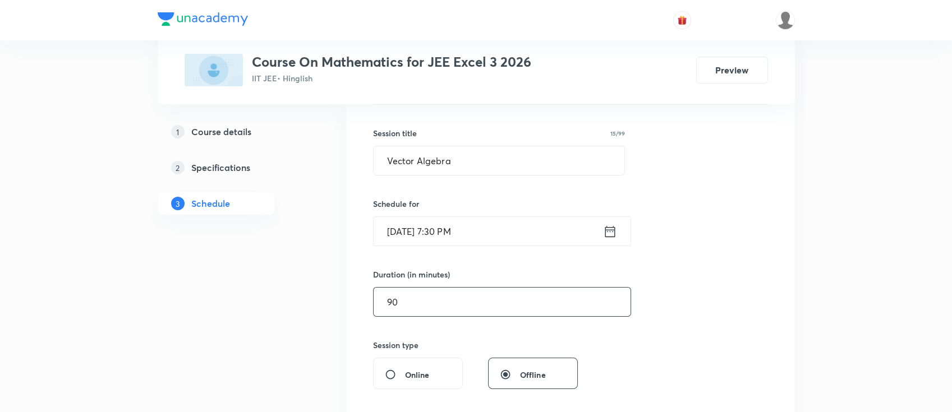
scroll to position [224, 0]
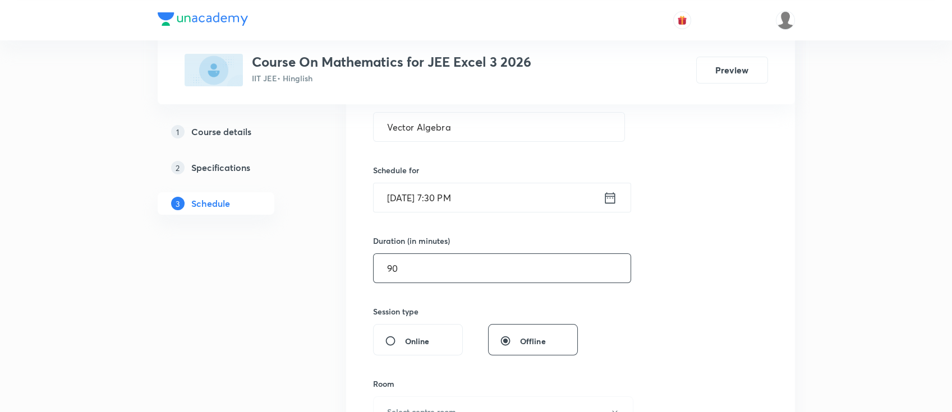
type input "90"
click at [609, 201] on icon at bounding box center [610, 198] width 14 height 16
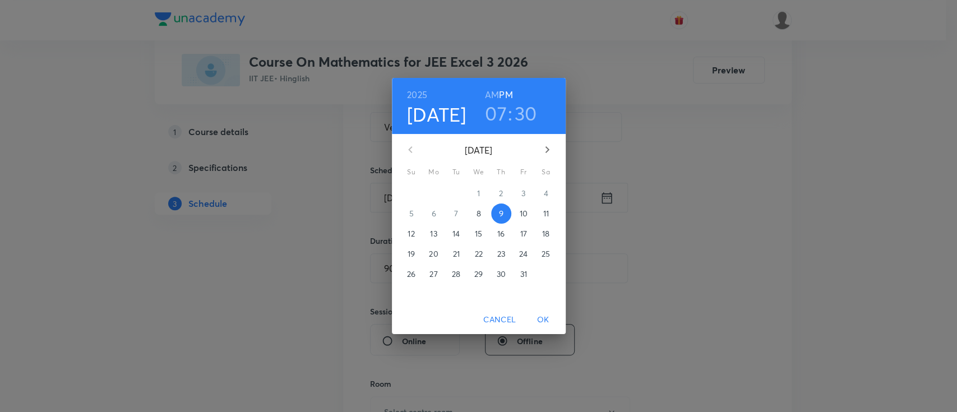
click at [489, 96] on h6 "AM" at bounding box center [492, 95] width 14 height 16
click at [550, 320] on span "OK" at bounding box center [543, 320] width 27 height 14
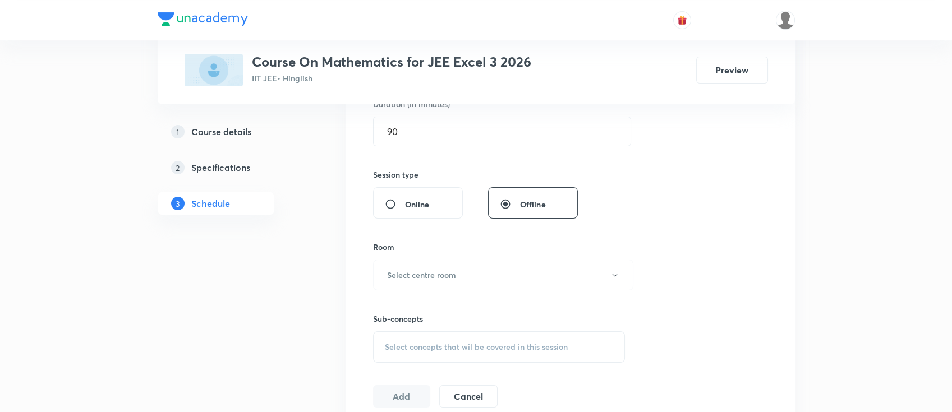
scroll to position [373, 0]
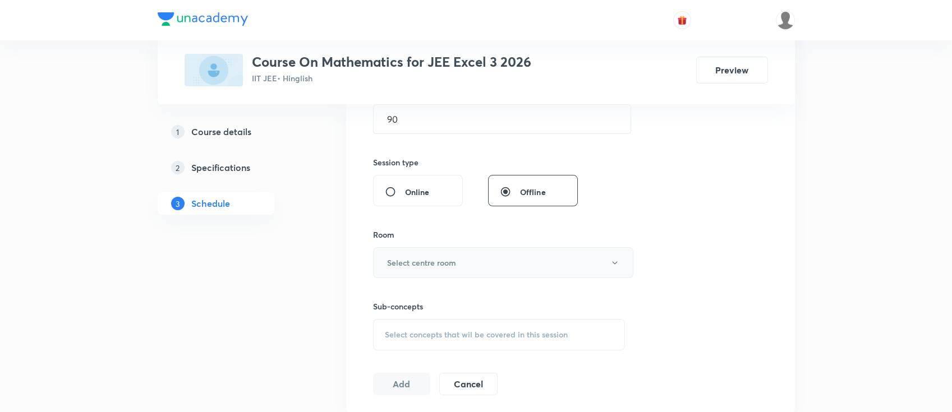
click at [476, 270] on button "Select centre room" at bounding box center [503, 262] width 260 height 31
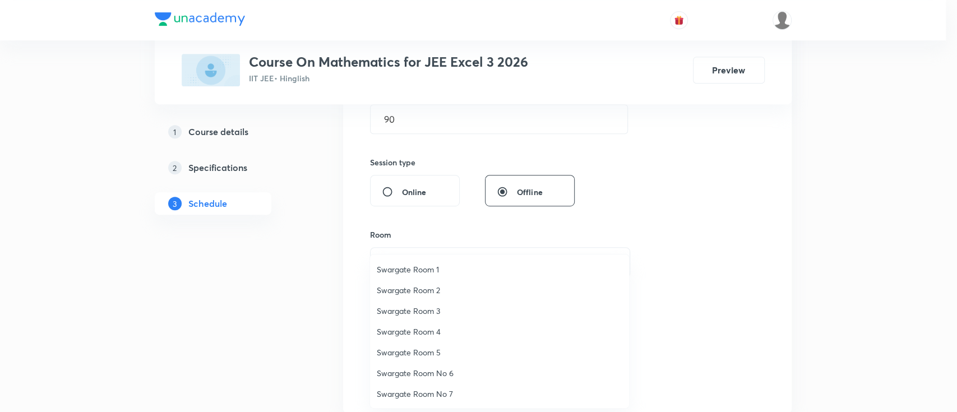
click at [440, 273] on span "Swargate Room 1" at bounding box center [500, 270] width 246 height 12
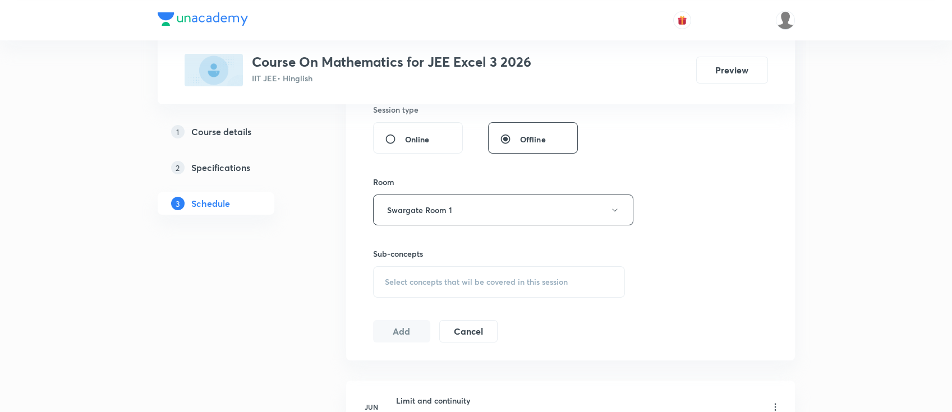
scroll to position [449, 0]
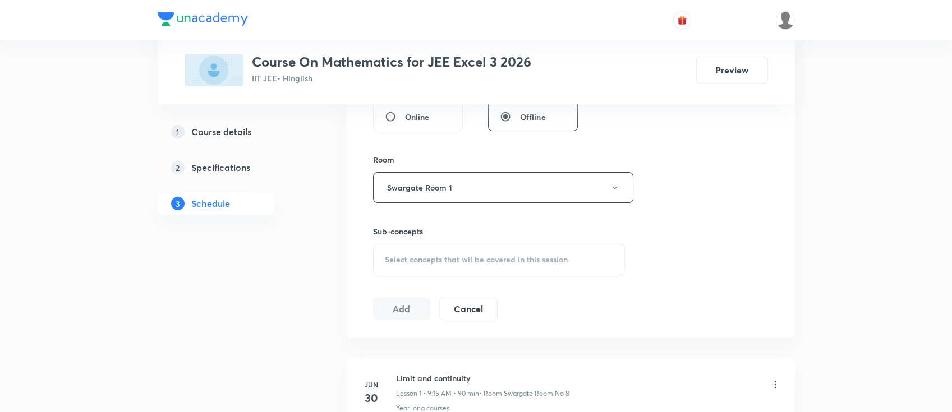
click at [499, 264] on span "Select concepts that wil be covered in this session" at bounding box center [476, 259] width 183 height 9
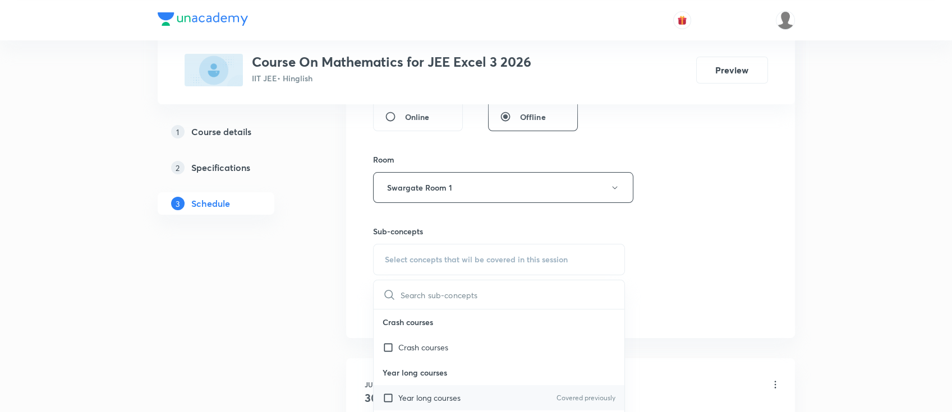
click at [463, 393] on div "Year long courses Covered previously" at bounding box center [498, 397] width 251 height 25
checkbox input "true"
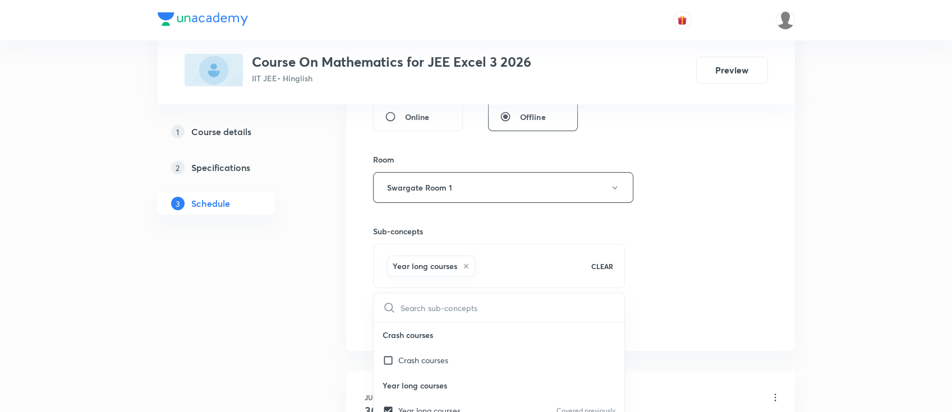
click at [750, 326] on div "Session 50 Live class Session title 15/99 Vector Algebra ​ Schedule for Oct 9, …" at bounding box center [570, 63] width 395 height 539
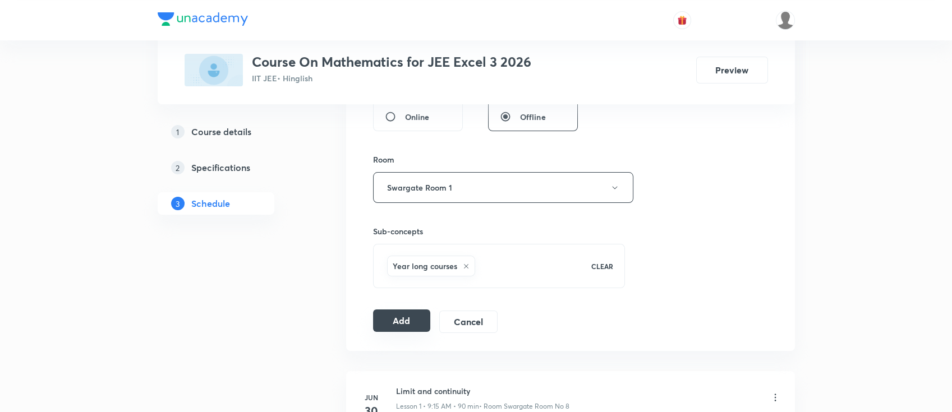
click at [420, 317] on button "Add" at bounding box center [402, 321] width 58 height 22
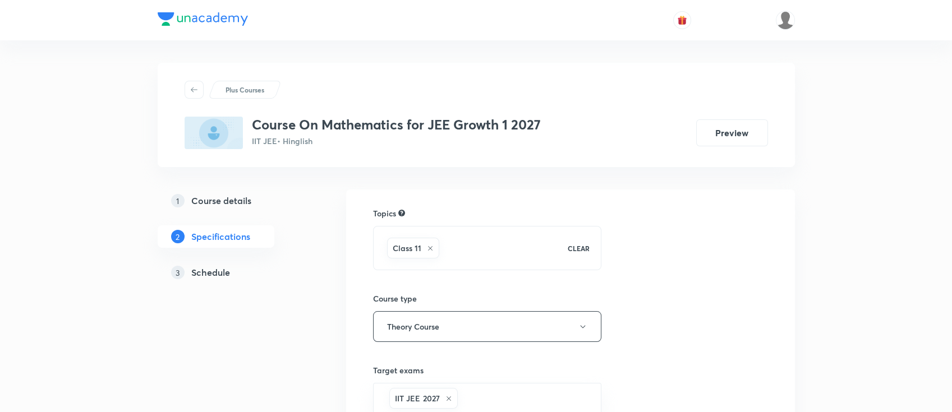
click at [202, 275] on h5 "Schedule" at bounding box center [210, 272] width 39 height 13
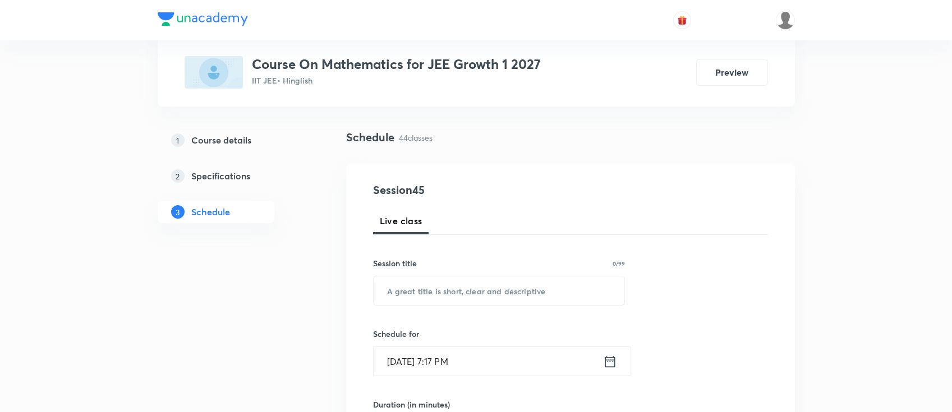
scroll to position [75, 0]
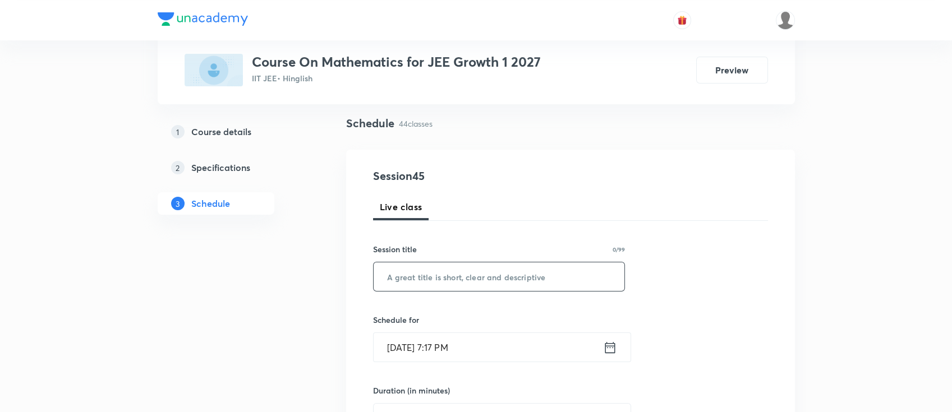
click at [494, 276] on input "text" at bounding box center [498, 276] width 251 height 29
paste input "Straight Line"
type input "Straight Line"
click at [610, 352] on icon at bounding box center [610, 347] width 10 height 11
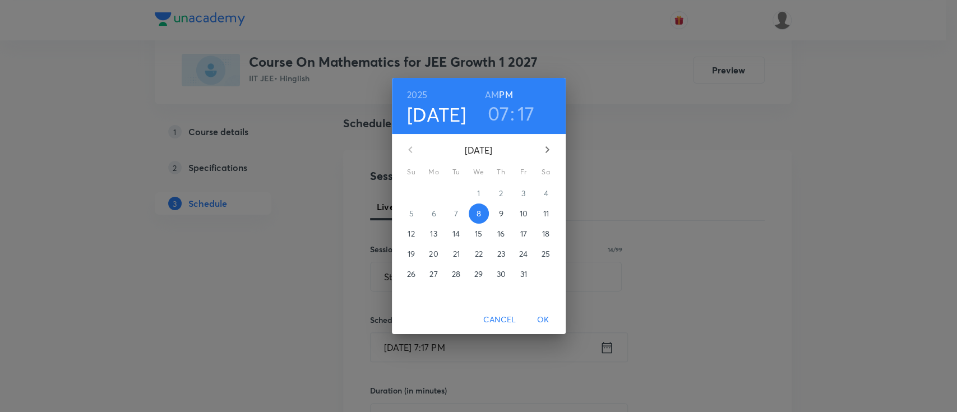
click at [502, 209] on p "9" at bounding box center [501, 213] width 4 height 11
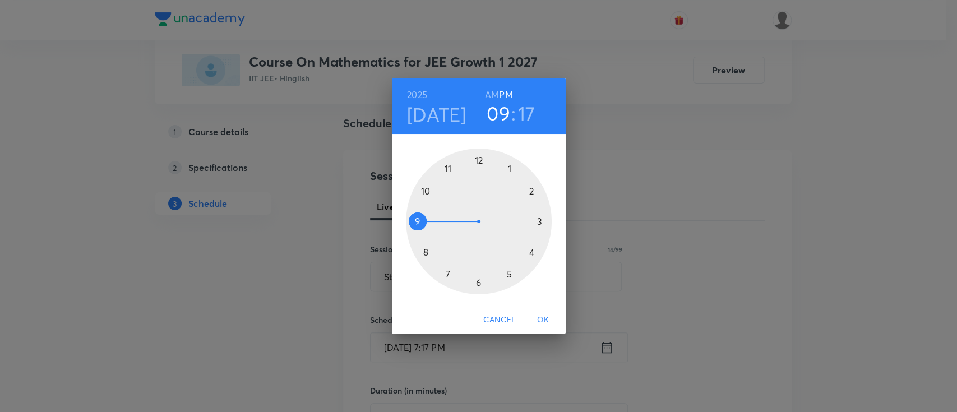
drag, startPoint x: 449, startPoint y: 273, endPoint x: 435, endPoint y: 216, distance: 57.8
click at [435, 216] on div at bounding box center [479, 222] width 146 height 146
drag, startPoint x: 530, startPoint y: 227, endPoint x: 535, endPoint y: 222, distance: 7.2
click at [535, 222] on div at bounding box center [479, 222] width 146 height 146
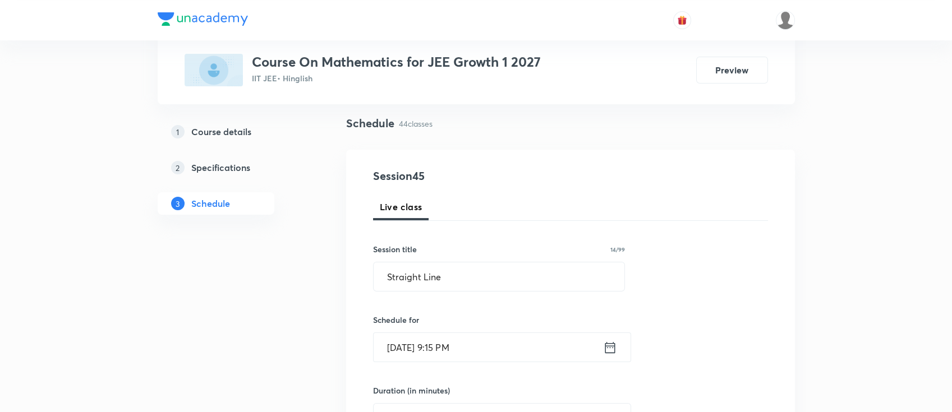
click at [606, 349] on icon at bounding box center [610, 348] width 14 height 16
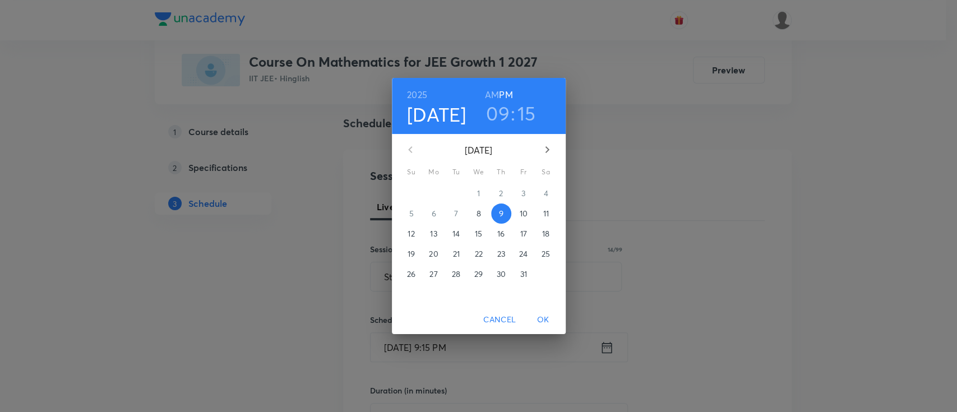
click at [490, 96] on h6 "AM" at bounding box center [492, 95] width 14 height 16
click at [548, 319] on span "OK" at bounding box center [543, 320] width 27 height 14
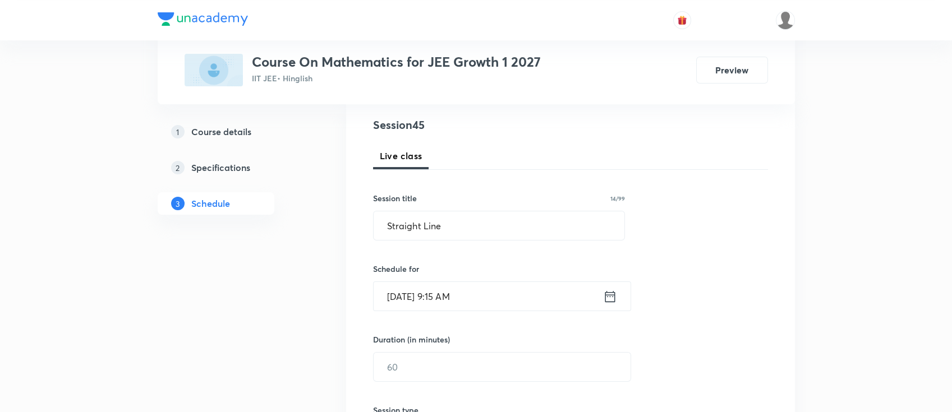
scroll to position [149, 0]
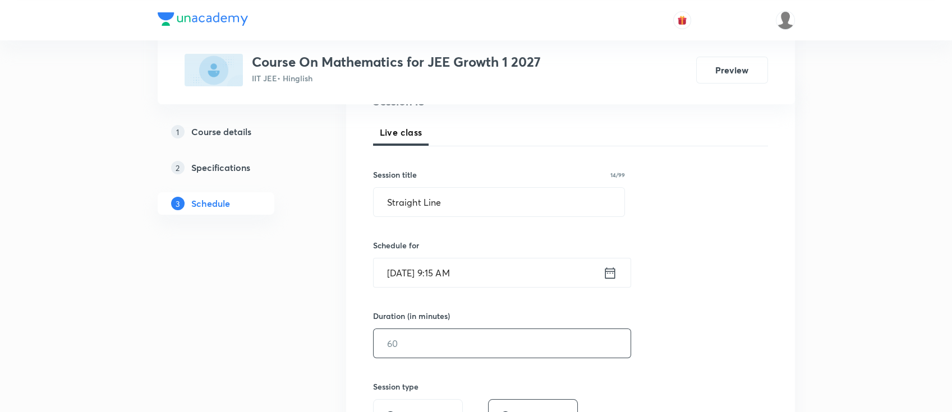
click at [523, 331] on input "text" at bounding box center [501, 343] width 257 height 29
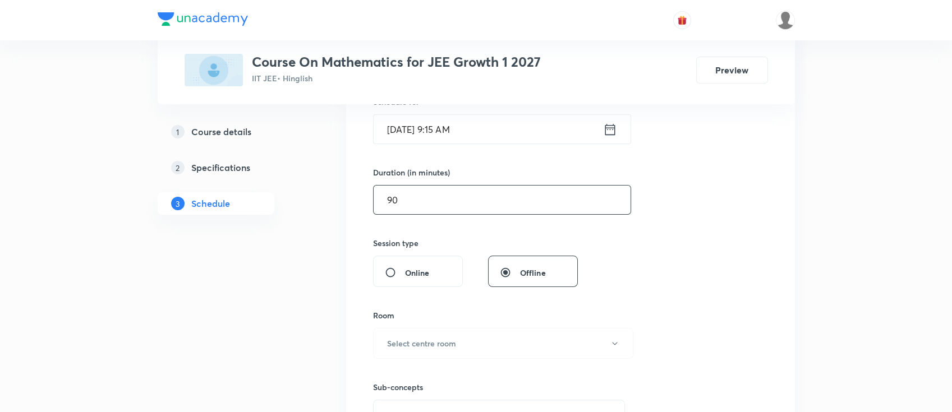
scroll to position [299, 0]
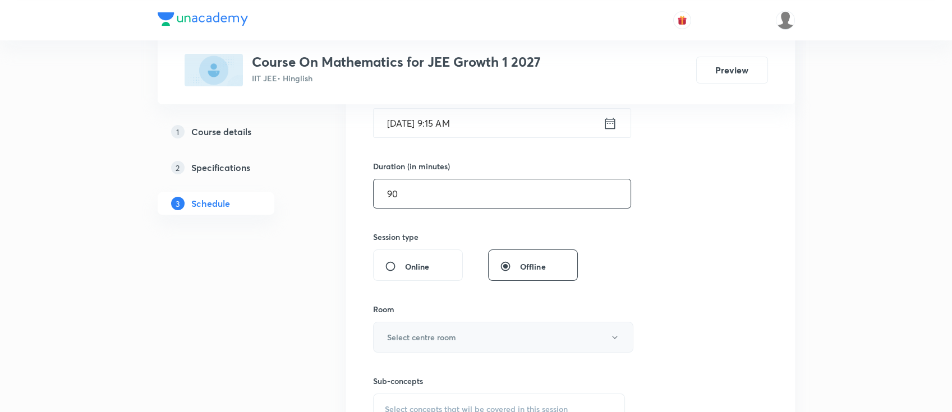
type input "90"
click at [446, 334] on h6 "Select centre room" at bounding box center [421, 337] width 69 height 12
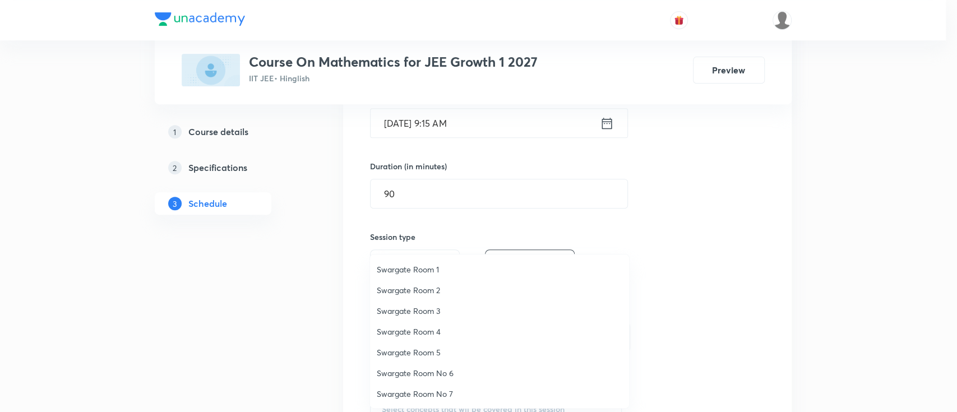
click at [423, 271] on span "Swargate Room 1" at bounding box center [500, 270] width 246 height 12
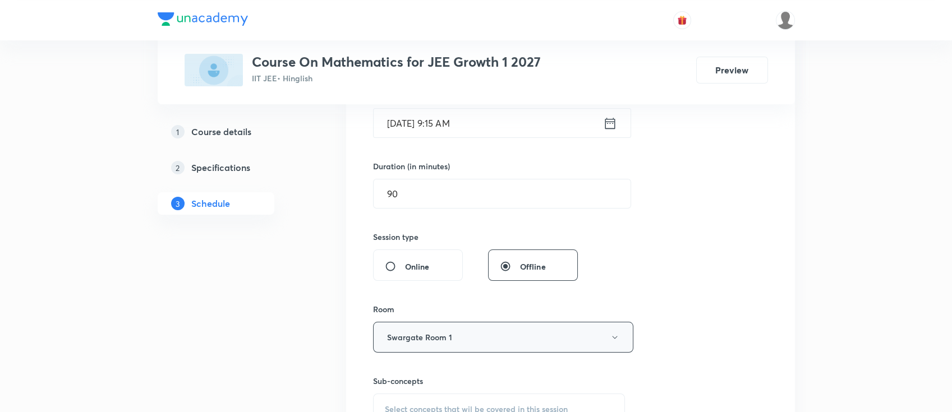
scroll to position [373, 0]
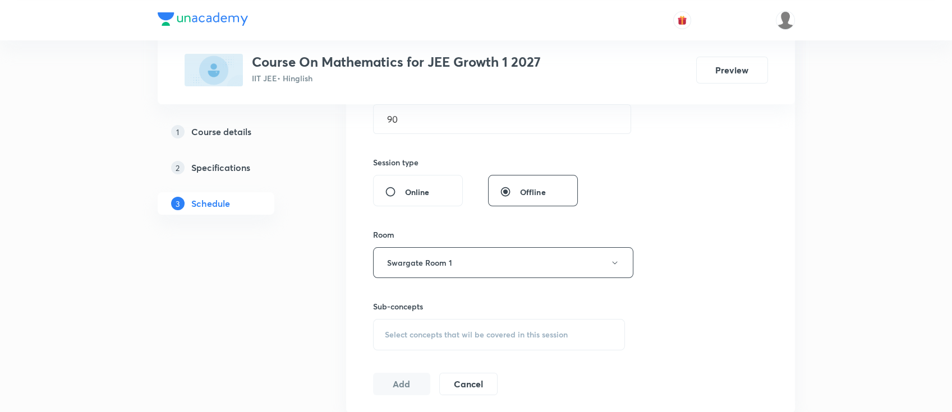
click at [506, 338] on span "Select concepts that wil be covered in this session" at bounding box center [476, 334] width 183 height 9
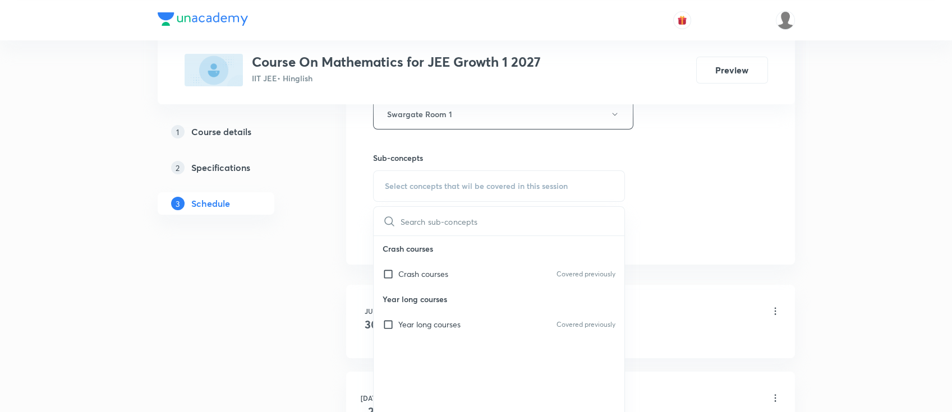
scroll to position [523, 0]
click at [486, 325] on div "Year long courses Covered previously" at bounding box center [498, 323] width 251 height 25
checkbox input "true"
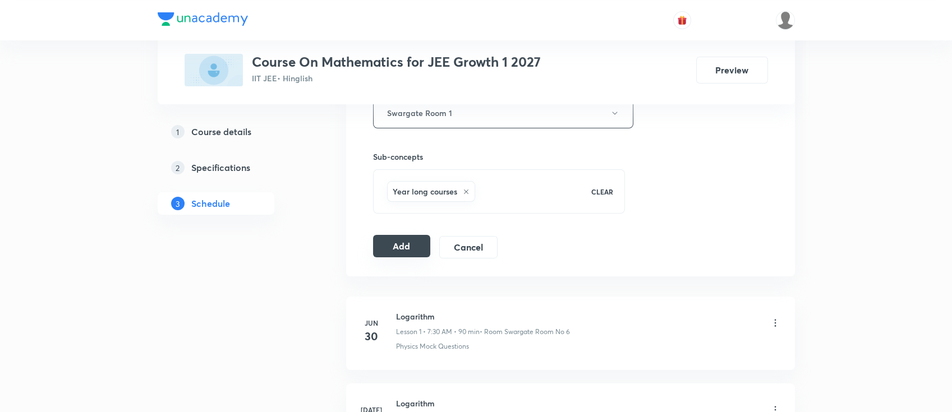
click at [403, 244] on button "Add" at bounding box center [402, 246] width 58 height 22
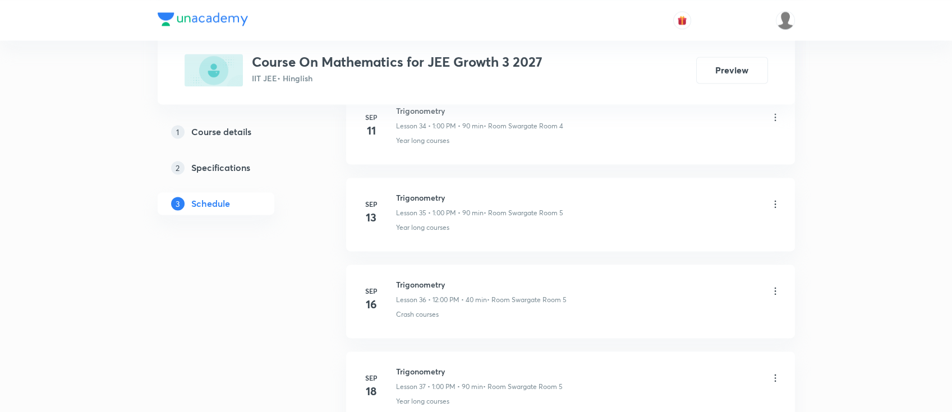
scroll to position [4392, 0]
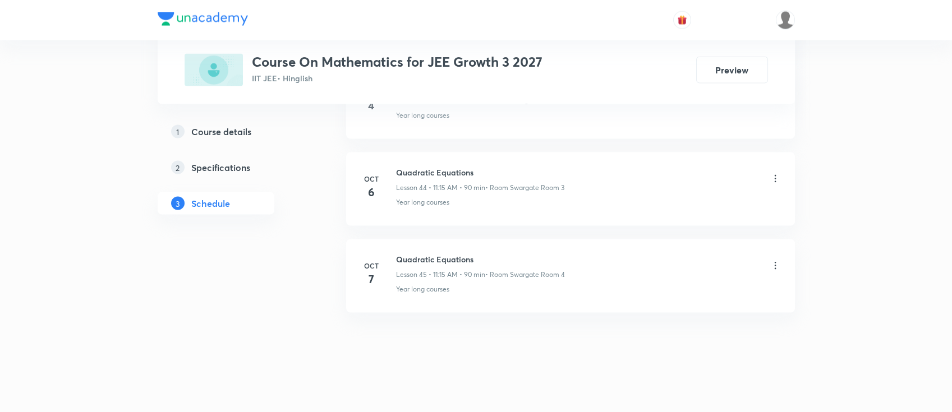
click at [432, 255] on h6 "Quadratic Equations" at bounding box center [480, 259] width 169 height 12
copy h6 "Quadratic Equations"
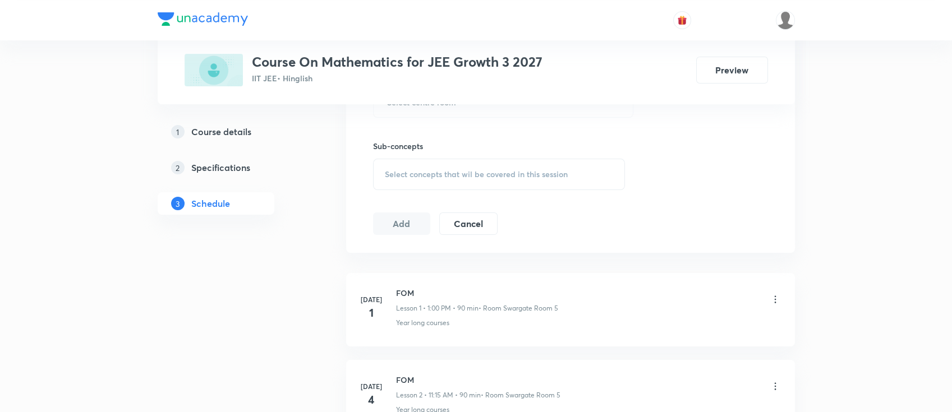
scroll to position [0, 0]
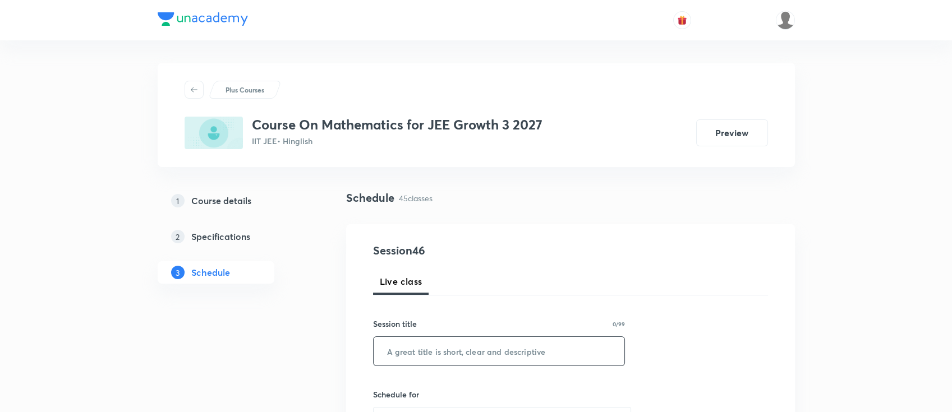
click at [539, 348] on input "text" at bounding box center [498, 351] width 251 height 29
paste input "Quadratic Equations"
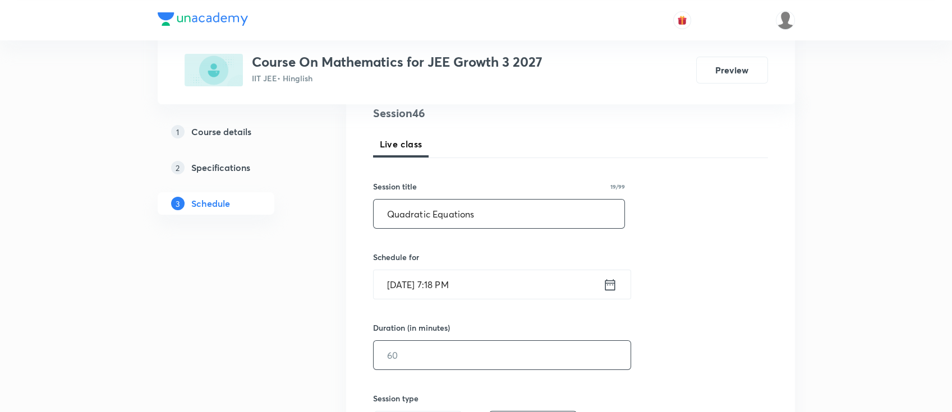
scroll to position [149, 0]
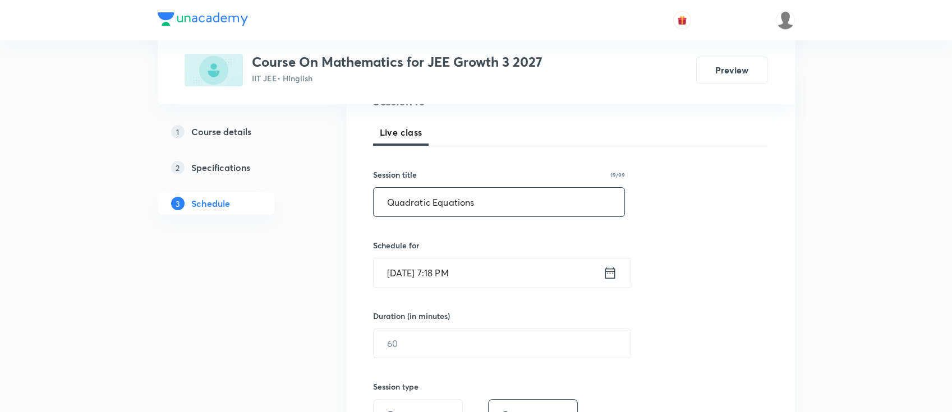
type input "Quadratic Equations"
click at [616, 278] on div "Oct 8, 2025, 7:18 PM ​" at bounding box center [502, 273] width 258 height 30
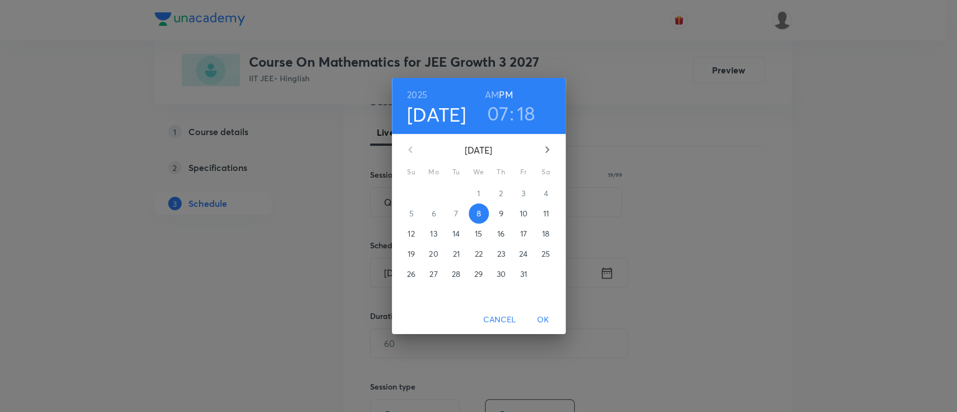
click at [504, 210] on span "9" at bounding box center [501, 213] width 20 height 11
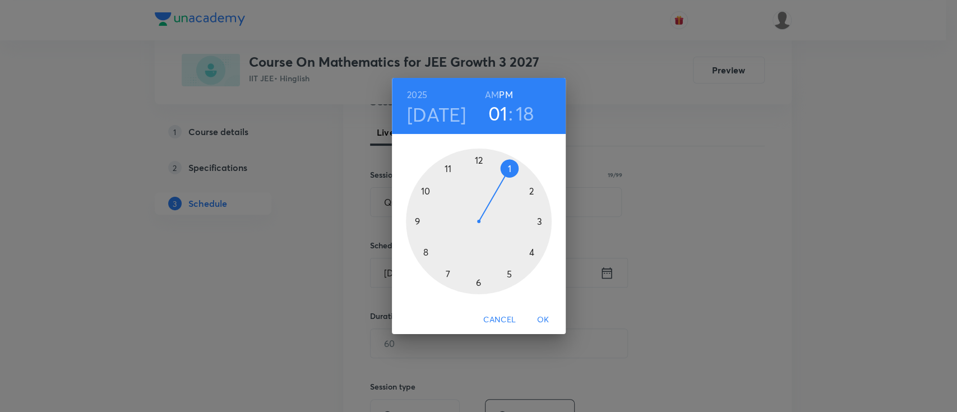
drag, startPoint x: 447, startPoint y: 274, endPoint x: 503, endPoint y: 182, distance: 106.9
click at [503, 182] on div at bounding box center [479, 222] width 146 height 146
drag, startPoint x: 534, startPoint y: 241, endPoint x: 478, endPoint y: 153, distance: 103.9
click at [478, 153] on div at bounding box center [479, 222] width 146 height 146
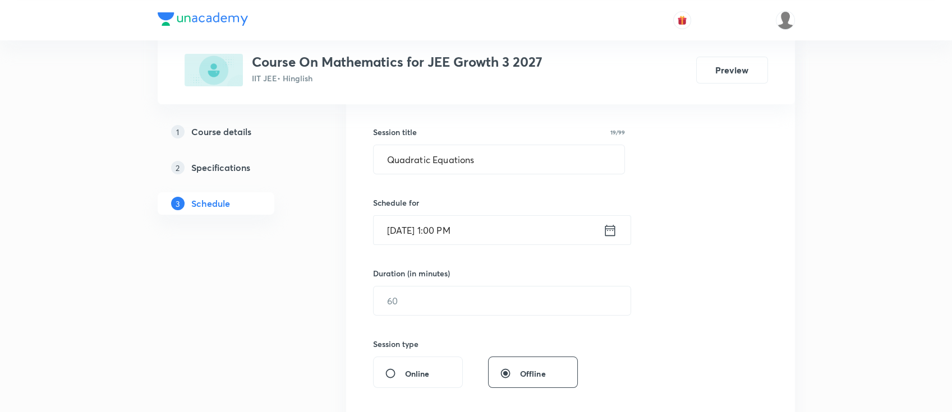
scroll to position [224, 0]
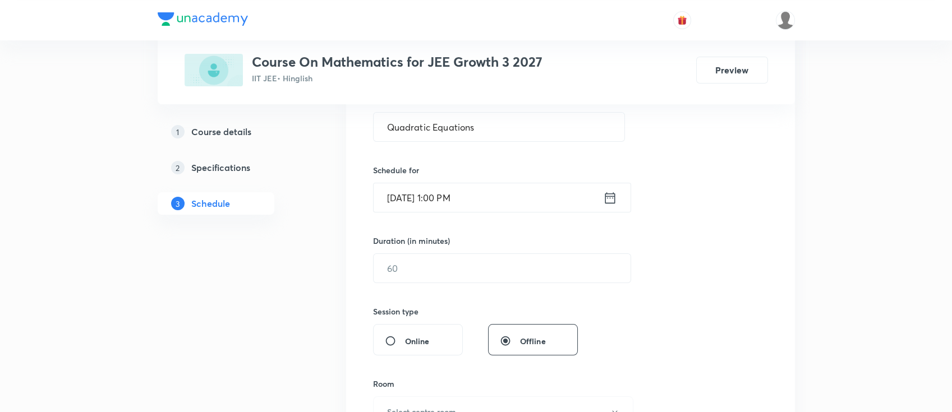
click at [516, 285] on div "Session 46 Live class Session title 19/99 Quadratic Equations ​ Schedule for Oc…" at bounding box center [570, 281] width 395 height 527
click at [526, 264] on input "text" at bounding box center [501, 268] width 257 height 29
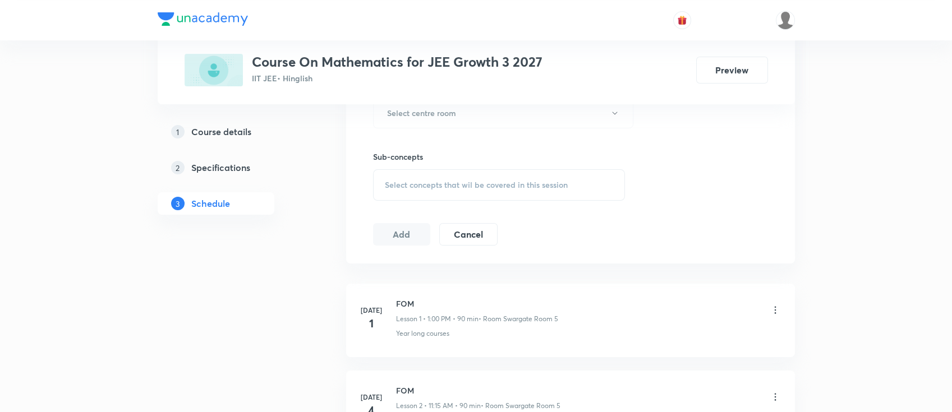
scroll to position [449, 0]
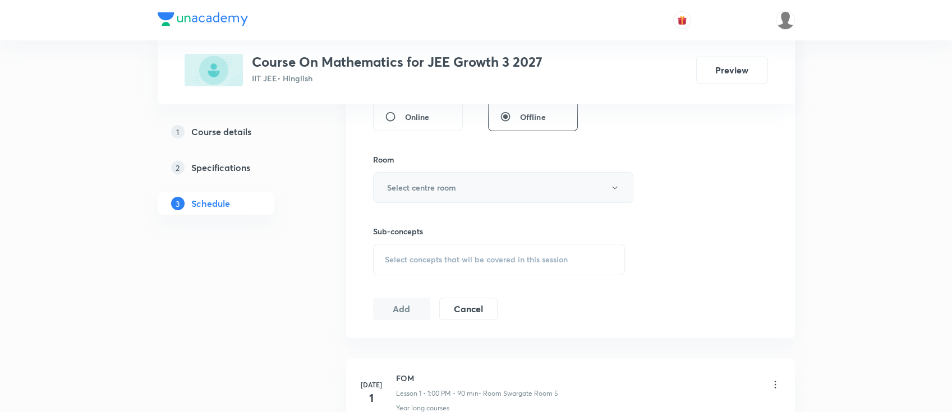
type input "90"
click at [445, 189] on h6 "Select centre room" at bounding box center [421, 188] width 69 height 12
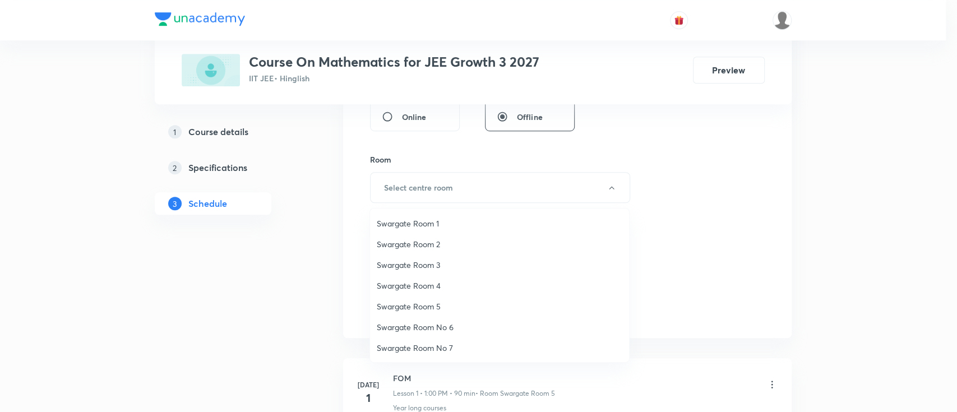
click at [435, 303] on span "Swargate Room 5" at bounding box center [500, 307] width 246 height 12
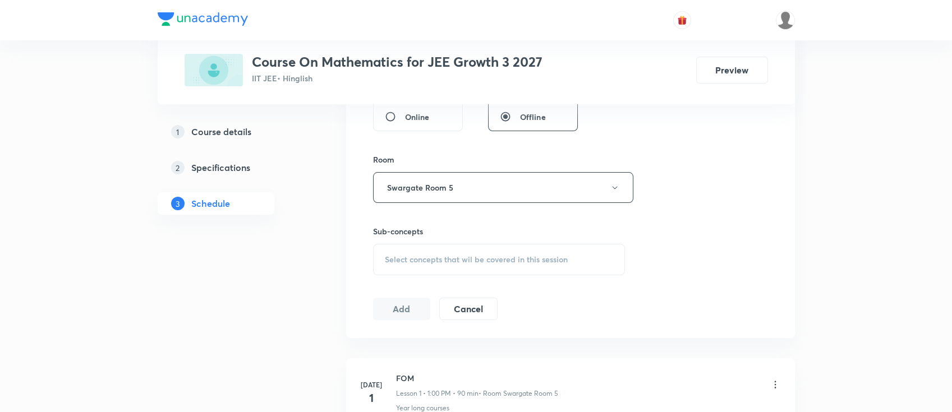
click at [509, 264] on div "Select concepts that wil be covered in this session" at bounding box center [499, 259] width 252 height 31
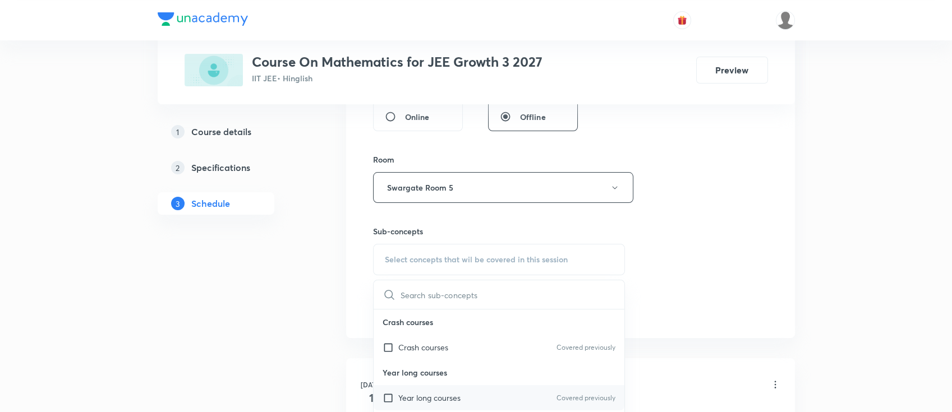
click at [449, 397] on p "Year long courses" at bounding box center [429, 398] width 62 height 12
checkbox input "true"
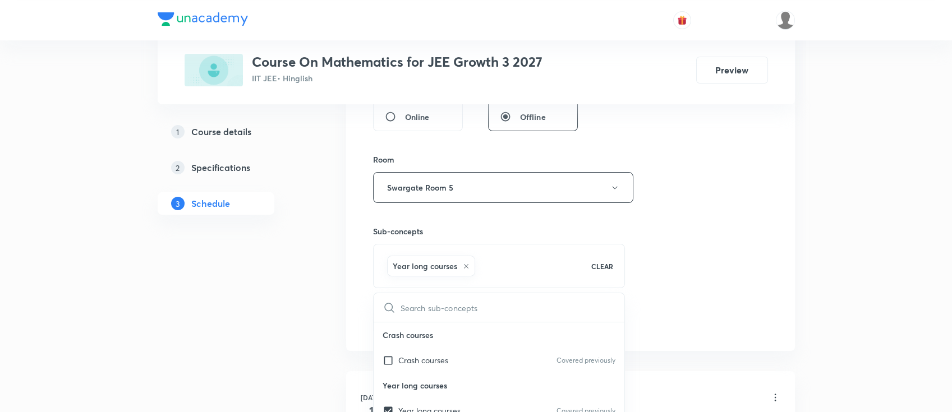
click at [686, 247] on div "Session 46 Live class Session title 19/99 Quadratic Equations ​ Schedule for Oc…" at bounding box center [570, 63] width 395 height 539
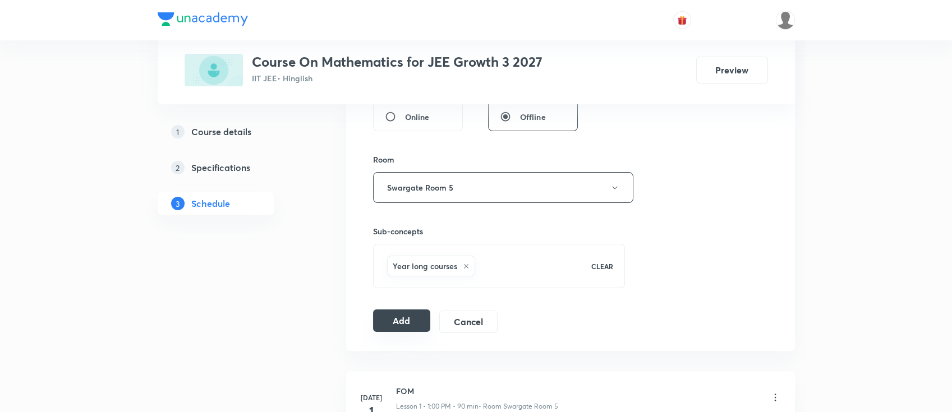
click at [417, 317] on button "Add" at bounding box center [402, 321] width 58 height 22
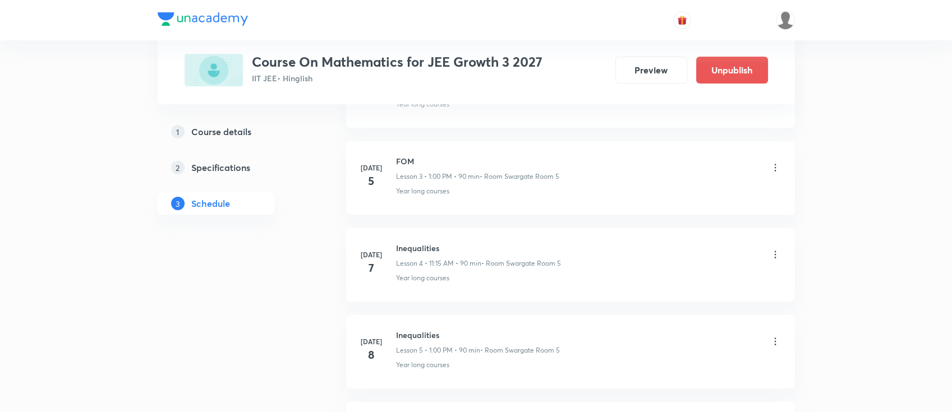
scroll to position [149, 0]
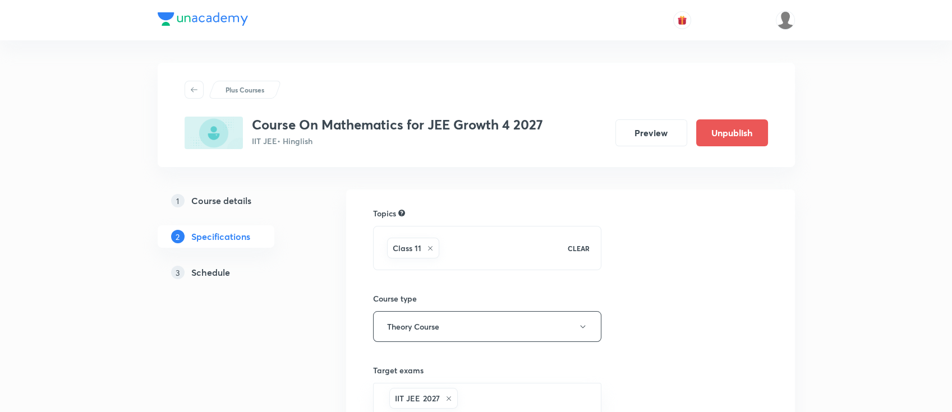
click at [218, 267] on h5 "Schedule" at bounding box center [210, 272] width 39 height 13
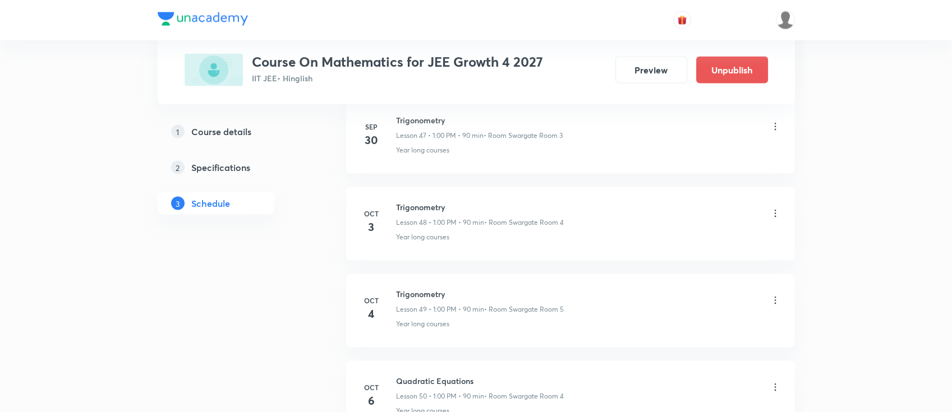
scroll to position [4999, 0]
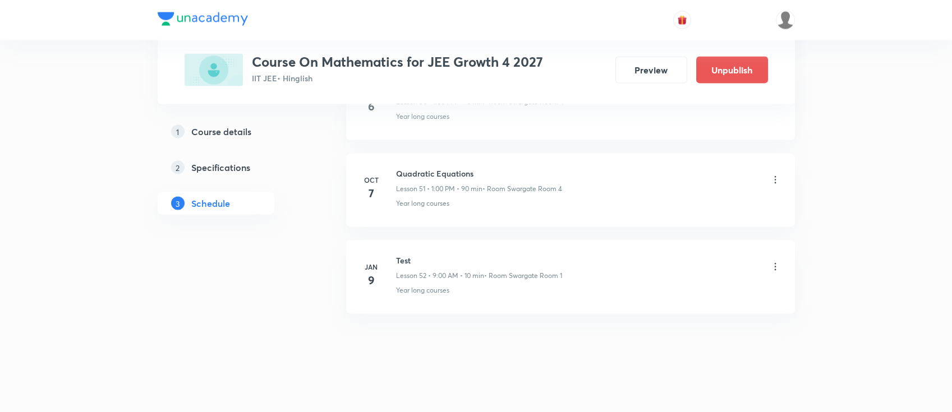
click at [418, 159] on li "[DATE] Quadratic Equations Lesson 51 • 1:00 PM • 90 min • Room Swargate Room 4 …" at bounding box center [570, 190] width 449 height 73
click at [421, 168] on h6 "Quadratic Equations" at bounding box center [479, 174] width 166 height 12
copy h6 "Quadratic Equations"
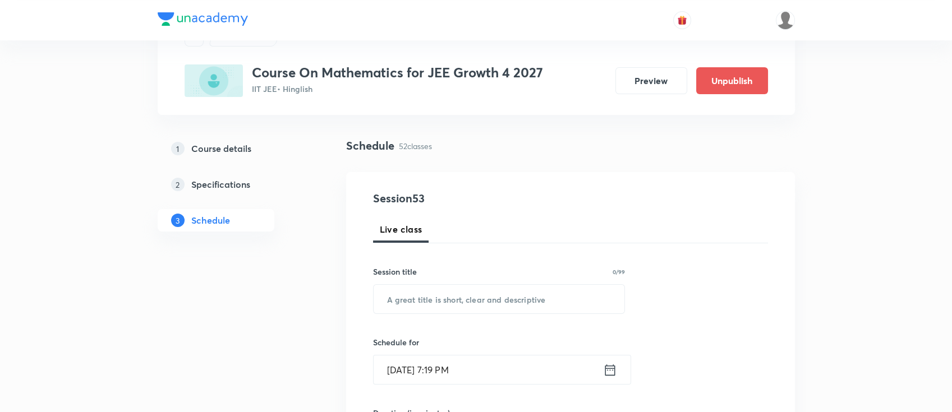
scroll to position [75, 0]
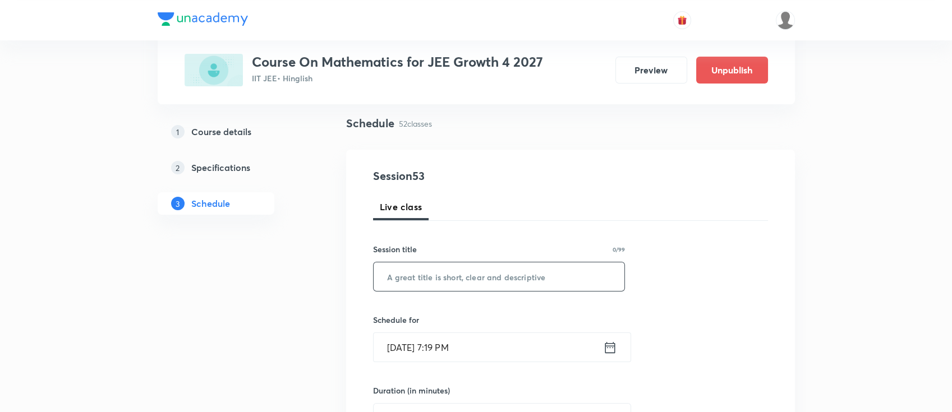
click at [559, 283] on input "text" at bounding box center [498, 276] width 251 height 29
paste input "Quadratic Equations"
type input "Quadratic Equations"
click at [610, 343] on icon at bounding box center [610, 347] width 10 height 11
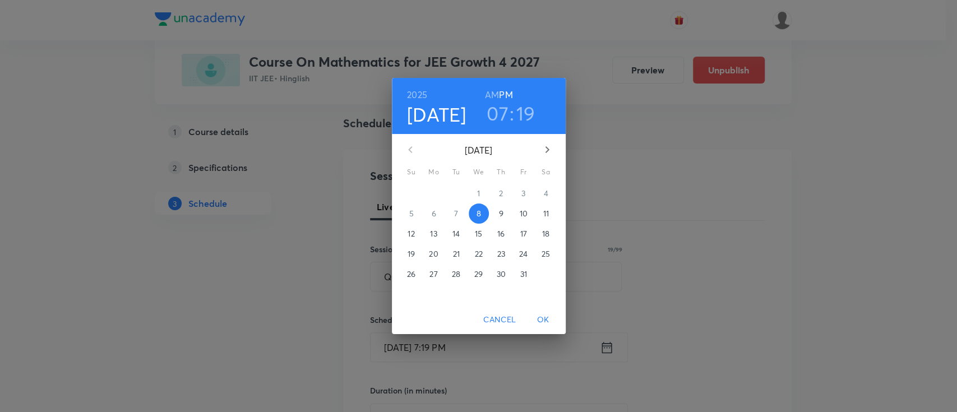
click at [506, 216] on span "9" at bounding box center [501, 213] width 20 height 11
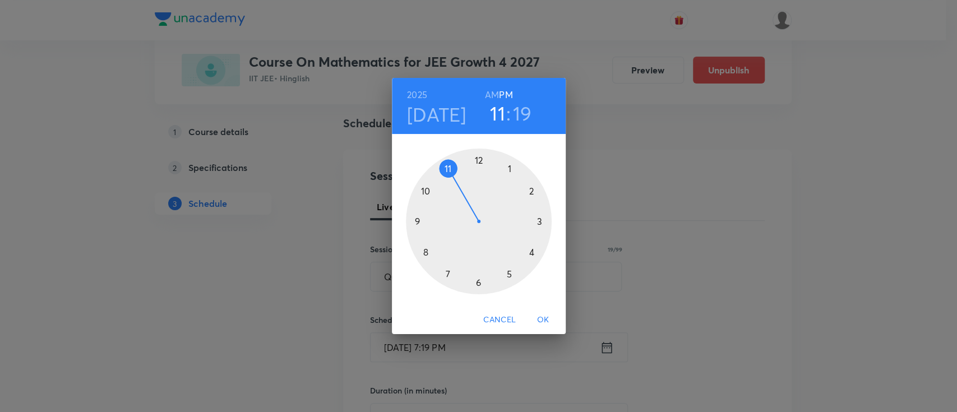
drag, startPoint x: 447, startPoint y: 273, endPoint x: 451, endPoint y: 181, distance: 92.6
click at [451, 181] on div at bounding box center [479, 222] width 146 height 146
drag, startPoint x: 542, startPoint y: 253, endPoint x: 548, endPoint y: 225, distance: 29.3
click at [548, 225] on div at bounding box center [479, 222] width 146 height 146
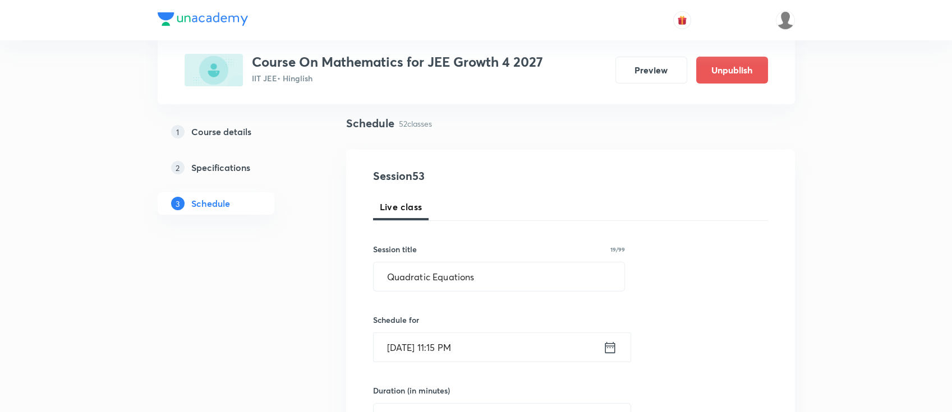
click at [608, 347] on icon at bounding box center [610, 348] width 14 height 16
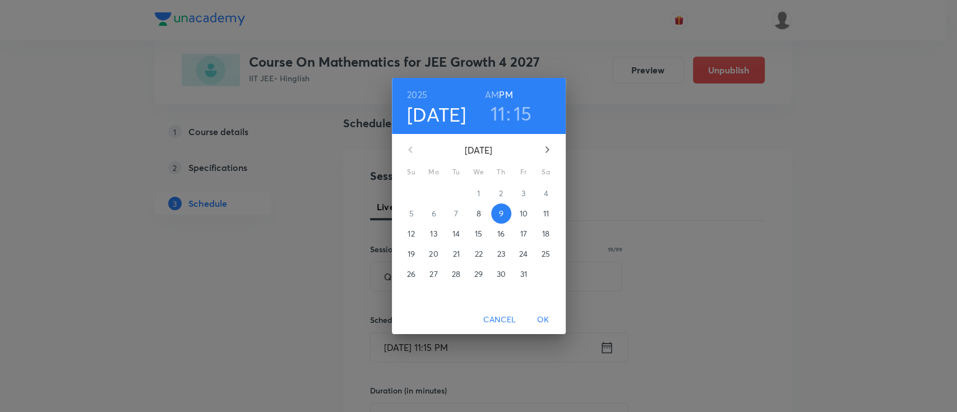
click at [483, 93] on div "2025 Oct 9 11 : 15 AM PM" at bounding box center [479, 106] width 156 height 38
click at [495, 96] on h6 "AM" at bounding box center [492, 95] width 14 height 16
click at [546, 322] on span "OK" at bounding box center [543, 320] width 27 height 14
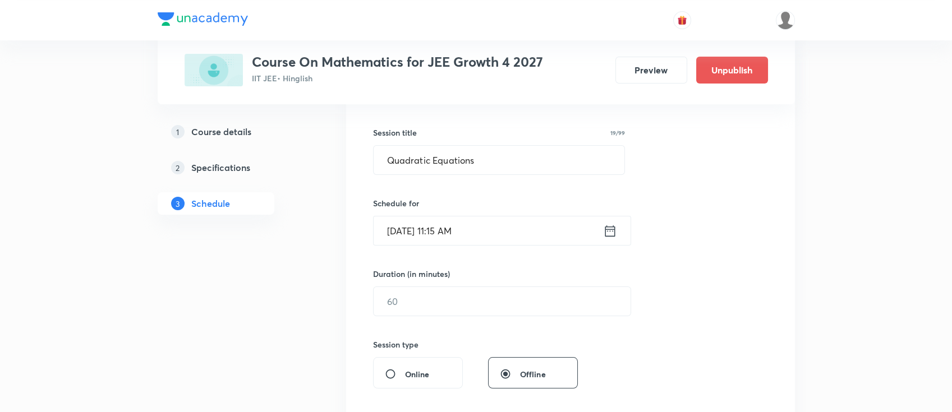
scroll to position [224, 0]
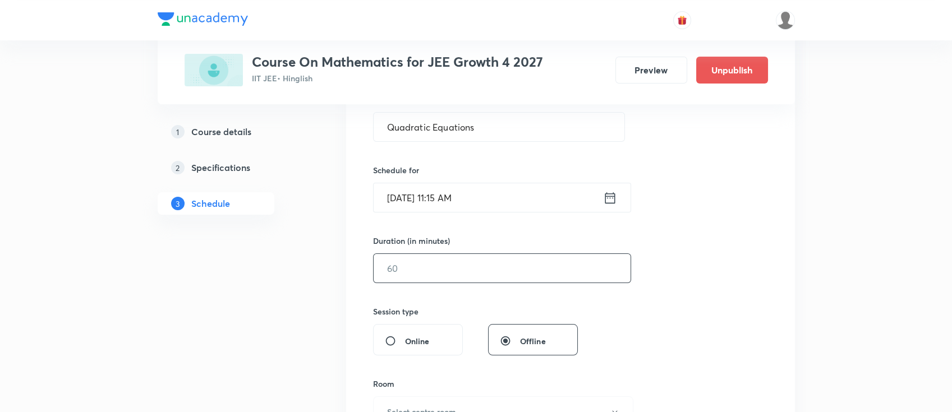
click at [510, 275] on input "text" at bounding box center [501, 268] width 257 height 29
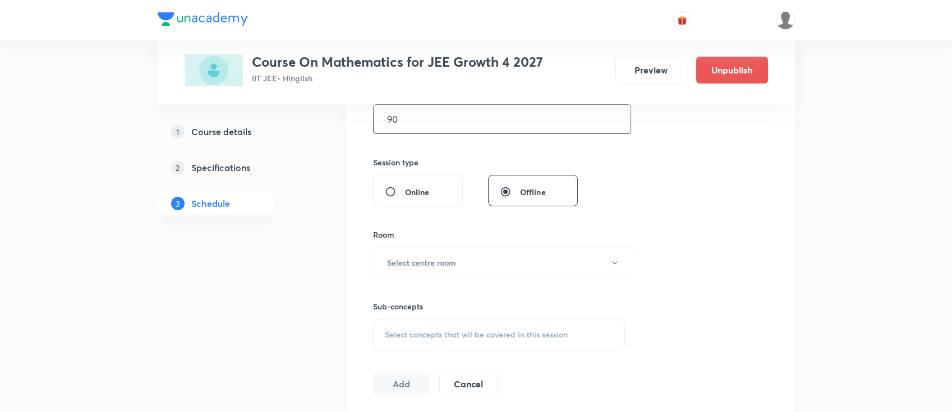
scroll to position [449, 0]
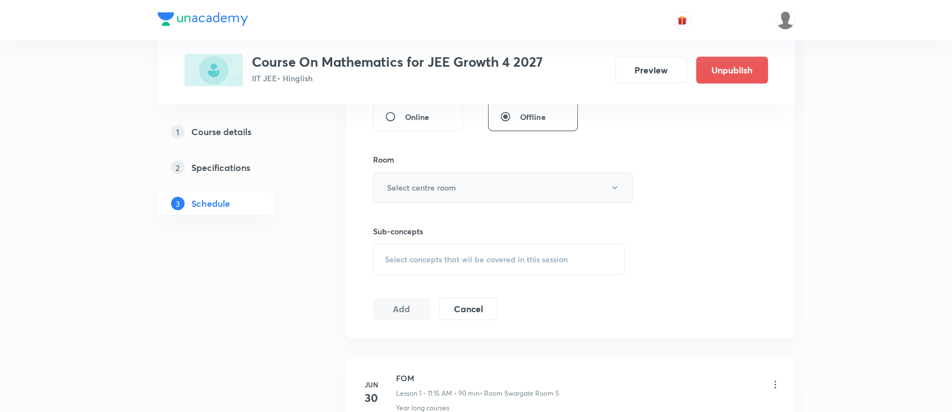
type input "90"
click at [454, 177] on button "Select centre room" at bounding box center [503, 187] width 260 height 31
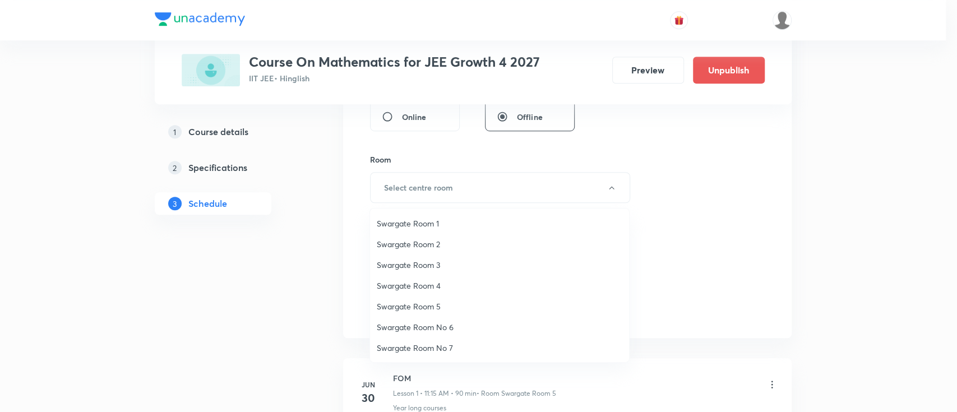
click at [439, 225] on span "Swargate Room 1" at bounding box center [500, 224] width 246 height 12
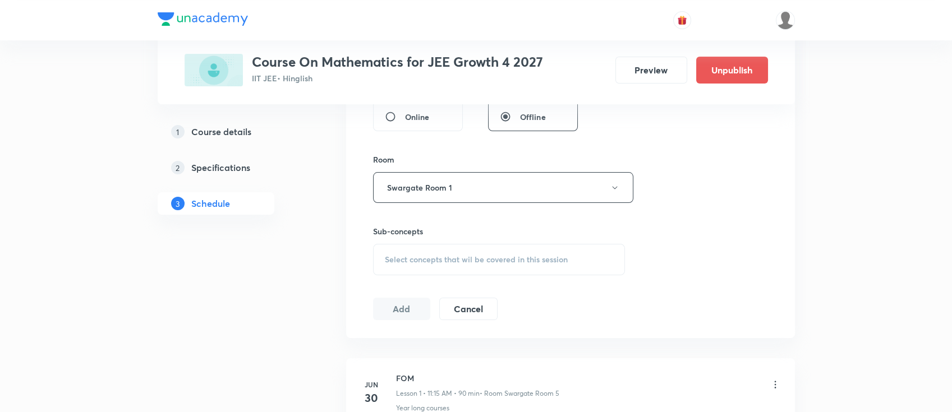
click at [510, 261] on span "Select concepts that wil be covered in this session" at bounding box center [476, 259] width 183 height 9
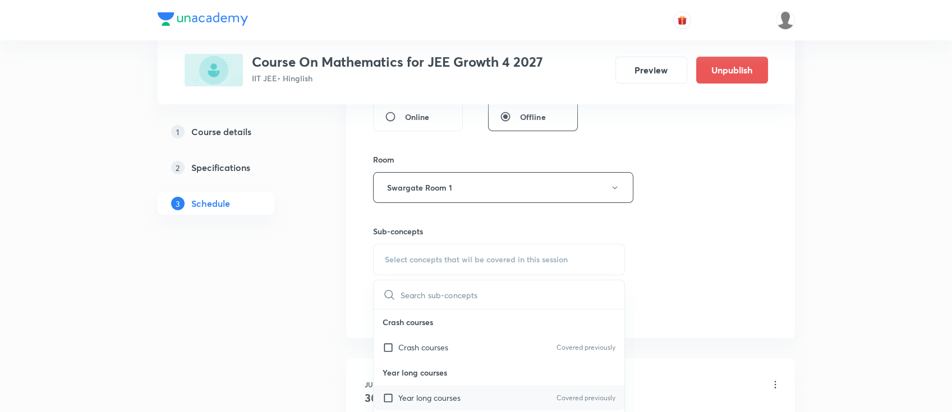
click at [479, 390] on div "Year long courses Covered previously" at bounding box center [498, 397] width 251 height 25
checkbox input "true"
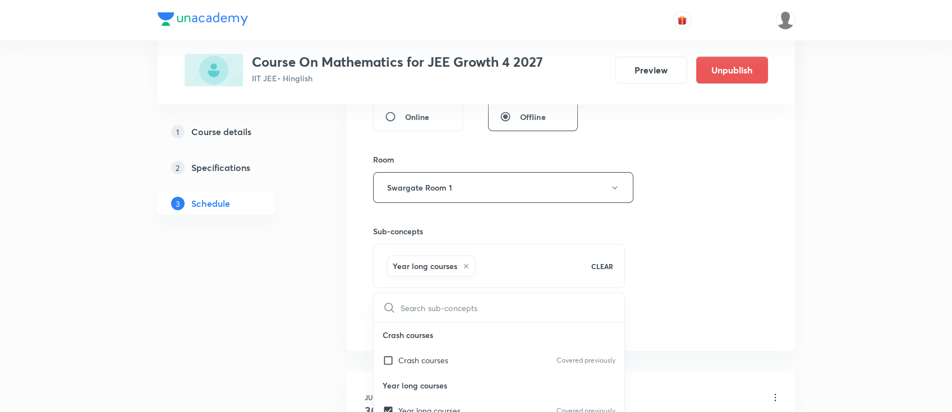
click at [673, 260] on div "Session 53 Live class Session title 19/99 Quadratic Equations ​ Schedule for Oc…" at bounding box center [570, 63] width 395 height 539
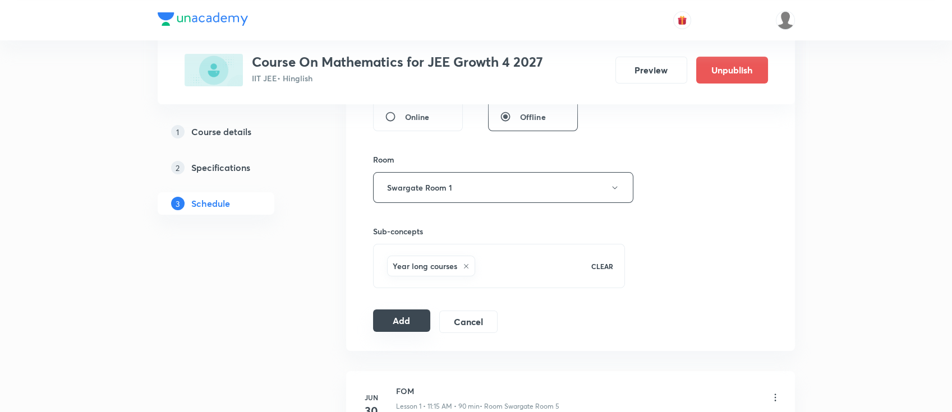
click at [407, 321] on button "Add" at bounding box center [402, 321] width 58 height 22
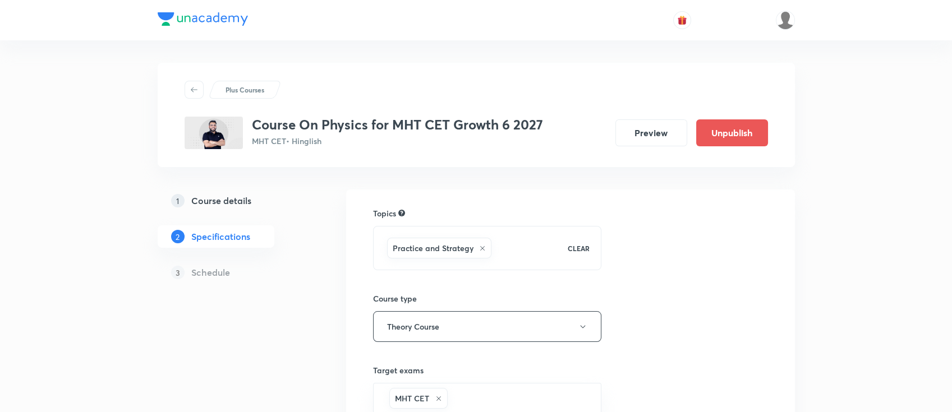
click at [224, 204] on h5 "Course details" at bounding box center [221, 200] width 60 height 13
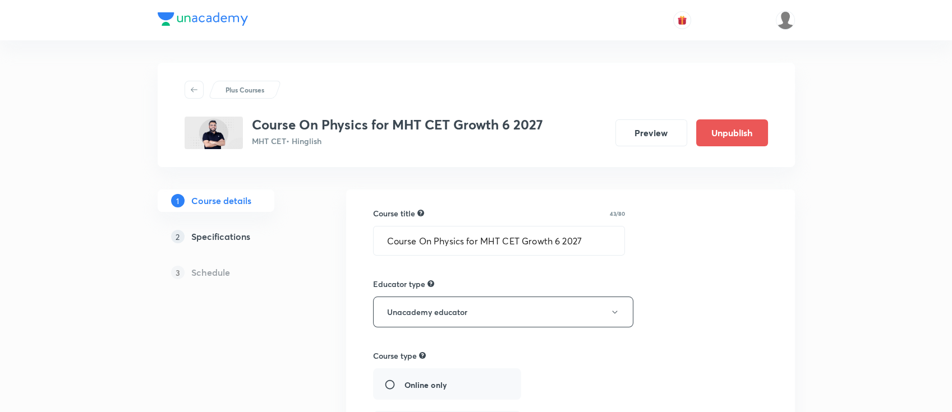
click at [239, 236] on h5 "Specifications" at bounding box center [220, 236] width 59 height 13
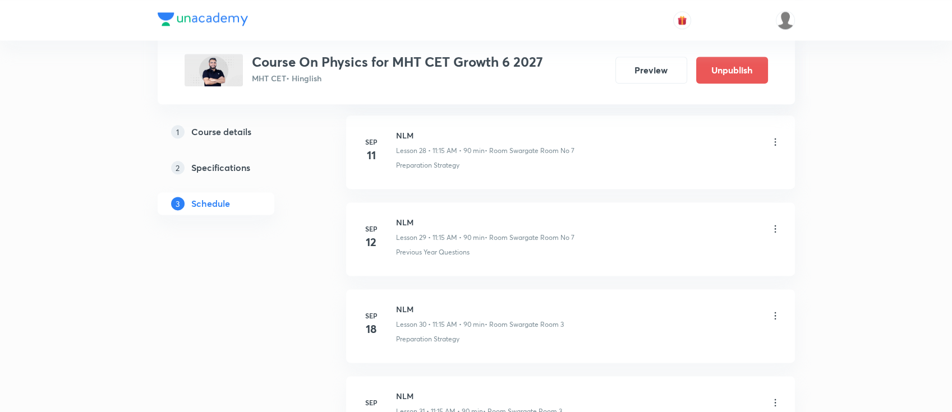
scroll to position [3524, 0]
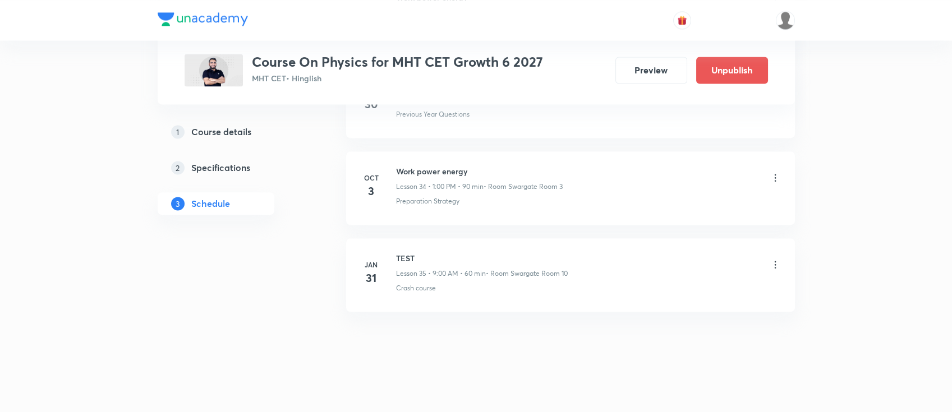
click at [447, 167] on h6 "Work power energy" at bounding box center [479, 171] width 167 height 12
copy h6 "Work power energy"
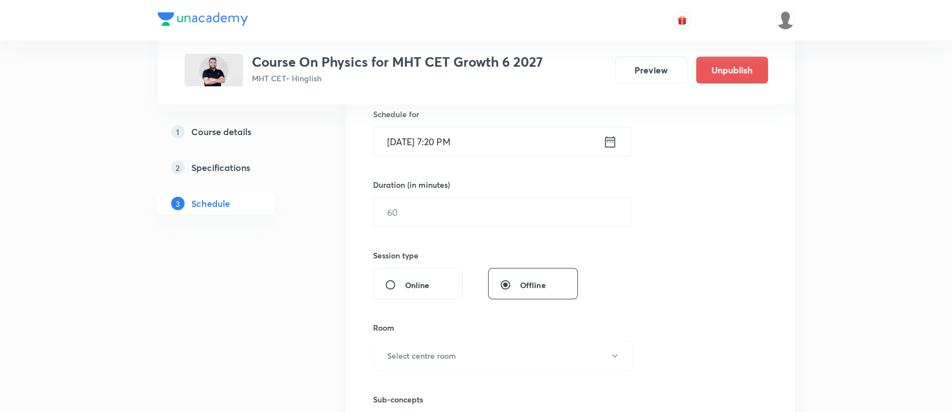
scroll to position [0, 0]
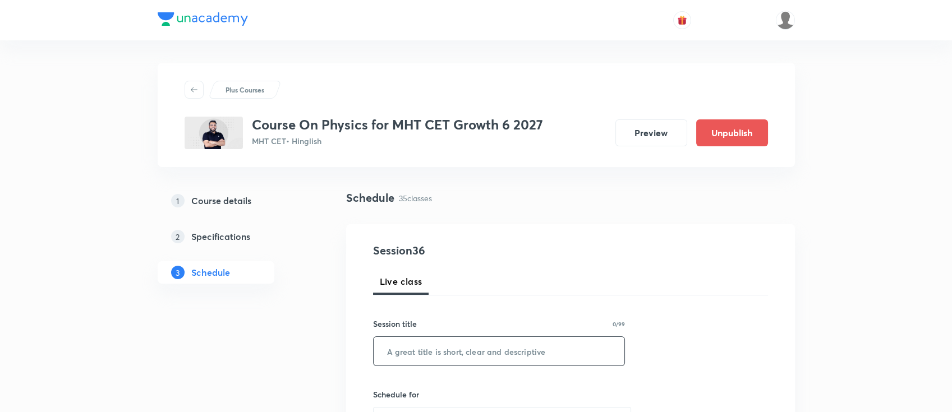
drag, startPoint x: 479, startPoint y: 352, endPoint x: 488, endPoint y: 352, distance: 8.4
click at [480, 352] on input "text" at bounding box center [498, 351] width 251 height 29
paste input "Work power energy"
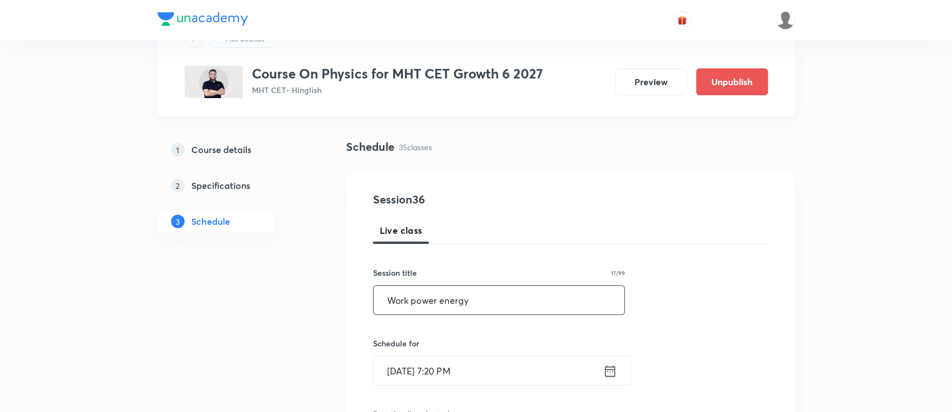
scroll to position [75, 0]
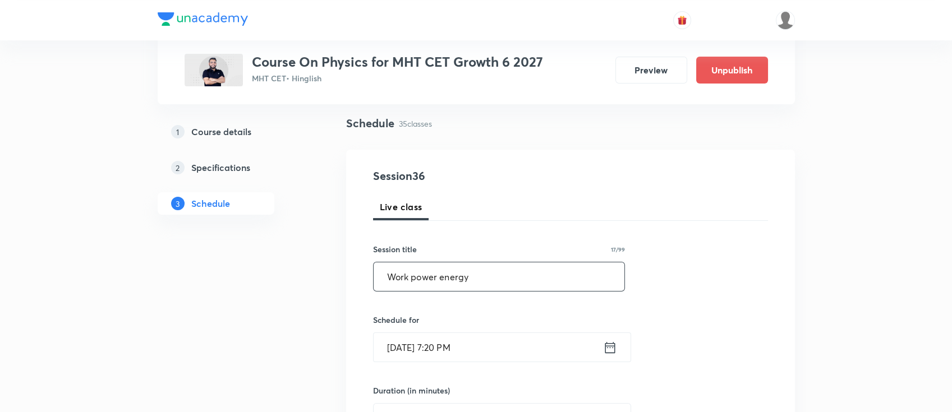
type input "Work power energy"
click at [605, 356] on div "[DATE] 7:20 PM ​" at bounding box center [502, 348] width 258 height 30
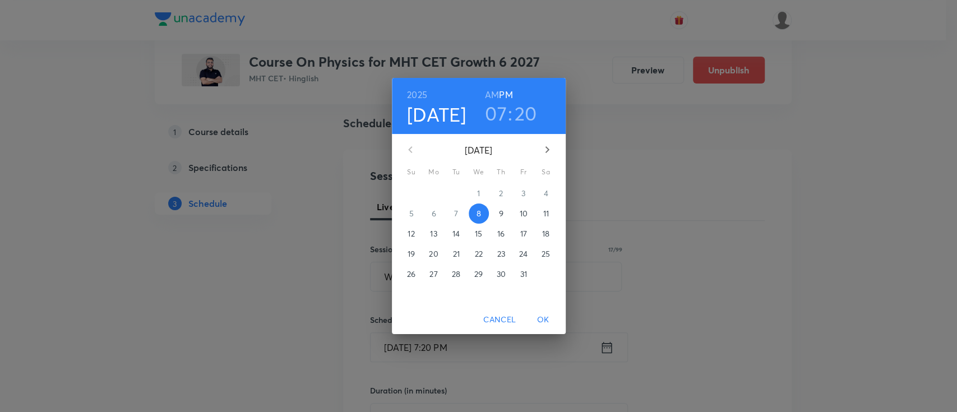
click at [501, 214] on p "9" at bounding box center [501, 213] width 4 height 11
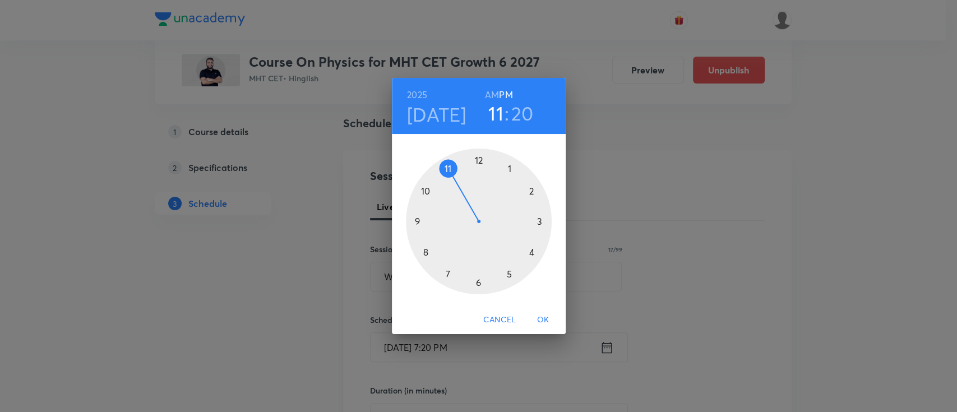
drag, startPoint x: 447, startPoint y: 275, endPoint x: 446, endPoint y: 178, distance: 97.0
click at [446, 178] on div at bounding box center [479, 222] width 146 height 146
drag, startPoint x: 533, startPoint y: 245, endPoint x: 537, endPoint y: 222, distance: 23.3
click at [537, 222] on div at bounding box center [479, 222] width 146 height 146
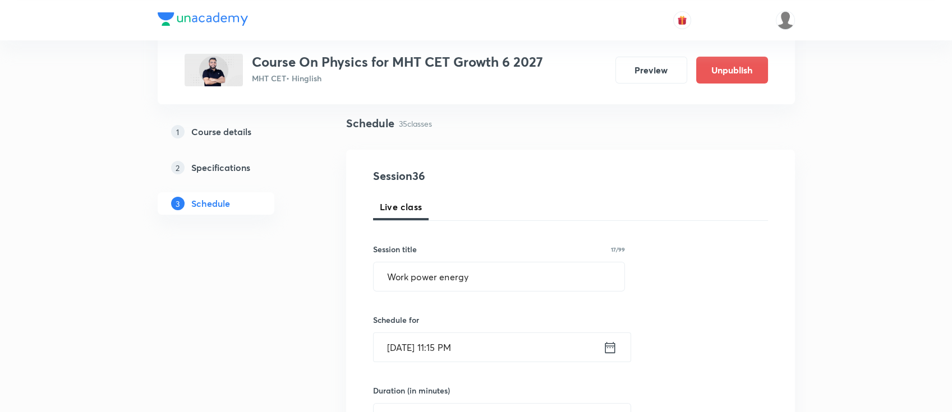
click at [611, 345] on icon at bounding box center [610, 347] width 10 height 11
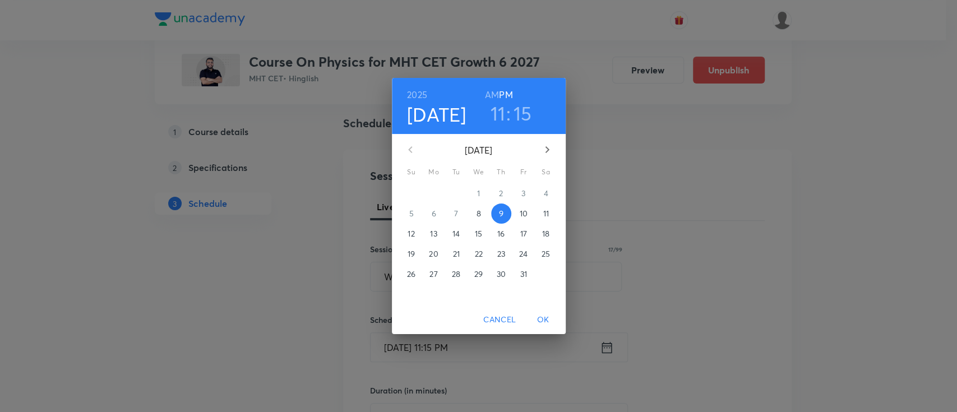
click at [488, 94] on h6 "AM" at bounding box center [492, 95] width 14 height 16
click at [546, 317] on span "OK" at bounding box center [543, 320] width 27 height 14
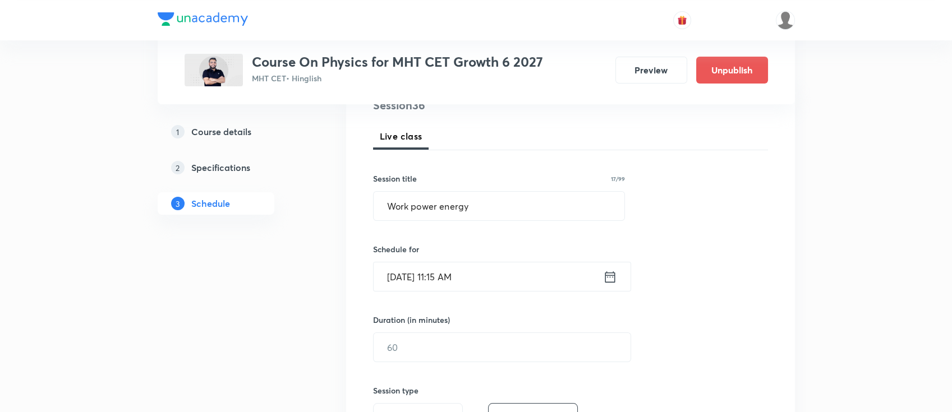
scroll to position [224, 0]
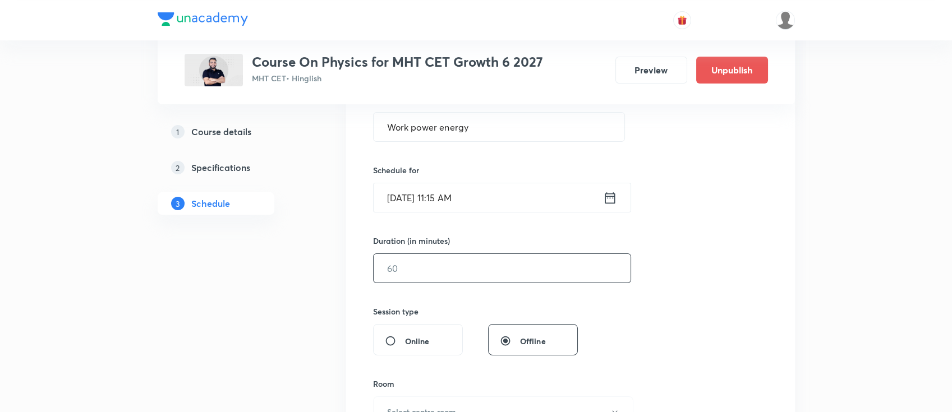
click at [493, 276] on input "text" at bounding box center [501, 268] width 257 height 29
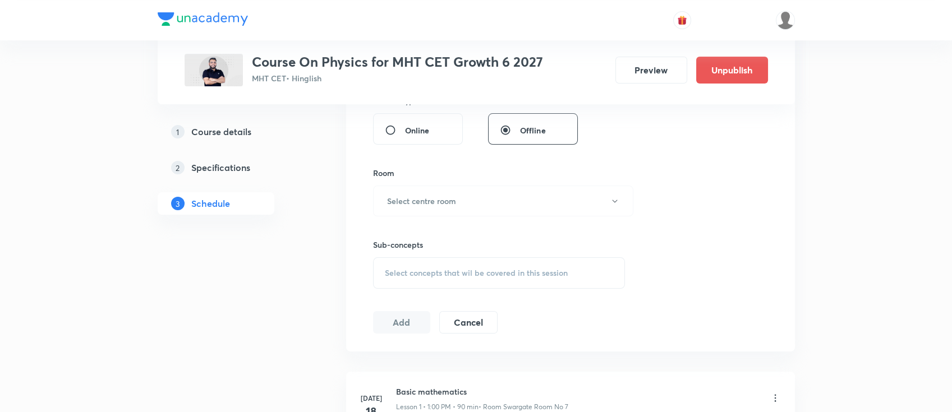
scroll to position [449, 0]
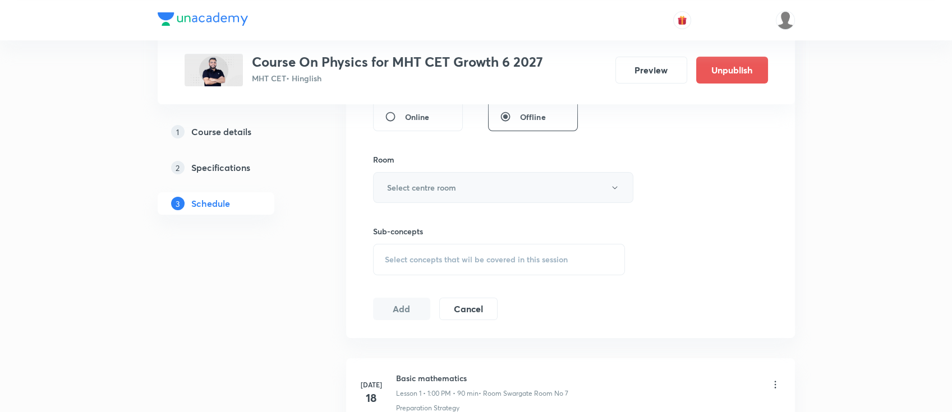
type input "90"
click at [432, 187] on h6 "Select centre room" at bounding box center [421, 188] width 69 height 12
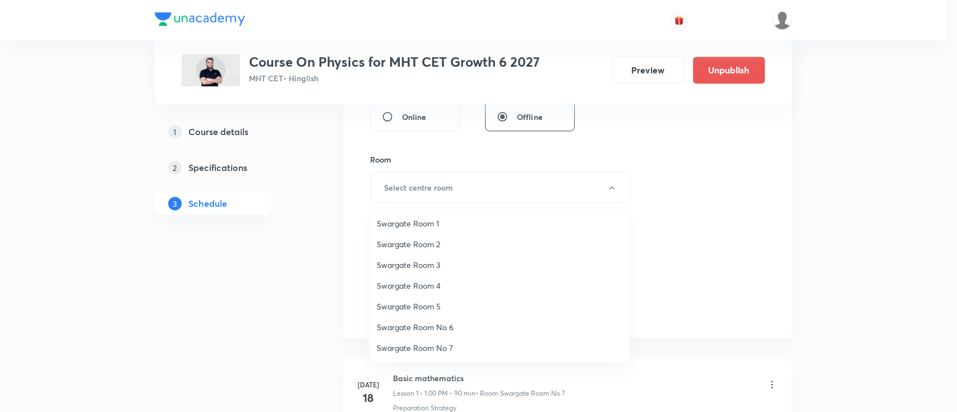
click at [428, 228] on span "Swargate Room 1" at bounding box center [500, 224] width 246 height 12
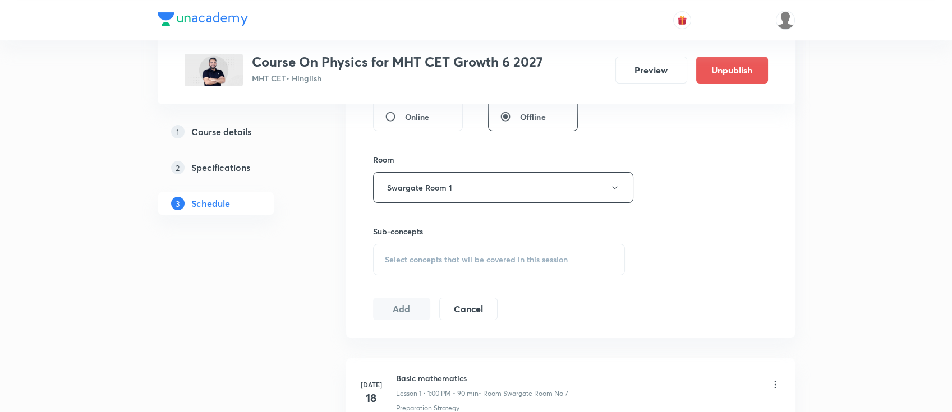
click at [497, 265] on div "Select concepts that wil be covered in this session" at bounding box center [499, 259] width 252 height 31
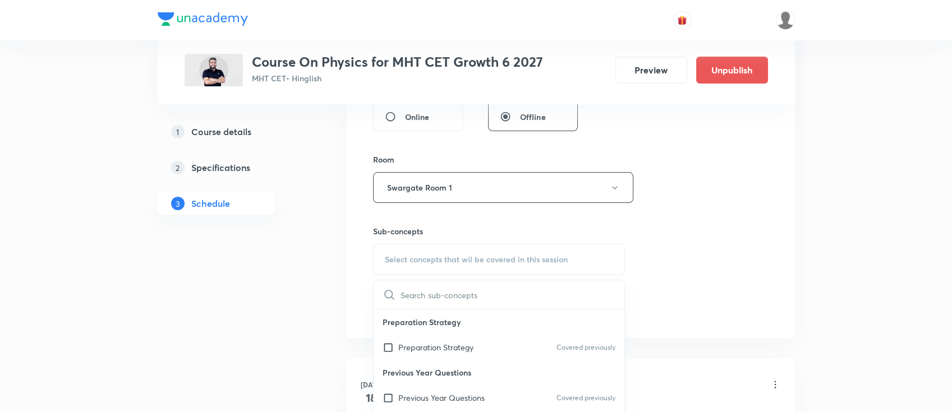
scroll to position [524, 0]
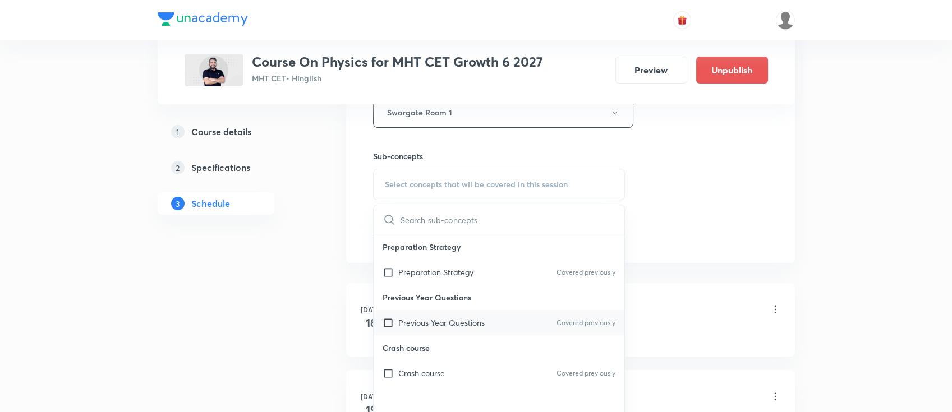
click at [502, 322] on div "Previous Year Questions Covered previously" at bounding box center [498, 322] width 251 height 25
checkbox input "true"
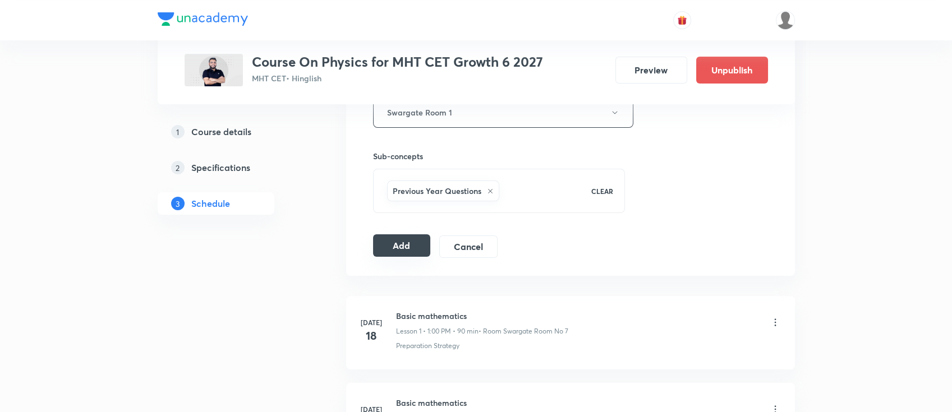
click at [398, 239] on button "Add" at bounding box center [402, 245] width 58 height 22
